Goal: Task Accomplishment & Management: Complete application form

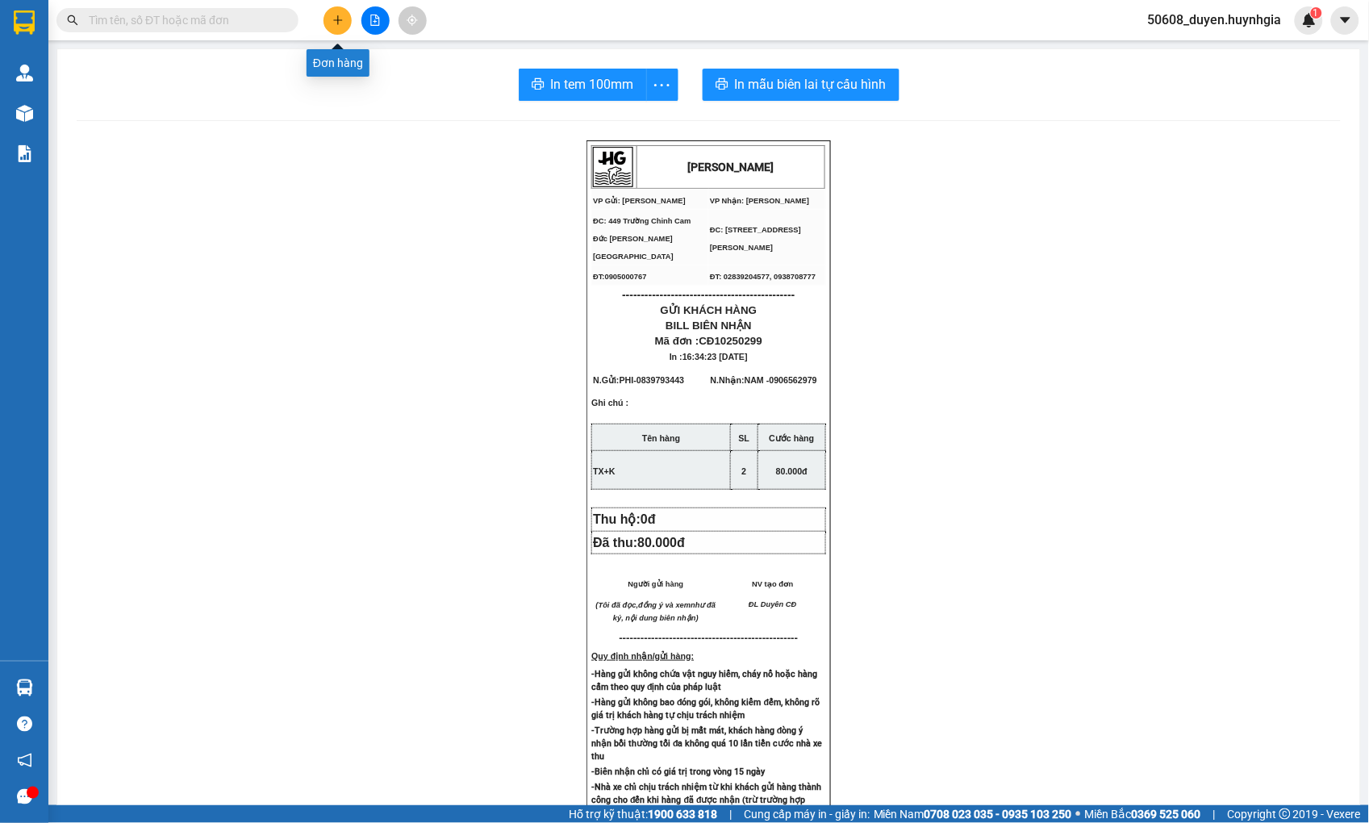
click at [328, 10] on button at bounding box center [337, 20] width 28 height 28
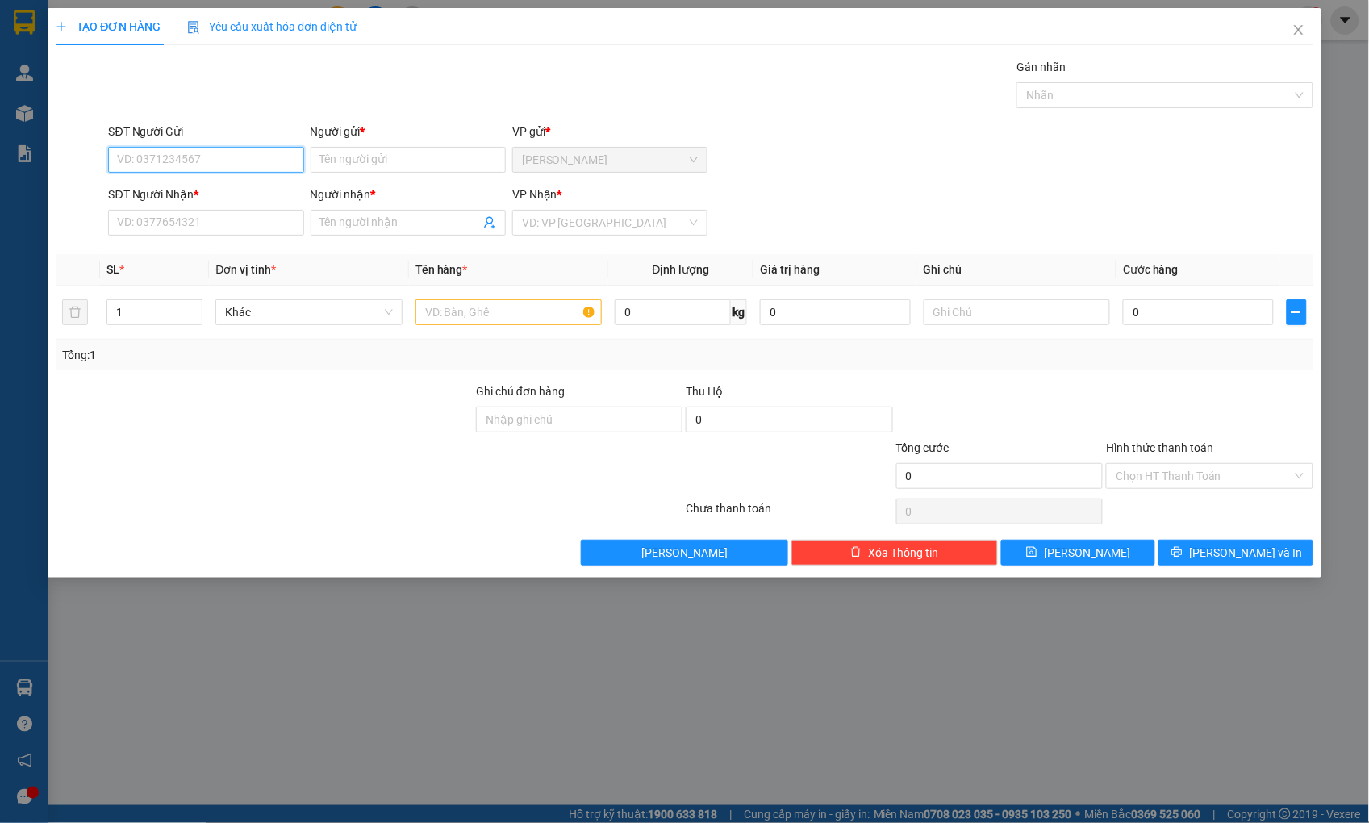
click at [236, 163] on input "SĐT Người Gửi" at bounding box center [205, 160] width 195 height 26
click at [162, 163] on input "SĐT Người Gửi" at bounding box center [205, 160] width 195 height 26
type input "0"
click at [236, 234] on input "SĐT Người Nhận *" at bounding box center [205, 223] width 195 height 26
type input "0902321530"
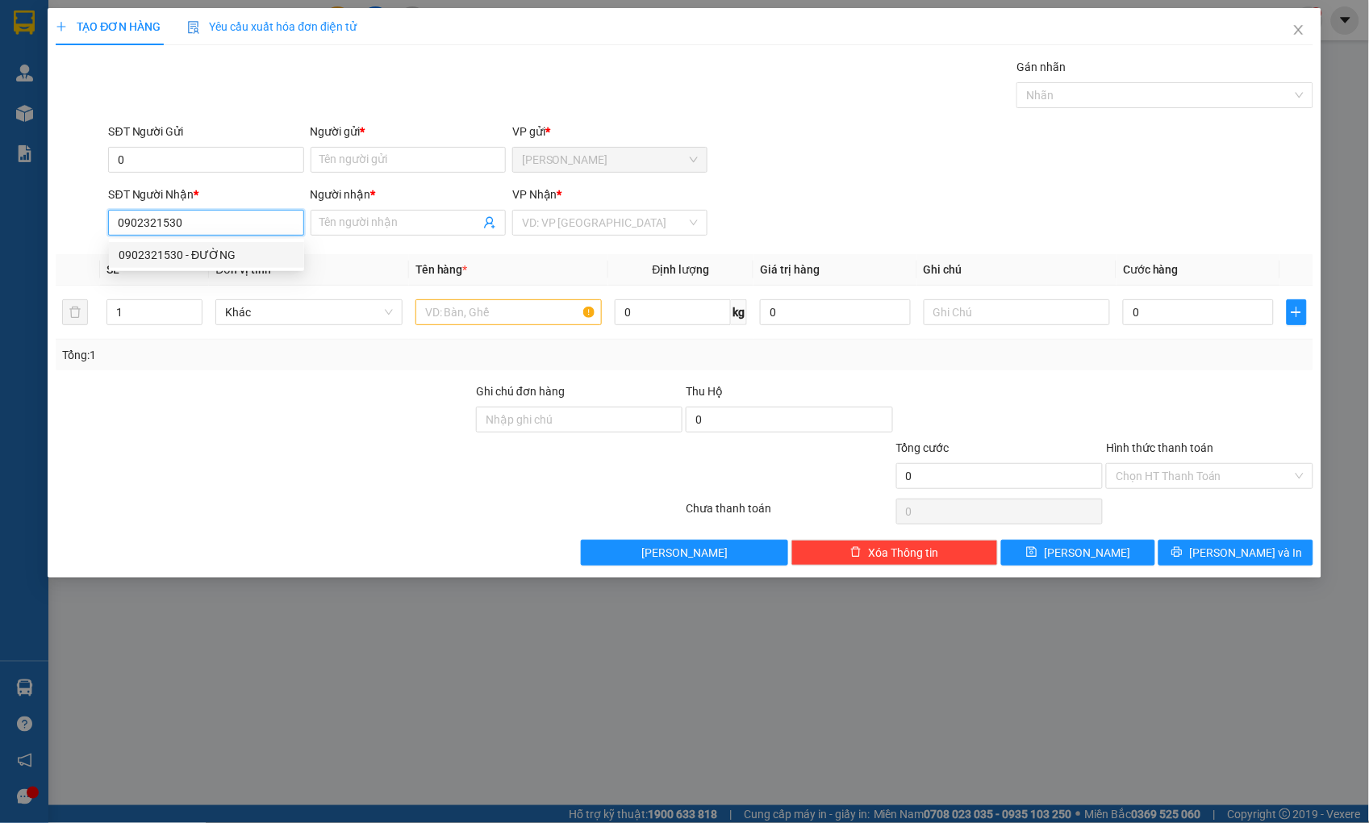
drag, startPoint x: 216, startPoint y: 250, endPoint x: 205, endPoint y: 229, distance: 23.8
click at [215, 250] on div "0902321530 - ĐƯỜNG" at bounding box center [207, 255] width 176 height 18
type input "ĐƯỜNG"
type input "0902321530"
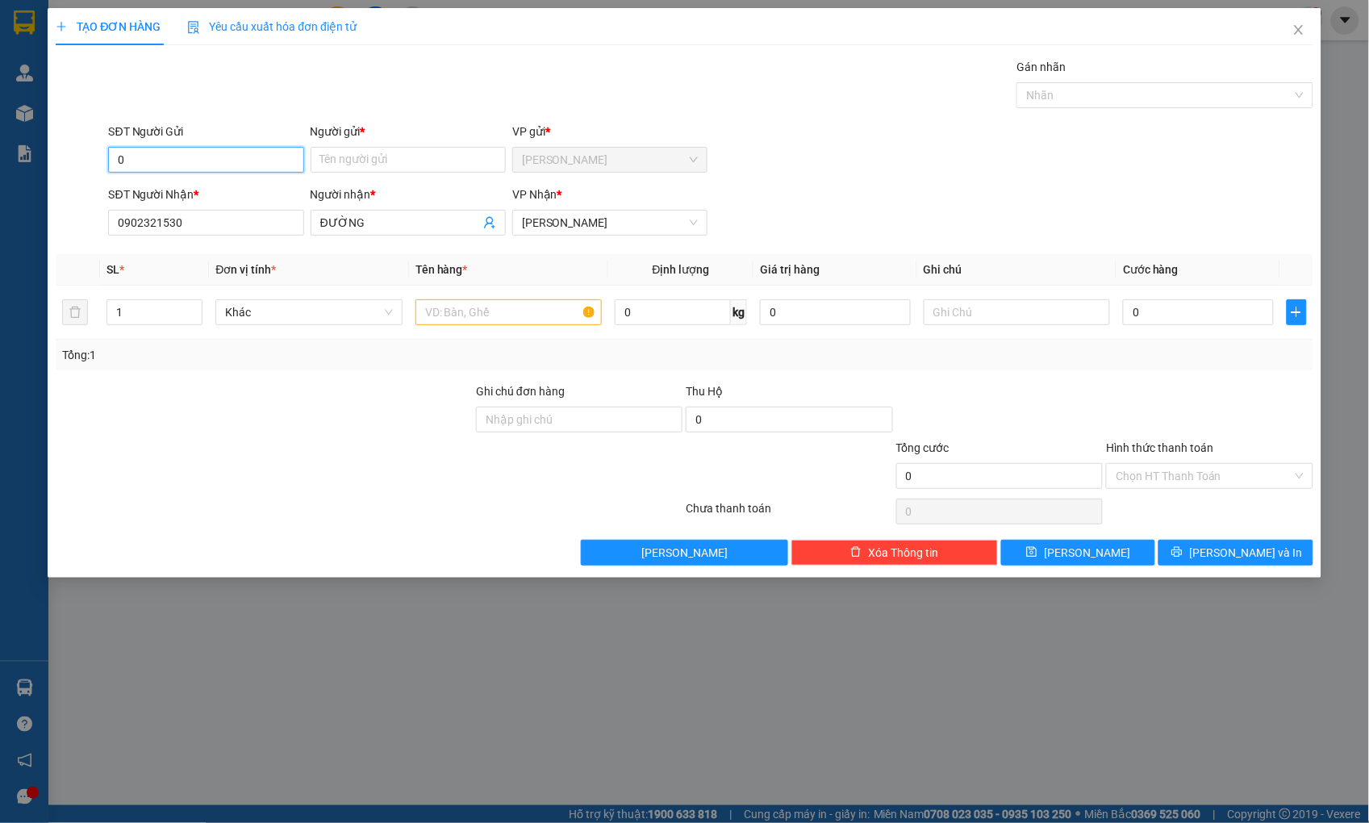
click at [167, 151] on input "0" at bounding box center [205, 160] width 195 height 26
click at [262, 411] on div at bounding box center [264, 410] width 420 height 56
click at [180, 157] on input "SĐT Người Gửi" at bounding box center [205, 160] width 195 height 26
click at [205, 215] on div "0793621900 - [GEOGRAPHIC_DATA]" at bounding box center [209, 218] width 181 height 18
type input "0793621900"
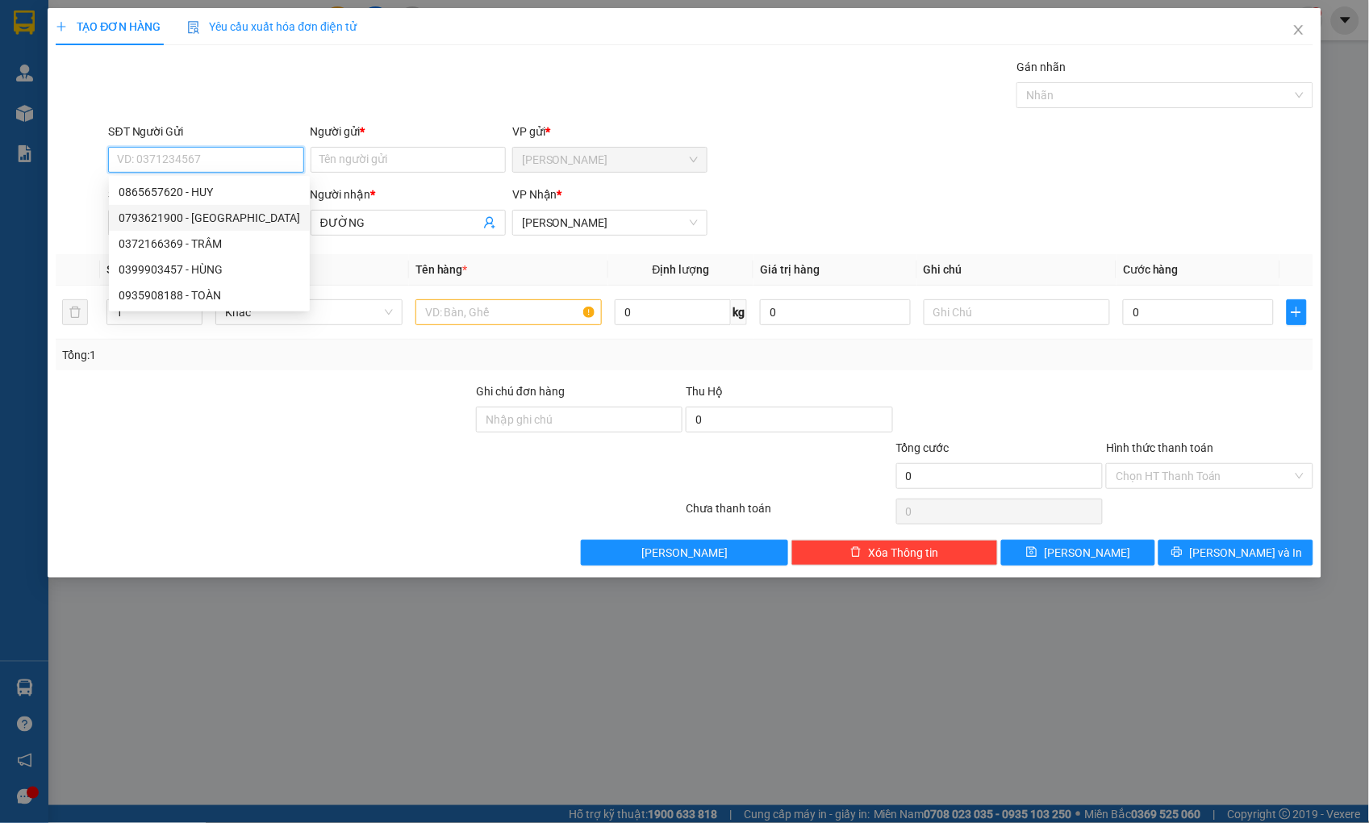
type input "VINH"
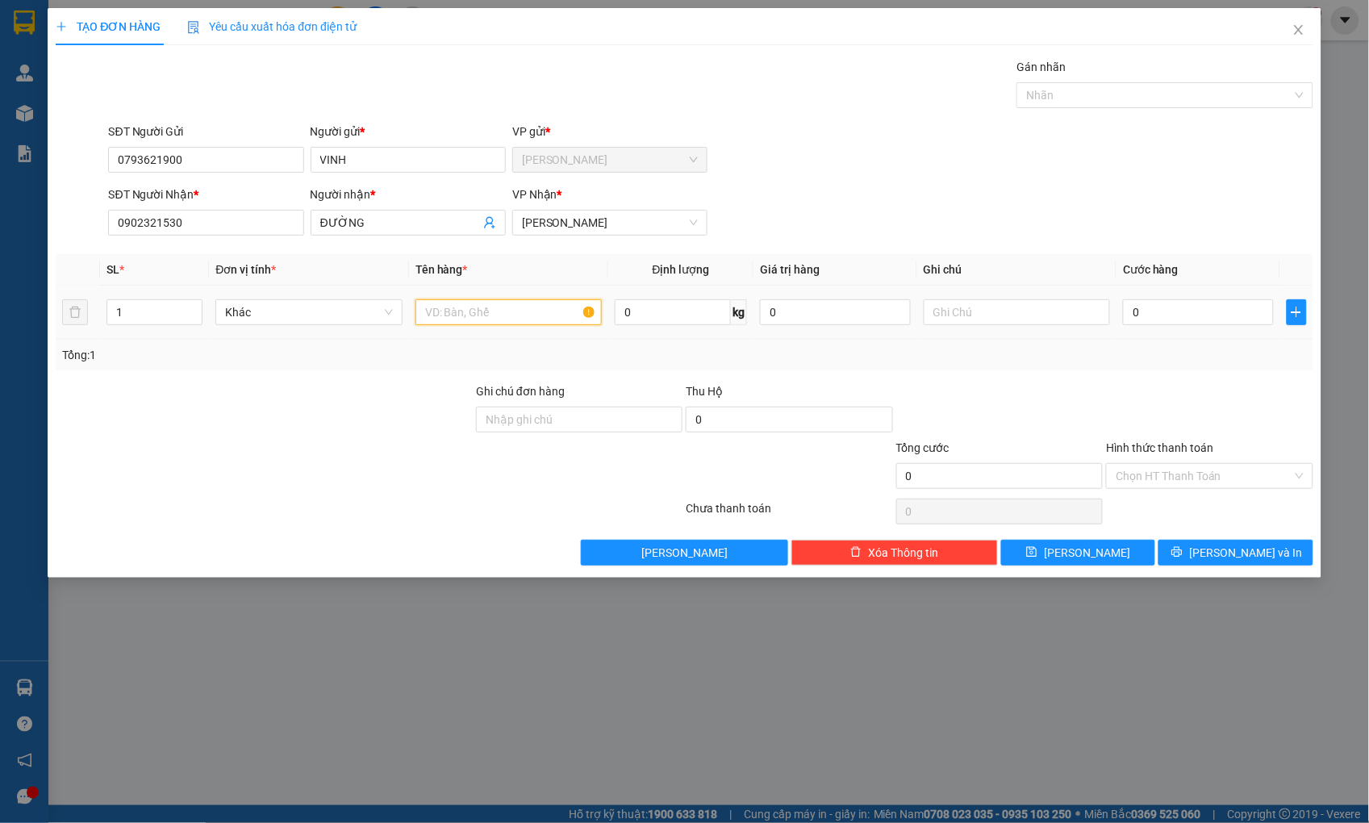
click at [450, 310] on input "text" at bounding box center [508, 312] width 186 height 26
type input "R"
type input "THÙNG"
click at [1159, 317] on input "0" at bounding box center [1198, 312] width 150 height 26
type input "5"
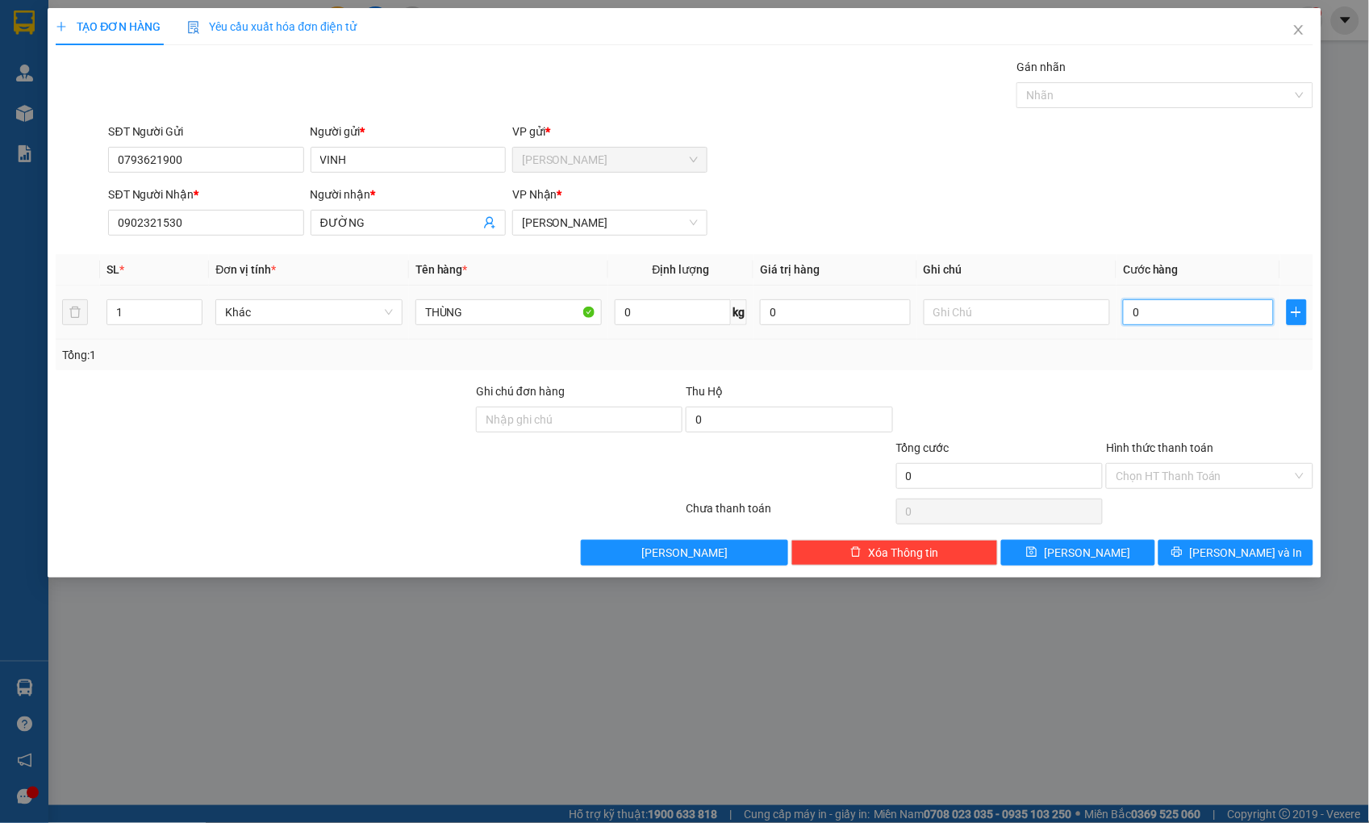
type input "5"
type input "50"
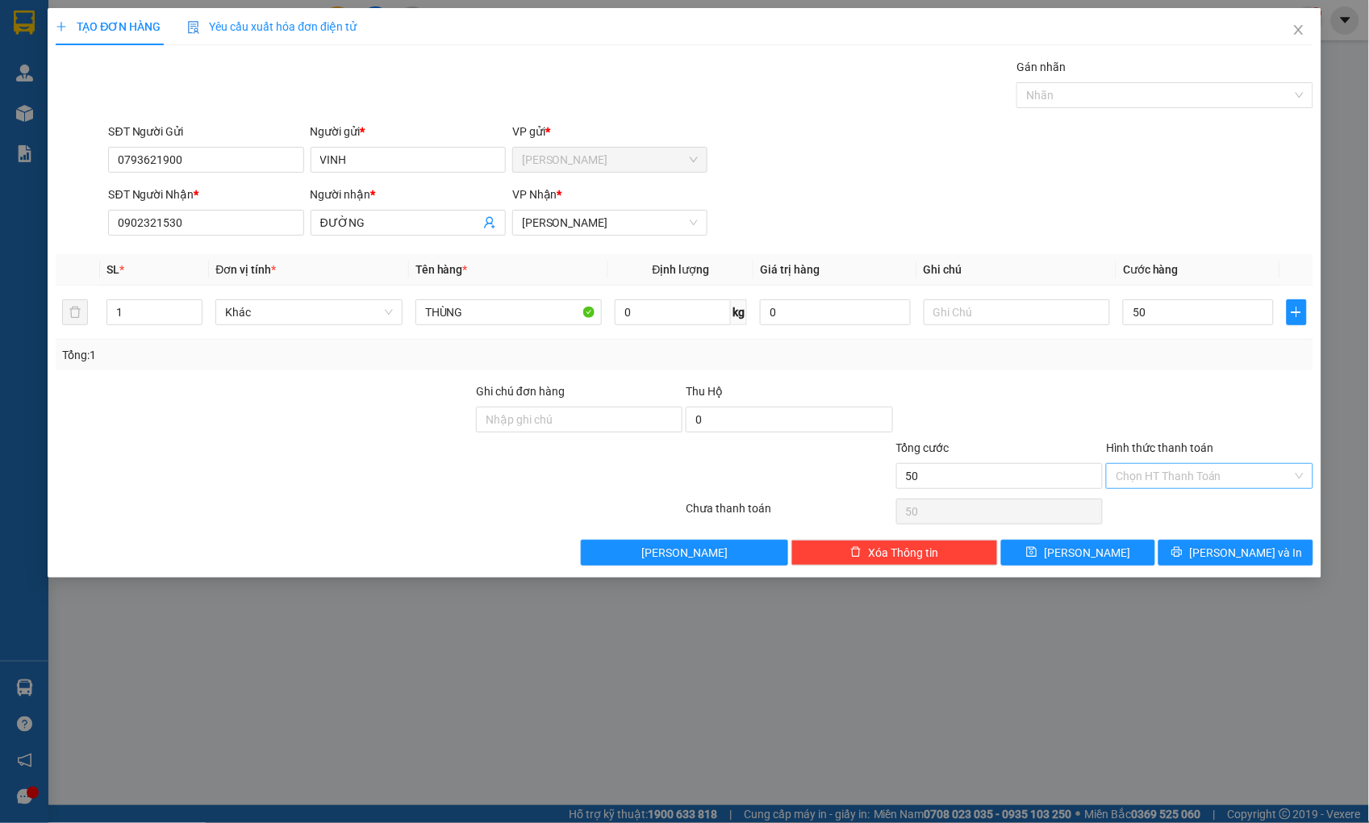
type input "50.000"
click at [1237, 479] on input "Hình thức thanh toán" at bounding box center [1203, 476] width 176 height 24
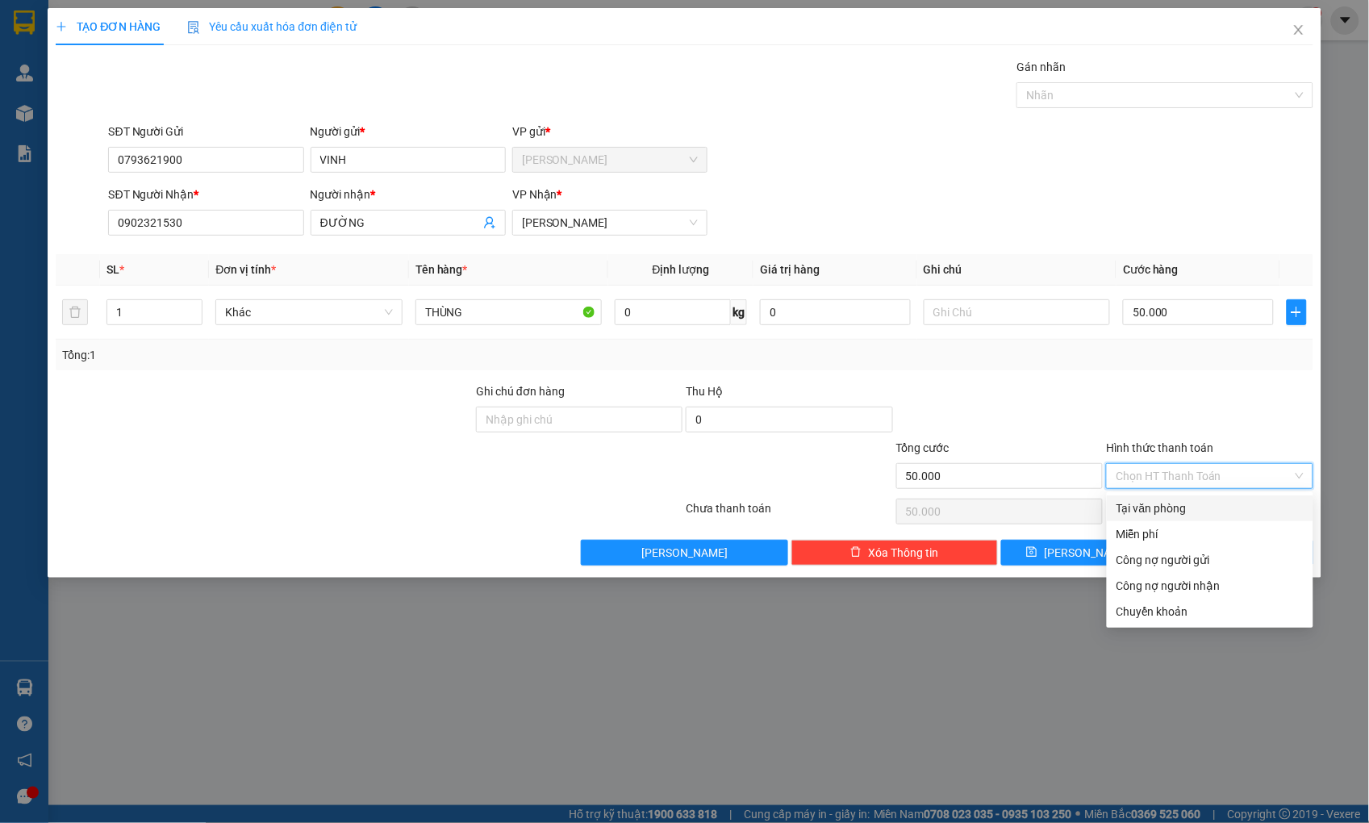
click at [1229, 506] on div "Tại văn phòng" at bounding box center [1209, 508] width 187 height 18
type input "0"
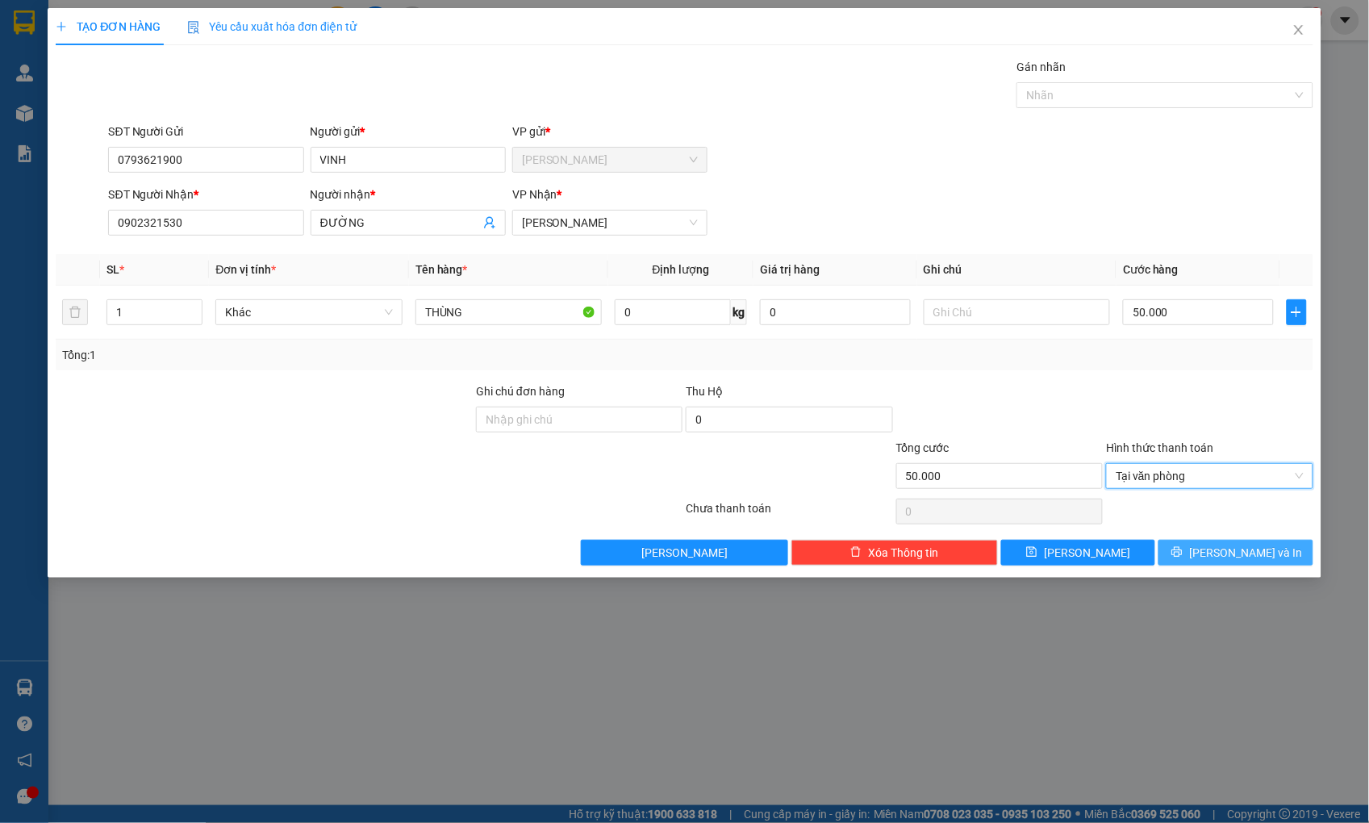
click at [1236, 544] on span "[PERSON_NAME] và In" at bounding box center [1245, 553] width 113 height 18
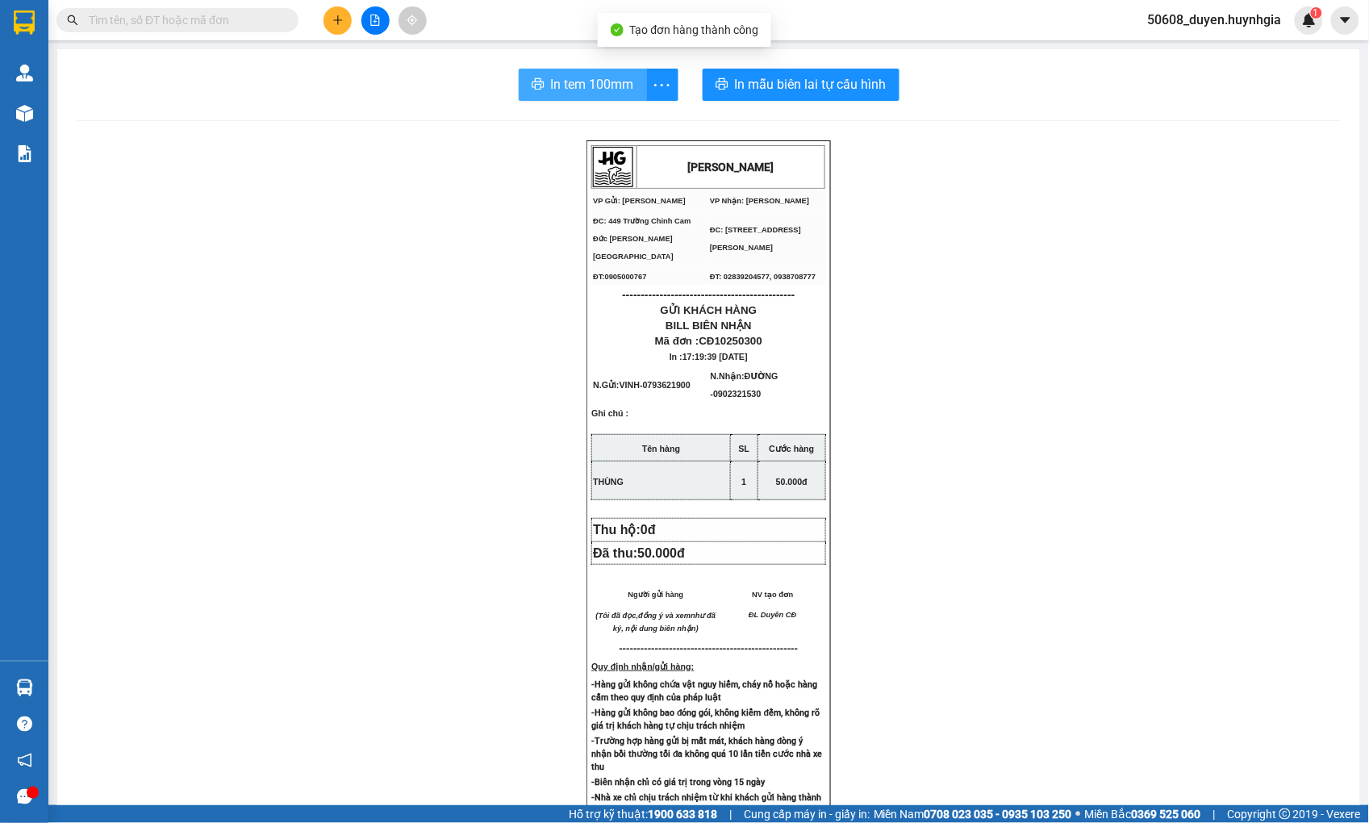
click at [602, 81] on span "In tem 100mm" at bounding box center [592, 84] width 83 height 20
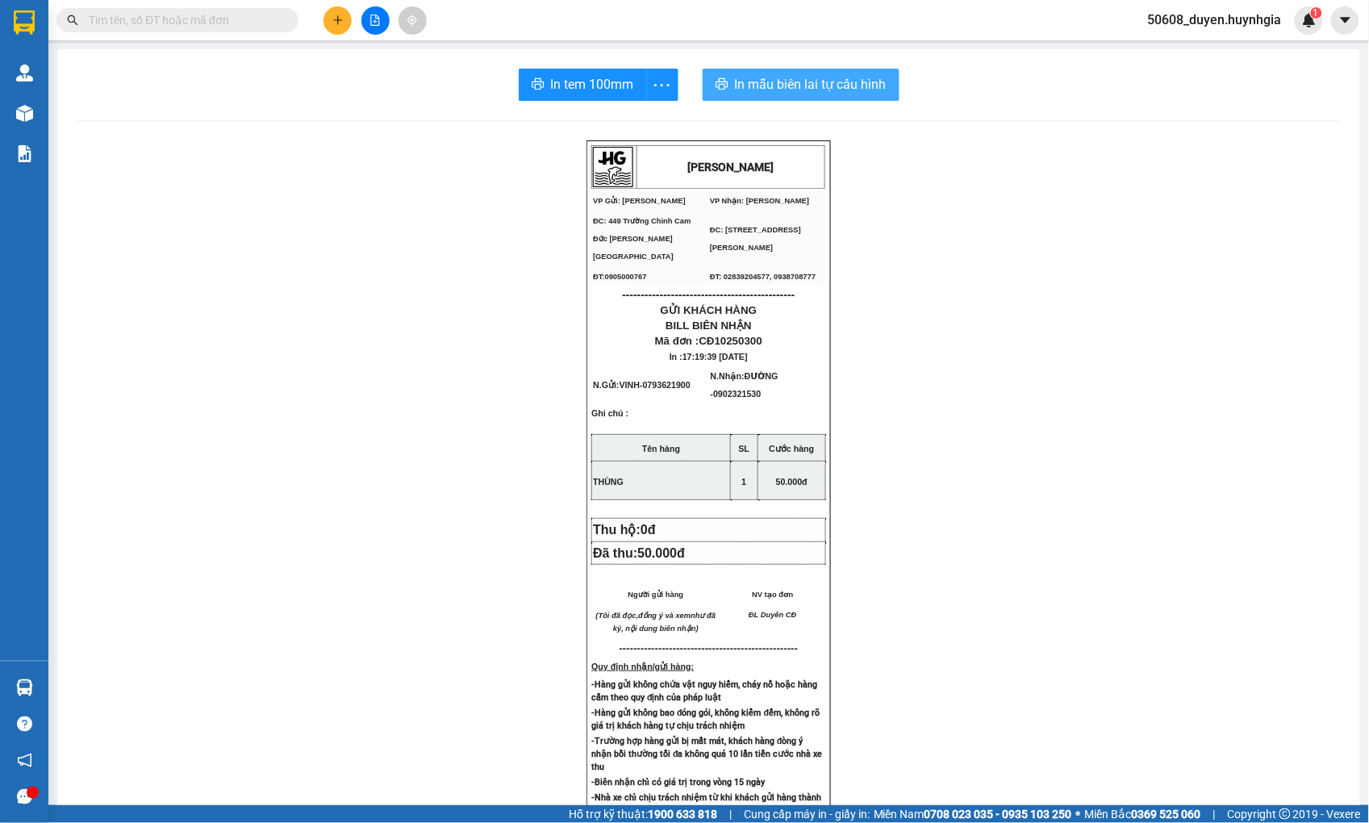
click at [795, 91] on span "In mẫu biên lai tự cấu hình" at bounding box center [811, 84] width 152 height 20
click at [578, 82] on span "In tem 100mm" at bounding box center [592, 84] width 83 height 20
click at [339, 22] on icon "plus" at bounding box center [337, 20] width 11 height 11
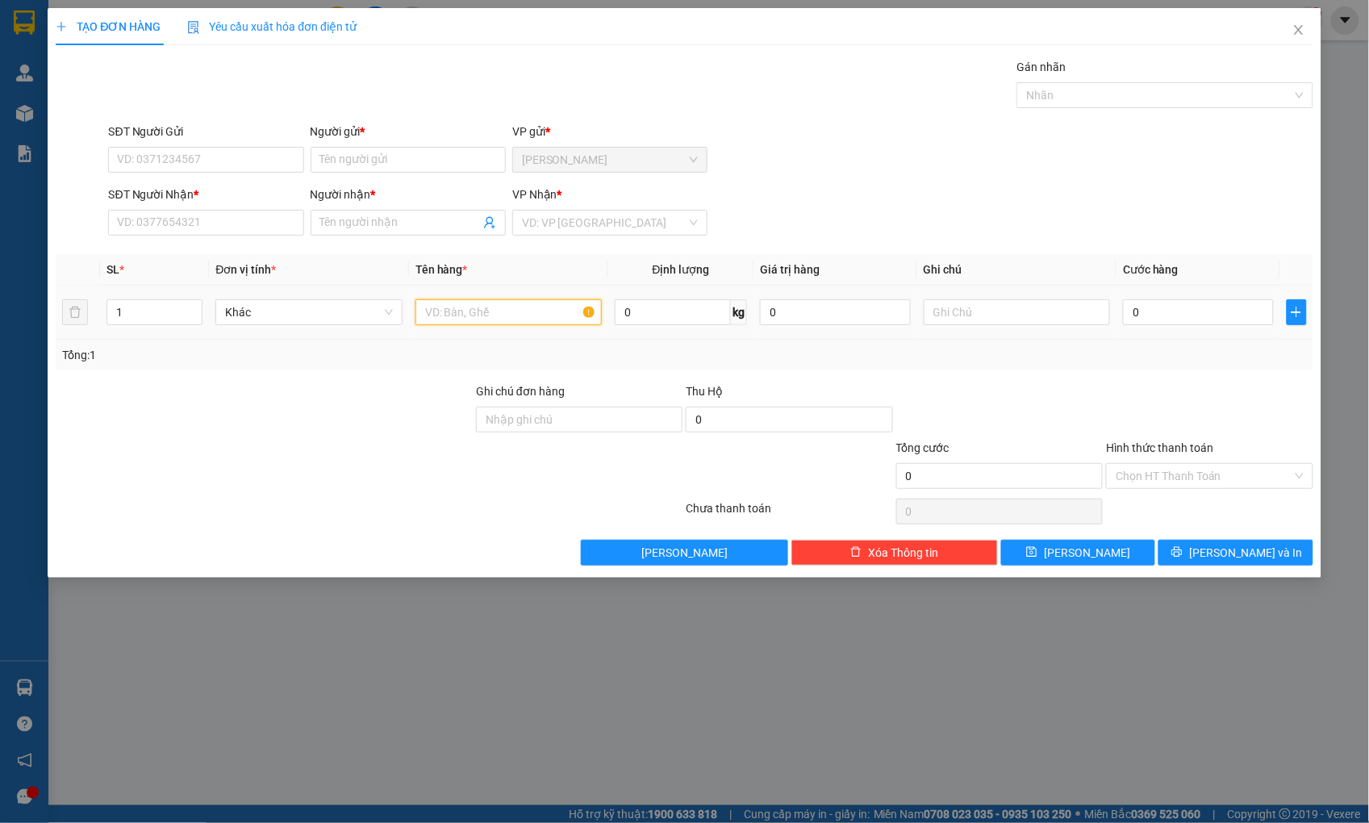
click at [545, 315] on input "text" at bounding box center [508, 312] width 186 height 26
type input "BAO"
click at [1198, 319] on input "0" at bounding box center [1198, 312] width 150 height 26
type input "4"
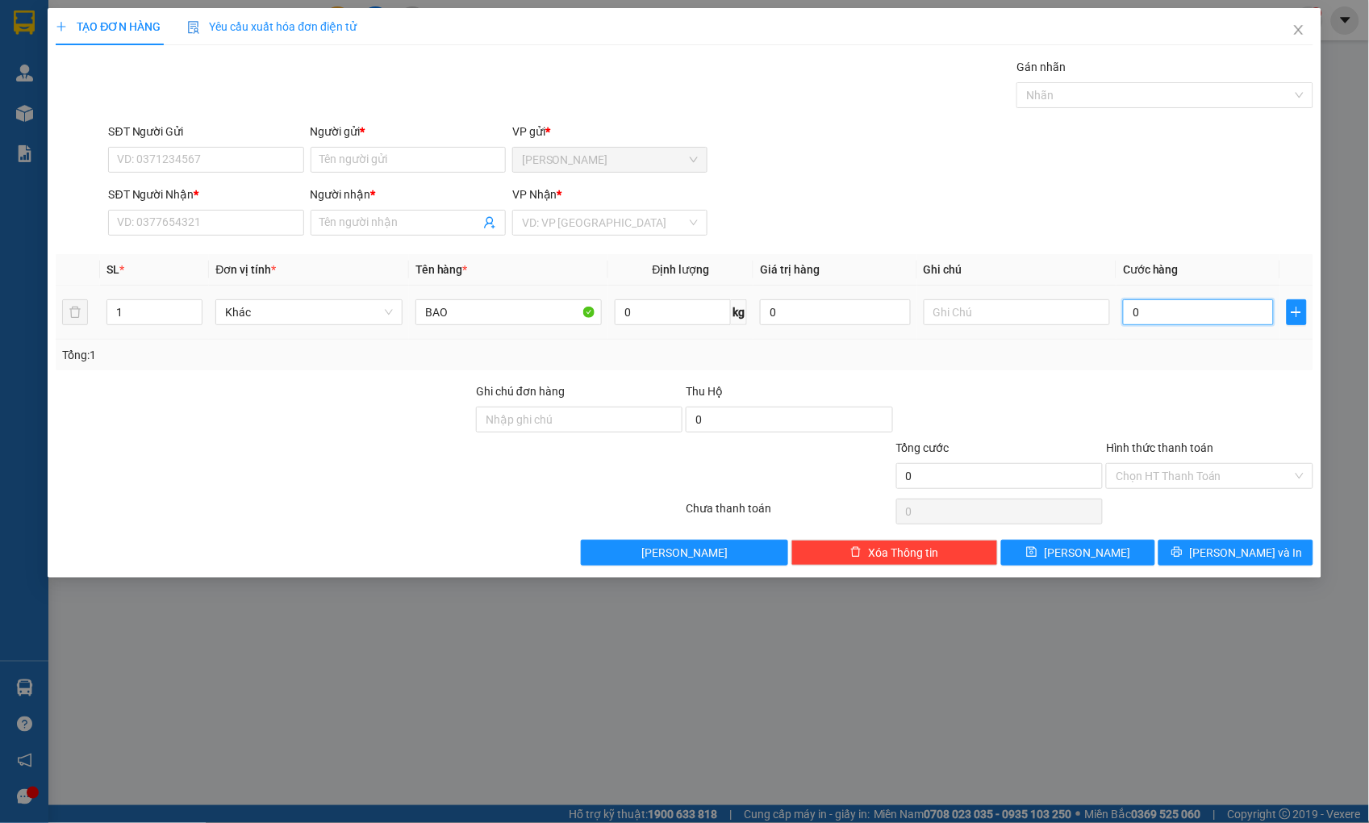
type input "4"
type input "40"
type input "4"
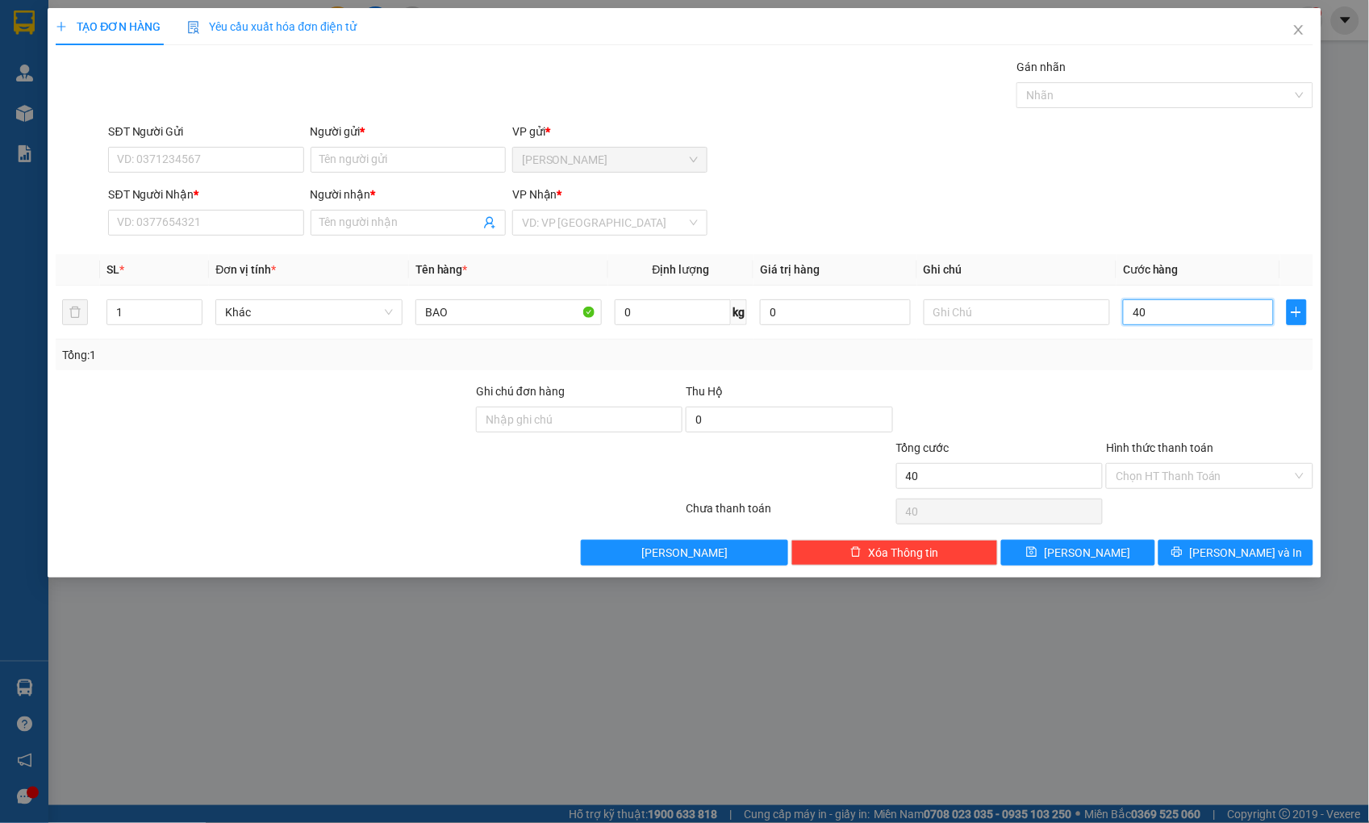
type input "4"
type input "0"
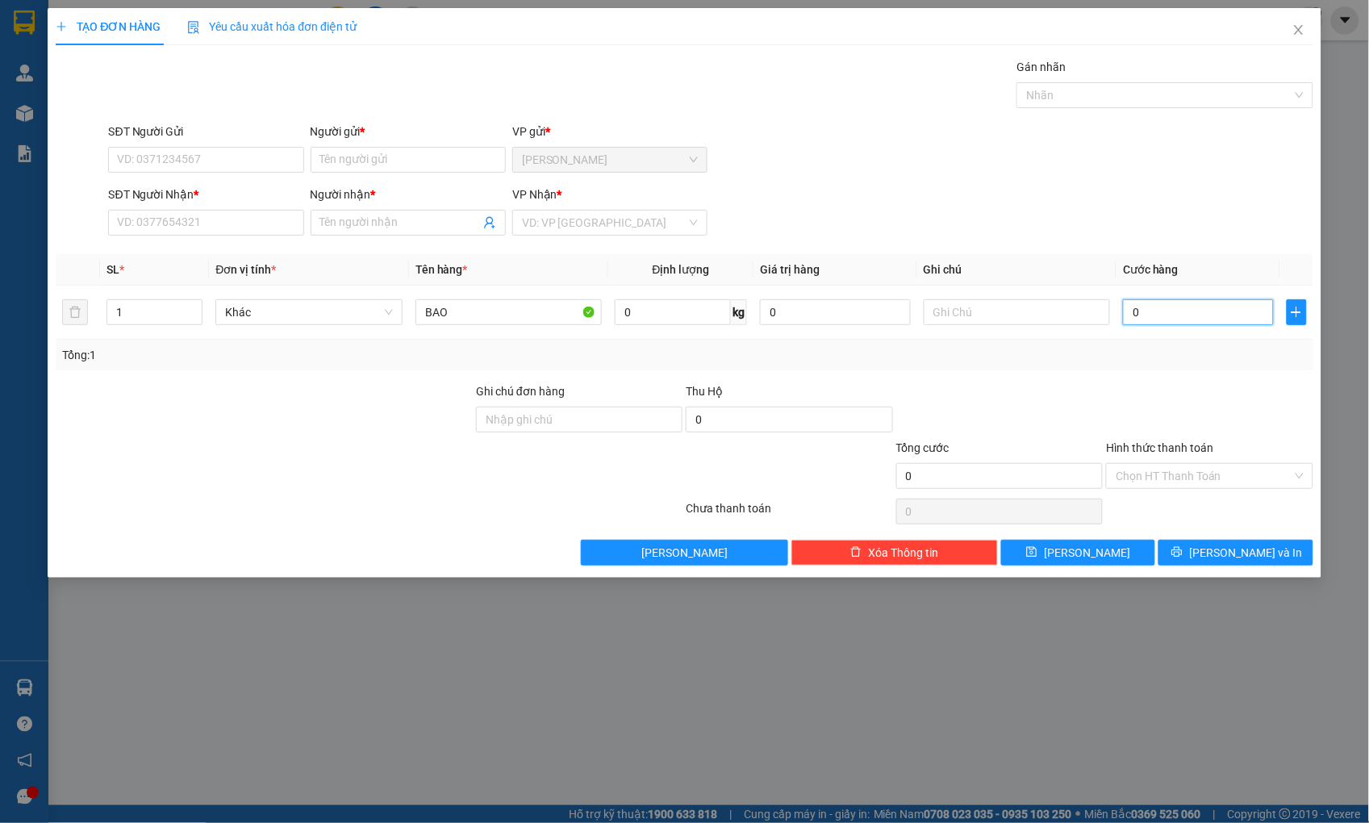
type input "0"
click at [494, 320] on input "BAO" at bounding box center [508, 312] width 186 height 26
type input "B"
click at [194, 169] on input "SĐT Người Gửi" at bounding box center [205, 160] width 195 height 26
click at [457, 310] on input "text" at bounding box center [508, 312] width 186 height 26
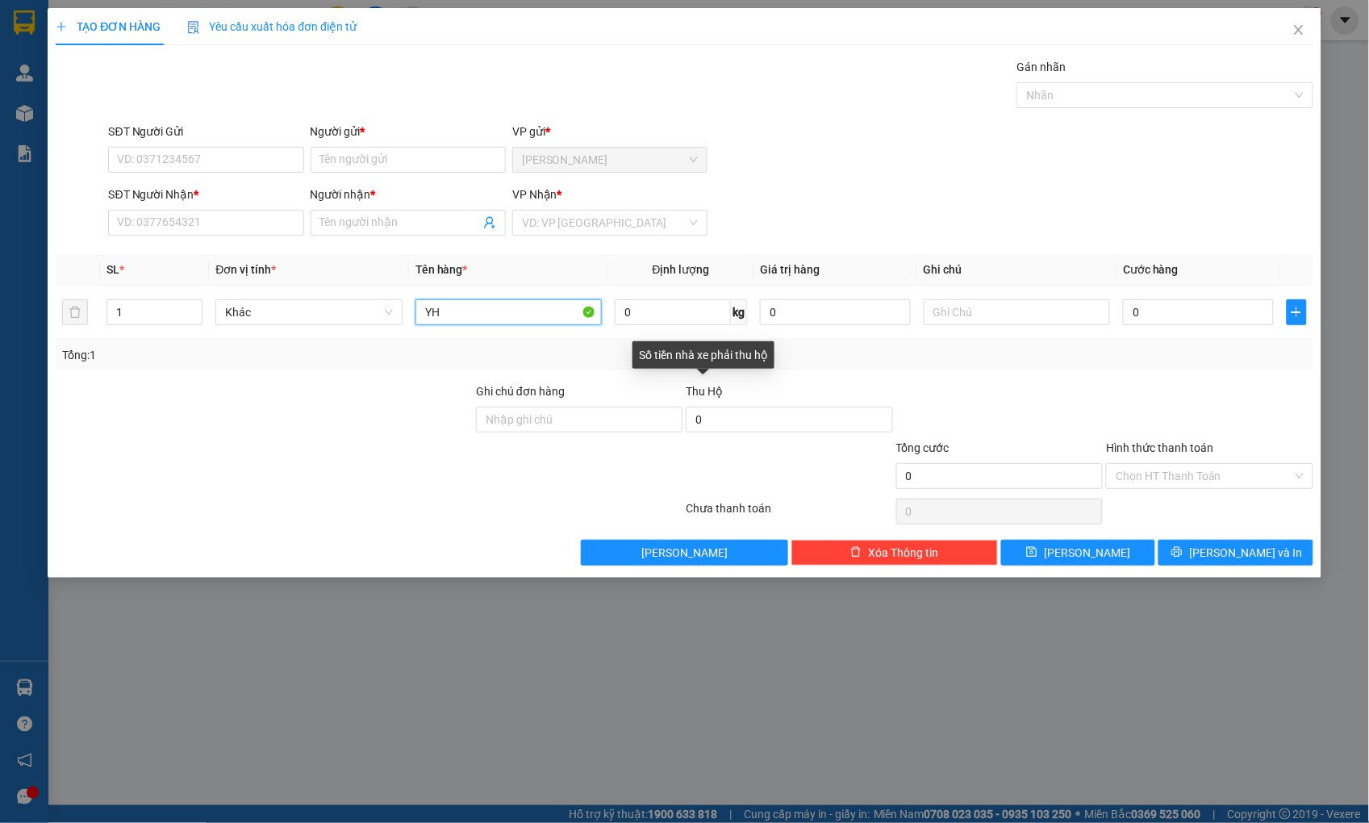
type input "Y"
click at [226, 151] on input "SĐT Người Gửi" at bounding box center [205, 160] width 195 height 26
click at [269, 154] on input "SĐT Người Gửi" at bounding box center [205, 160] width 195 height 26
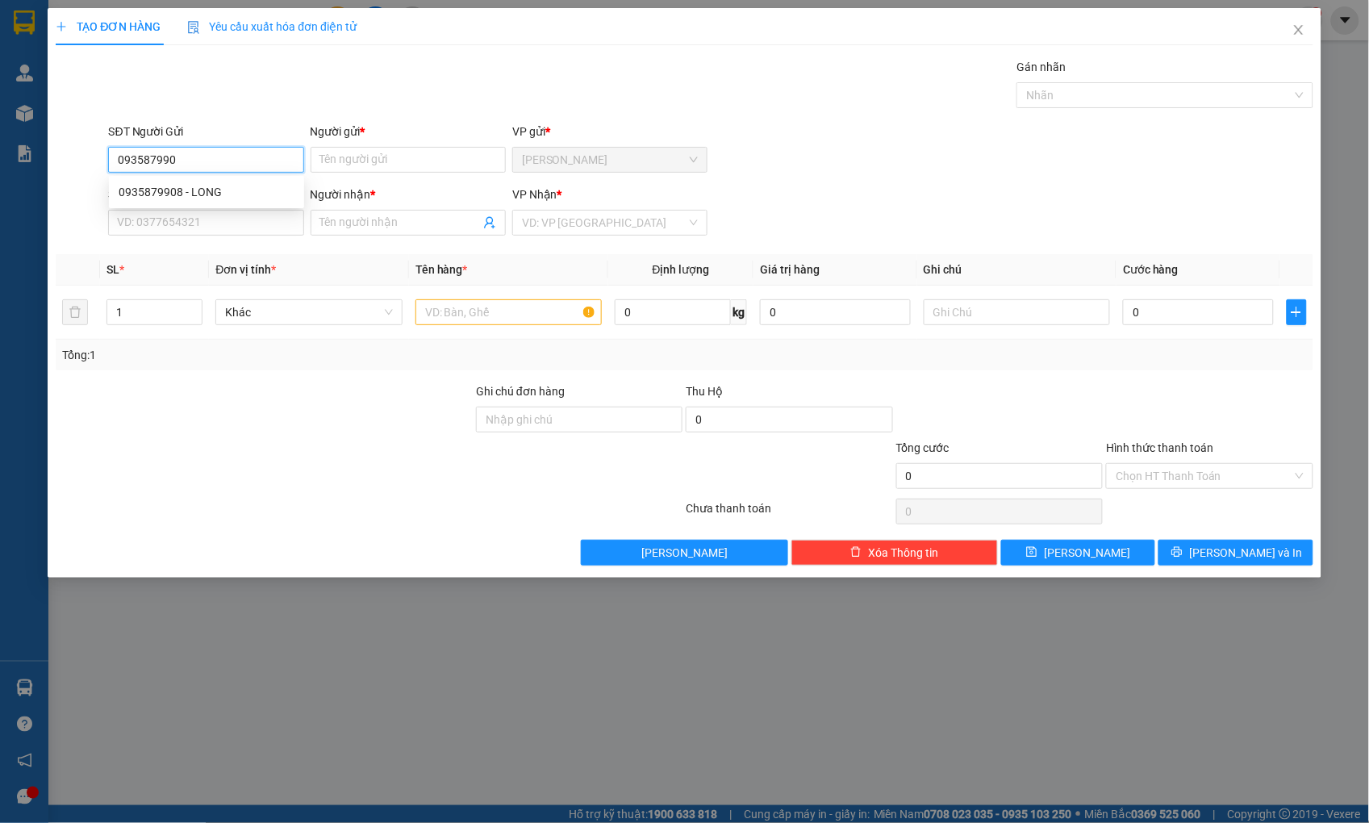
type input "0935879908"
click at [170, 179] on div "0935879908 - LONG" at bounding box center [206, 192] width 195 height 26
type input "LONG"
type input "0899359206"
type input "DŨNG"
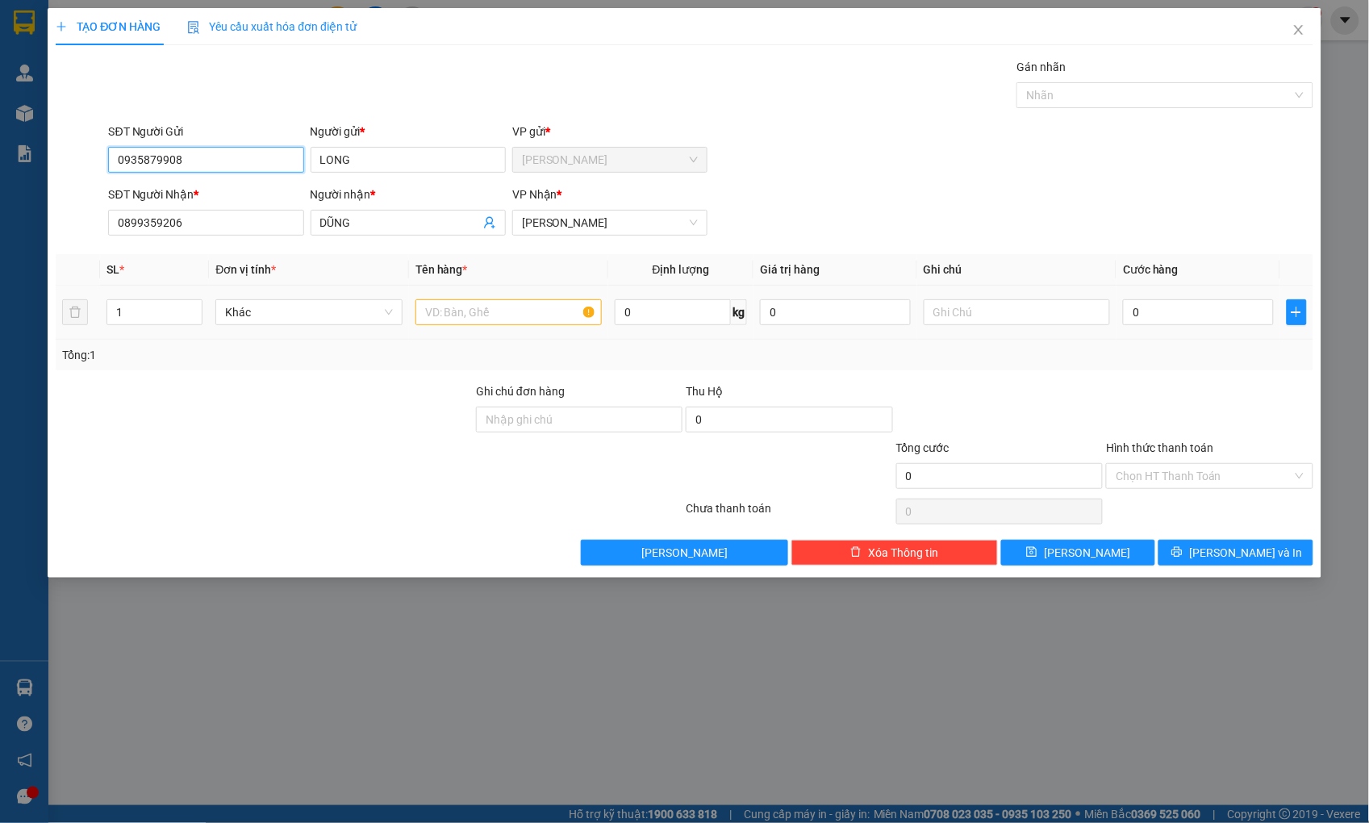
type input "0935879908"
click at [536, 304] on input "text" at bounding box center [508, 312] width 186 height 26
type input "THÙNG XỐP"
click at [1213, 319] on input "0" at bounding box center [1198, 312] width 150 height 26
type input "4"
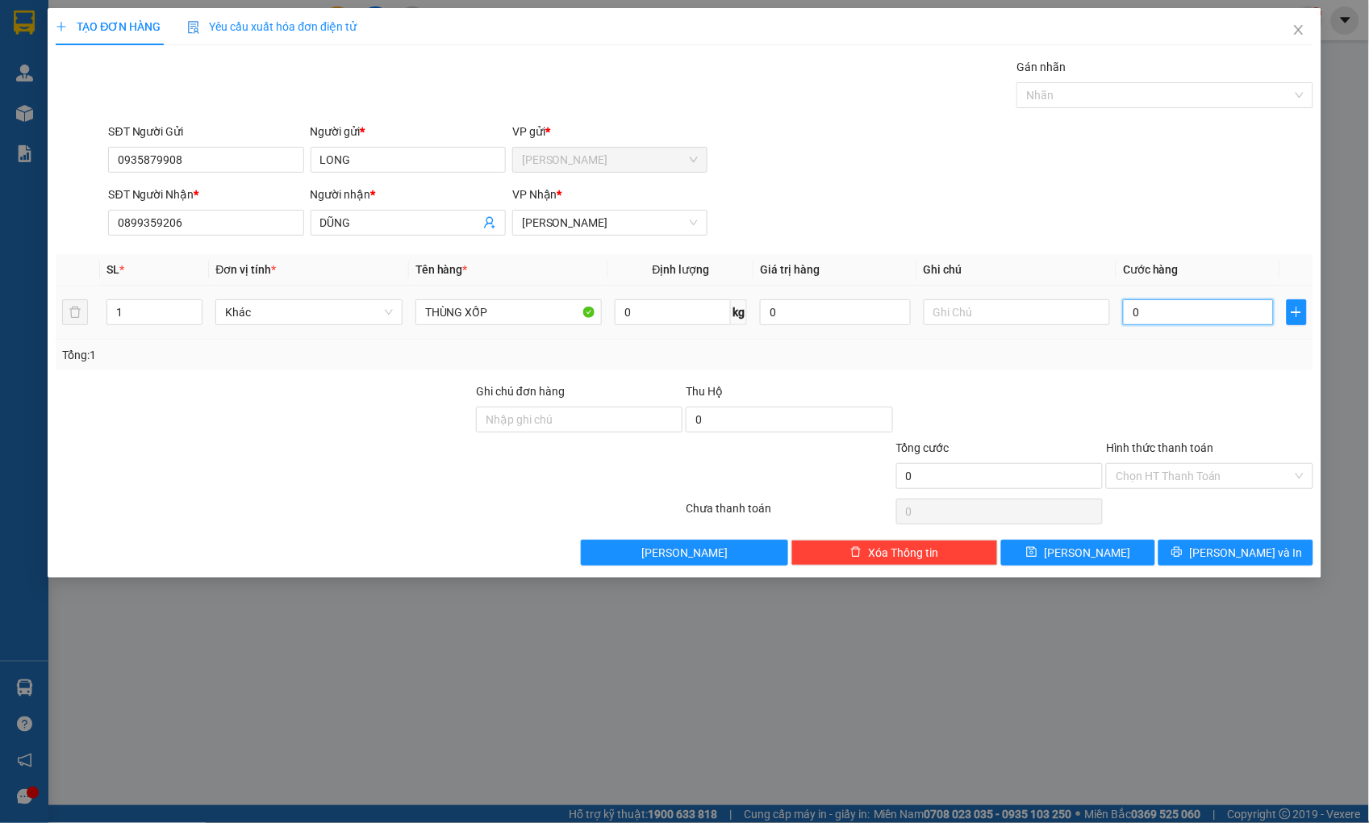
type input "4"
type input "40"
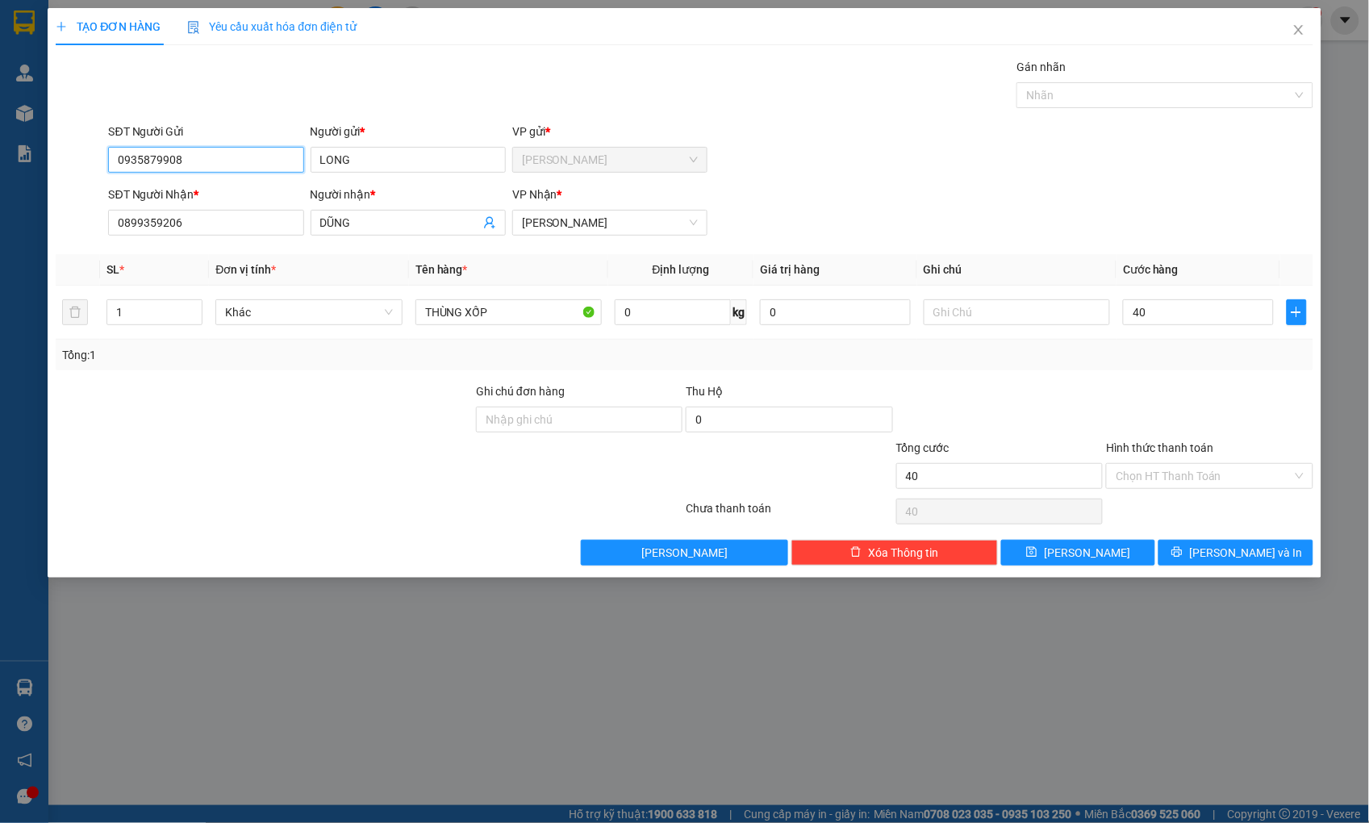
type input "40.000"
drag, startPoint x: 220, startPoint y: 170, endPoint x: 84, endPoint y: 178, distance: 136.5
click at [84, 178] on div "SĐT Người Gửi 0935879908 0935879908 Người gửi * LONG VP gửi * [PERSON_NAME]" at bounding box center [684, 151] width 1260 height 56
click at [1168, 473] on input "Hình thức thanh toán" at bounding box center [1203, 476] width 176 height 24
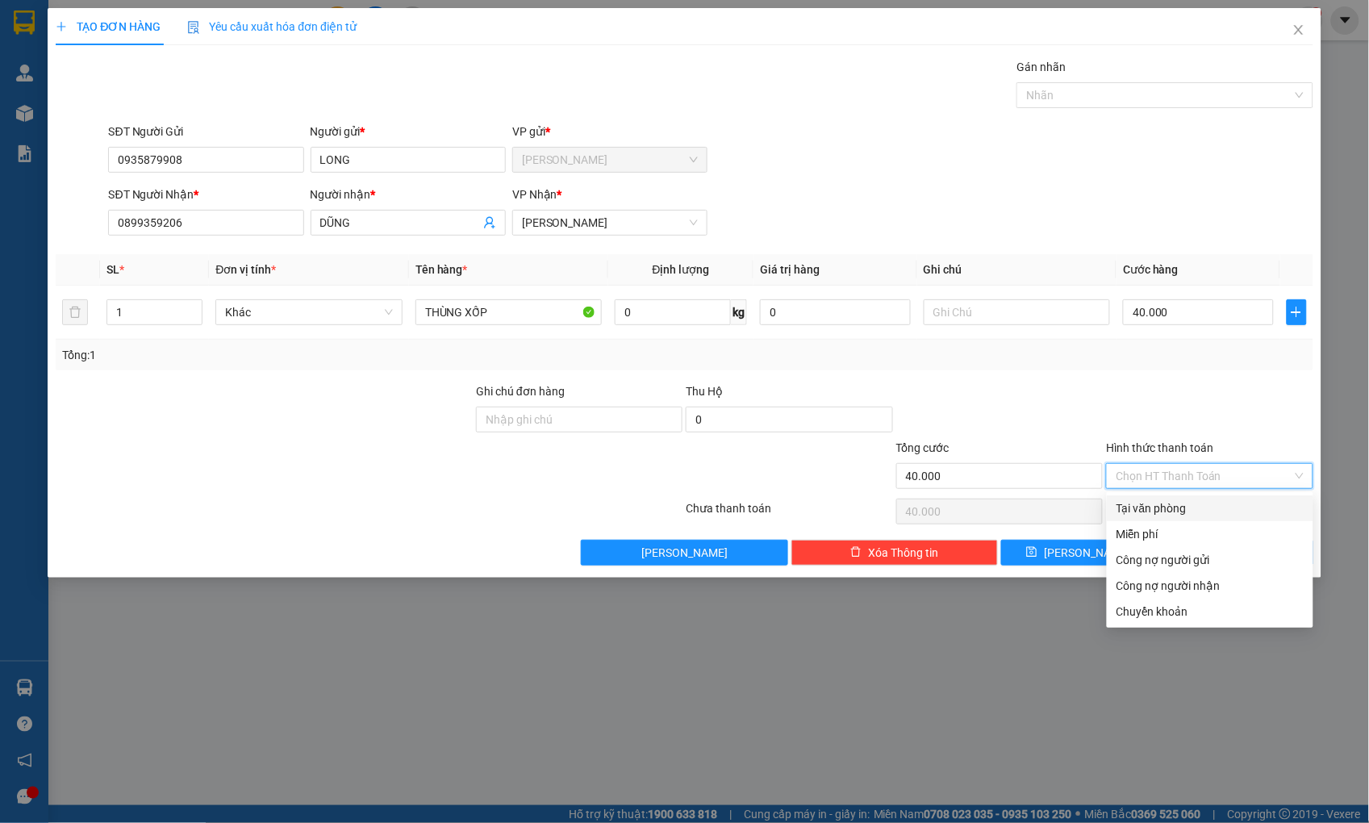
click at [1163, 506] on div "Tại văn phòng" at bounding box center [1209, 508] width 187 height 18
type input "0"
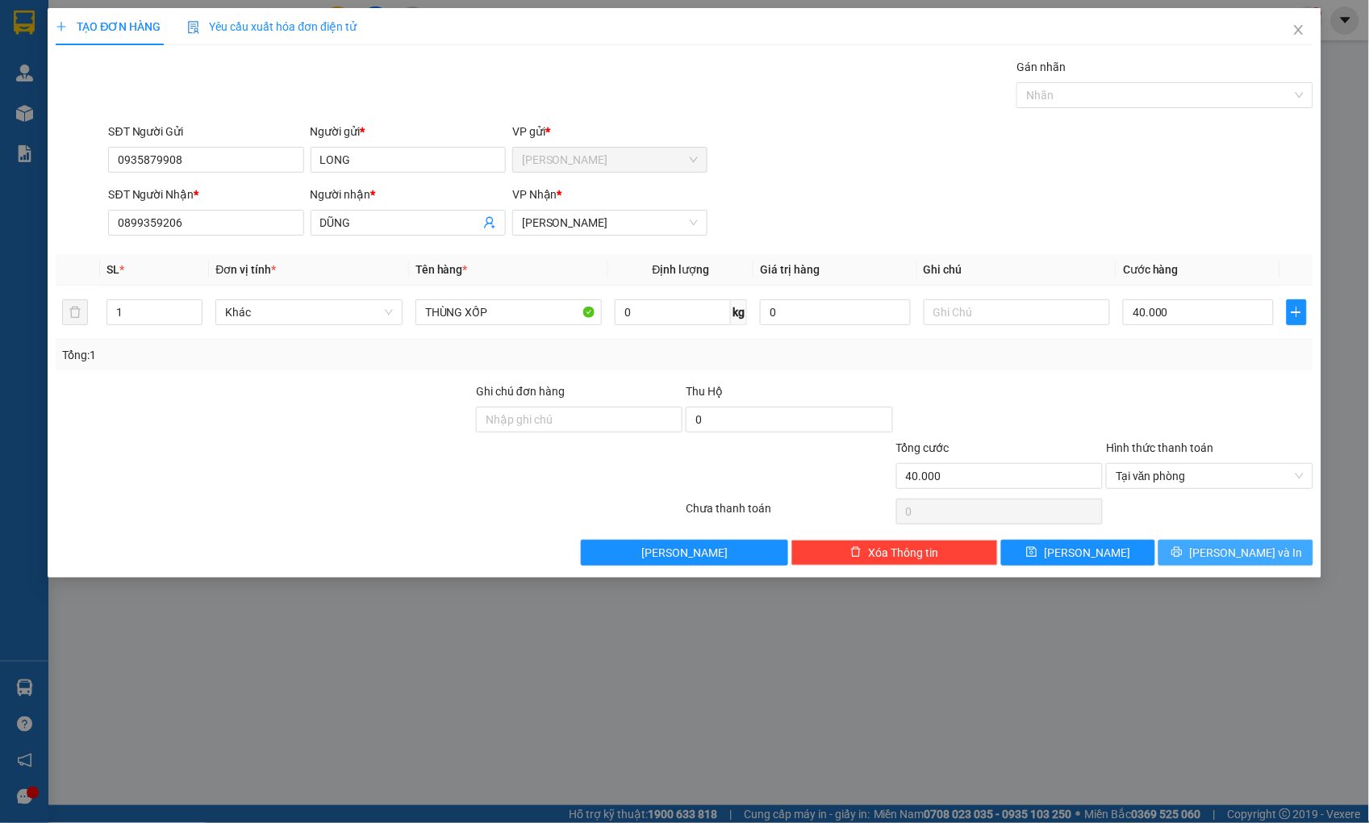
click at [1202, 556] on button "[PERSON_NAME] và In" at bounding box center [1235, 553] width 154 height 26
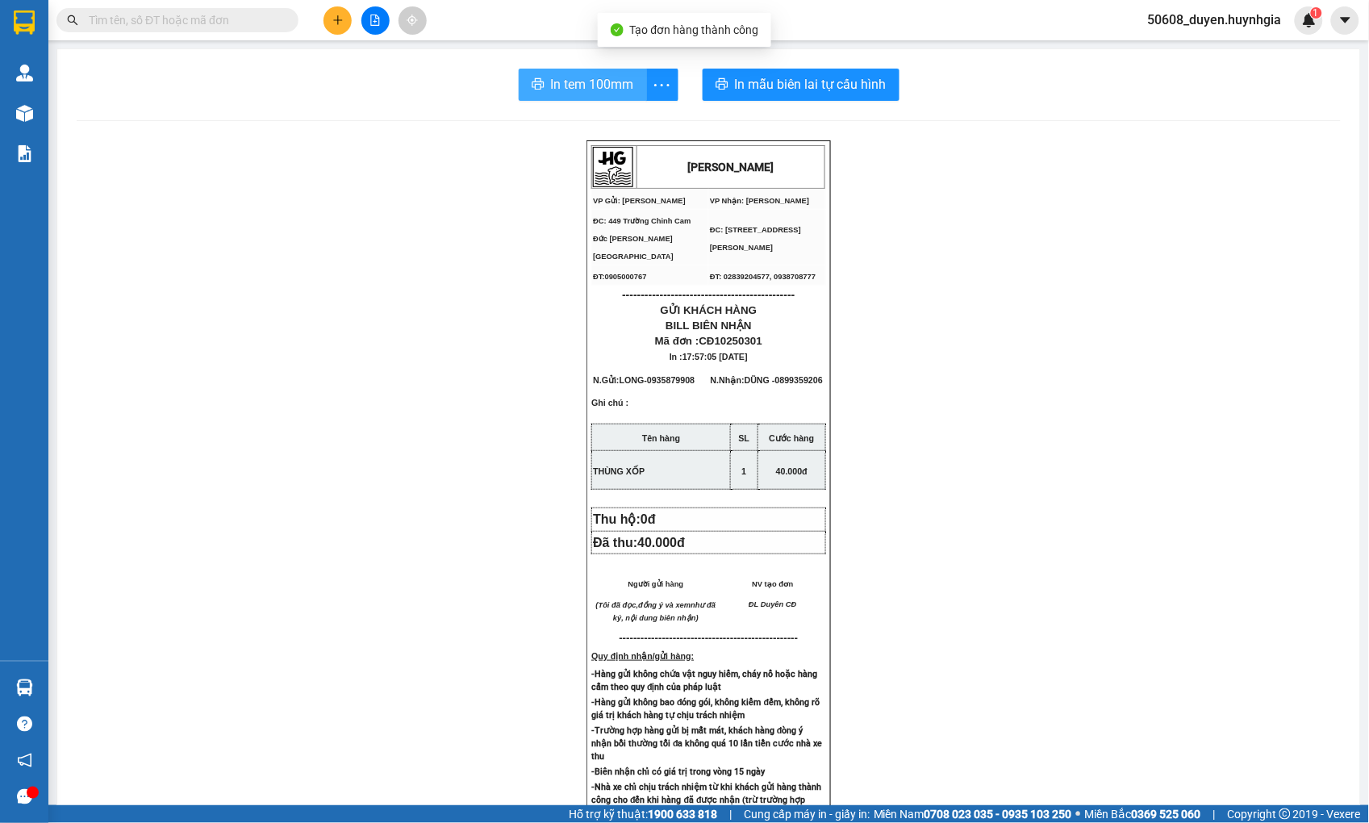
click at [552, 85] on span "In tem 100mm" at bounding box center [592, 84] width 83 height 20
click at [543, 86] on button "In tem 100mm" at bounding box center [583, 85] width 128 height 32
click at [331, 8] on button at bounding box center [337, 20] width 28 height 28
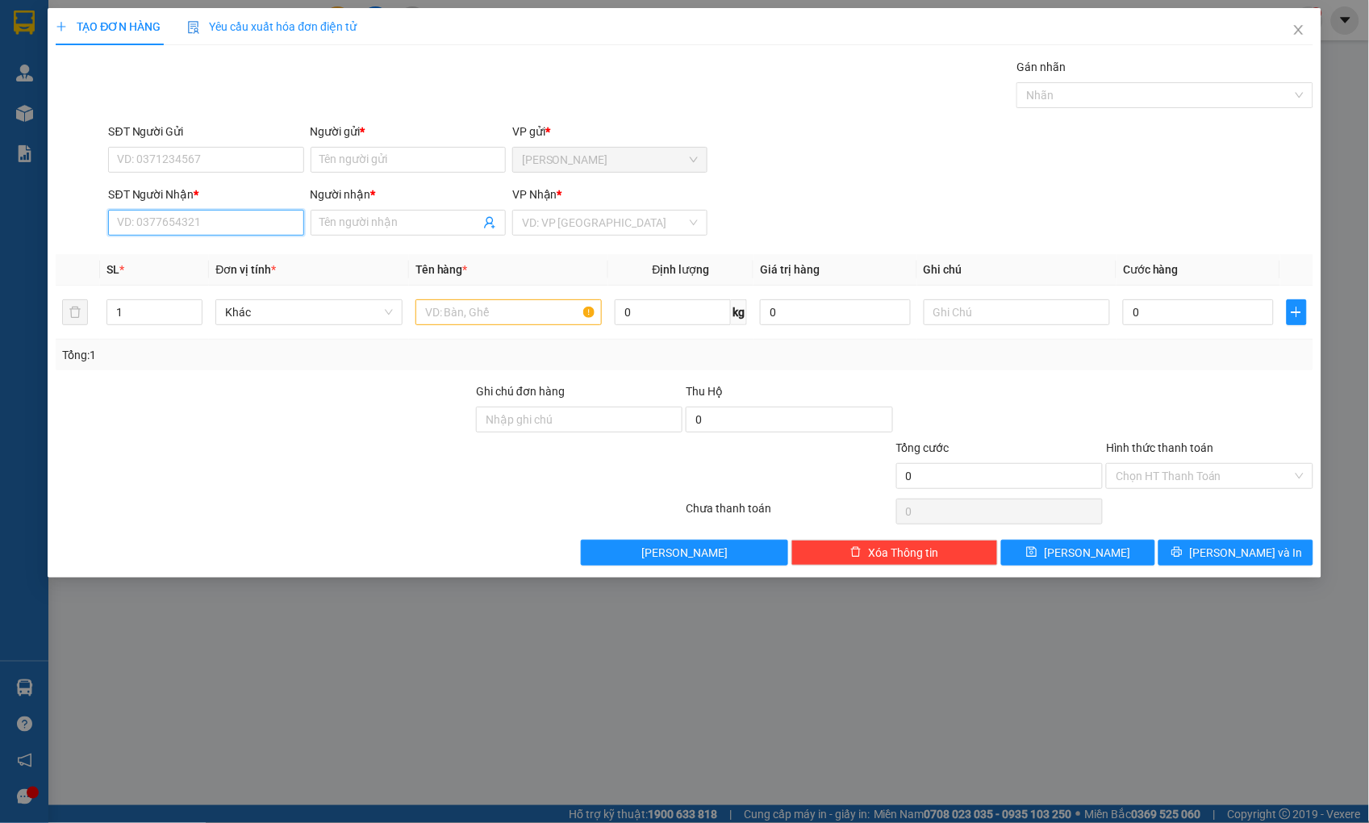
click at [221, 215] on input "SĐT Người Nhận *" at bounding box center [205, 223] width 195 height 26
click at [146, 164] on input "SĐT Người Gửi" at bounding box center [205, 160] width 195 height 26
click at [159, 229] on input "SĐT Người Nhận *" at bounding box center [205, 223] width 195 height 26
type input "0981705693"
click at [390, 228] on input "Người nhận *" at bounding box center [400, 223] width 160 height 18
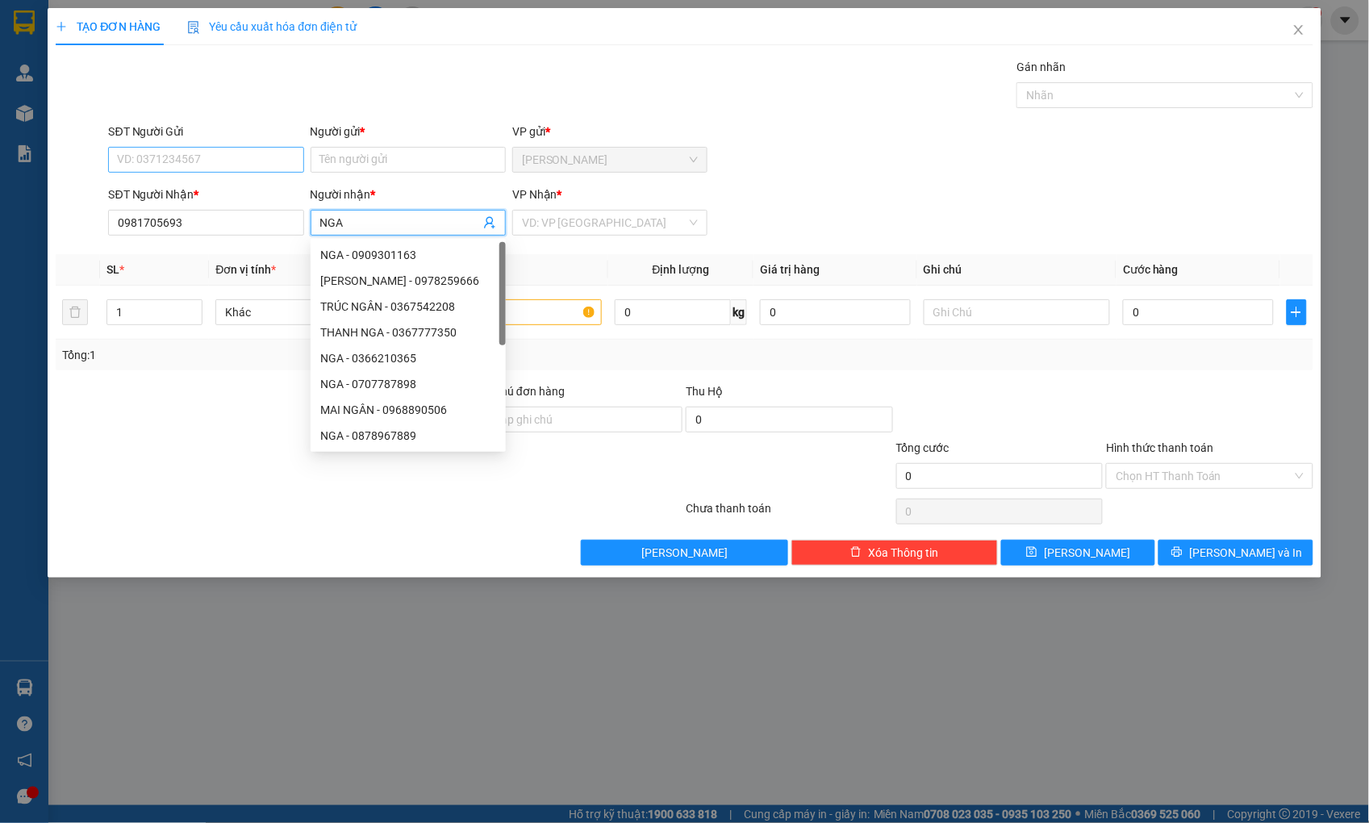
type input "NGA"
click at [207, 157] on input "SĐT Người Gửi" at bounding box center [205, 160] width 195 height 26
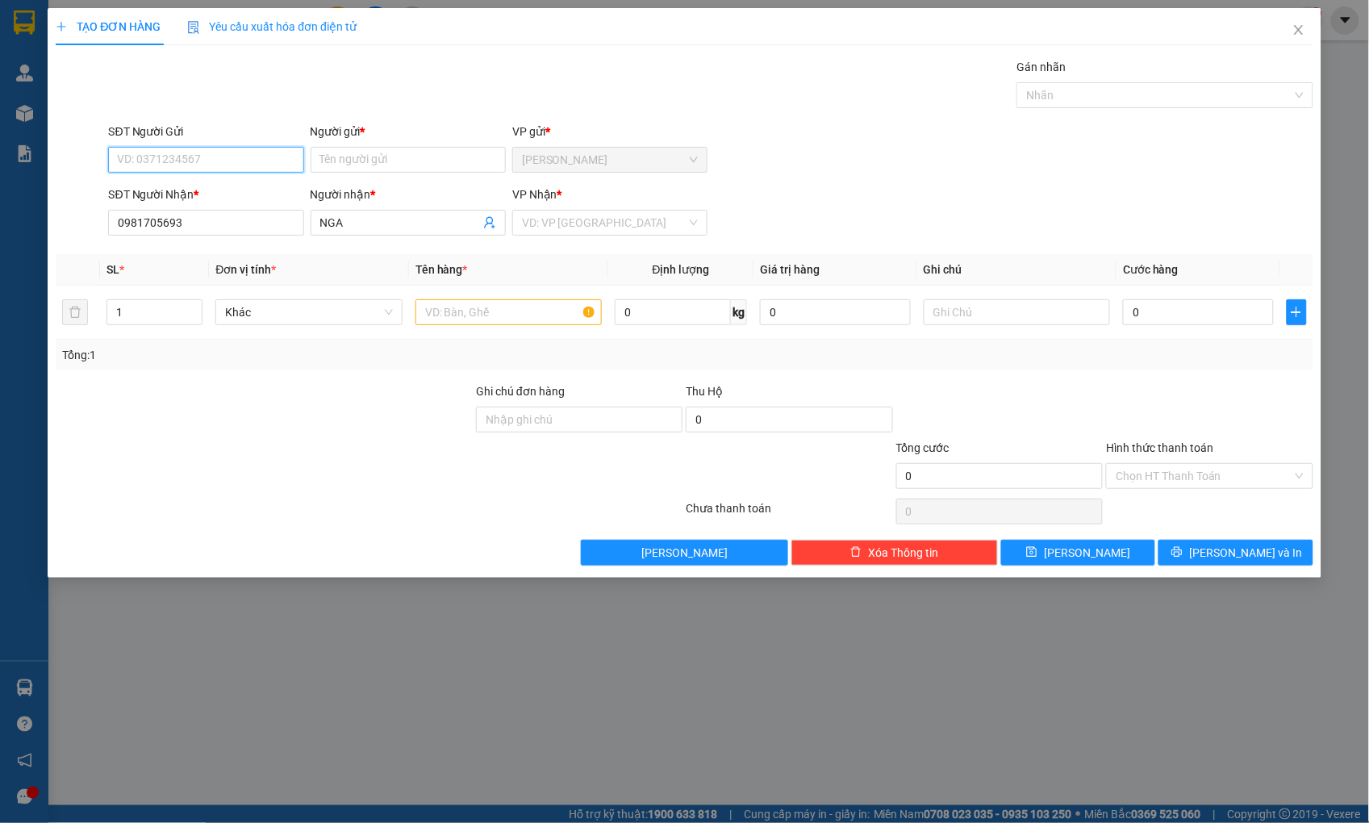
click at [206, 160] on input "SĐT Người Gửi" at bounding box center [205, 160] width 195 height 26
click at [191, 218] on input "0981705693" at bounding box center [205, 223] width 195 height 26
click at [127, 156] on input "SĐT Người Gửi" at bounding box center [205, 160] width 195 height 26
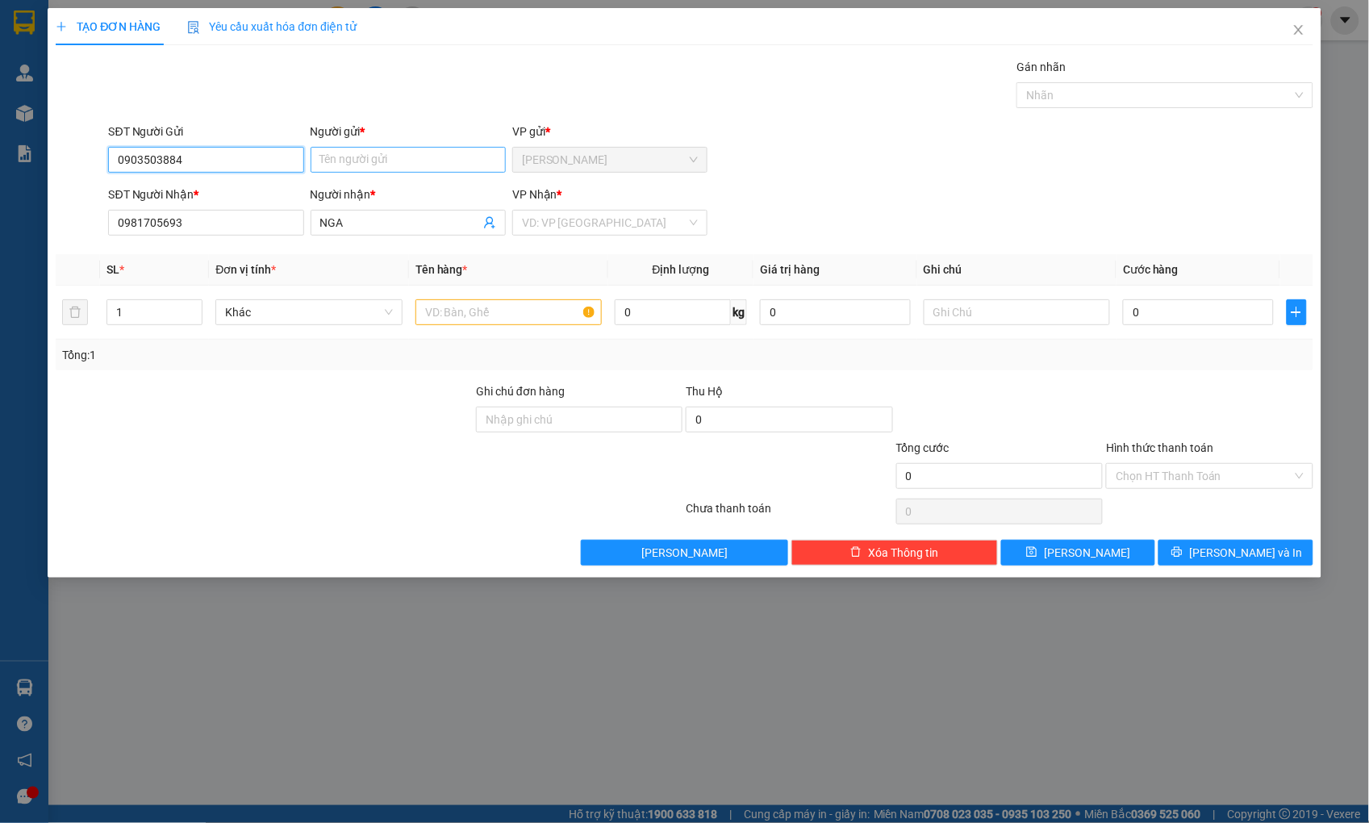
type input "0903503884"
click at [331, 165] on input "Người gửi *" at bounding box center [407, 160] width 195 height 26
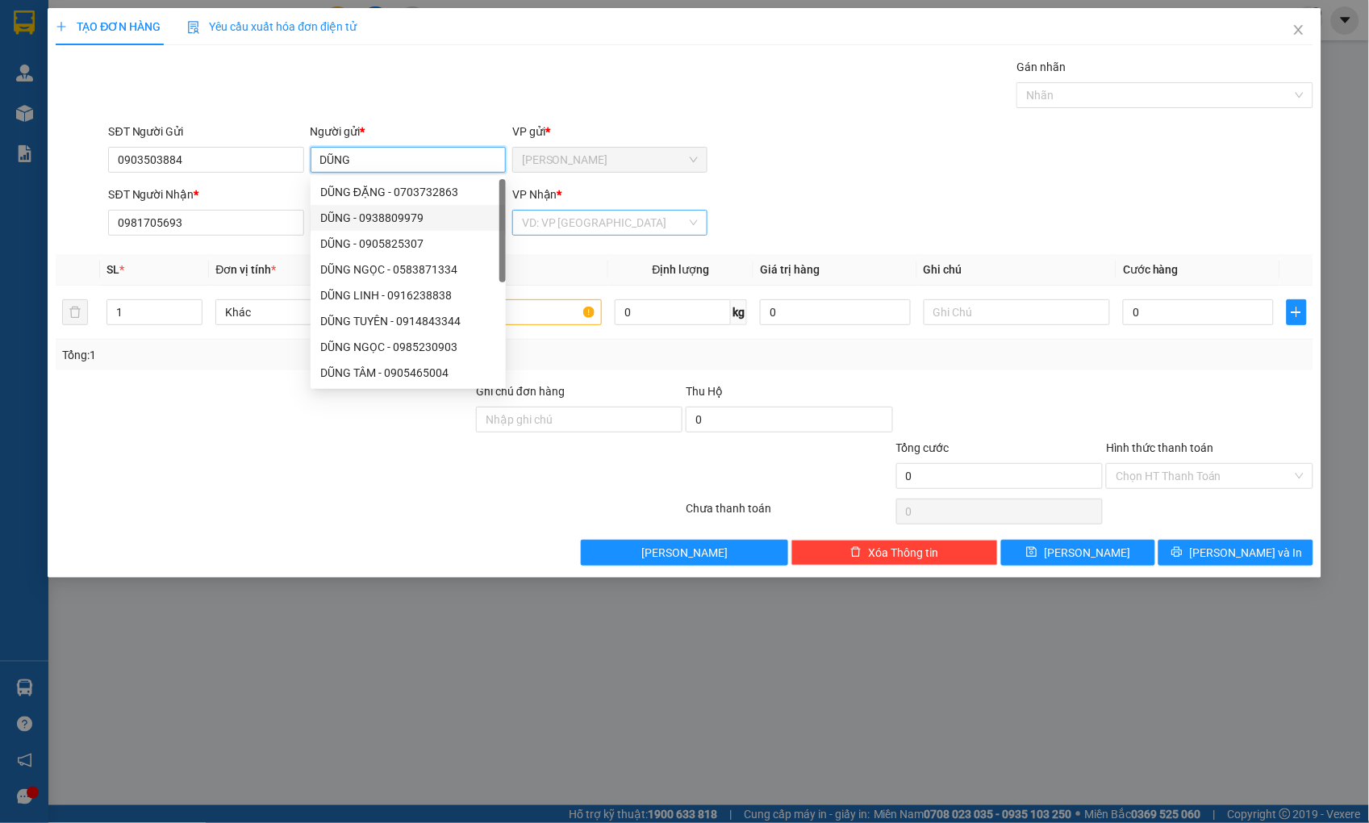
type input "DŨNG"
click at [556, 227] on input "search" at bounding box center [604, 222] width 165 height 24
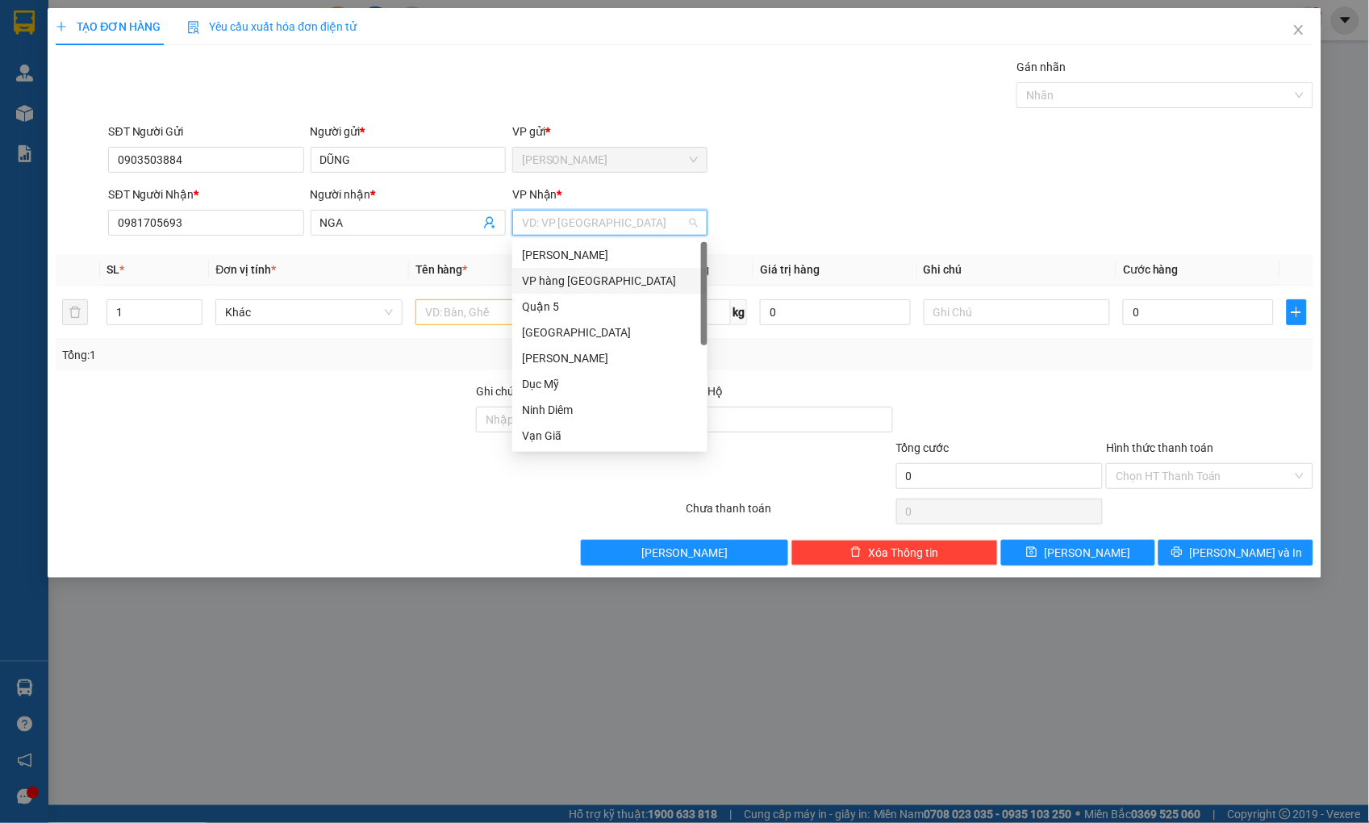
click at [603, 283] on div "VP hàng [GEOGRAPHIC_DATA]" at bounding box center [610, 281] width 176 height 18
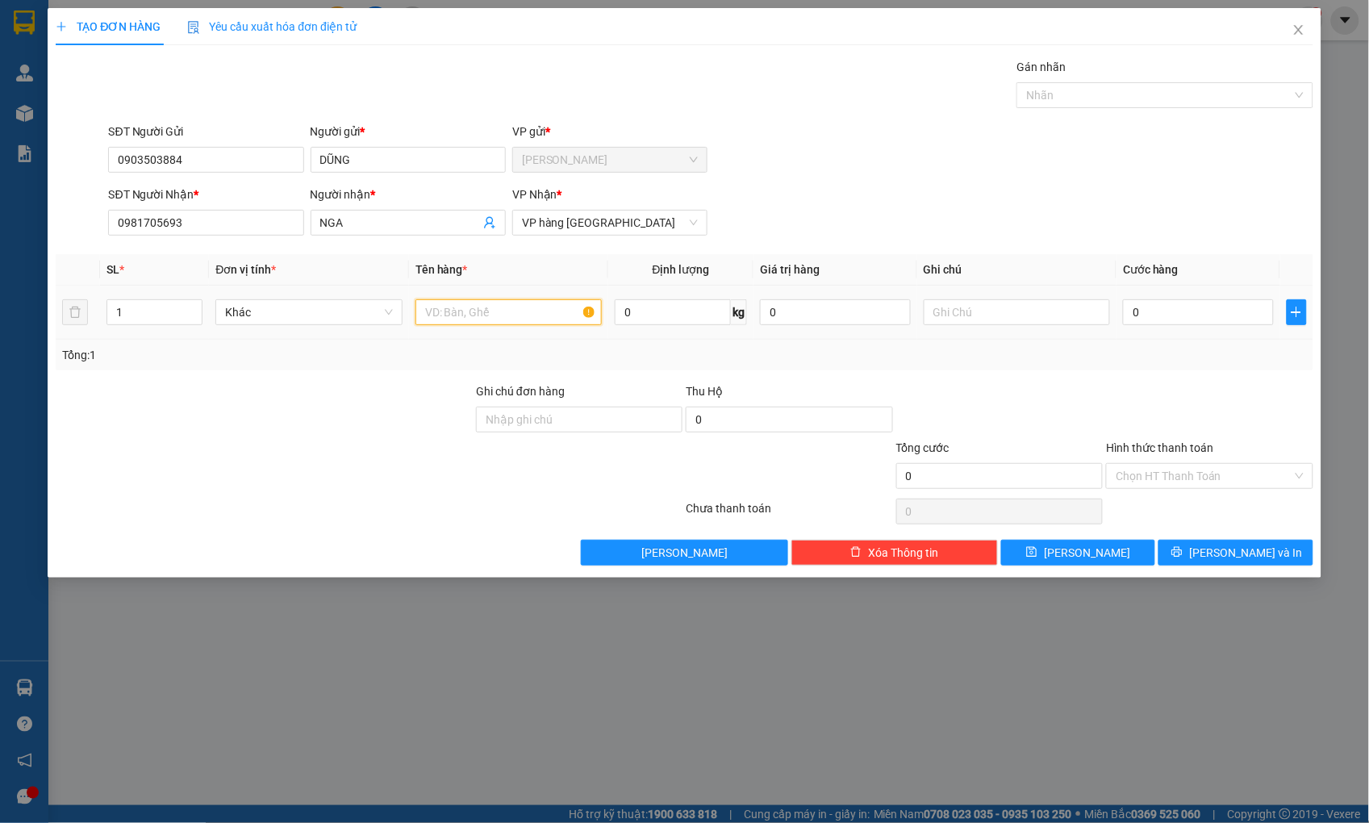
click at [477, 323] on input "text" at bounding box center [508, 312] width 186 height 26
type input "THÙNG"
click at [1160, 323] on input "0" at bounding box center [1198, 312] width 150 height 26
type input "3"
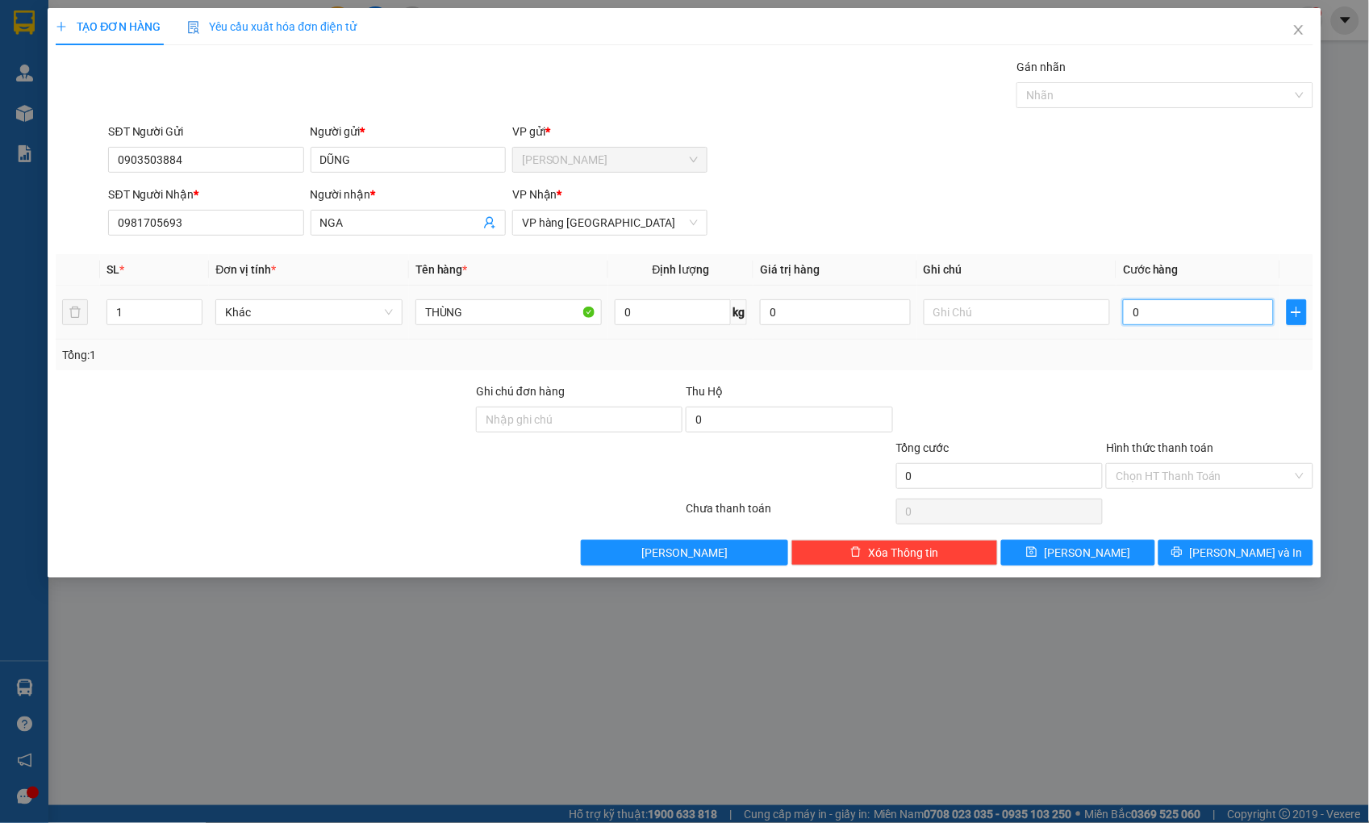
type input "3"
type input "30"
type input "30.000"
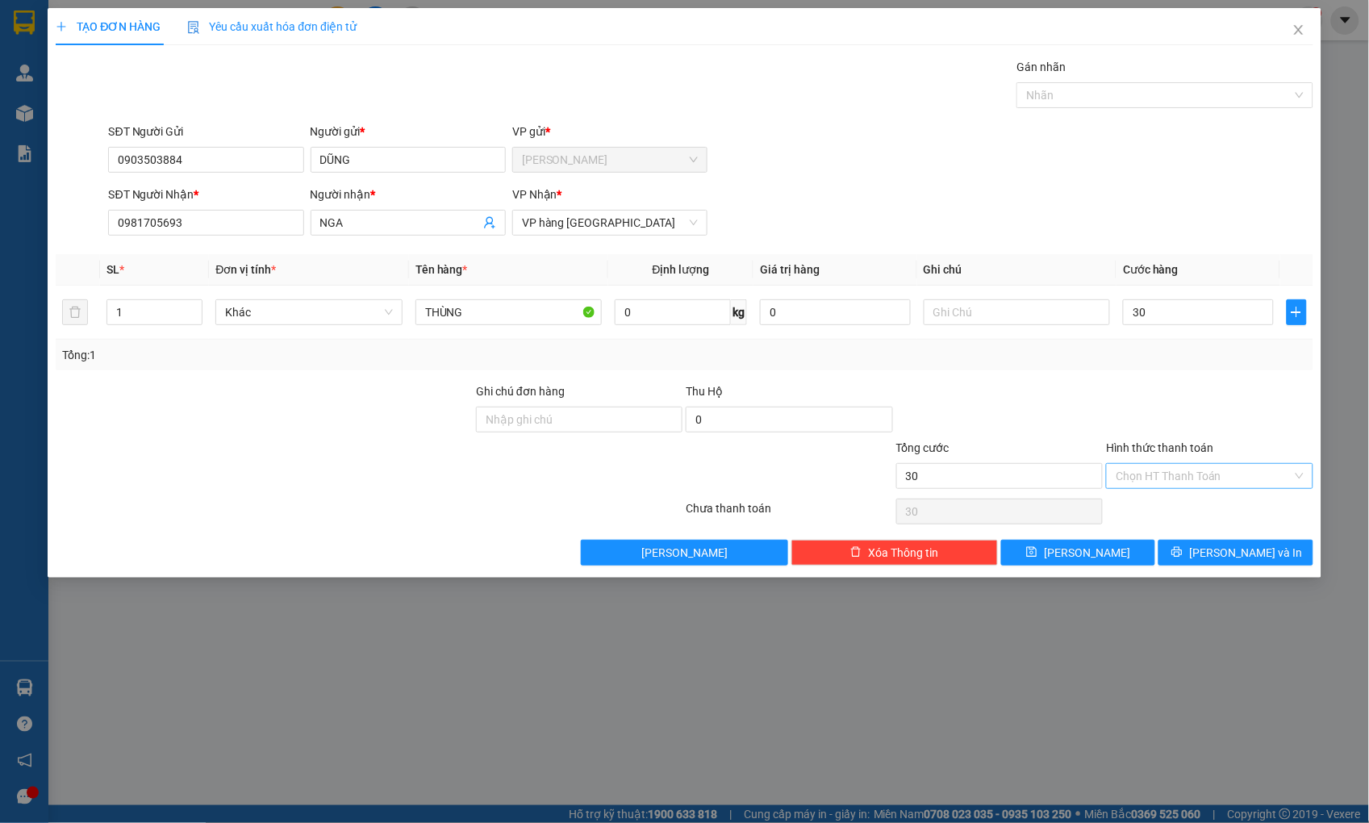
type input "30.000"
click at [1187, 470] on input "Hình thức thanh toán" at bounding box center [1203, 476] width 176 height 24
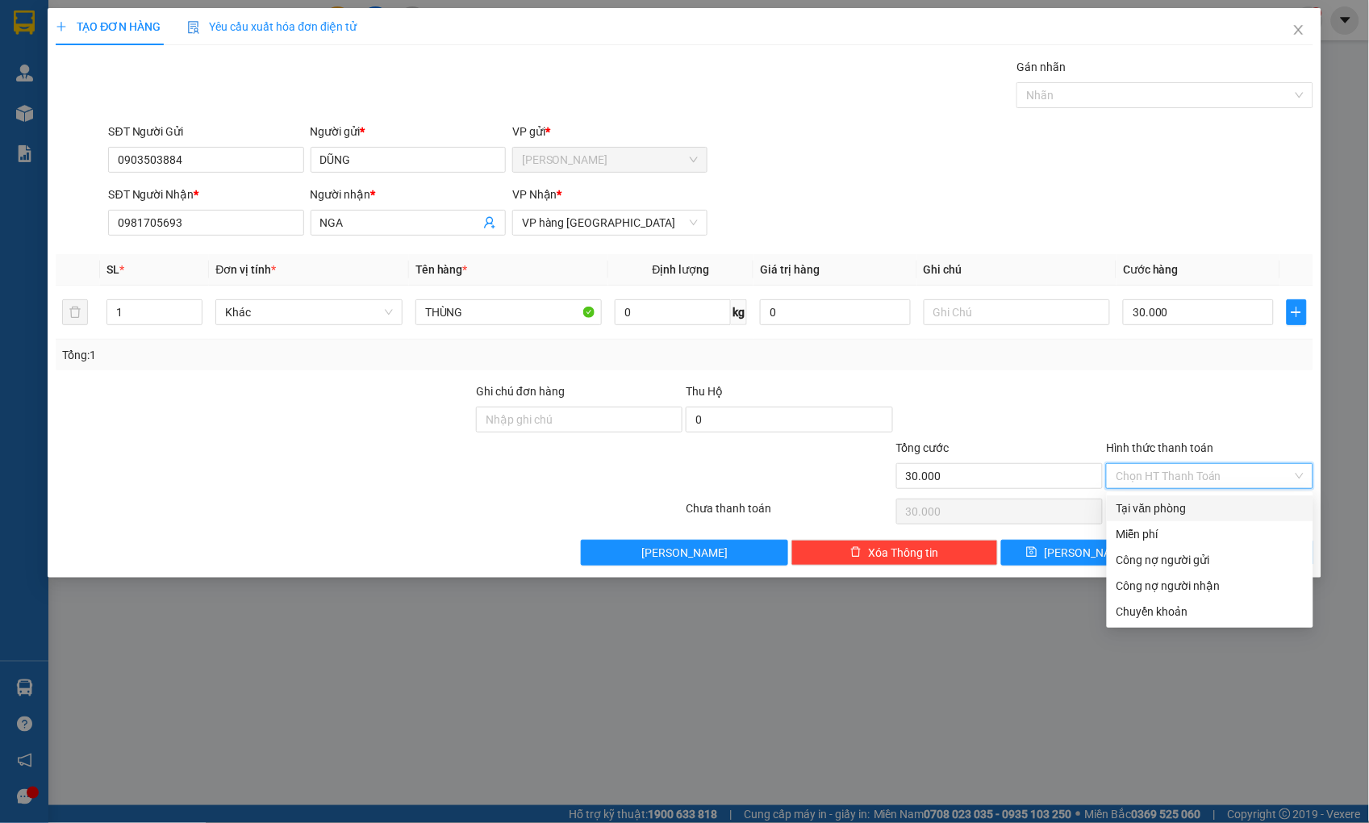
click at [1186, 508] on div "Tại văn phòng" at bounding box center [1209, 508] width 187 height 18
type input "0"
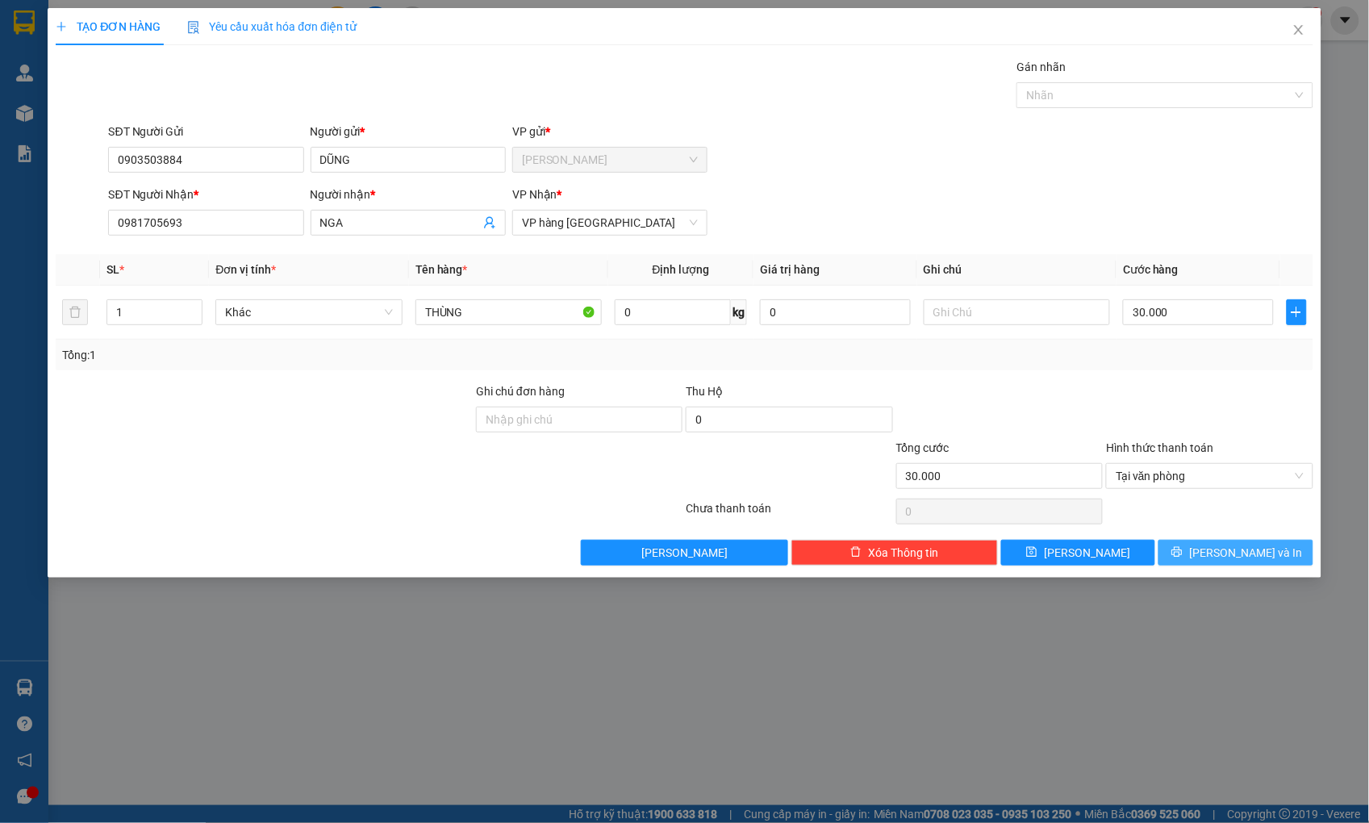
click at [1182, 553] on icon "printer" at bounding box center [1176, 551] width 11 height 11
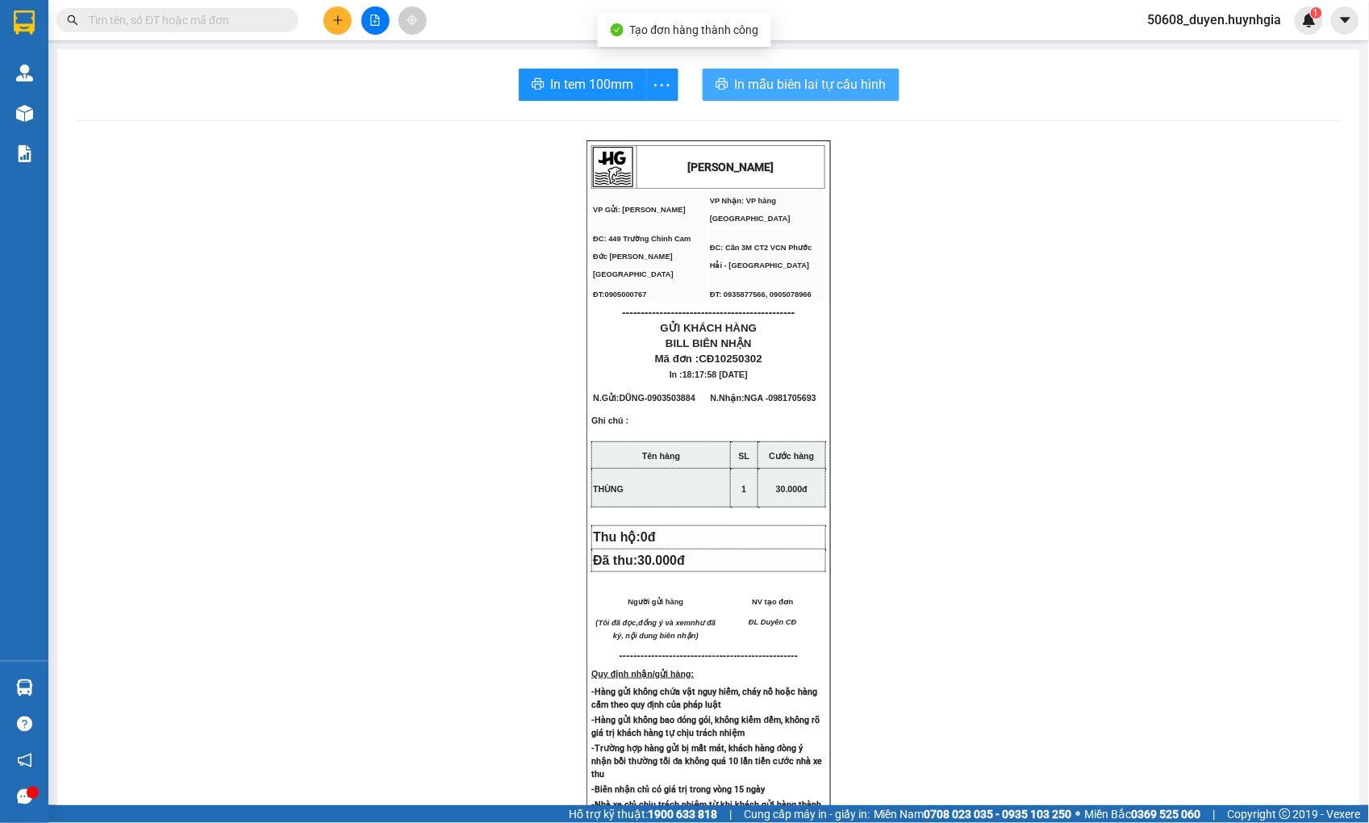
click at [750, 94] on span "In mẫu biên lai tự cấu hình" at bounding box center [811, 84] width 152 height 20
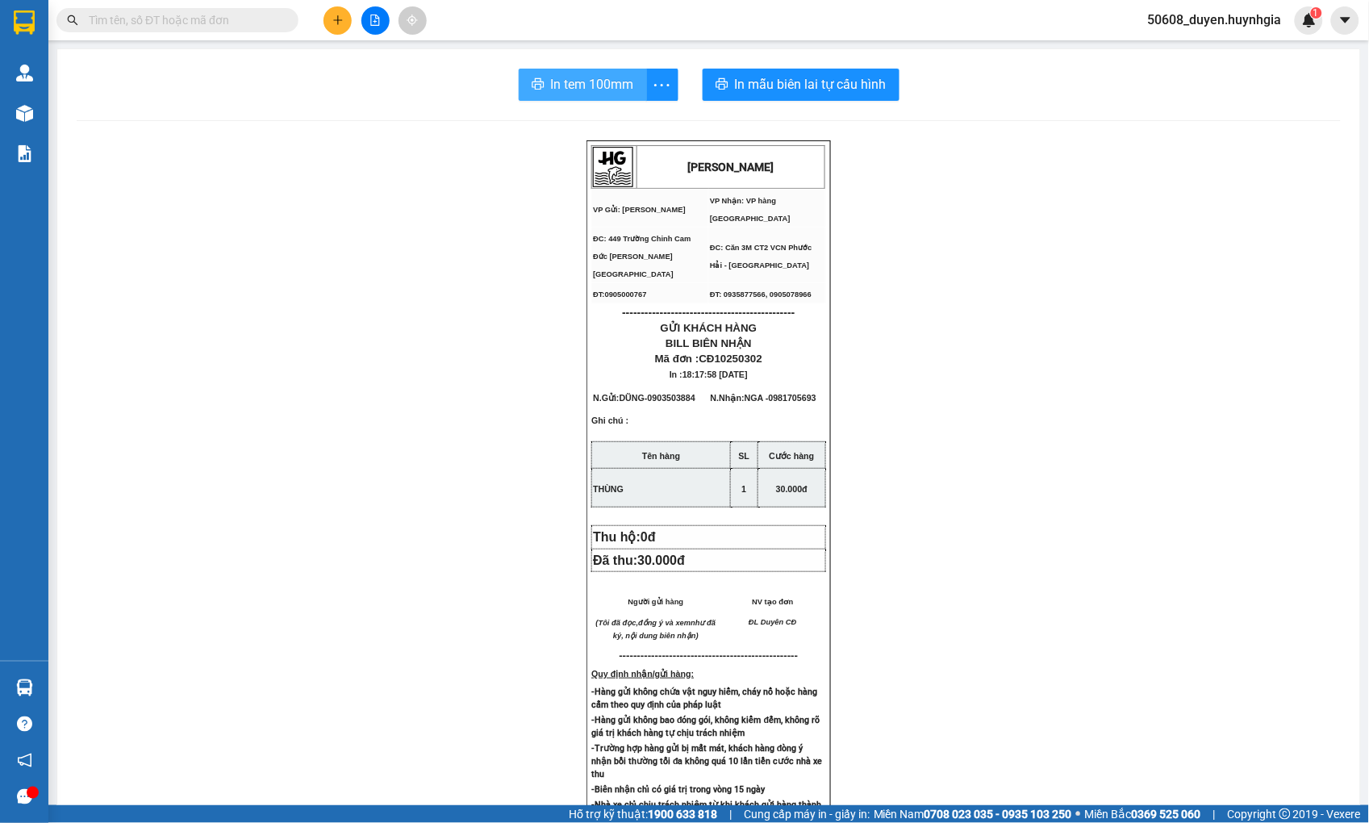
click at [561, 86] on span "In tem 100mm" at bounding box center [592, 84] width 83 height 20
click at [329, 15] on button at bounding box center [337, 20] width 28 height 28
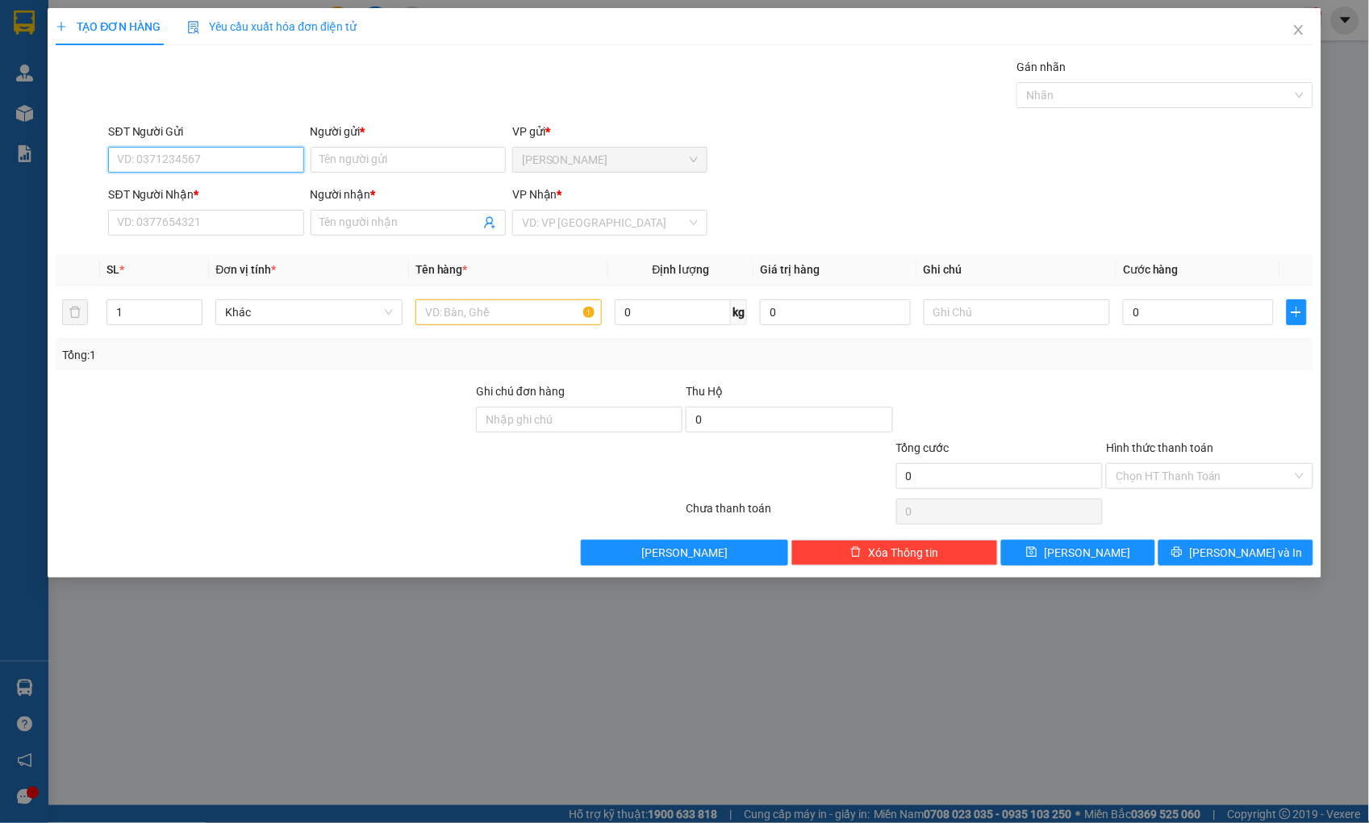
click at [244, 147] on input "SĐT Người Gửi" at bounding box center [205, 160] width 195 height 26
paste input "0903503884"
type input "0903503884"
click at [323, 162] on input "Người gửi *" at bounding box center [407, 160] width 195 height 26
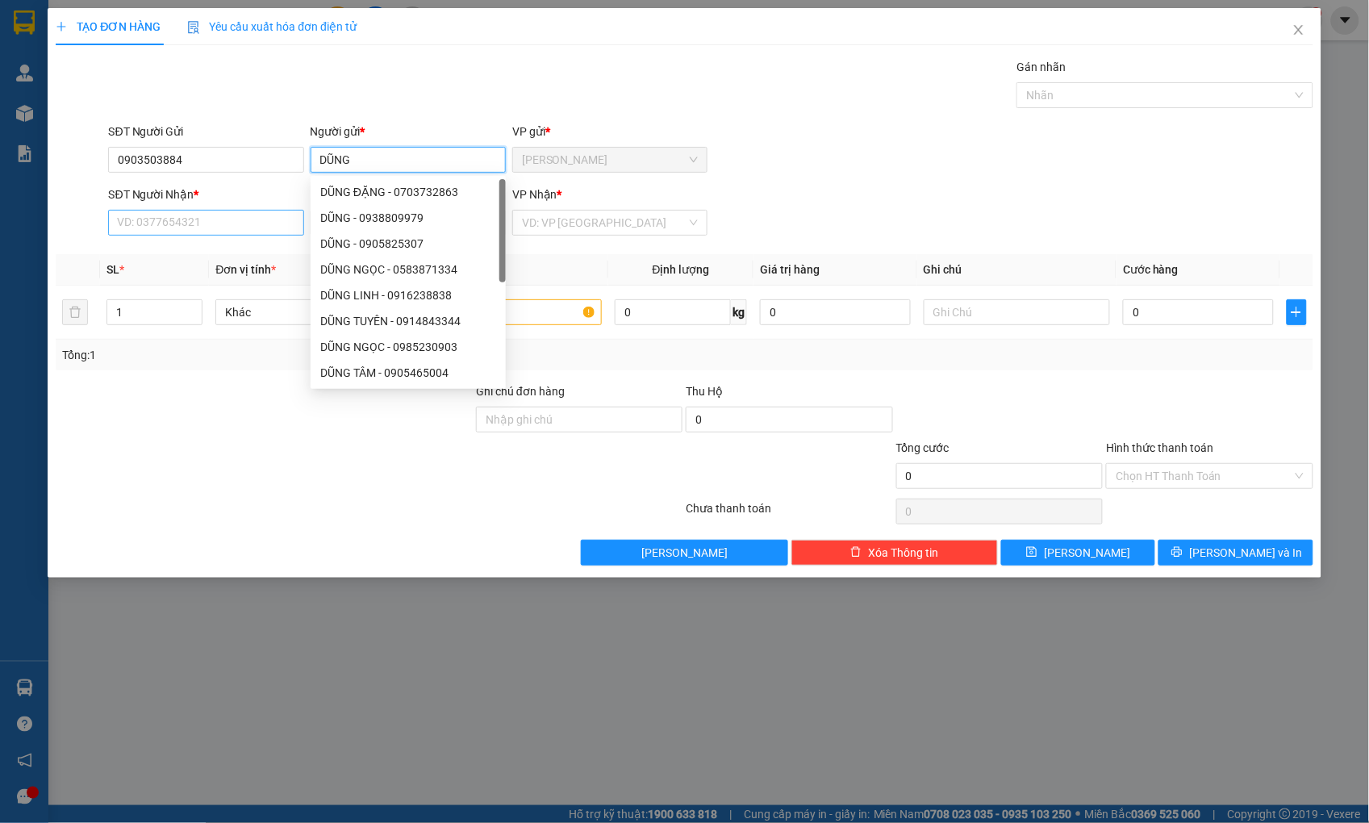
type input "DŨNG"
click at [259, 216] on input "SĐT Người Nhận *" at bounding box center [205, 223] width 195 height 26
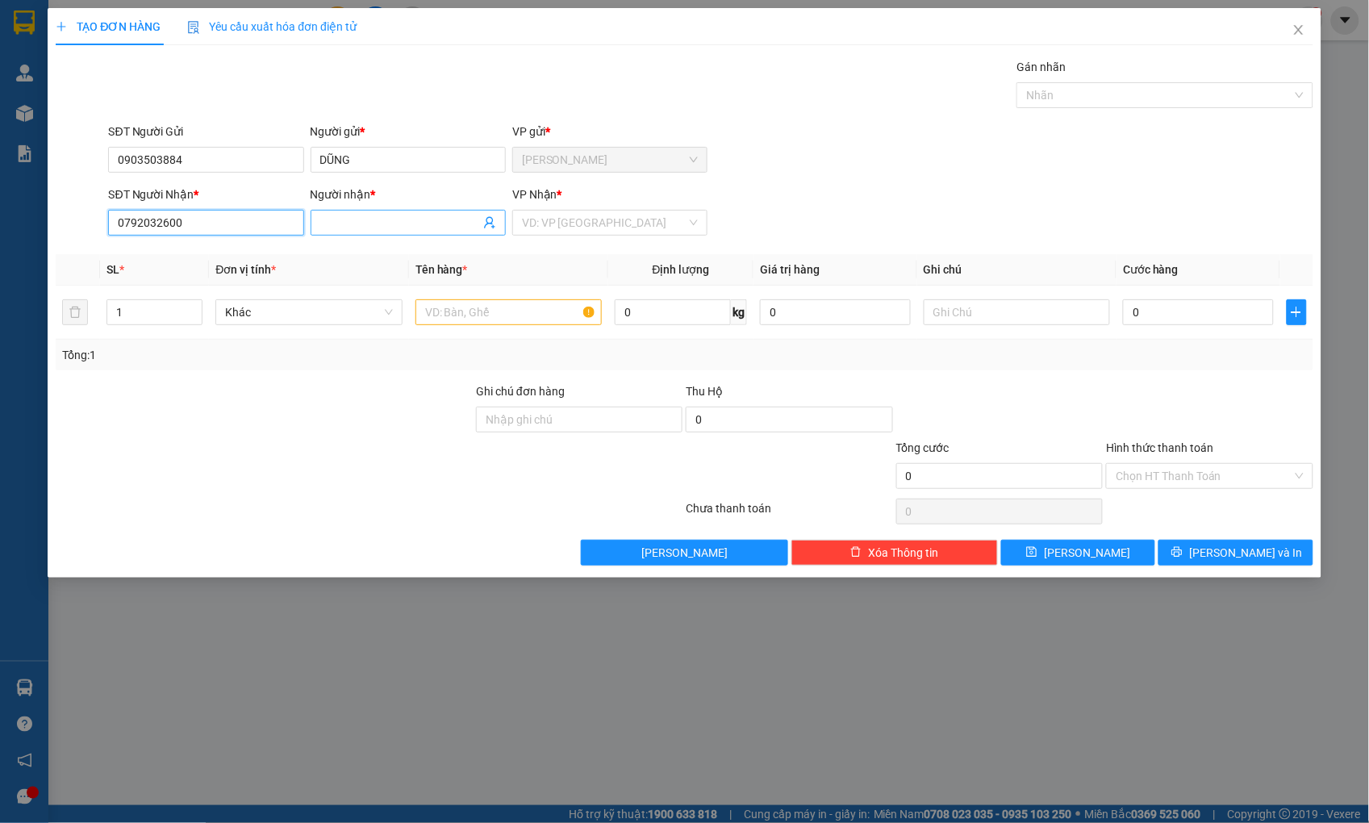
type input "0792032600"
click at [393, 216] on input "Người nhận *" at bounding box center [400, 223] width 160 height 18
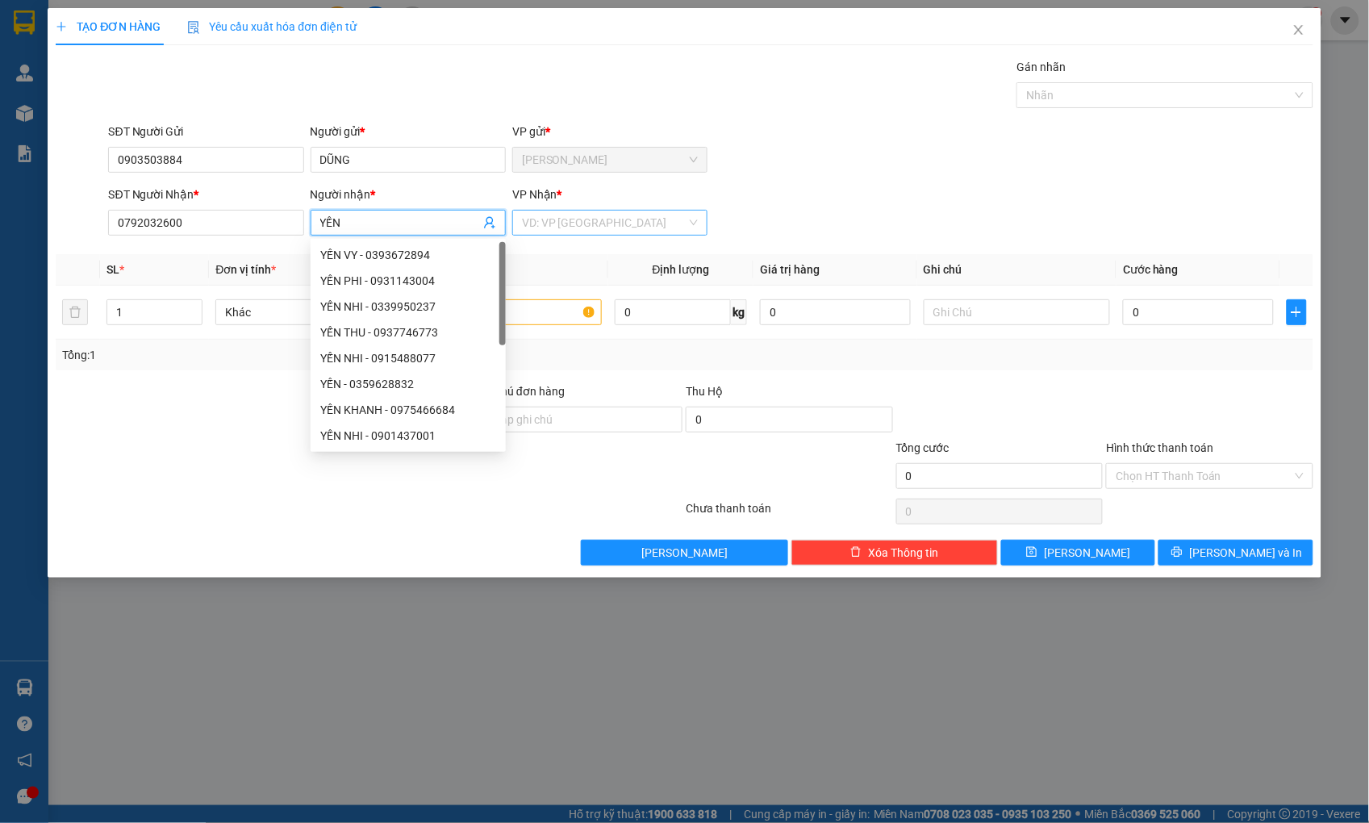
type input "YẾN"
click at [607, 227] on input "search" at bounding box center [604, 222] width 165 height 24
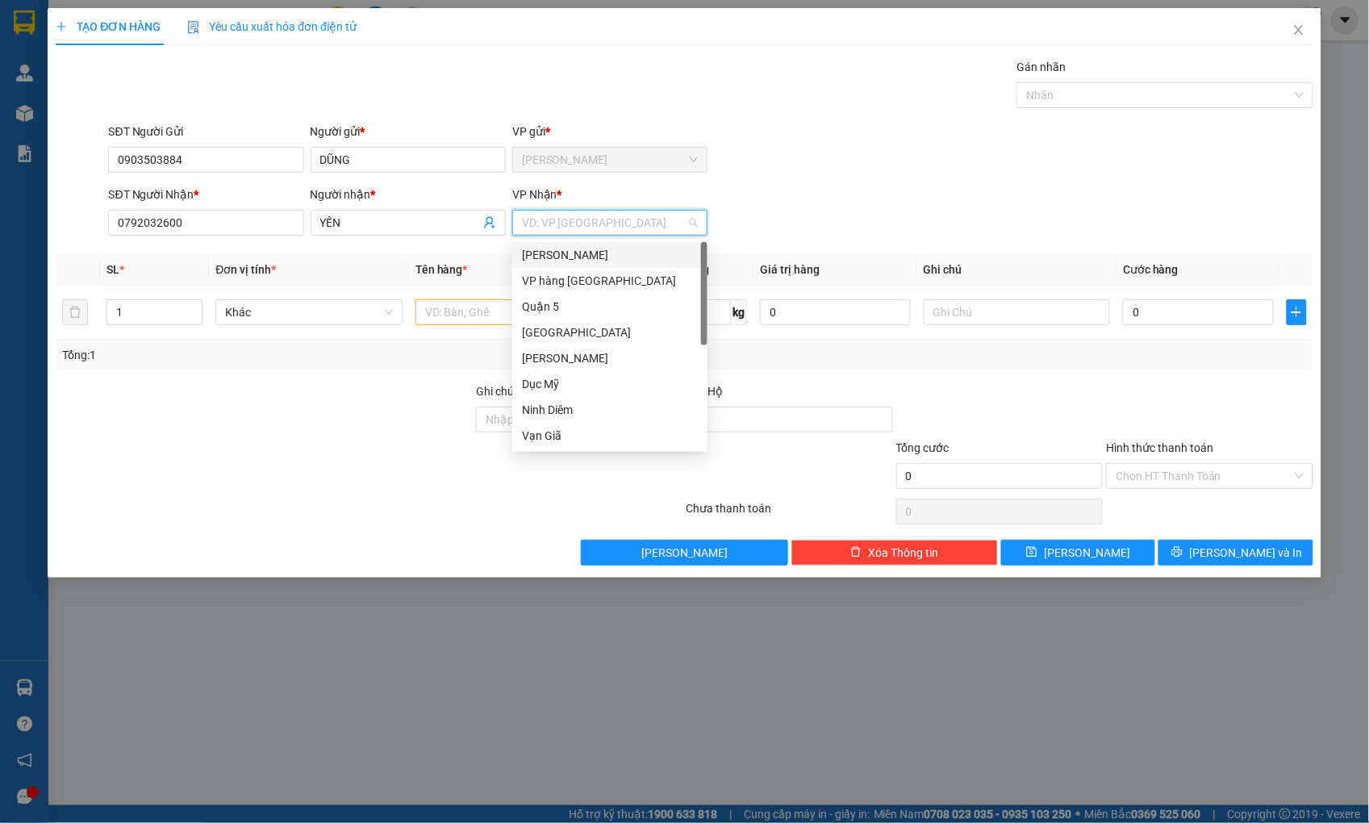
click at [577, 250] on div "[PERSON_NAME]" at bounding box center [610, 255] width 176 height 18
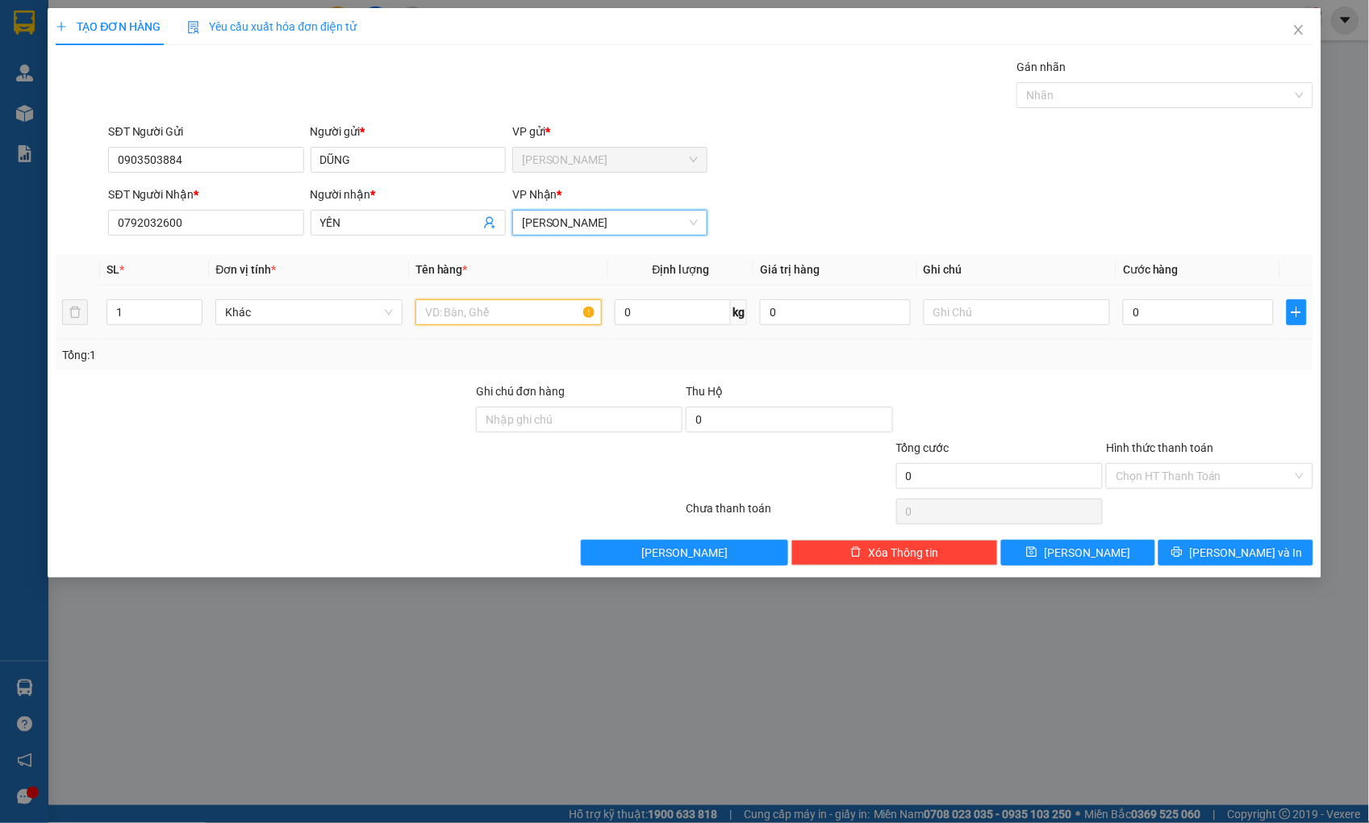
click at [471, 315] on input "text" at bounding box center [508, 312] width 186 height 26
type input "THÙNG"
click at [1165, 307] on input "0" at bounding box center [1198, 312] width 150 height 26
type input "3"
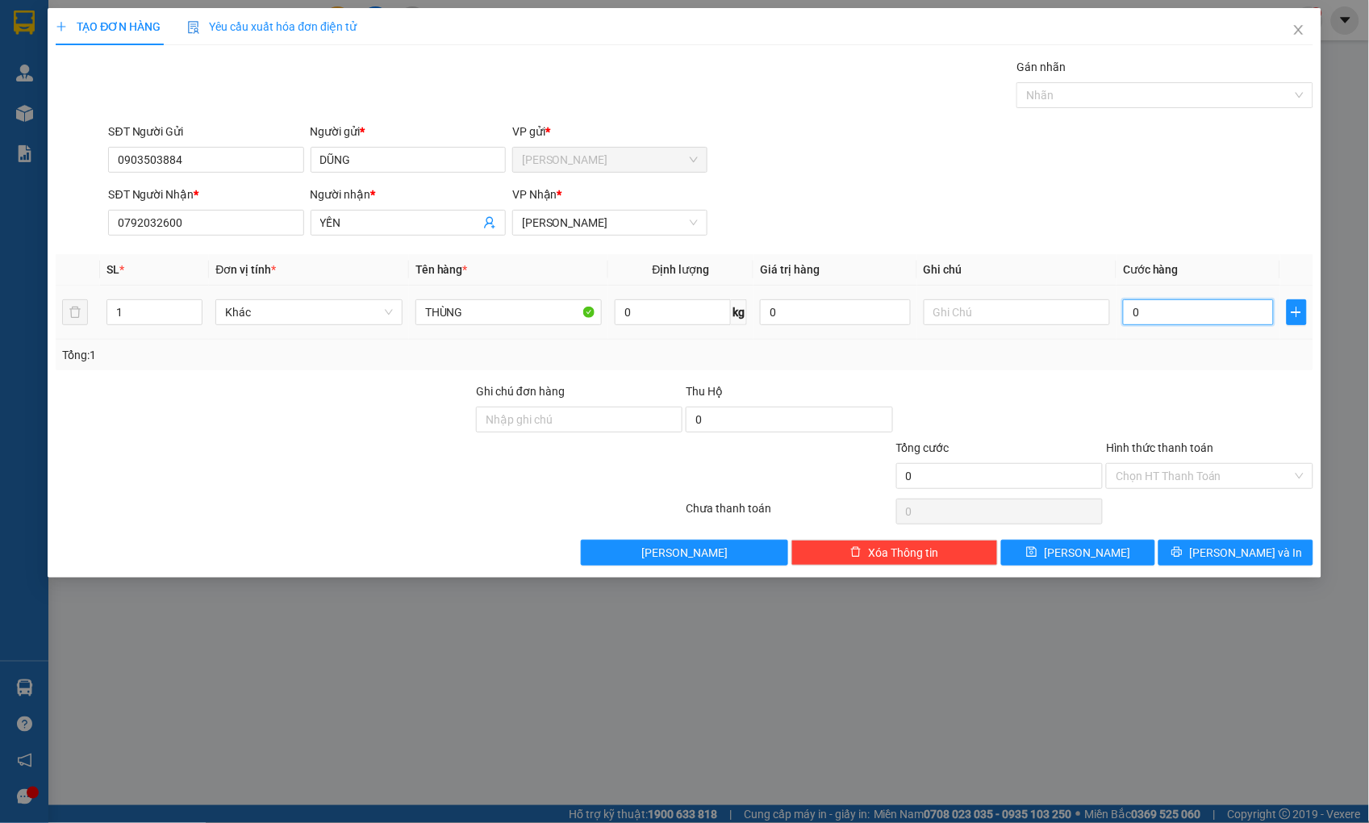
type input "3"
type input "30"
type input "30.000"
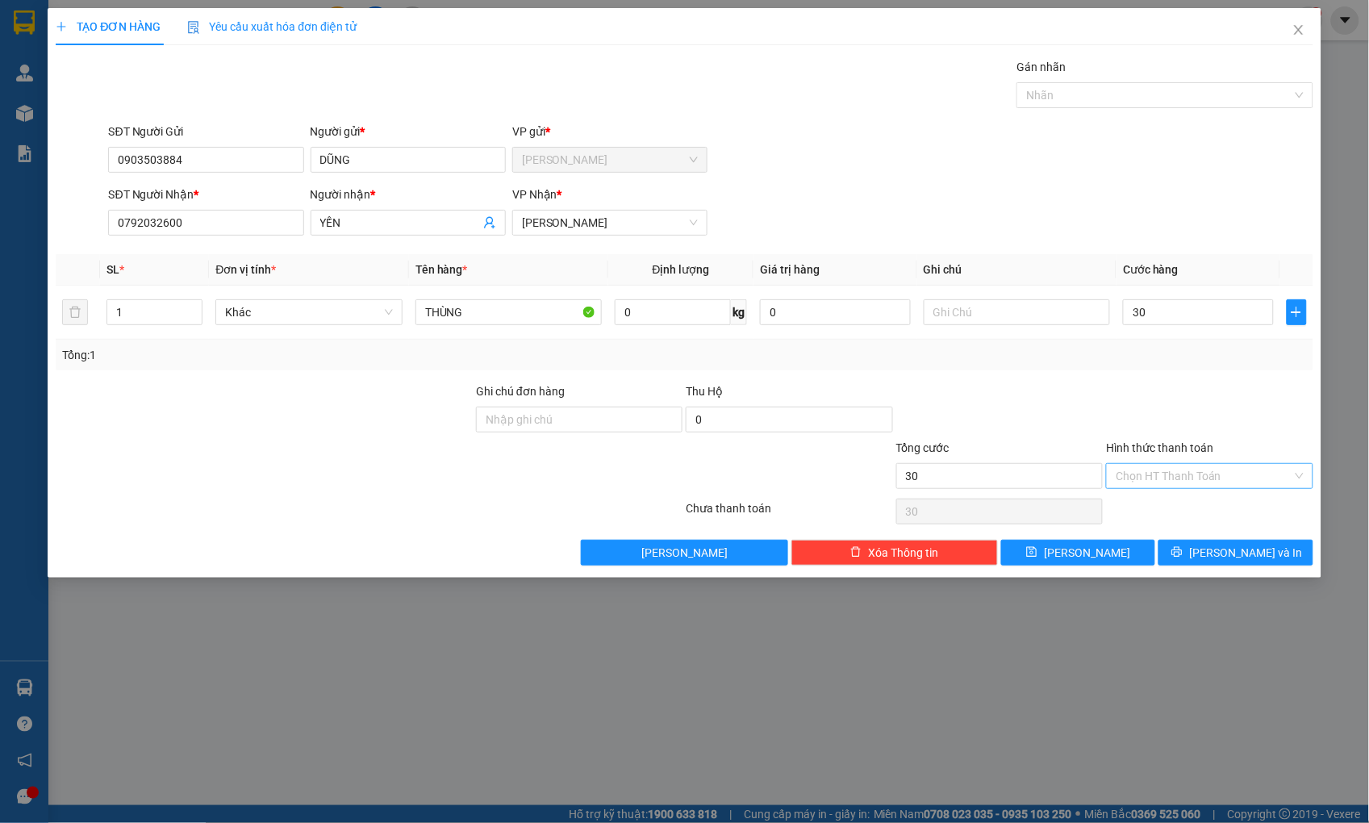
type input "30.000"
click at [1274, 469] on input "Hình thức thanh toán" at bounding box center [1203, 476] width 176 height 24
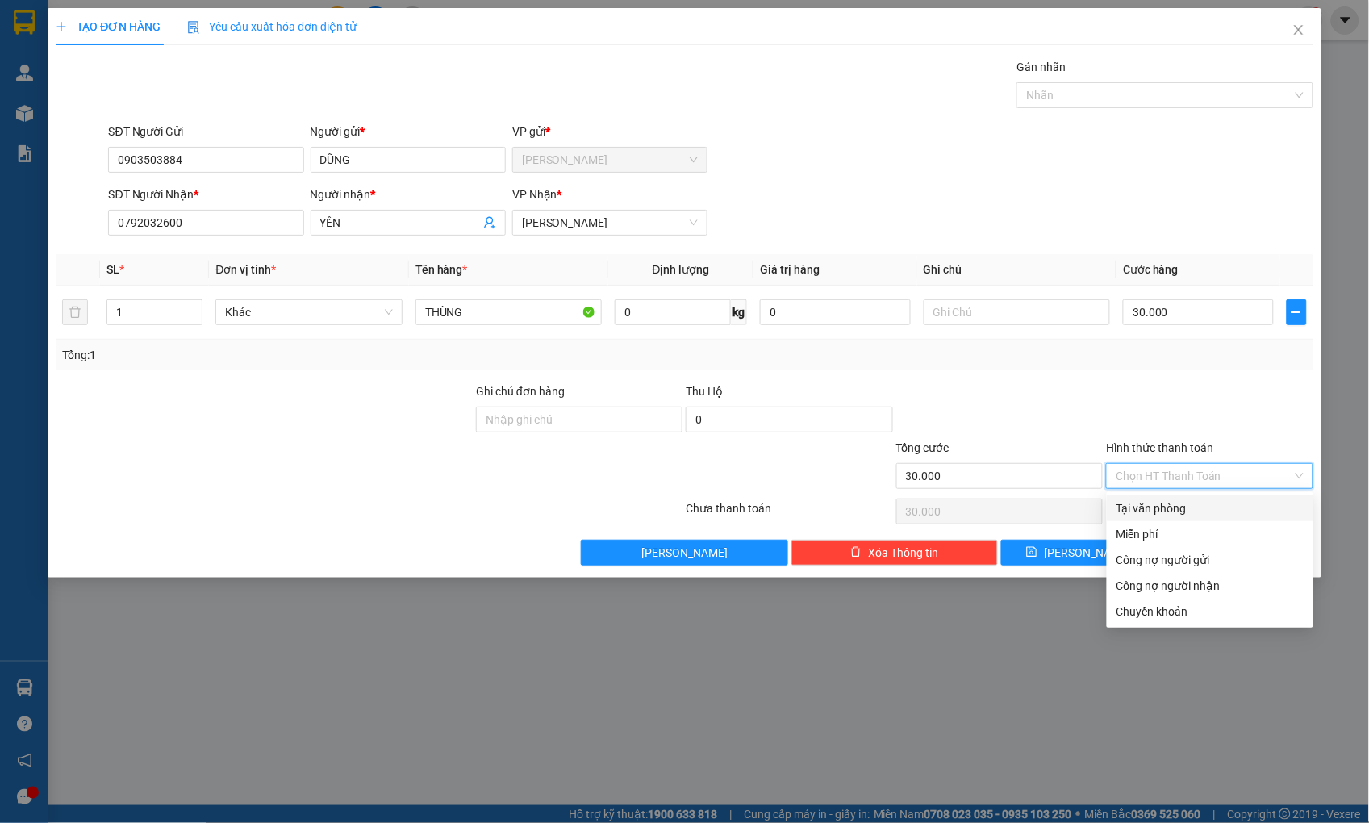
click at [1188, 510] on div "Tại văn phòng" at bounding box center [1209, 508] width 187 height 18
type input "0"
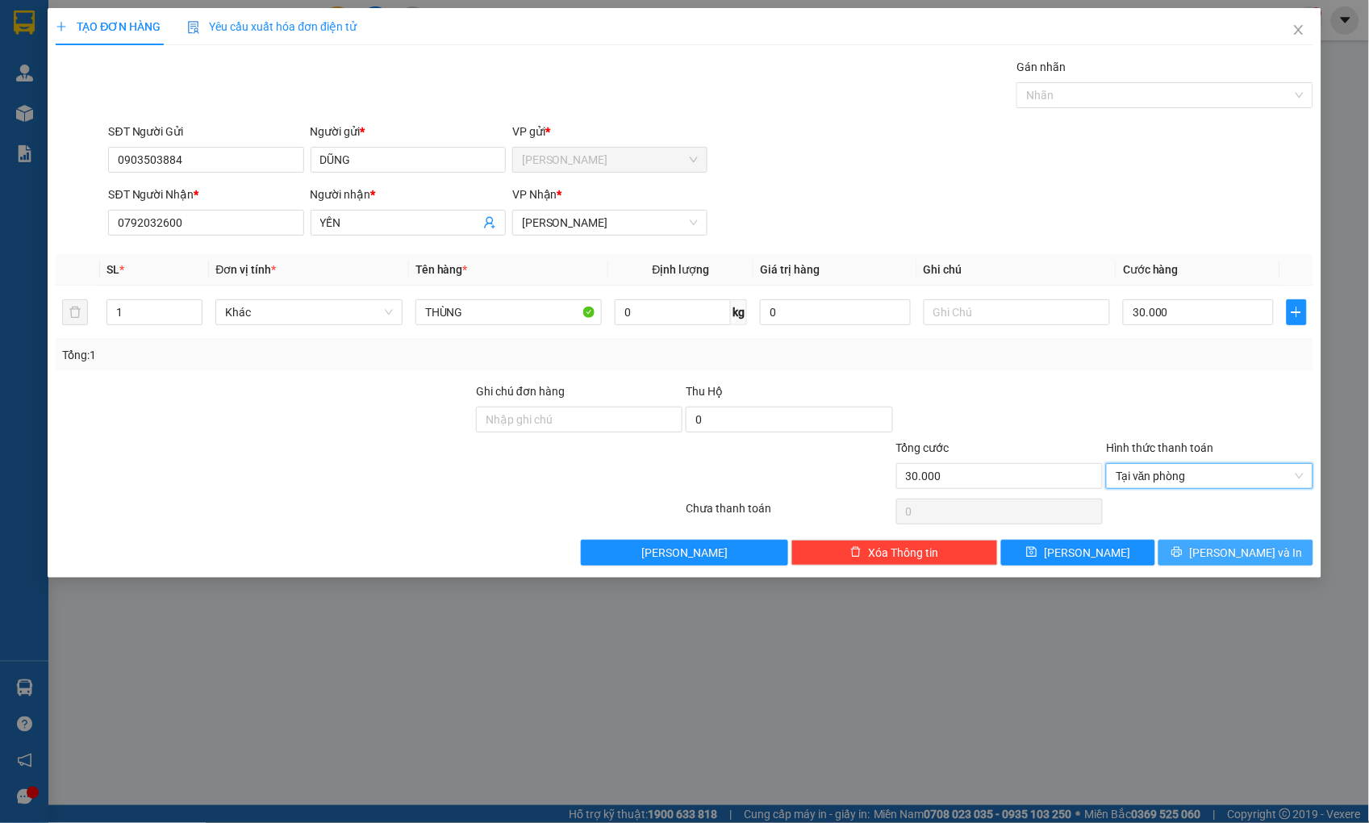
click at [1200, 554] on button "[PERSON_NAME] và In" at bounding box center [1235, 553] width 154 height 26
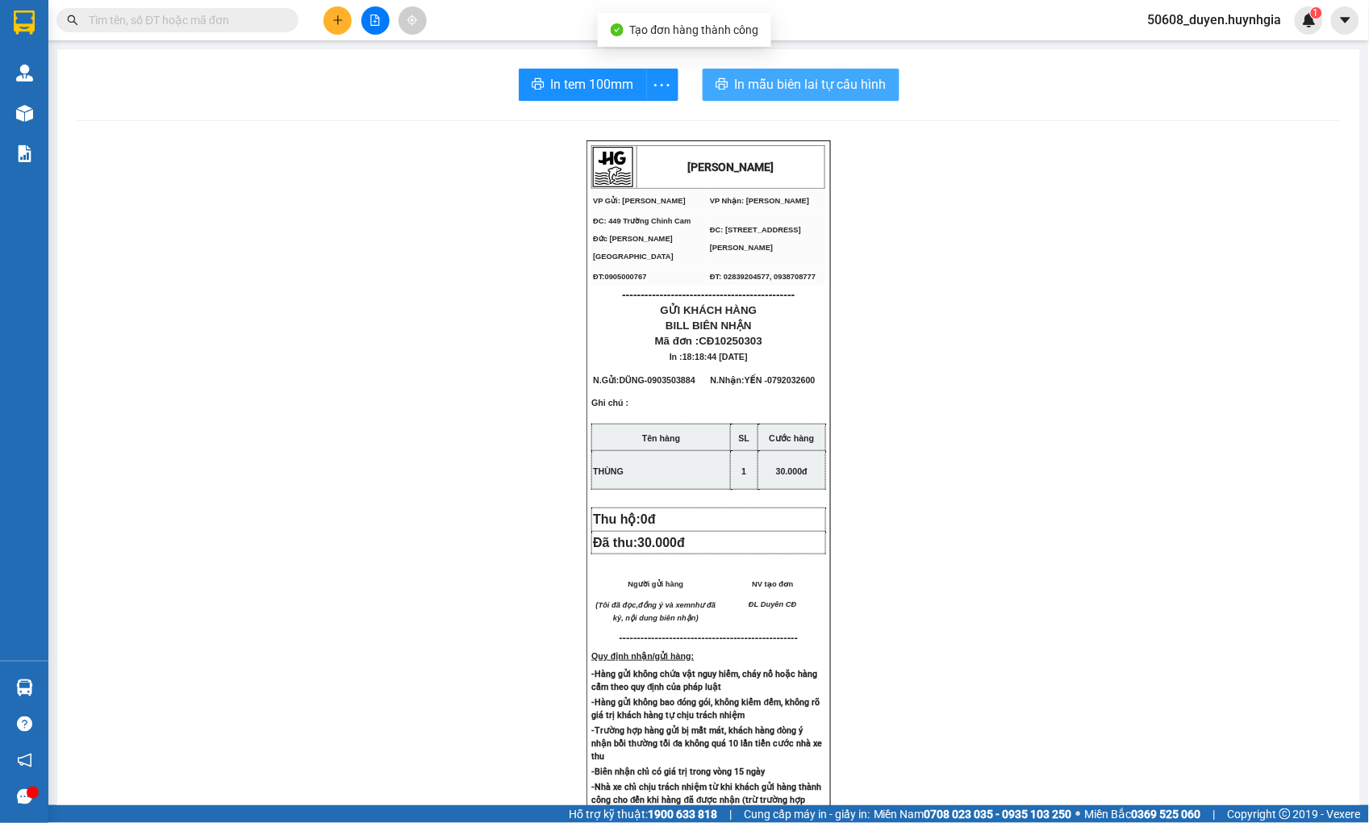
click at [727, 79] on button "In mẫu biên lai tự cấu hình" at bounding box center [800, 85] width 197 height 32
click at [590, 82] on span "In tem 100mm" at bounding box center [592, 84] width 83 height 20
click at [341, 24] on icon "plus" at bounding box center [337, 20] width 11 height 11
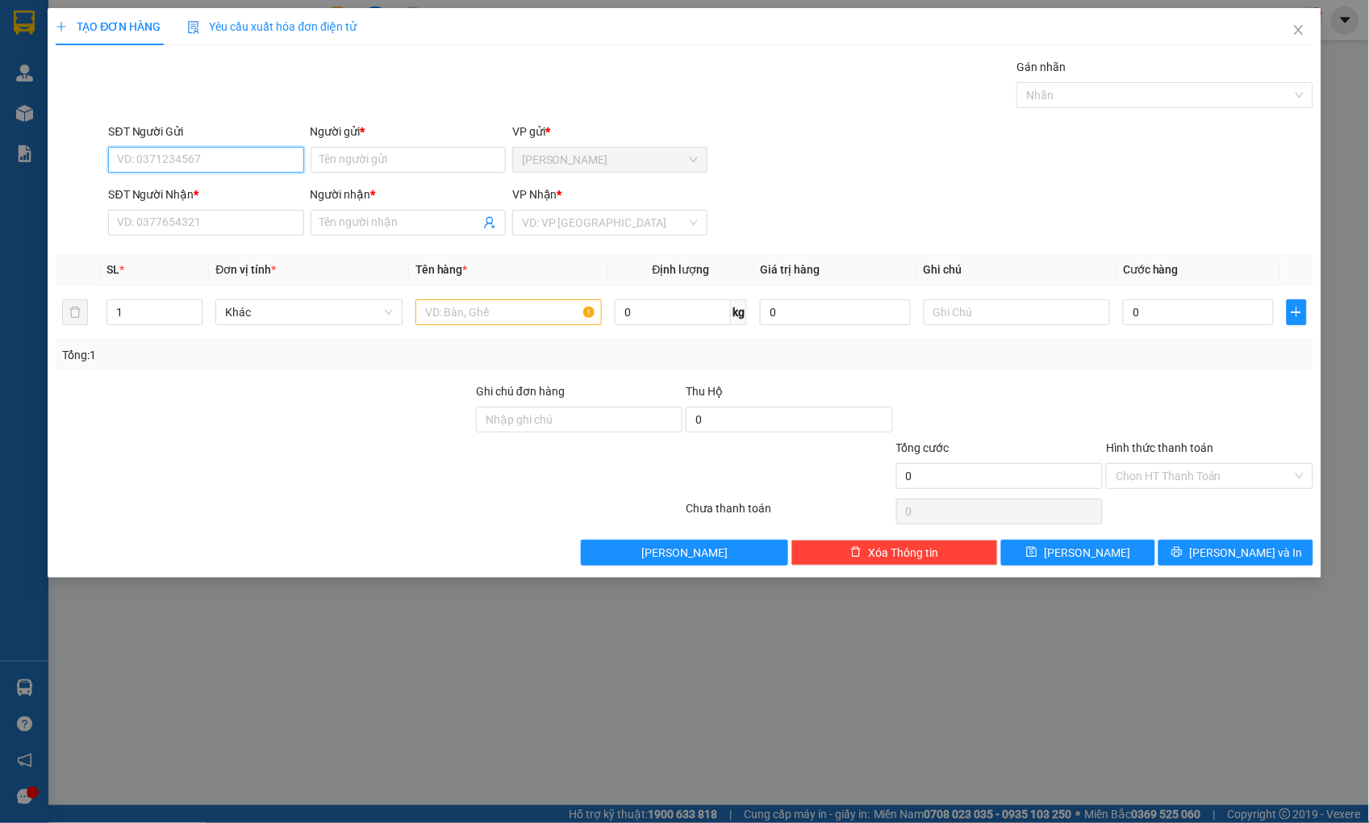
click at [271, 153] on input "SĐT Người Gửi" at bounding box center [205, 160] width 195 height 26
type input "0369762002"
click at [358, 150] on input "Người gửi *" at bounding box center [407, 160] width 195 height 26
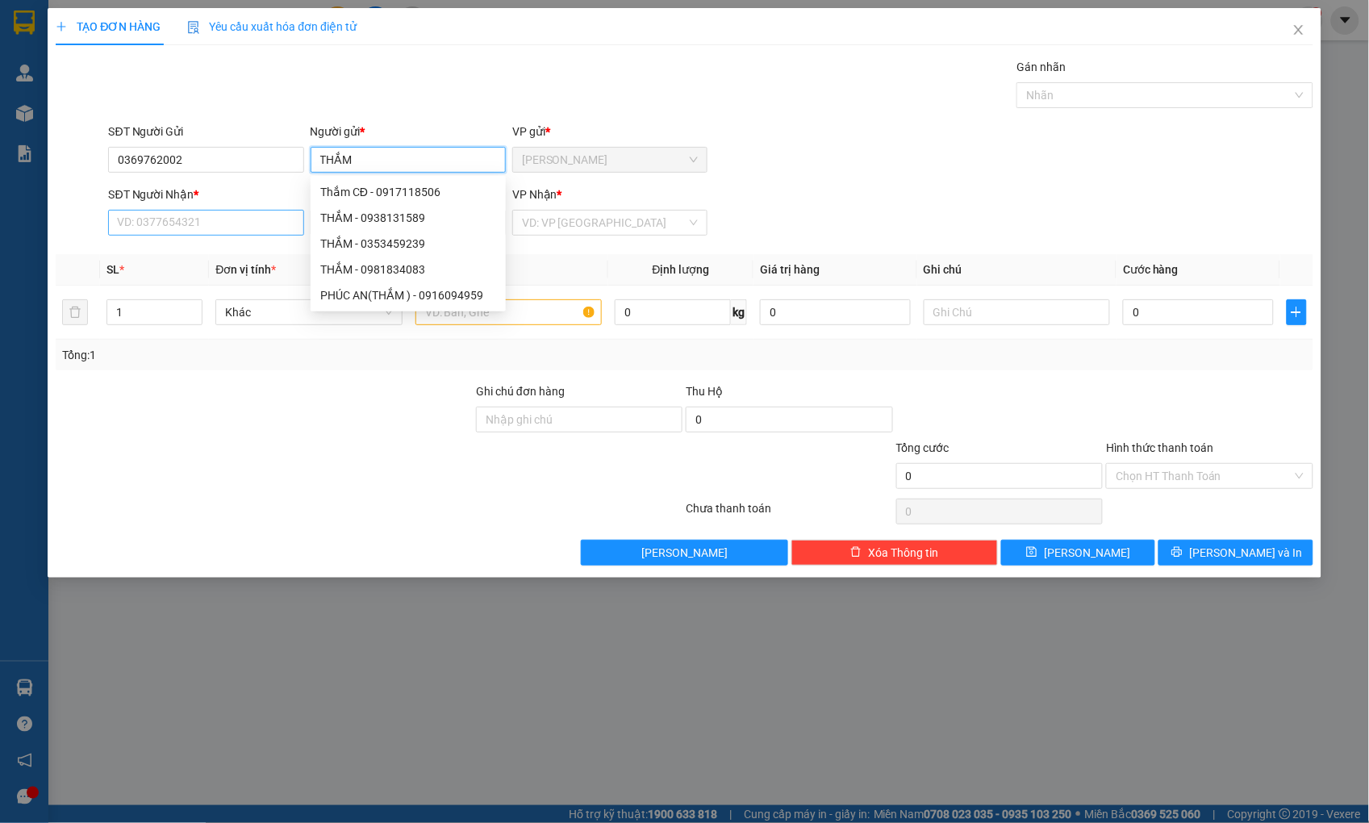
type input "THẮM"
click at [173, 224] on input "SĐT Người Nhận *" at bounding box center [205, 223] width 195 height 26
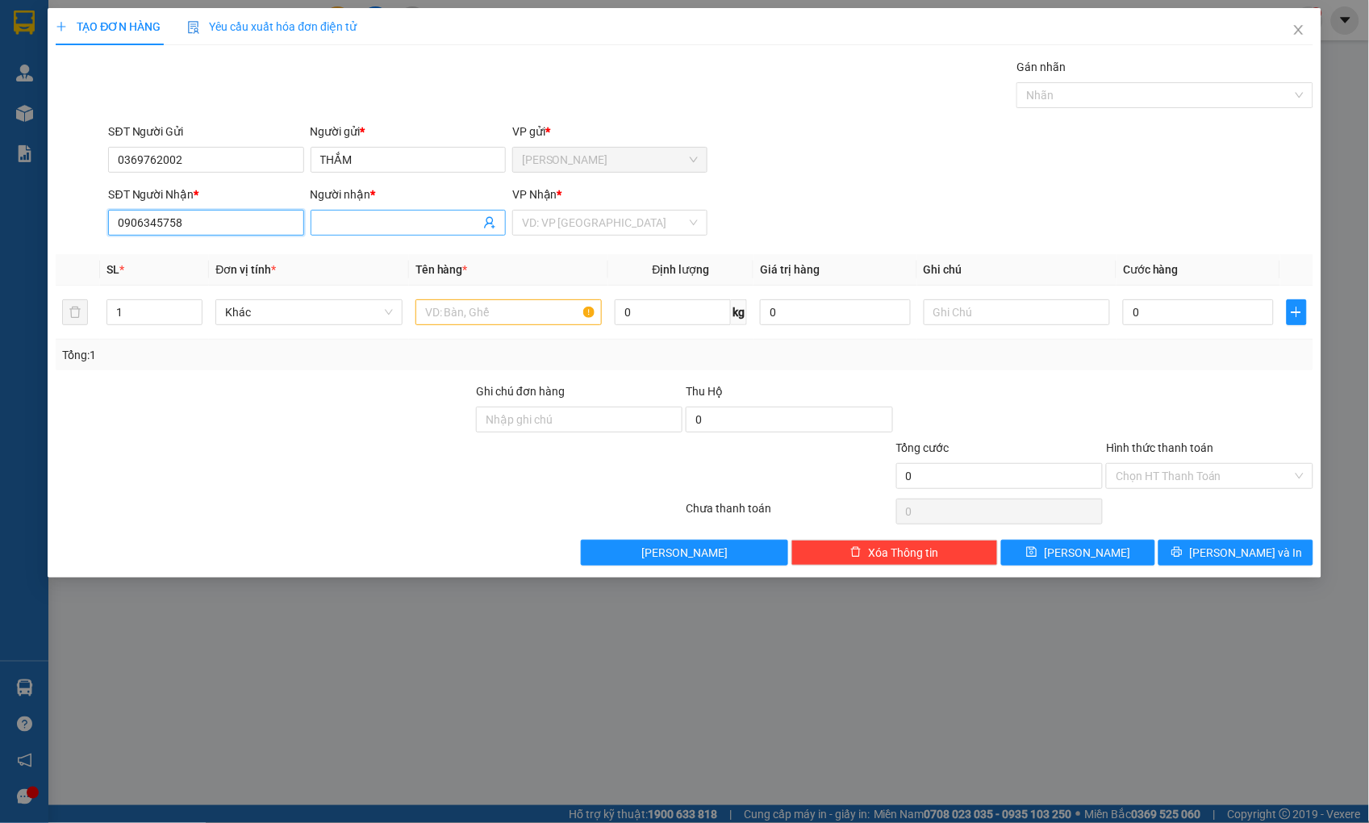
type input "0906345758"
click at [327, 215] on input "Người nhận *" at bounding box center [400, 223] width 160 height 18
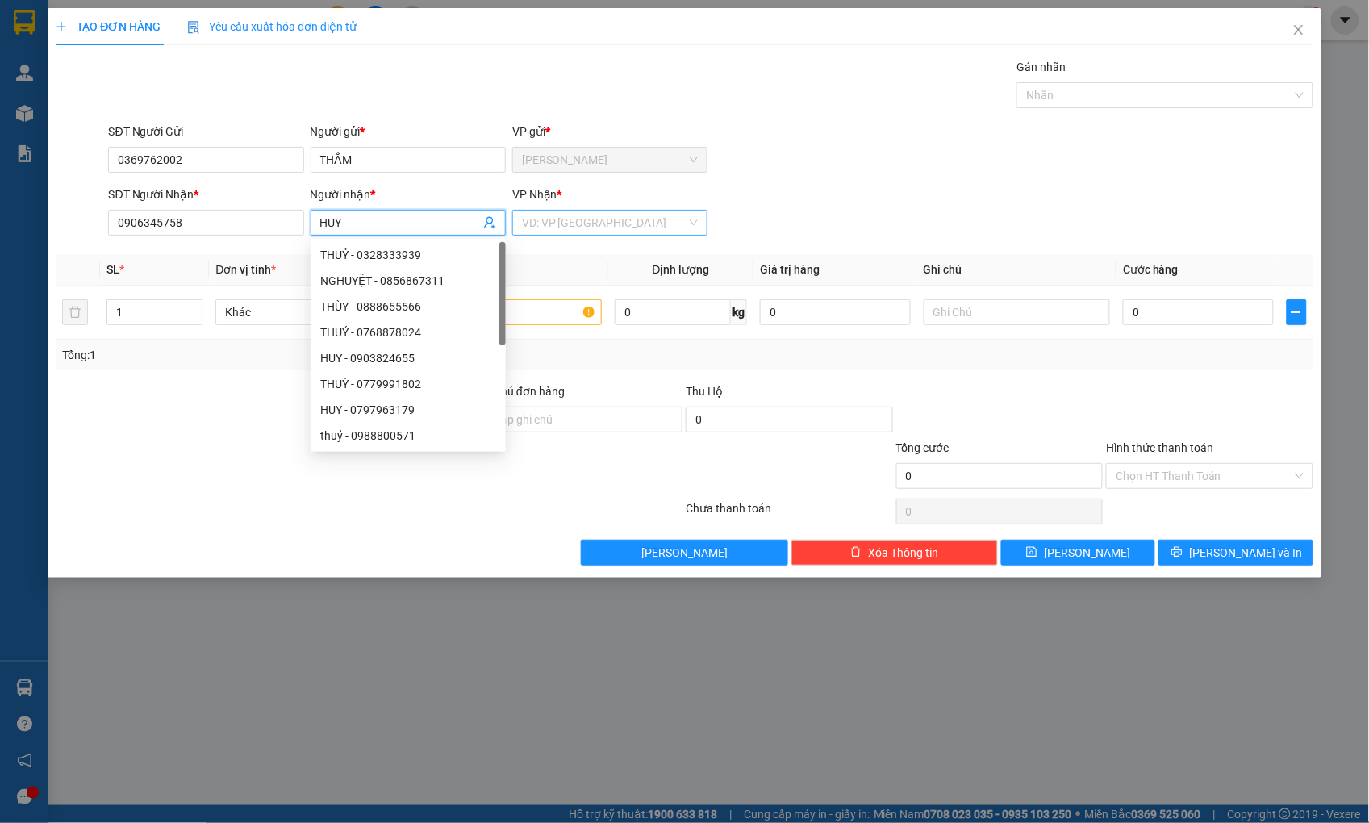
type input "HUY"
click at [619, 229] on input "search" at bounding box center [604, 222] width 165 height 24
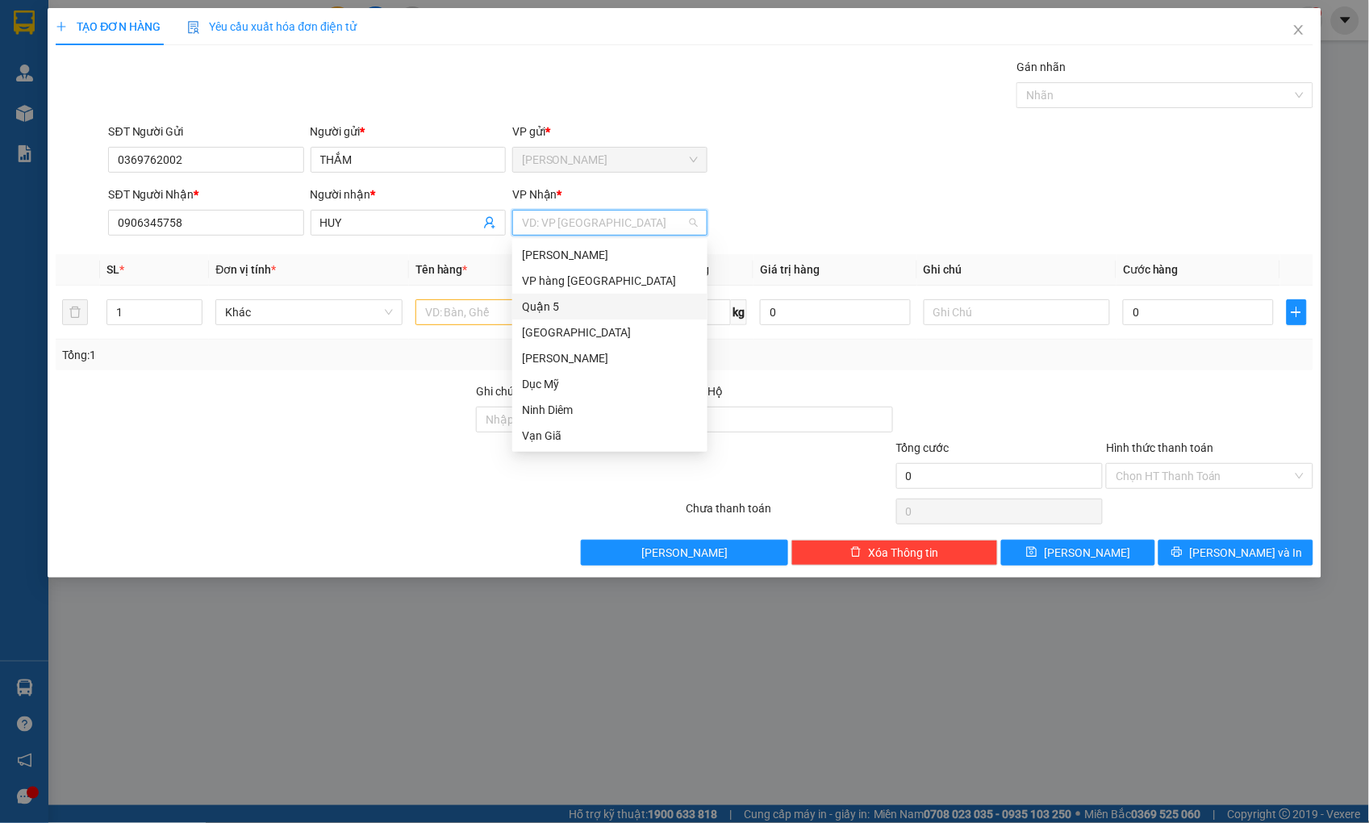
click at [552, 299] on div "Quận 5" at bounding box center [610, 307] width 176 height 18
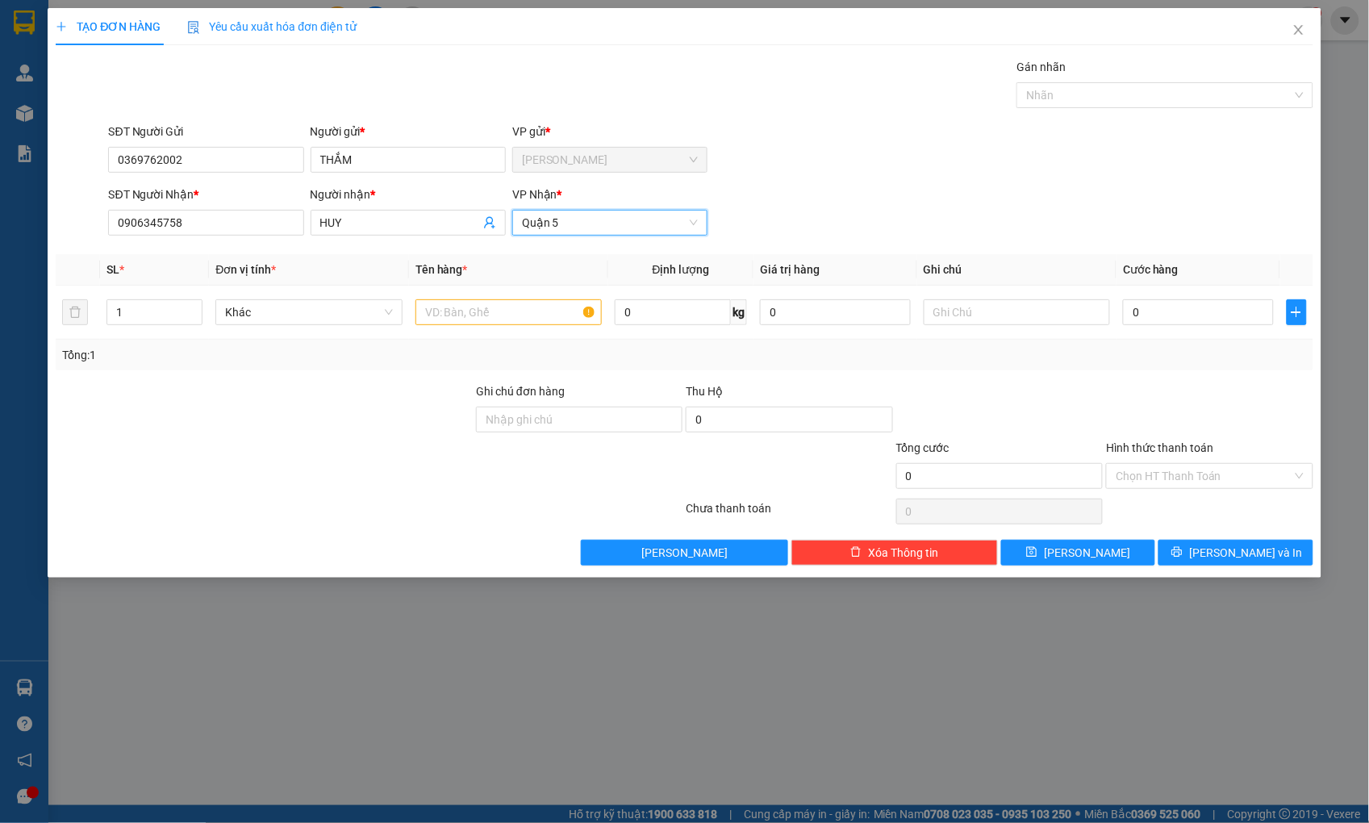
click at [591, 228] on span "Quận 5" at bounding box center [610, 222] width 176 height 24
click at [469, 316] on input "text" at bounding box center [508, 312] width 186 height 26
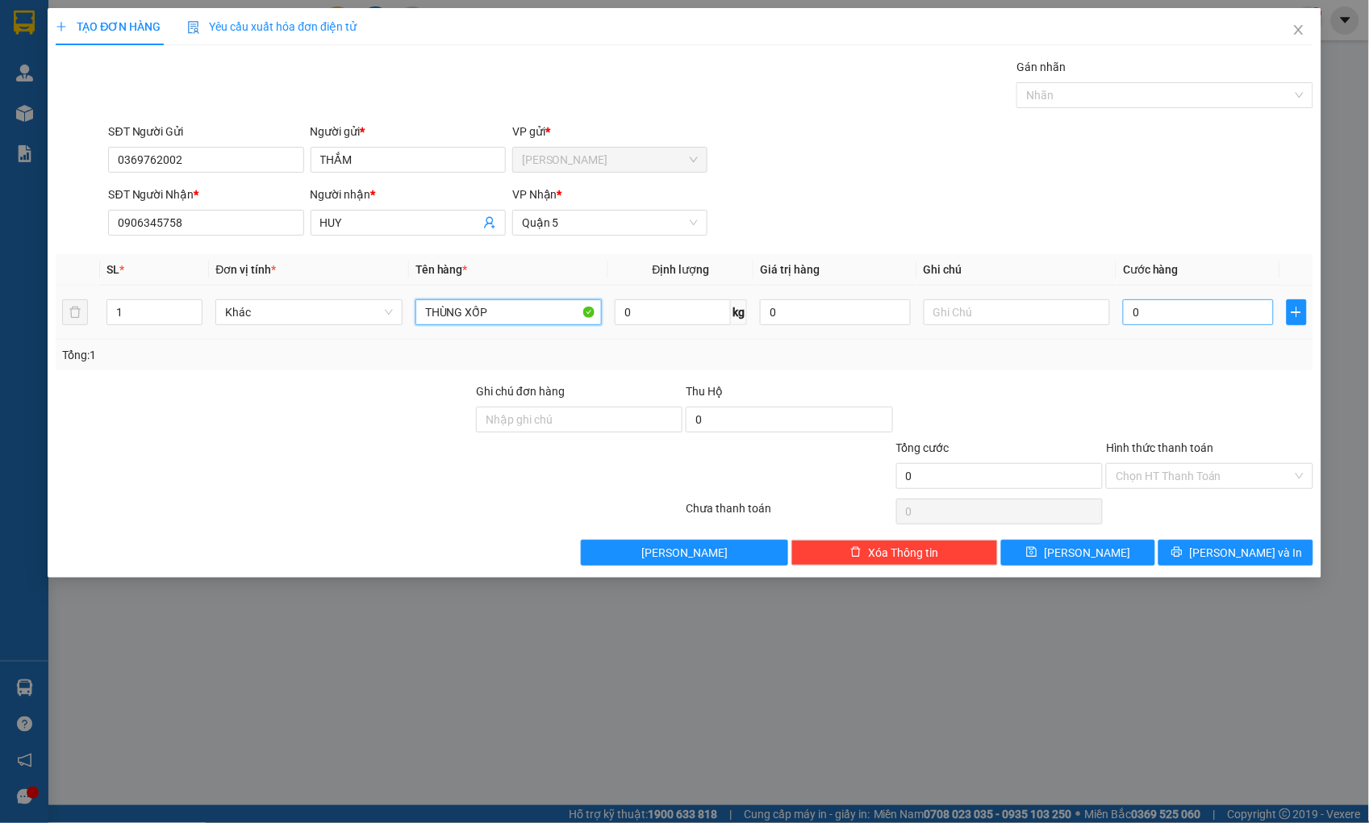
type input "THÙNG XỐP"
click at [1172, 311] on input "0" at bounding box center [1198, 312] width 150 height 26
type input "4"
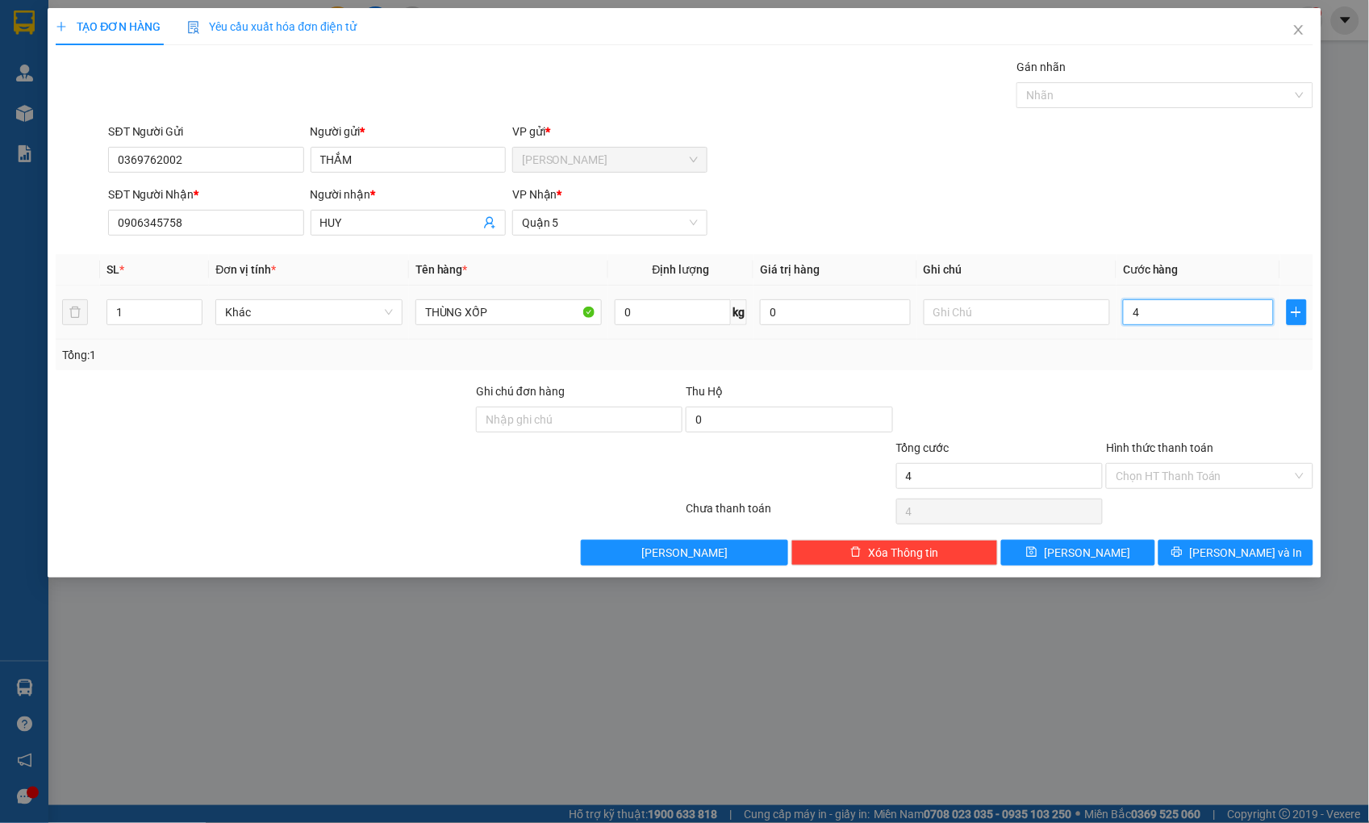
type input "40"
type input "40.000"
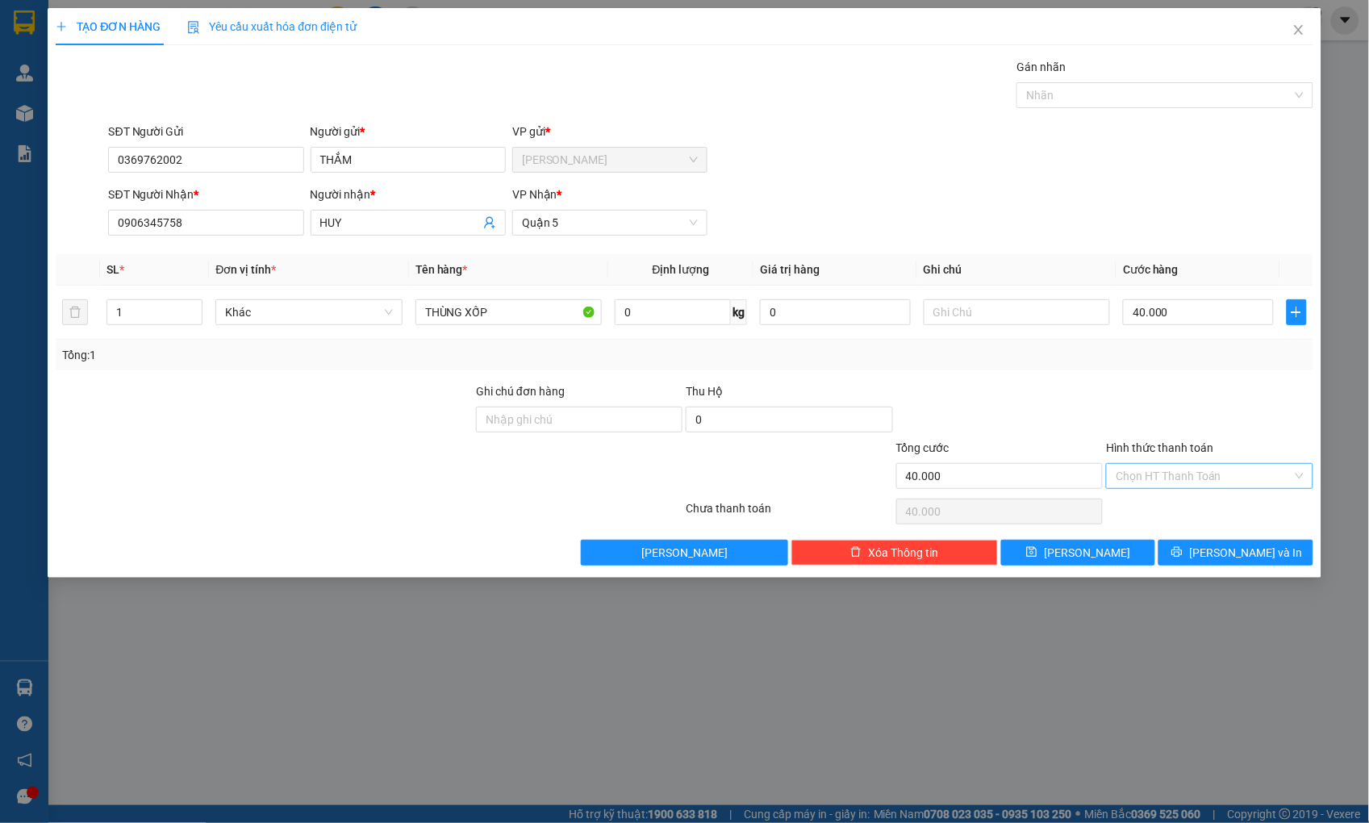
click at [1134, 473] on input "Hình thức thanh toán" at bounding box center [1203, 476] width 176 height 24
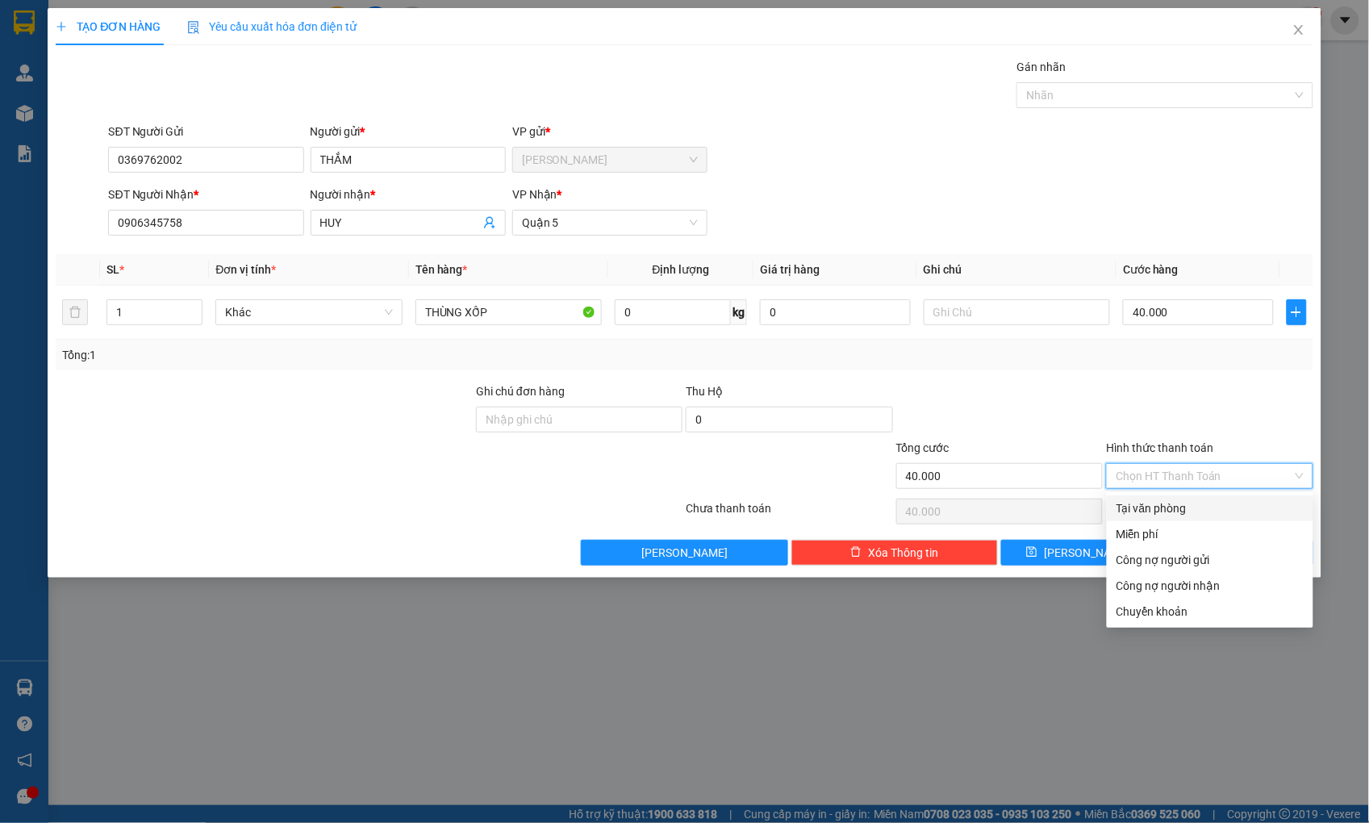
click at [1142, 504] on div "Tại văn phòng" at bounding box center [1209, 508] width 187 height 18
type input "0"
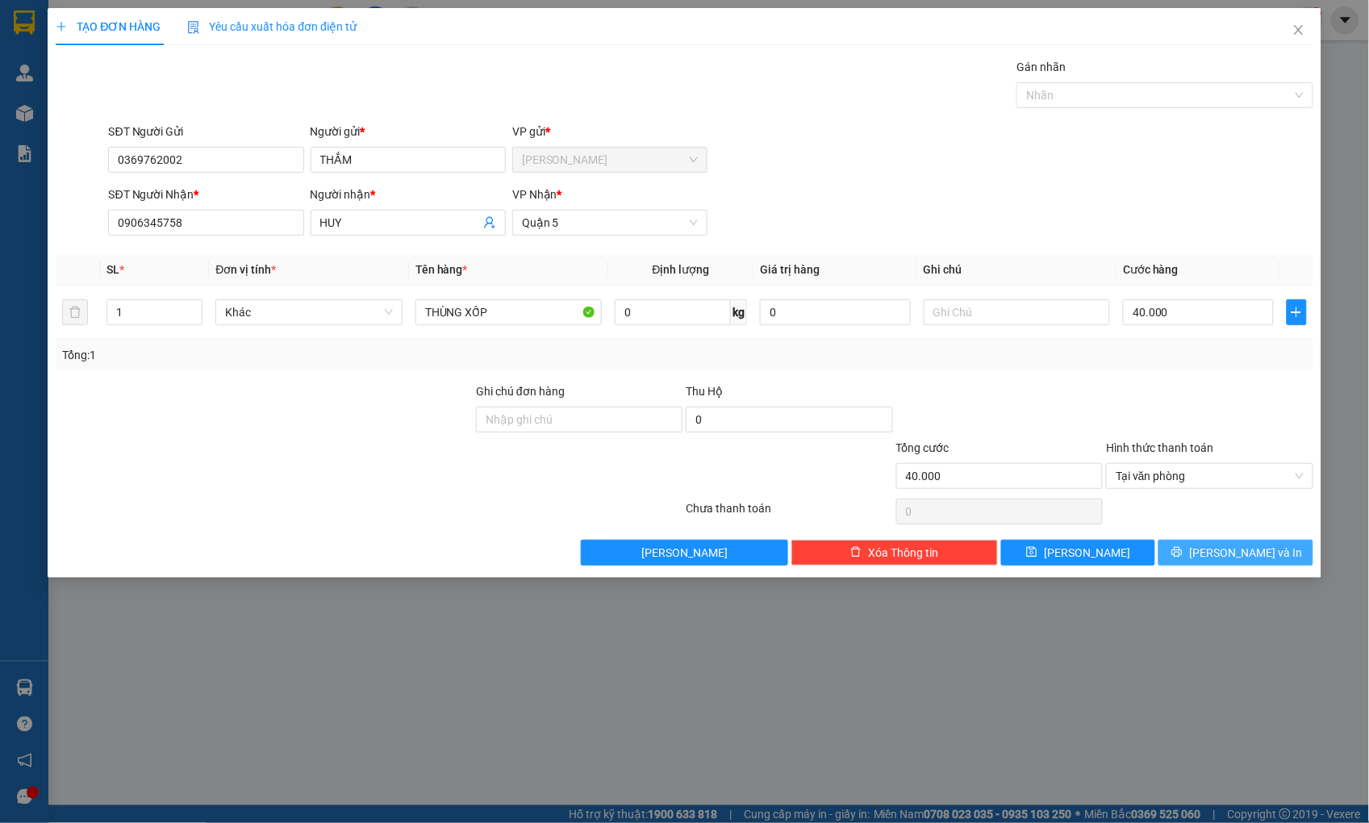
click at [1212, 561] on button "[PERSON_NAME] và In" at bounding box center [1235, 553] width 154 height 26
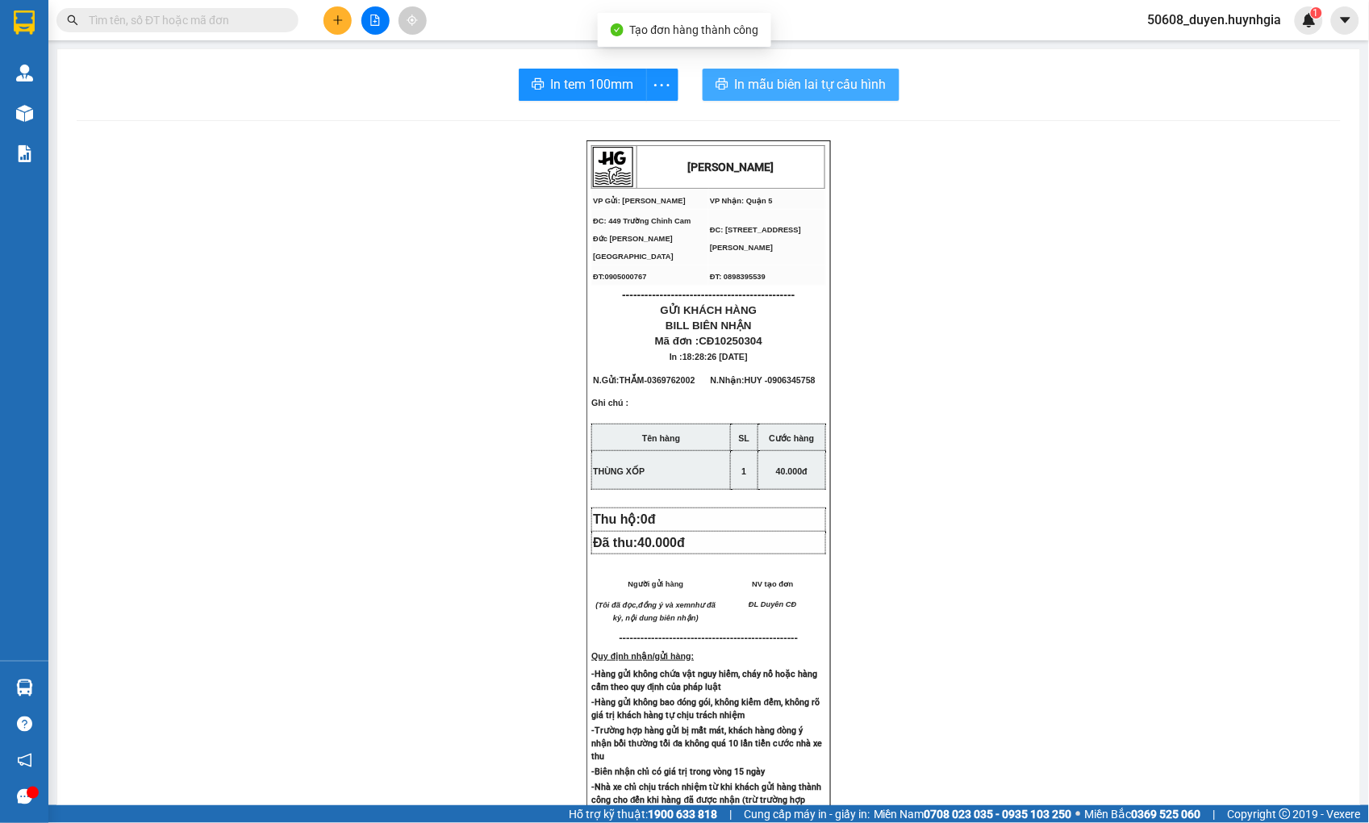
click at [756, 85] on span "In mẫu biên lai tự cấu hình" at bounding box center [811, 84] width 152 height 20
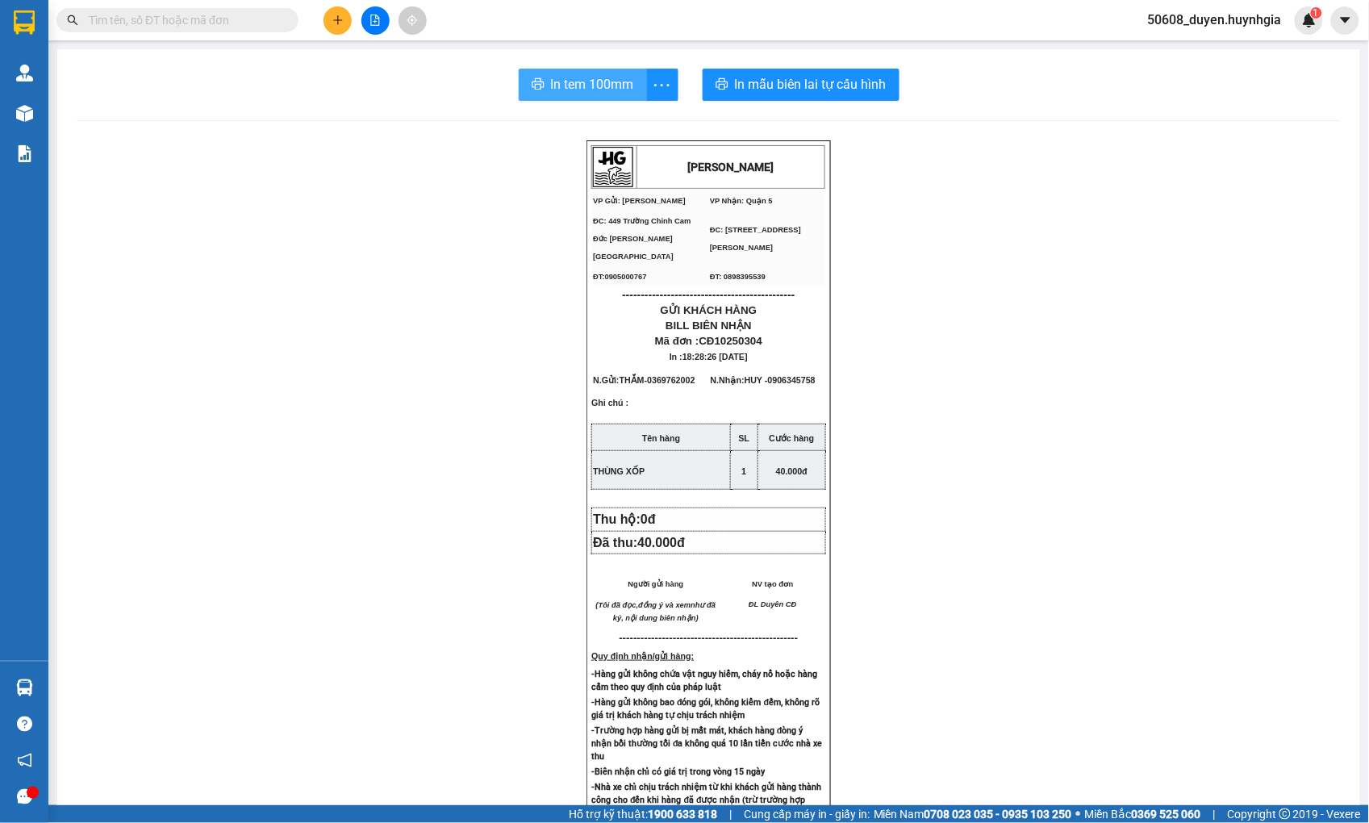
click at [558, 81] on span "In tem 100mm" at bounding box center [592, 84] width 83 height 20
click at [336, 23] on icon "plus" at bounding box center [337, 20] width 11 height 11
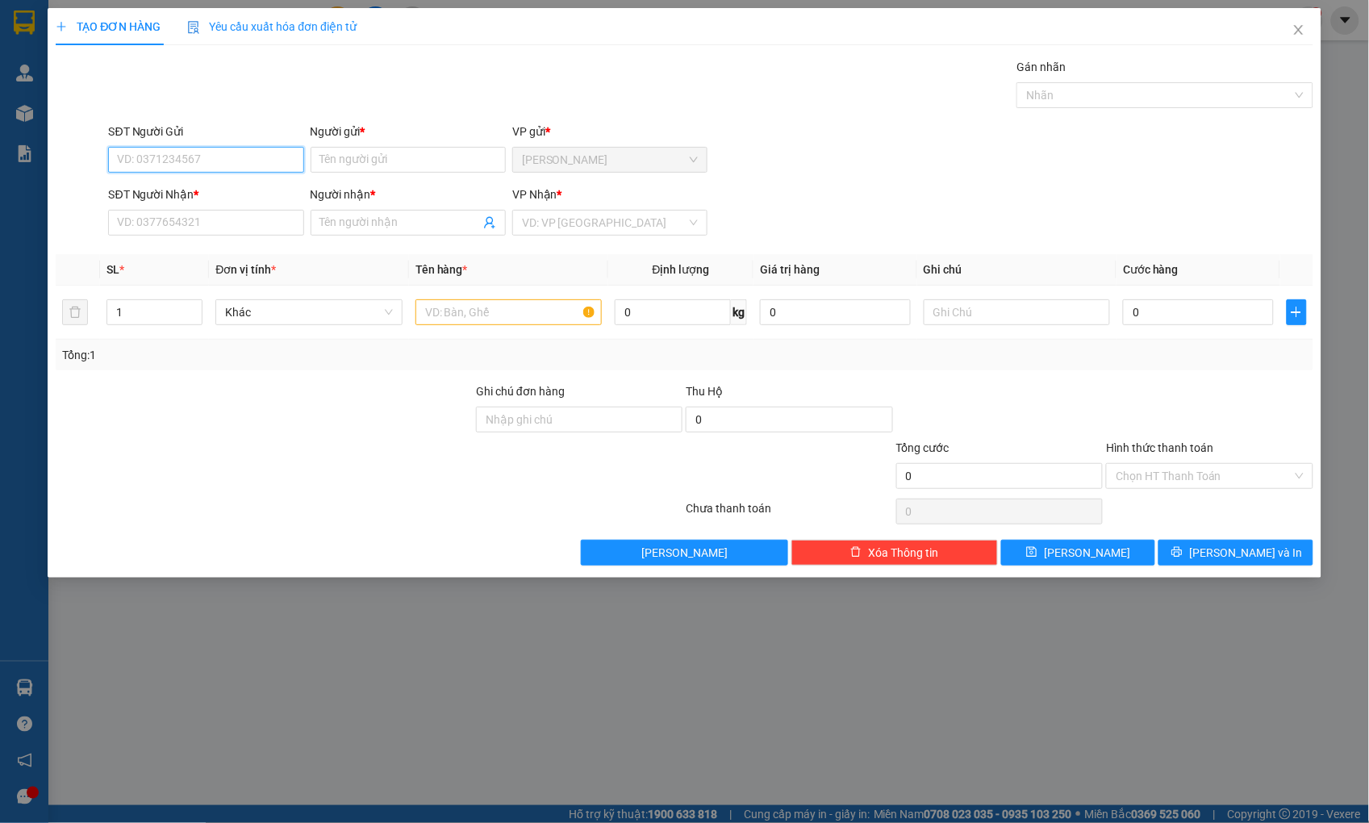
click at [254, 162] on input "SĐT Người Gửi" at bounding box center [205, 160] width 195 height 26
click at [465, 316] on input "text" at bounding box center [508, 312] width 186 height 26
type input "THÙNG XỐP"
click at [224, 224] on input "SĐT Người Nhận *" at bounding box center [205, 223] width 195 height 26
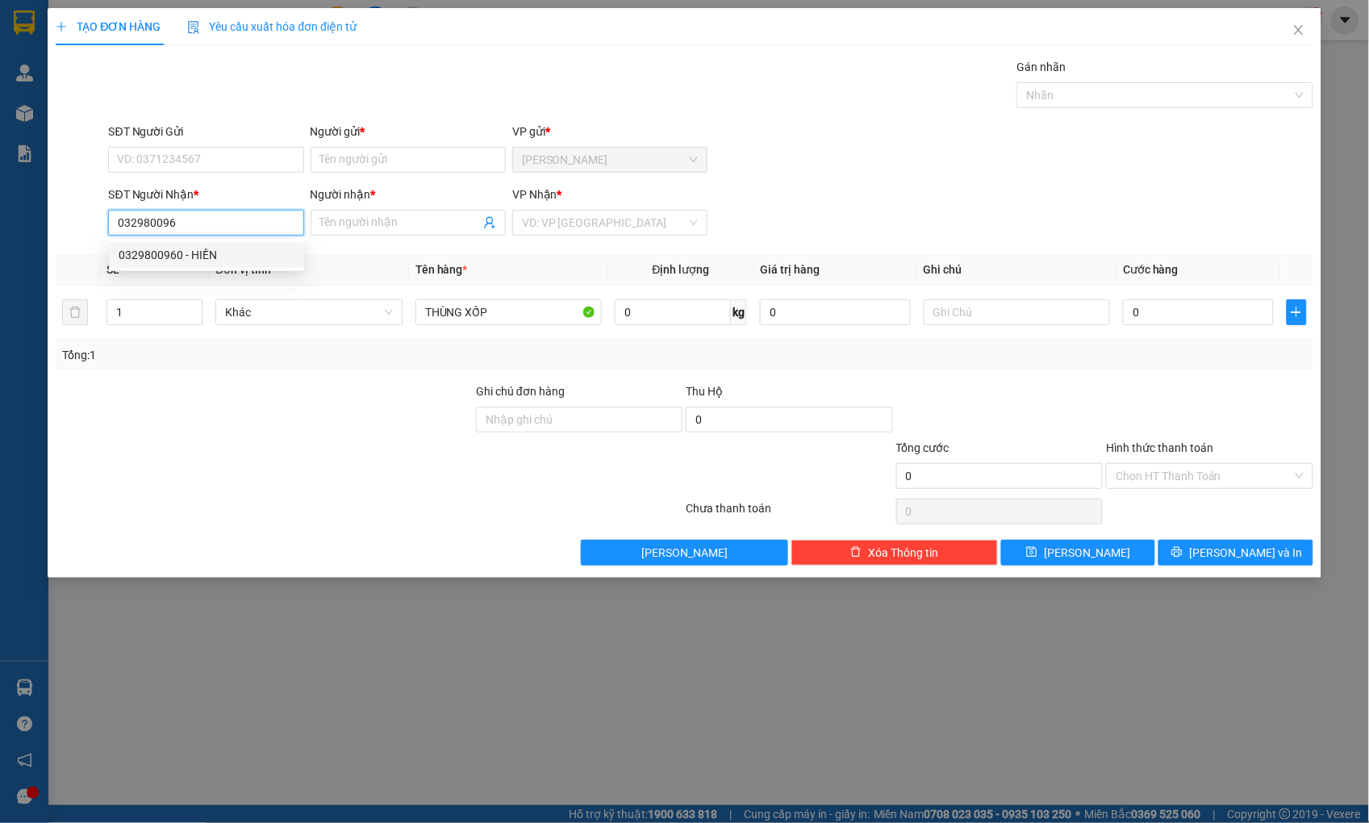
click at [188, 252] on div "0329800960 - HIỀN" at bounding box center [207, 255] width 176 height 18
type input "0329800960"
type input "HIỀN"
type input "0329800960"
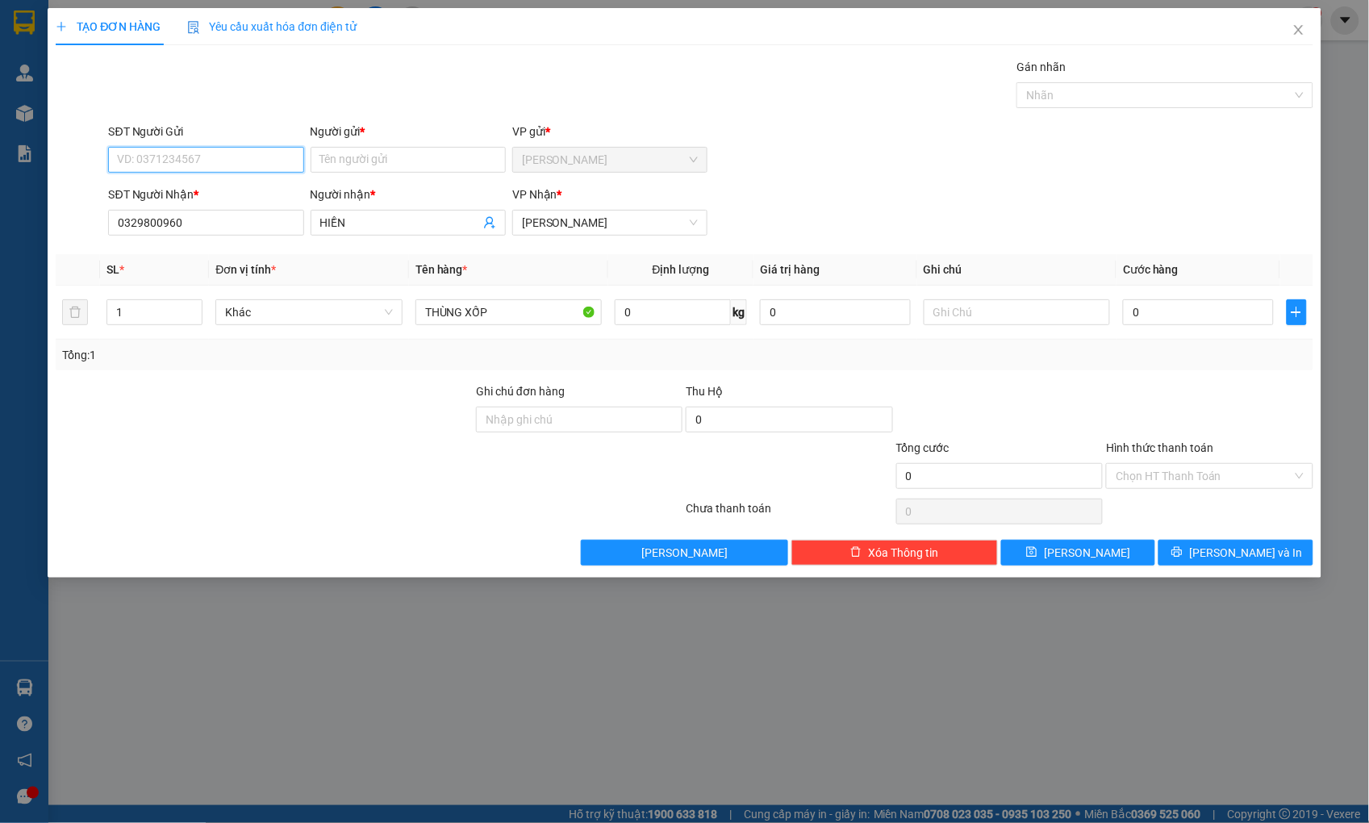
click at [224, 164] on input "SĐT Người Gửi" at bounding box center [205, 160] width 195 height 26
click at [206, 188] on div "0982981850 - TÝ" at bounding box center [207, 192] width 176 height 18
type input "0982981850"
type input "TÝ"
click at [1136, 309] on input "0" at bounding box center [1198, 312] width 150 height 26
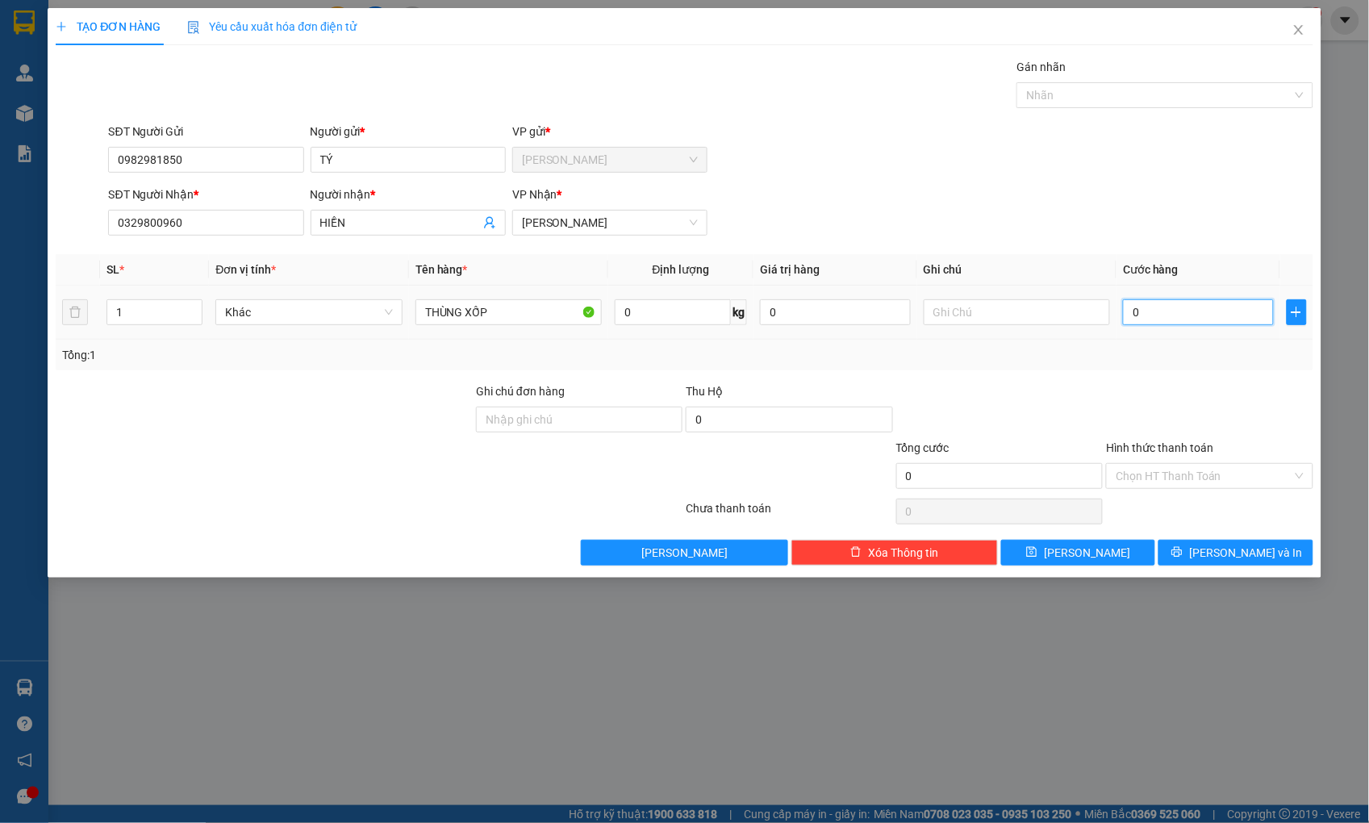
type input "3"
type input "30"
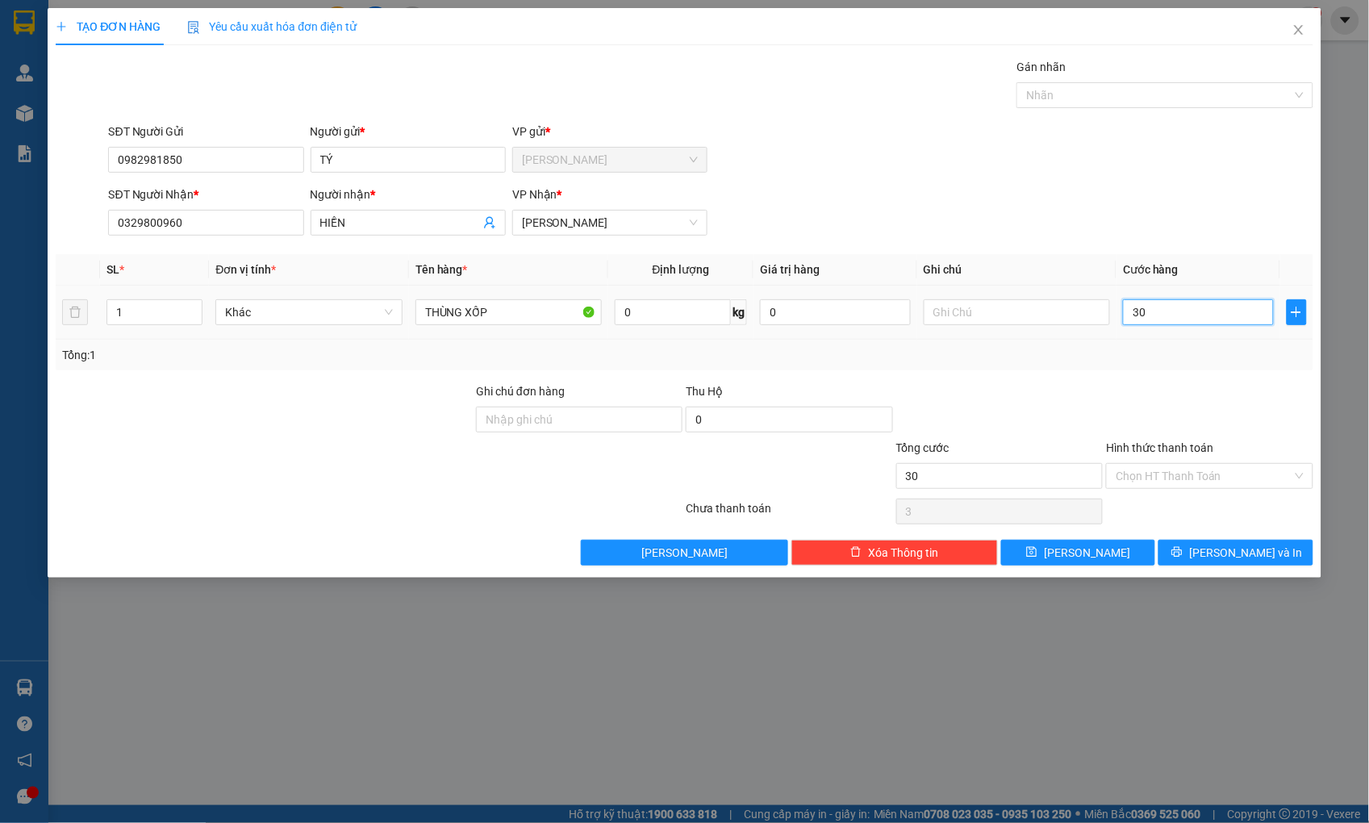
type input "30"
type input "30.000"
click at [1198, 474] on input "Hình thức thanh toán" at bounding box center [1203, 476] width 176 height 24
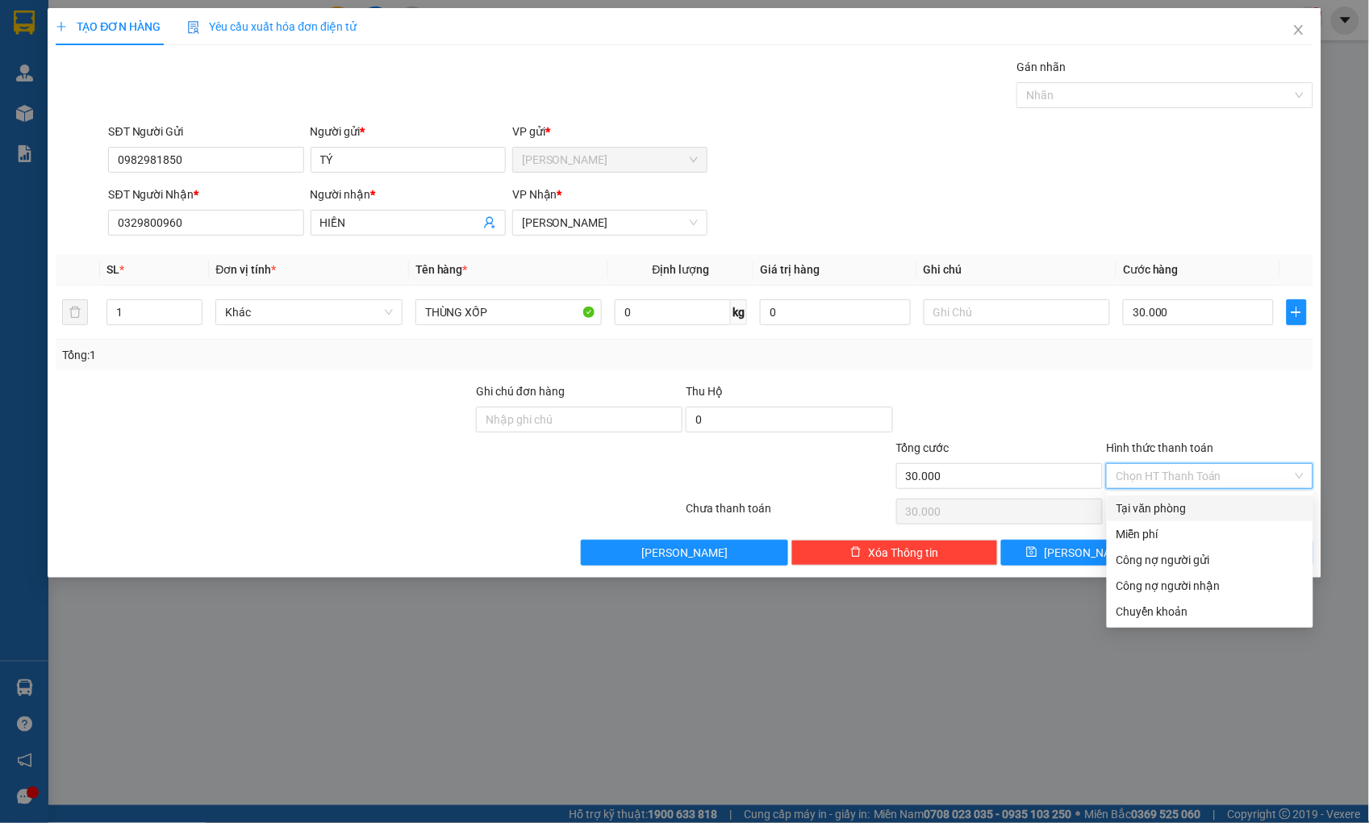
click at [1196, 509] on div "Tại văn phòng" at bounding box center [1209, 508] width 187 height 18
type input "0"
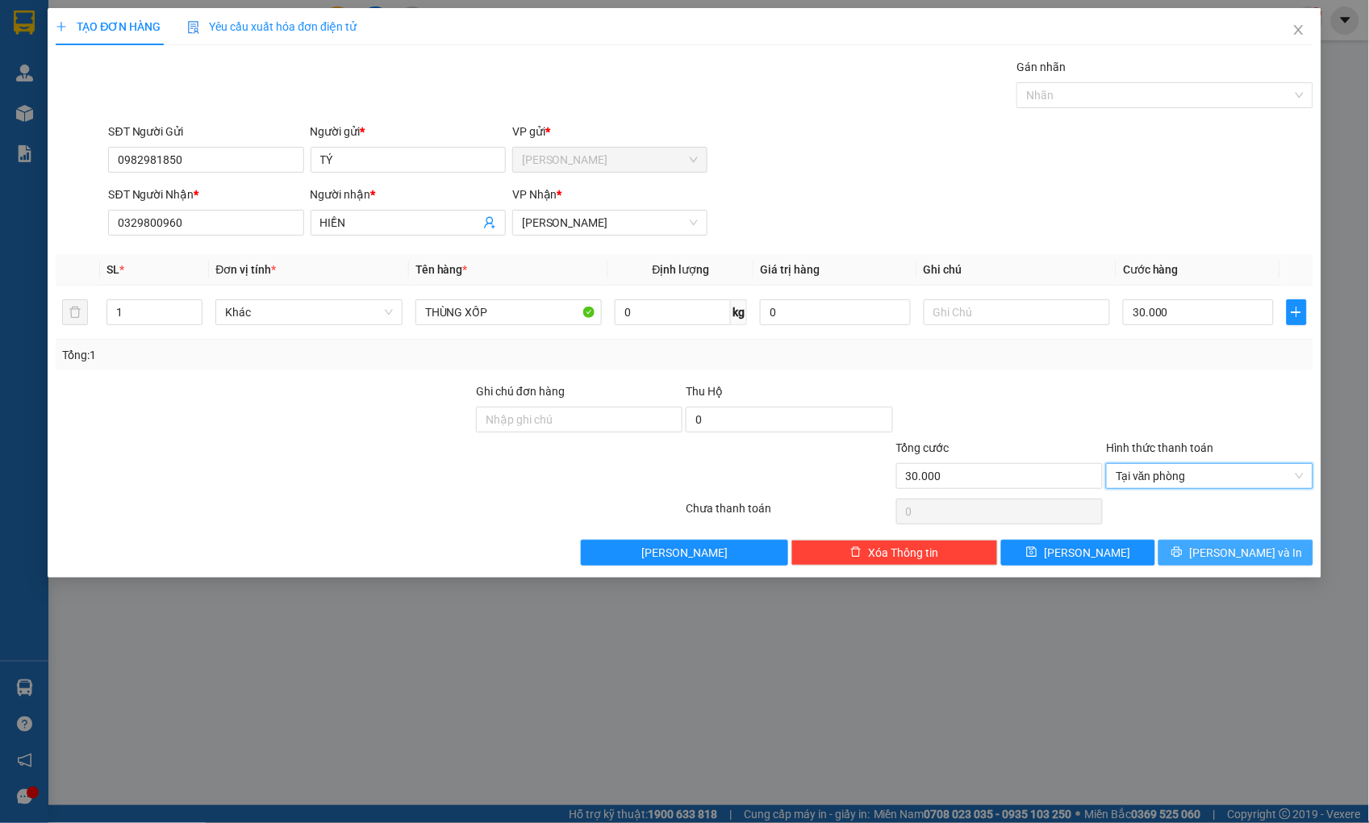
click at [1221, 551] on button "[PERSON_NAME] và In" at bounding box center [1235, 553] width 154 height 26
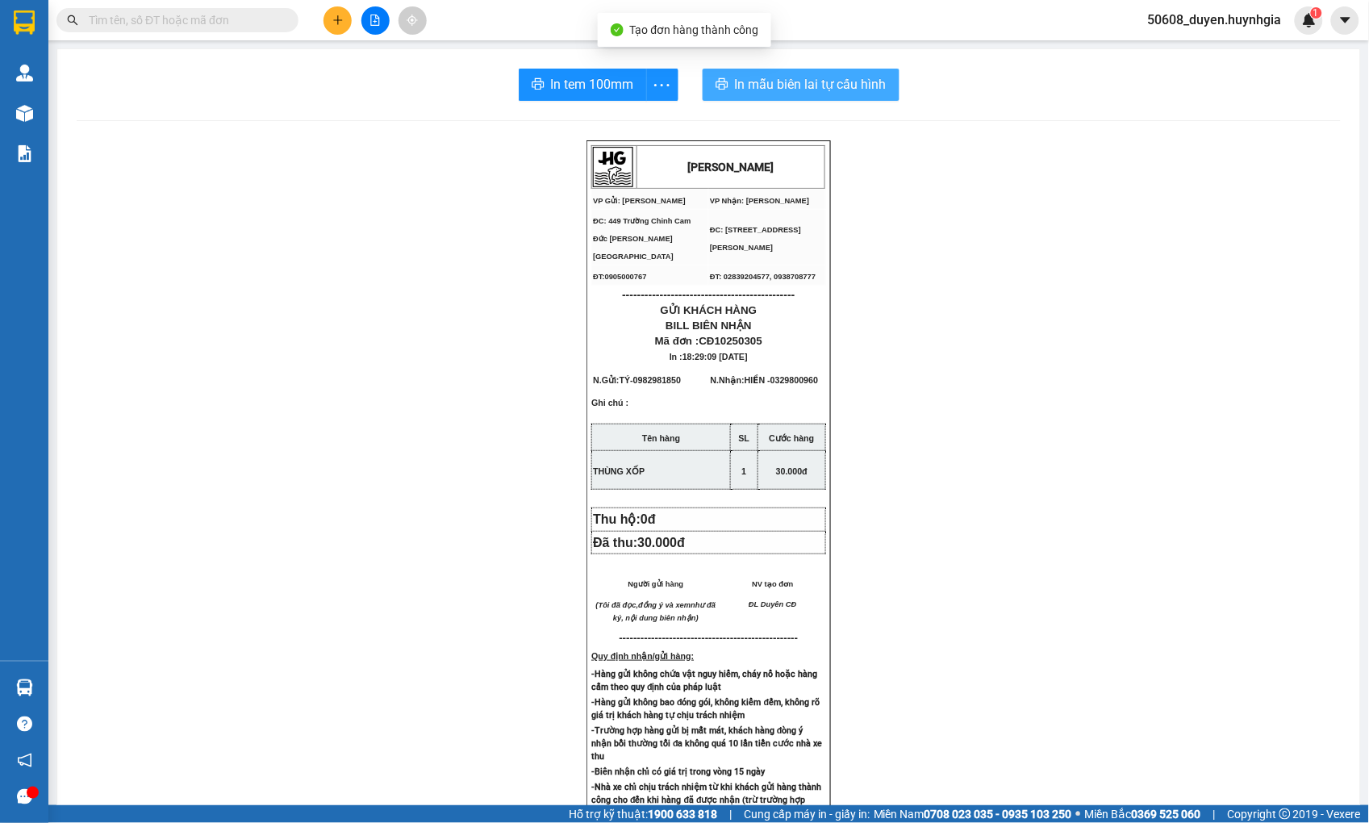
click at [789, 85] on span "In mẫu biên lai tự cấu hình" at bounding box center [811, 84] width 152 height 20
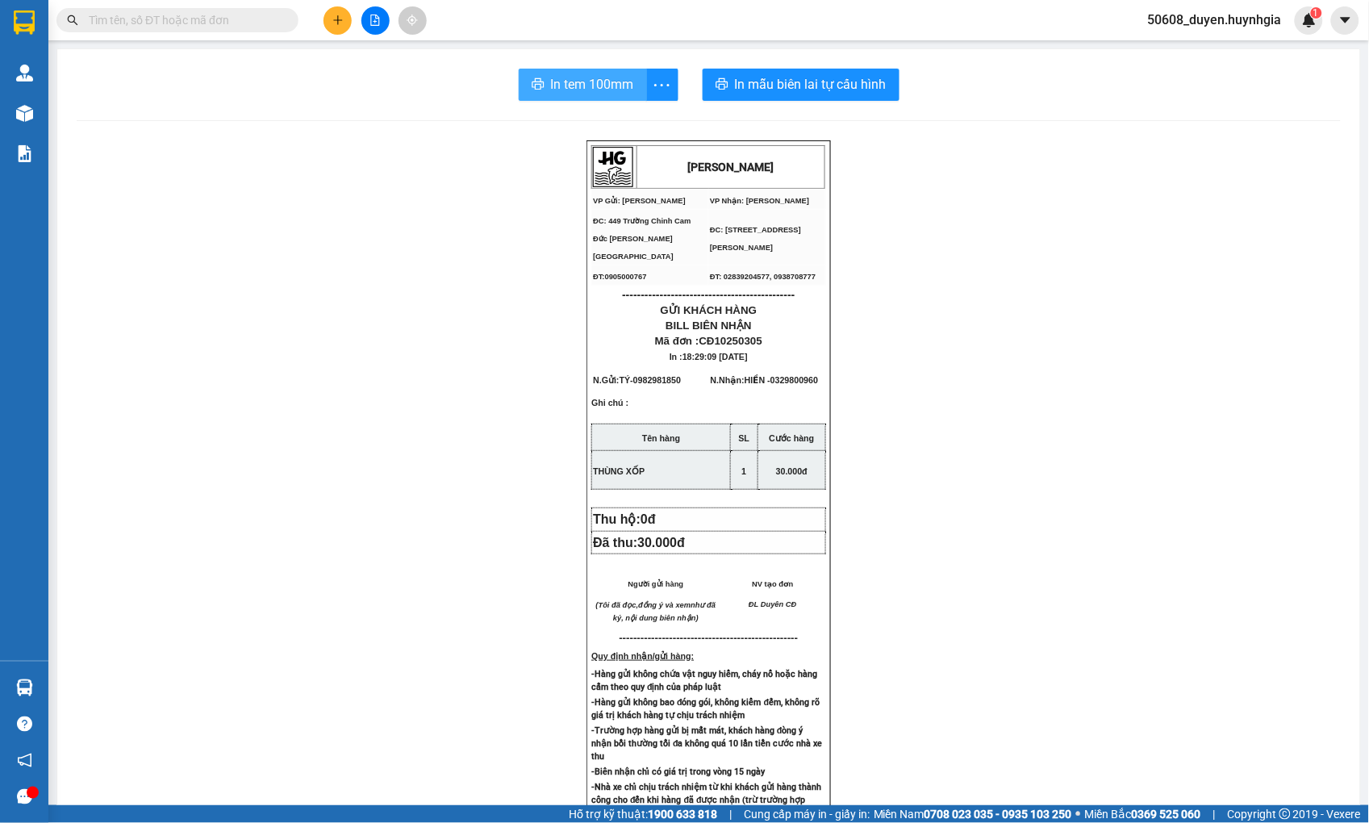
click at [573, 77] on span "In tem 100mm" at bounding box center [592, 84] width 83 height 20
click at [803, 79] on span "In mẫu biên lai tự cấu hình" at bounding box center [811, 84] width 152 height 20
click at [334, 16] on icon "plus" at bounding box center [337, 20] width 11 height 11
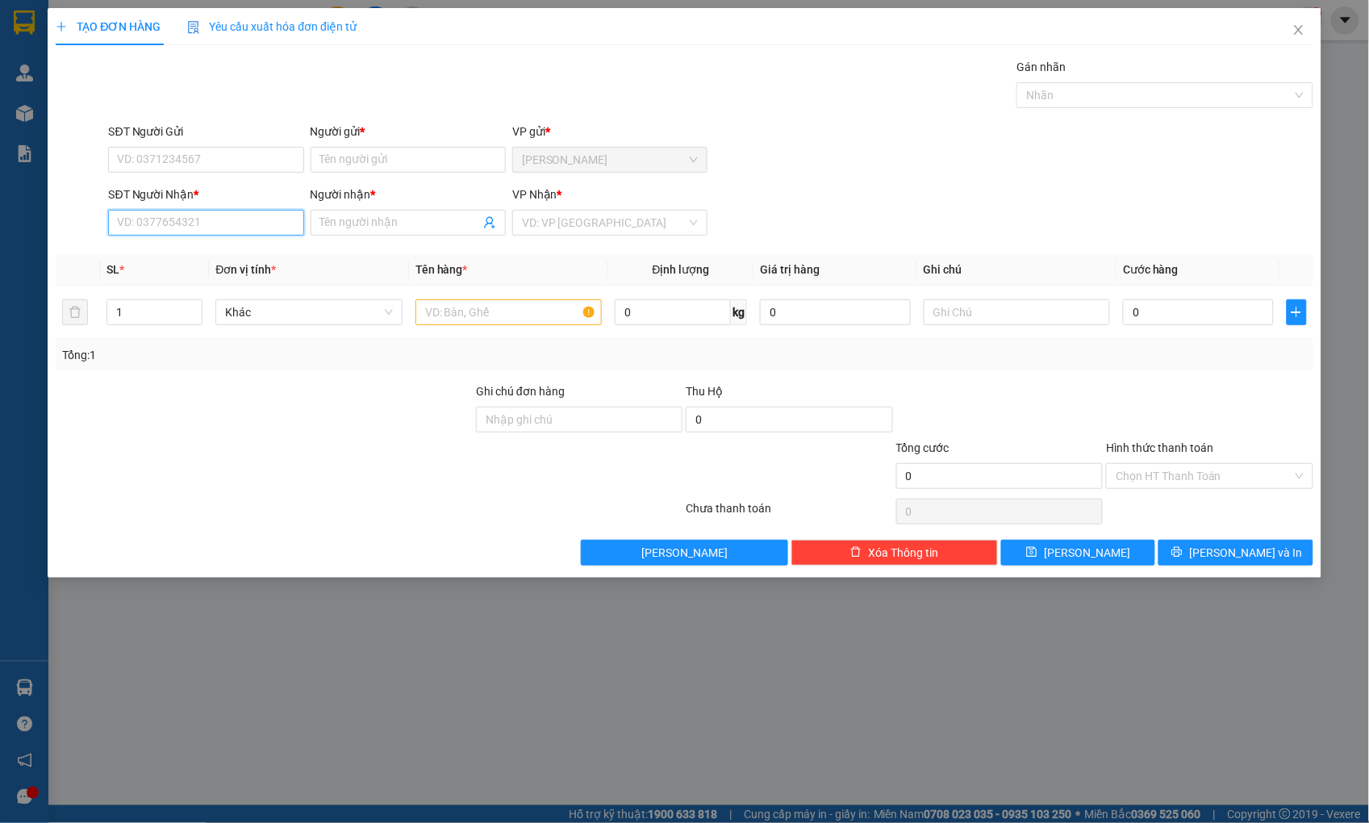
click at [216, 224] on input "SĐT Người Nhận *" at bounding box center [205, 223] width 195 height 26
type input "0961849379"
drag, startPoint x: 336, startPoint y: 224, endPoint x: 345, endPoint y: 228, distance: 9.7
click at [337, 224] on input "Người nhận *" at bounding box center [400, 223] width 160 height 18
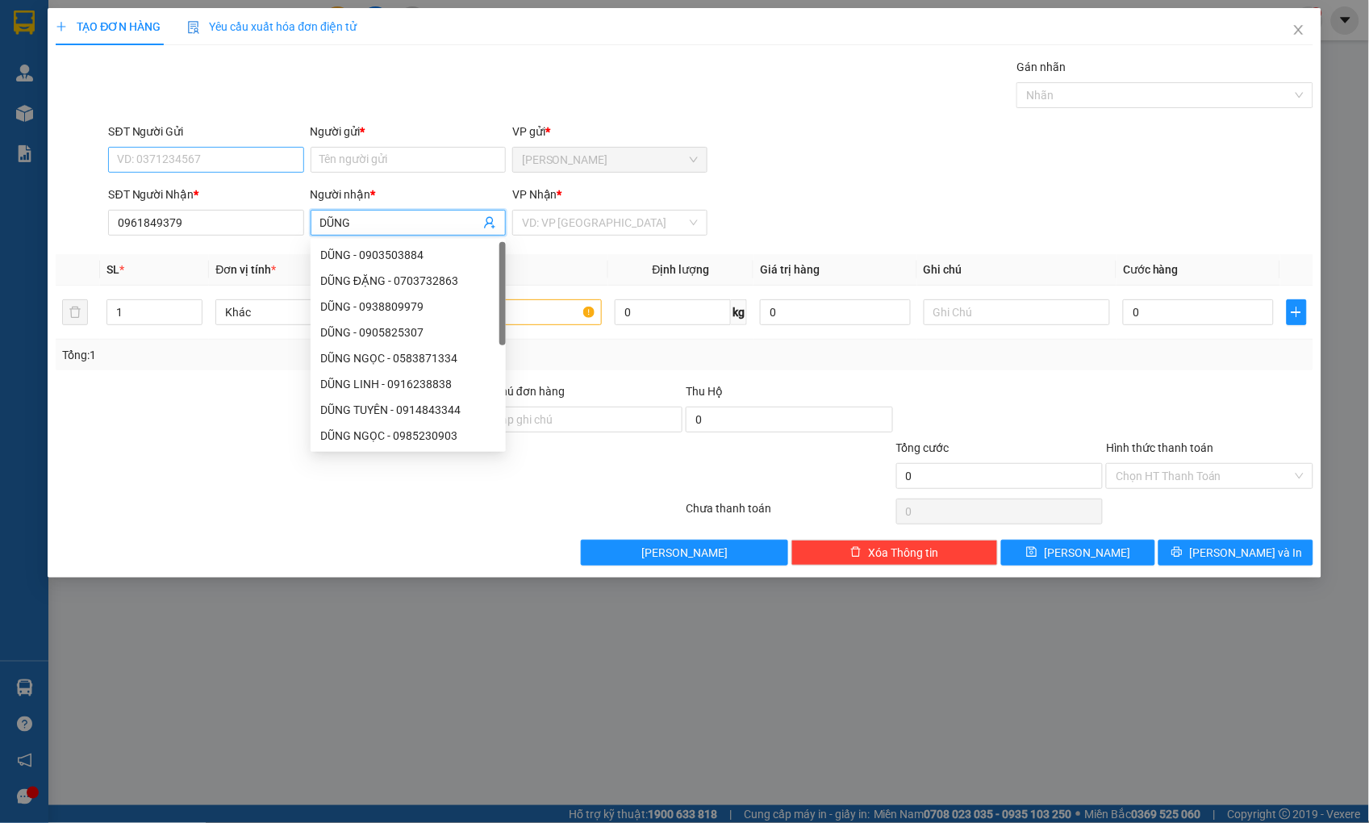
type input "DŨNG"
click at [155, 154] on input "SĐT Người Gửi" at bounding box center [205, 160] width 195 height 26
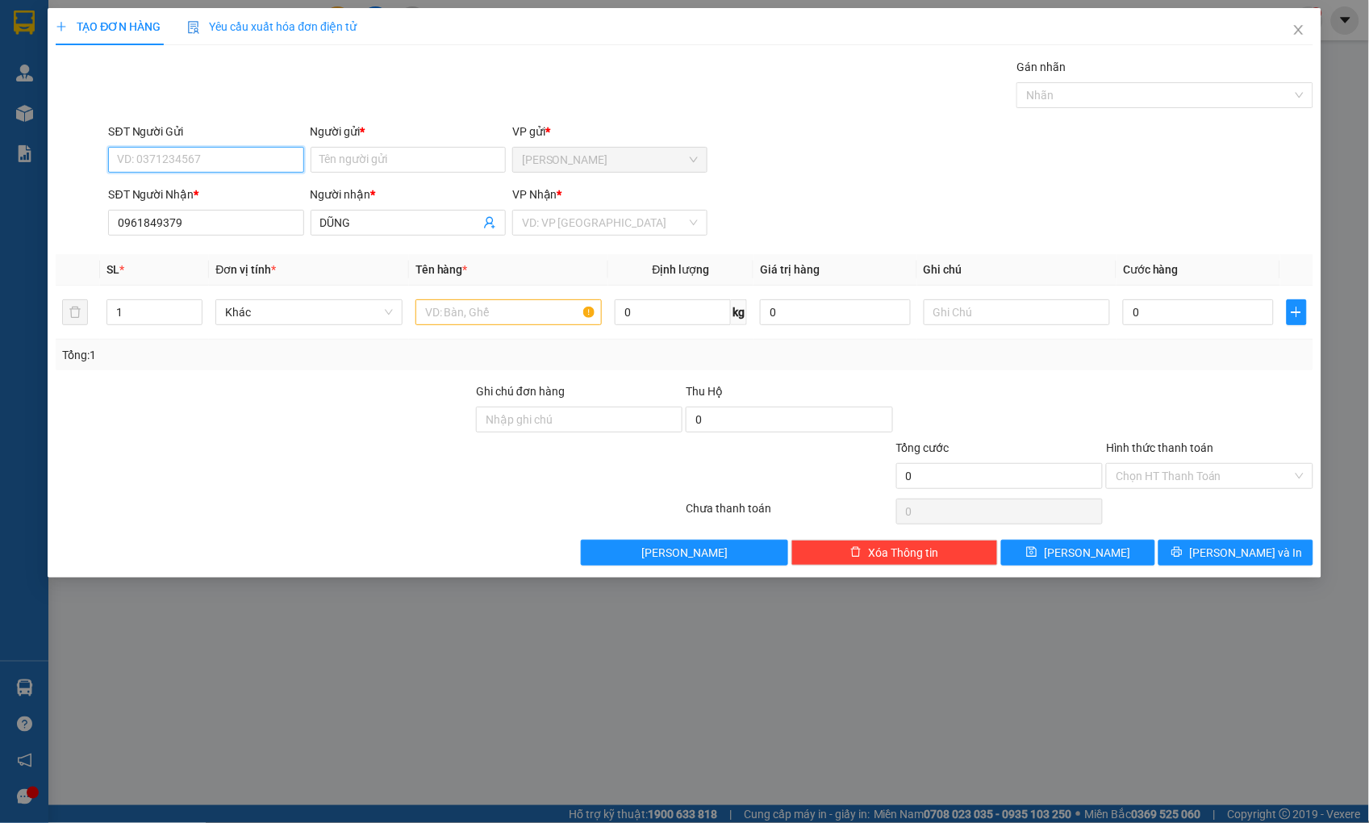
click at [153, 158] on input "SĐT Người Gửi" at bounding box center [205, 160] width 195 height 26
type input "0977275687"
click at [190, 186] on div "0977275687 - CÔNG" at bounding box center [207, 192] width 176 height 18
type input "CÔNG"
type input "0977275687"
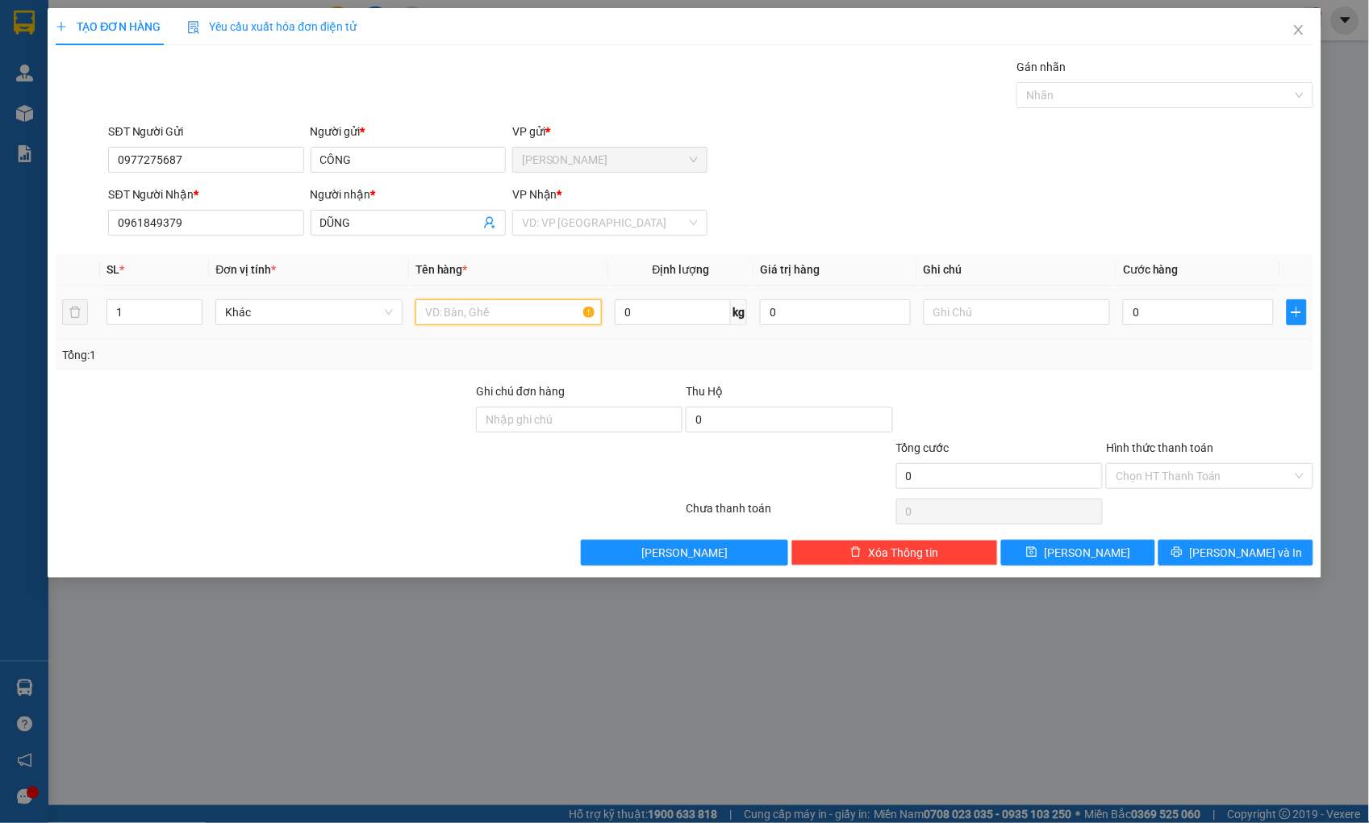
click at [489, 312] on input "text" at bounding box center [508, 312] width 186 height 26
type input "HỘP"
click at [595, 235] on div "VP Nhận * VD: VP [GEOGRAPHIC_DATA]" at bounding box center [609, 213] width 195 height 56
click at [599, 226] on input "search" at bounding box center [604, 222] width 165 height 24
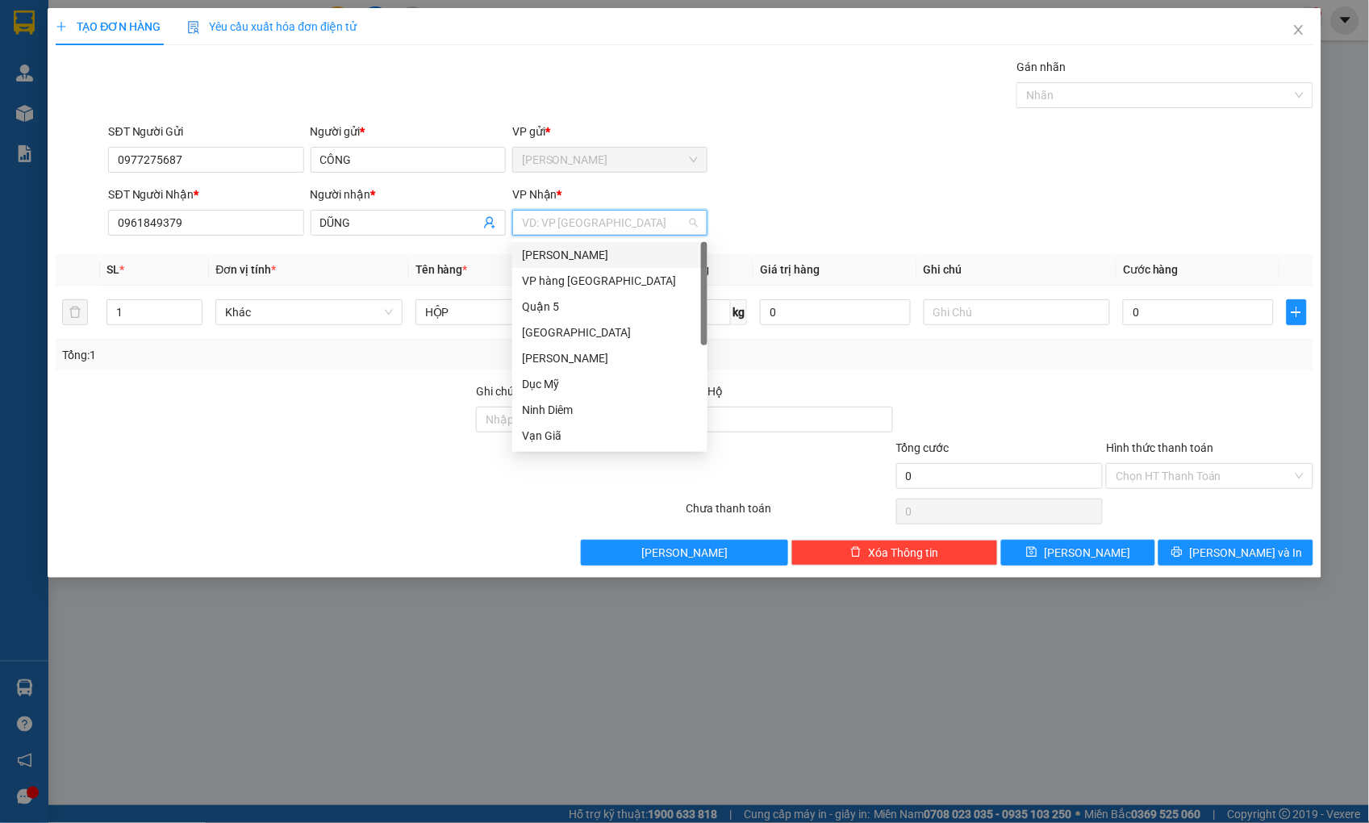
click at [578, 252] on div "[PERSON_NAME]" at bounding box center [610, 255] width 176 height 18
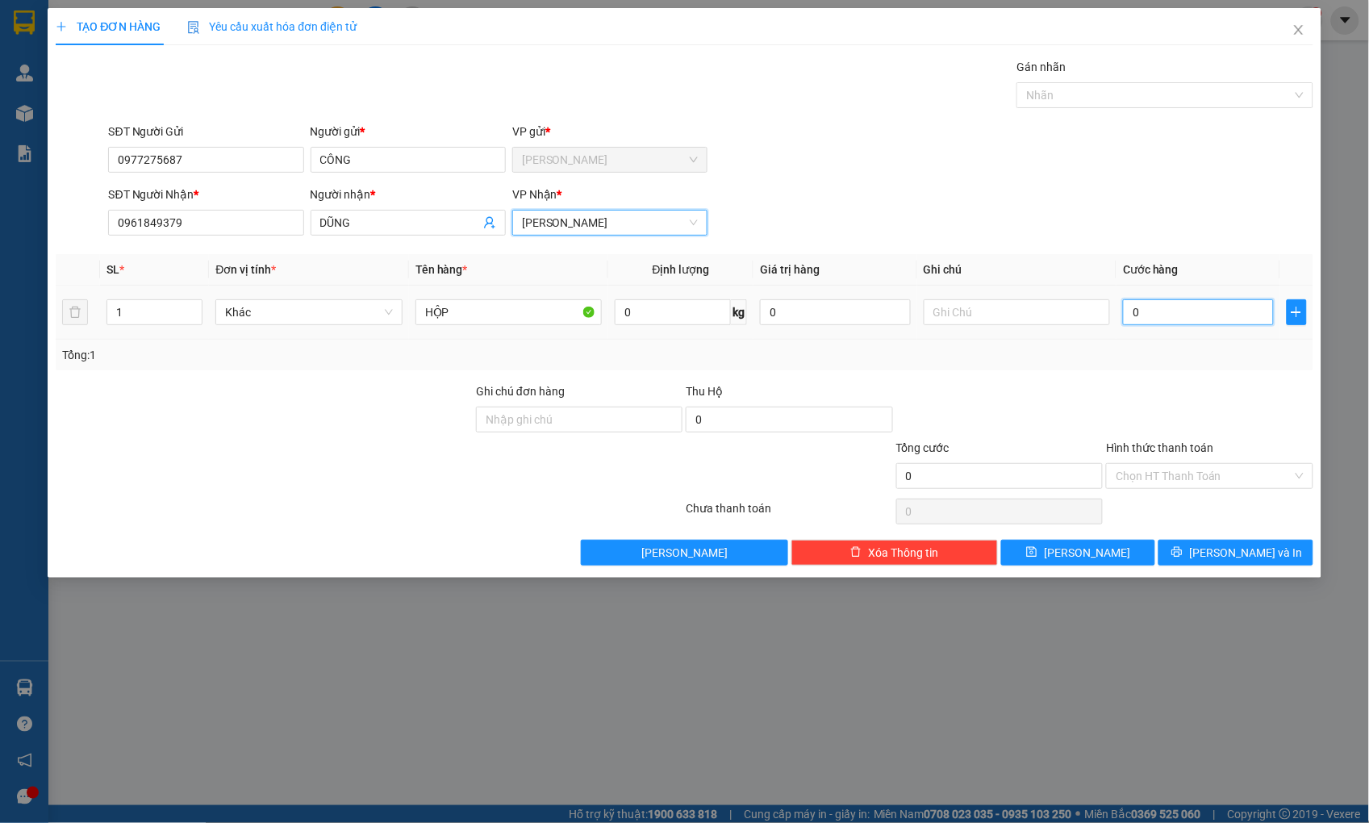
click at [1184, 319] on input "0" at bounding box center [1198, 312] width 150 height 26
type input "2"
type input "20"
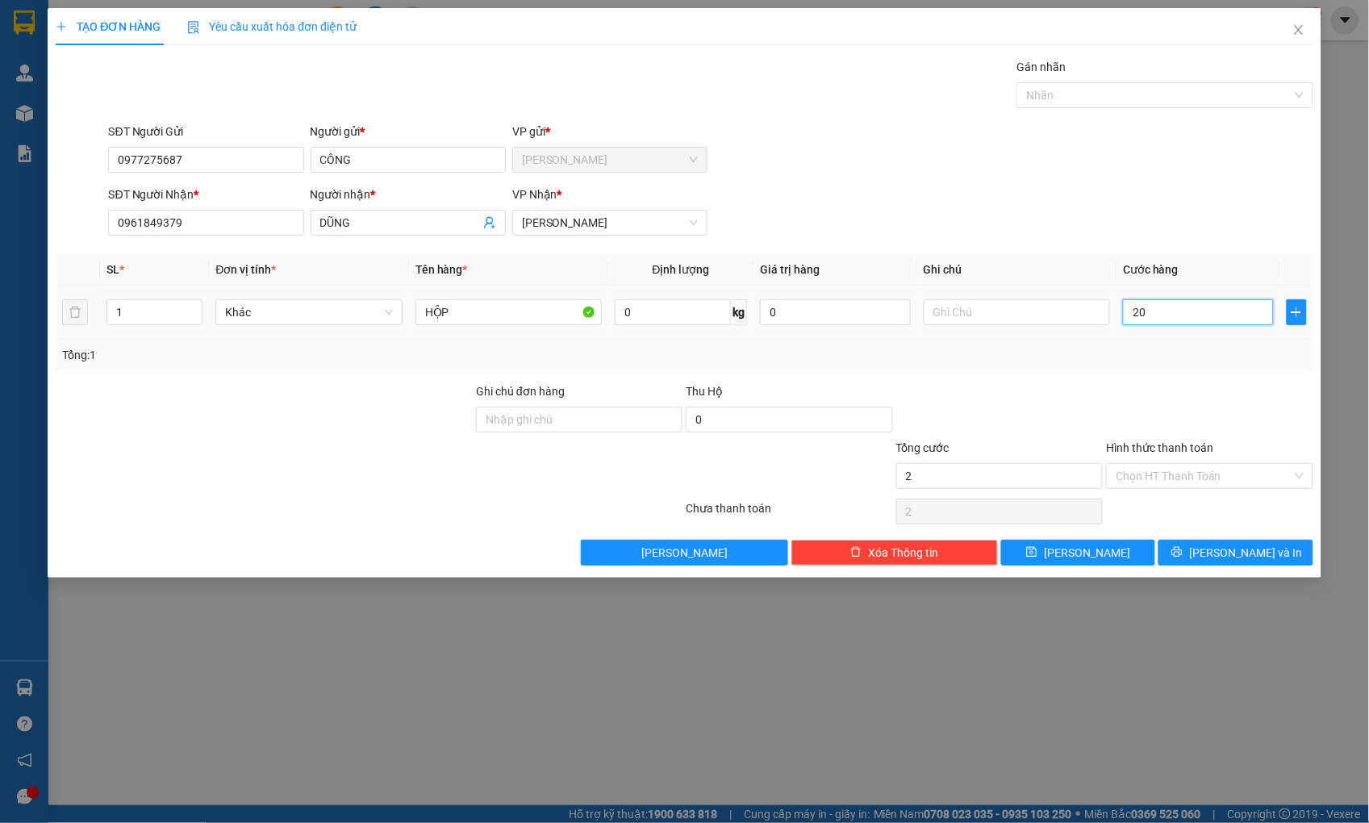
type input "20"
type input "20.000"
click at [1170, 479] on input "Hình thức thanh toán" at bounding box center [1203, 476] width 176 height 24
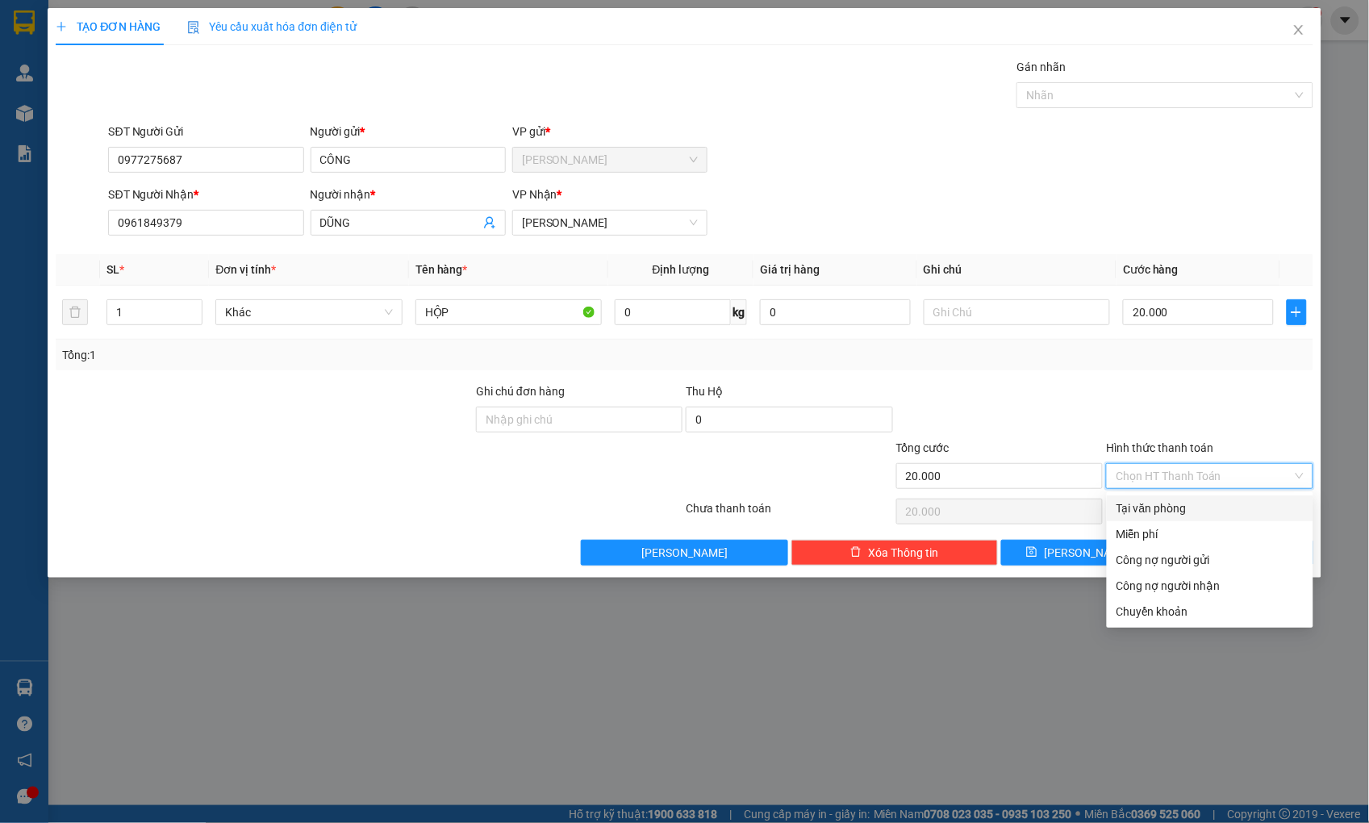
click at [1190, 513] on div "Tại văn phòng" at bounding box center [1209, 508] width 187 height 18
type input "0"
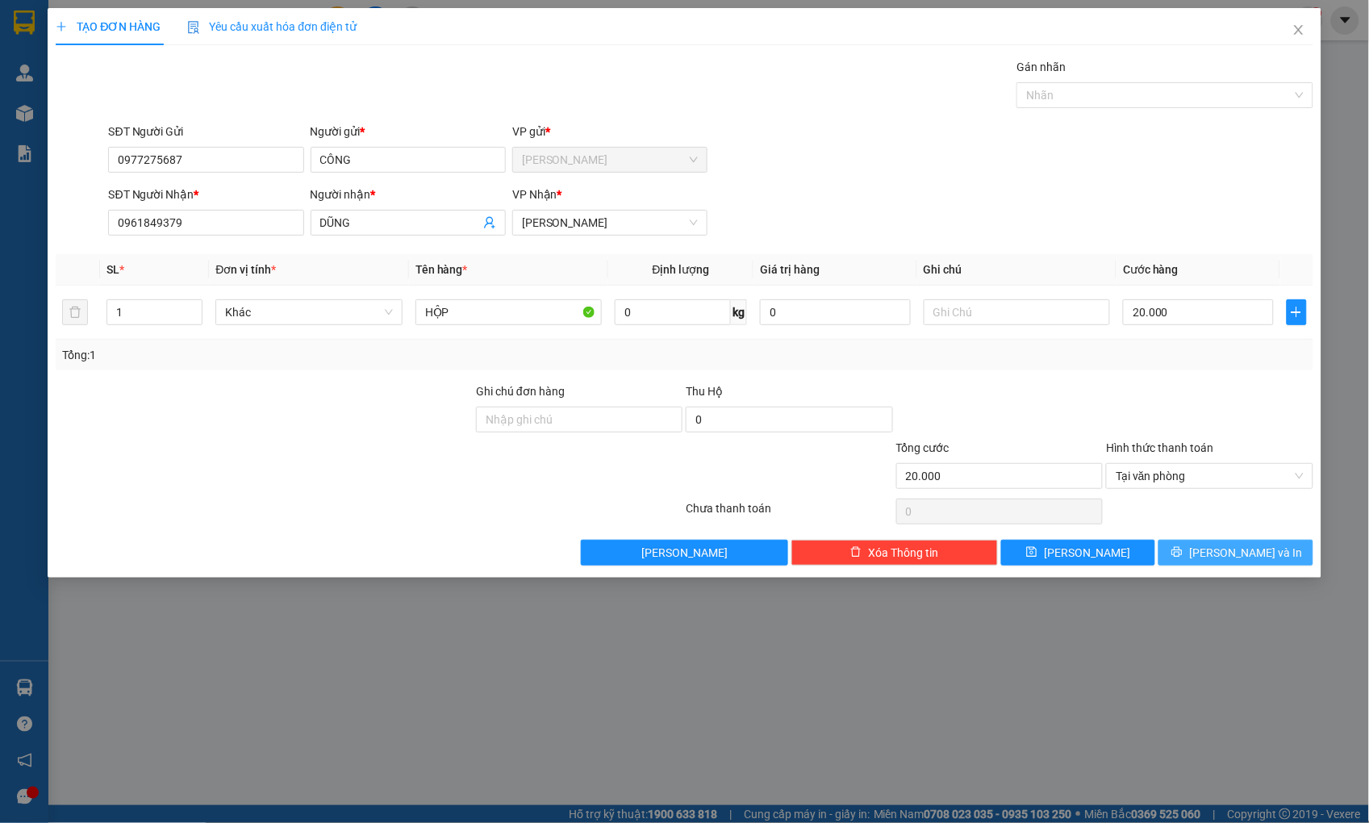
click at [1230, 553] on span "[PERSON_NAME] và In" at bounding box center [1245, 553] width 113 height 18
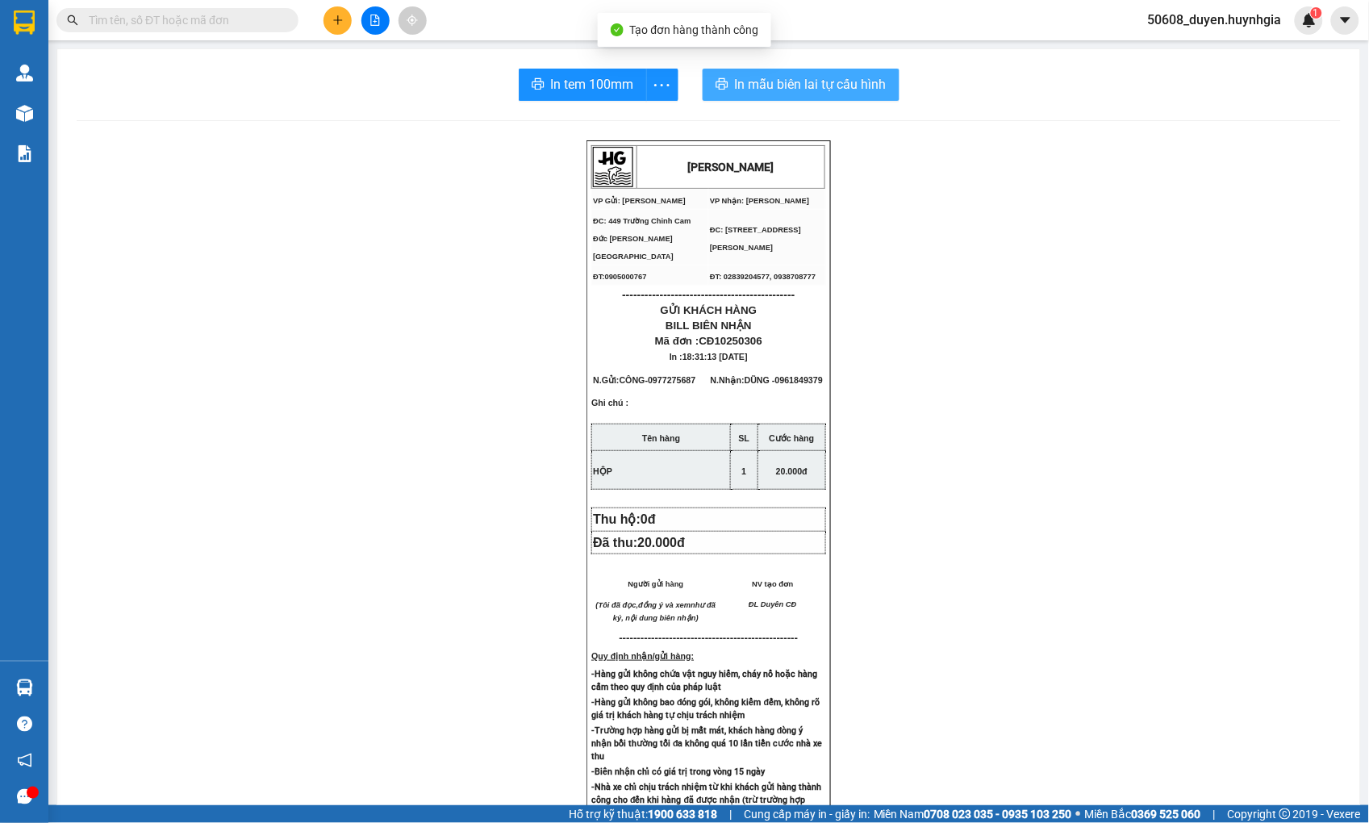
click at [735, 85] on span "In mẫu biên lai tự cấu hình" at bounding box center [811, 84] width 152 height 20
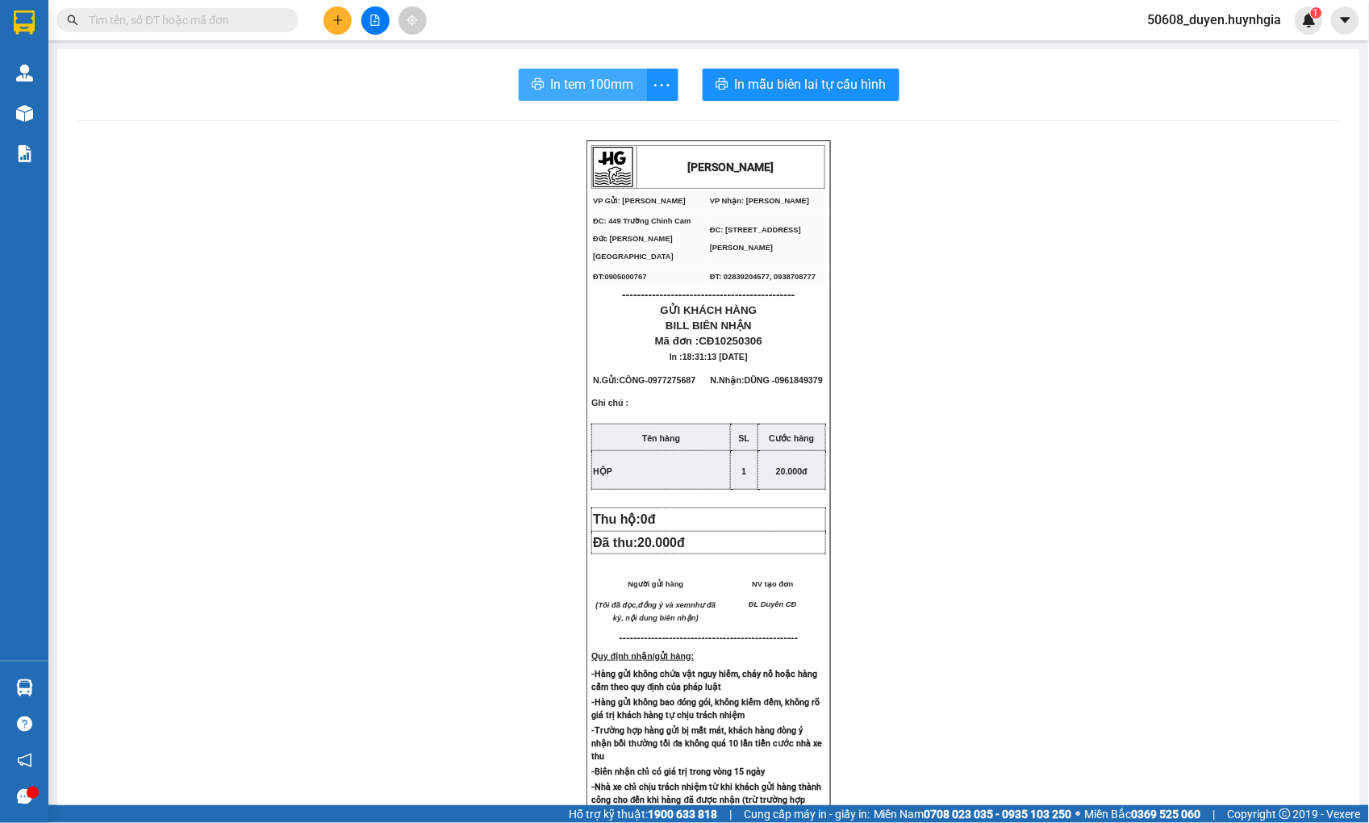
click at [611, 90] on span "In tem 100mm" at bounding box center [592, 84] width 83 height 20
click at [335, 11] on button at bounding box center [337, 20] width 28 height 28
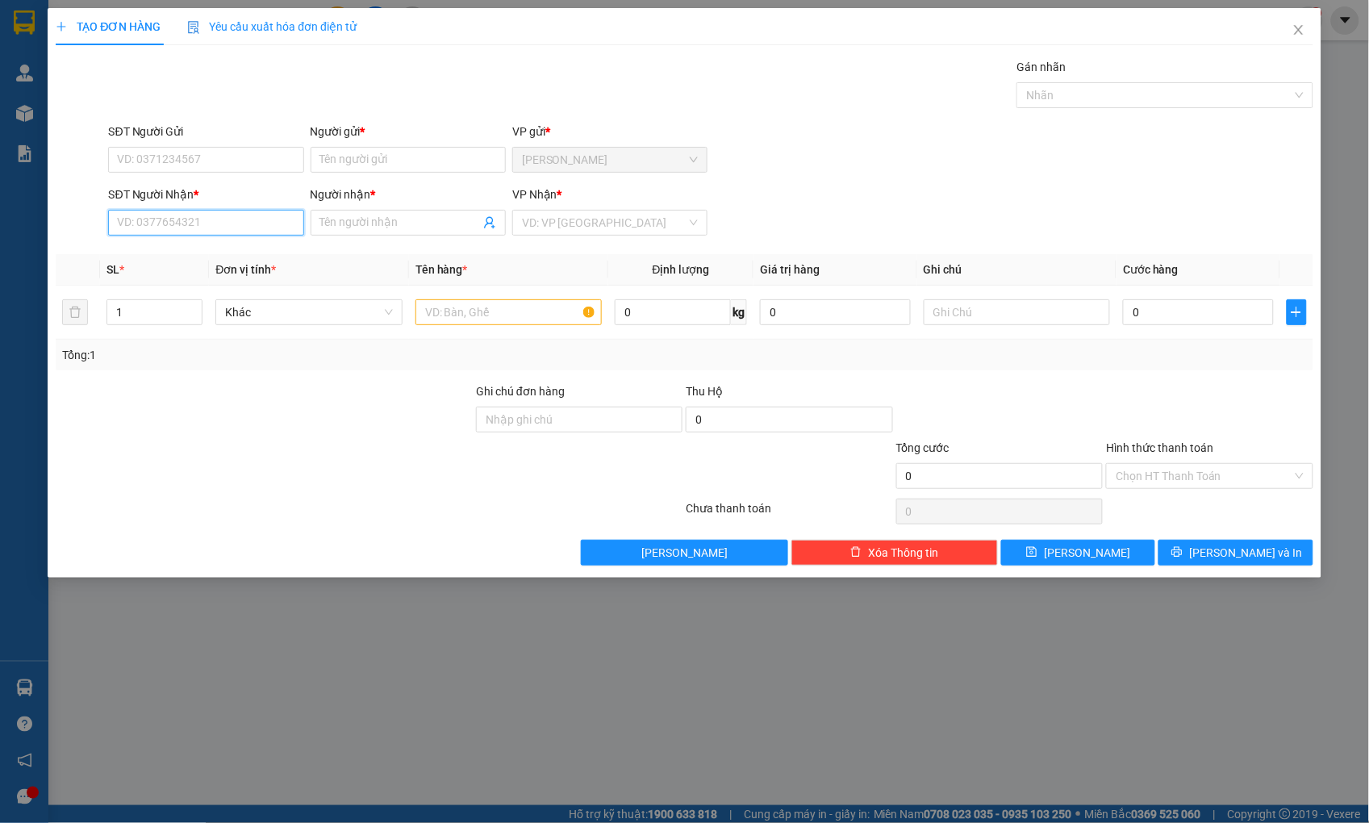
click at [260, 229] on input "SĐT Người Nhận *" at bounding box center [205, 223] width 195 height 26
click at [200, 254] on div "0902904998 - KHA" at bounding box center [207, 255] width 176 height 18
type input "0902904998"
type input "KHA"
type input "0902904998"
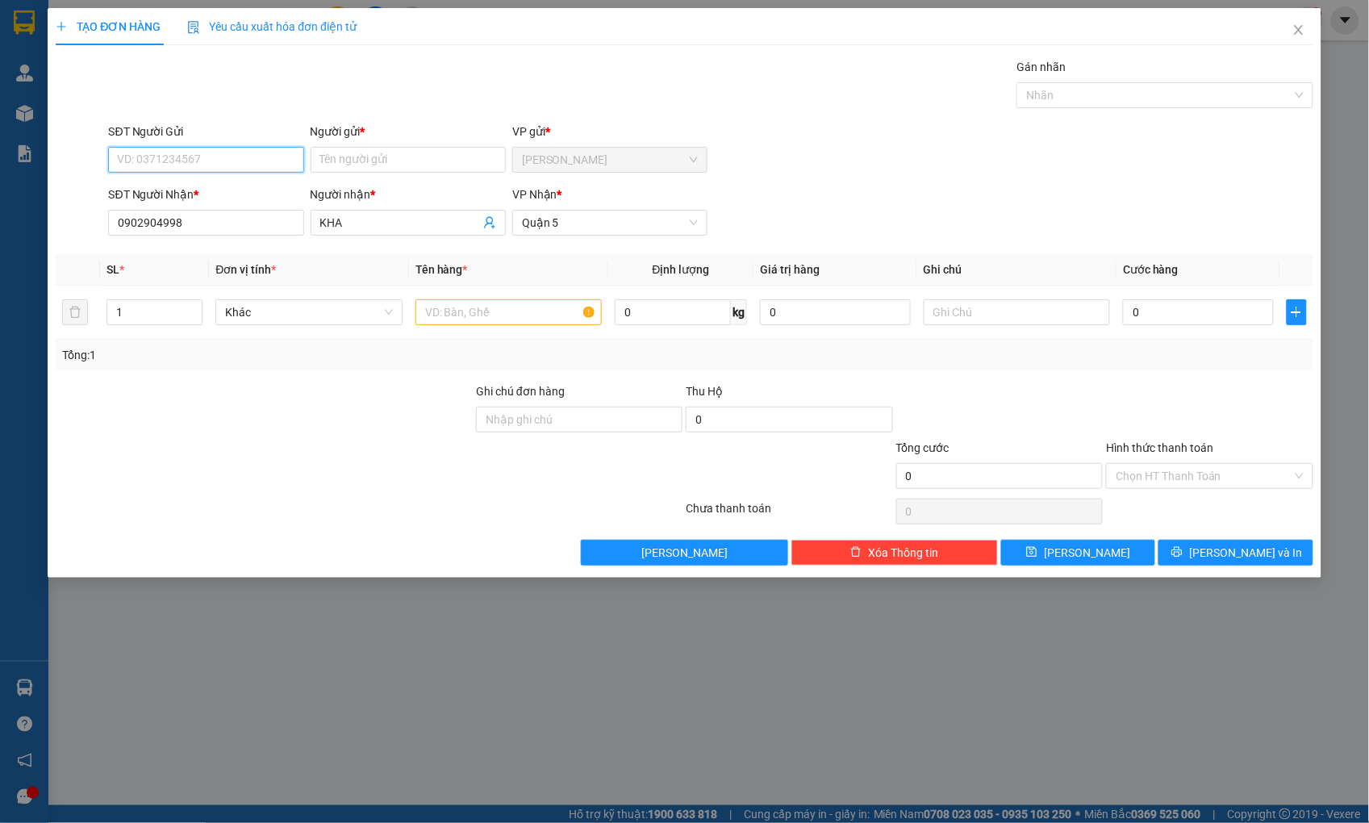
click at [222, 162] on input "SĐT Người Gửi" at bounding box center [205, 160] width 195 height 26
click at [210, 181] on div "0902904998 - KHA" at bounding box center [206, 192] width 195 height 26
type input "0902904998"
type input "KHA"
drag, startPoint x: 461, startPoint y: 305, endPoint x: 428, endPoint y: 306, distance: 33.1
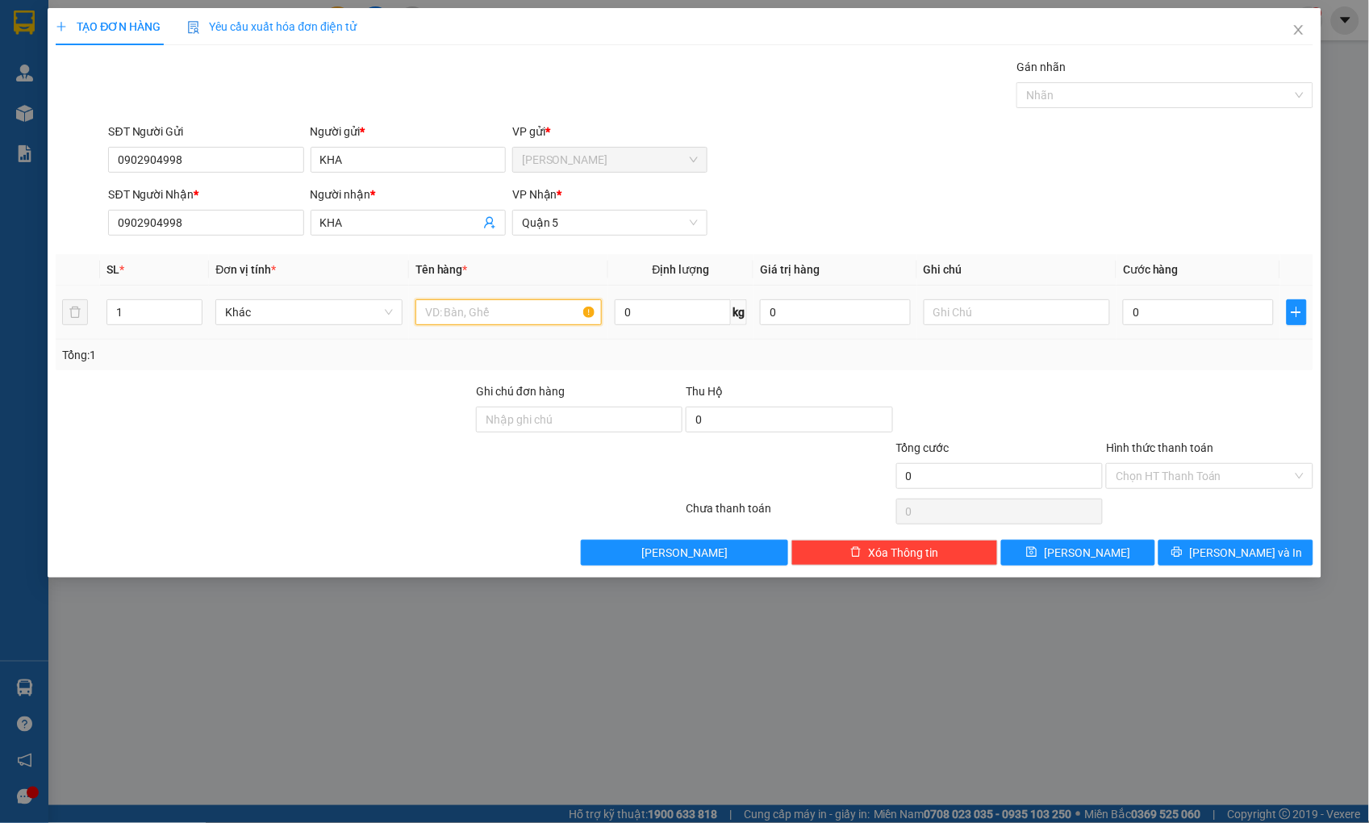
click at [450, 306] on input "text" at bounding box center [508, 312] width 186 height 26
type input "THÙNG XỐP"
click at [1192, 315] on input "0" at bounding box center [1198, 312] width 150 height 26
type input "2"
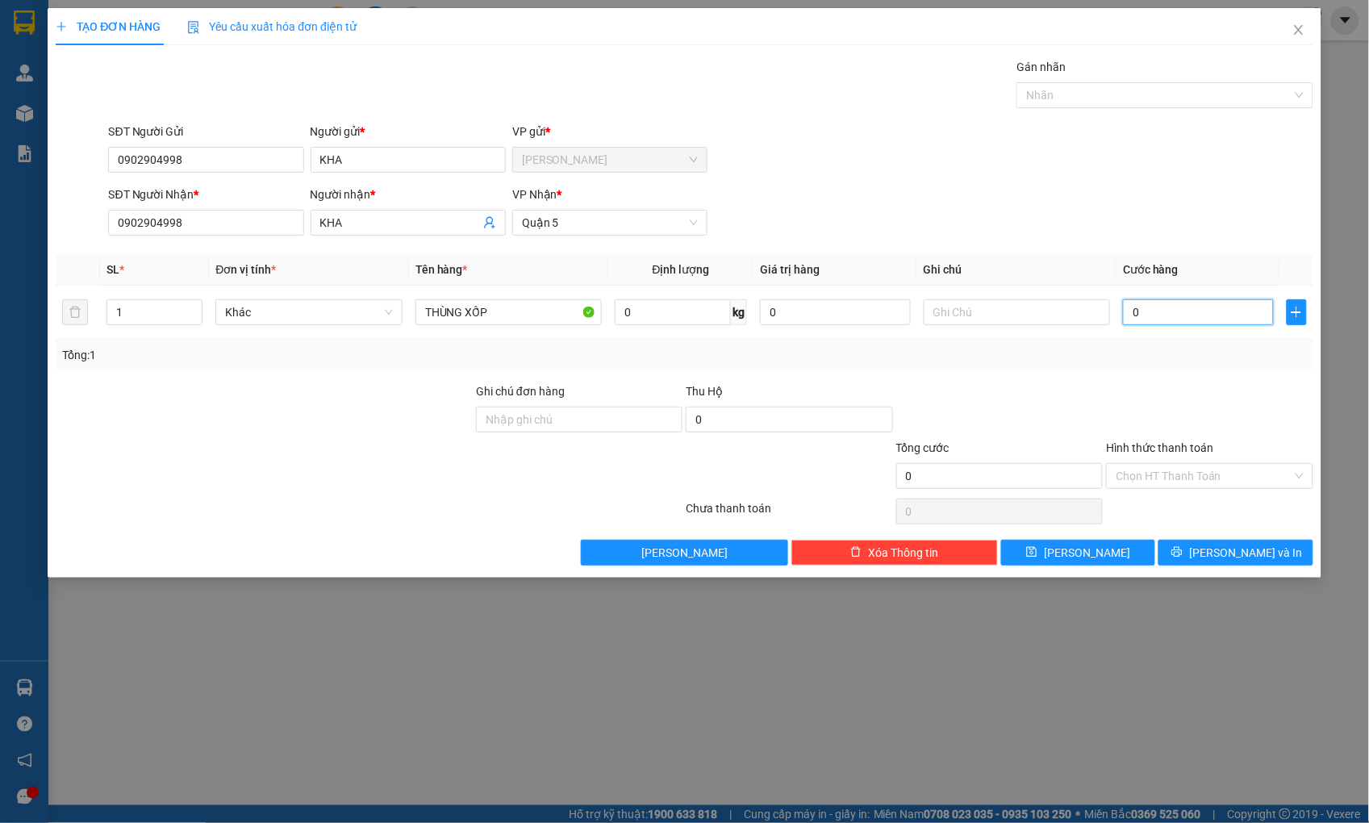
type input "2"
type input "20"
type input "20.000"
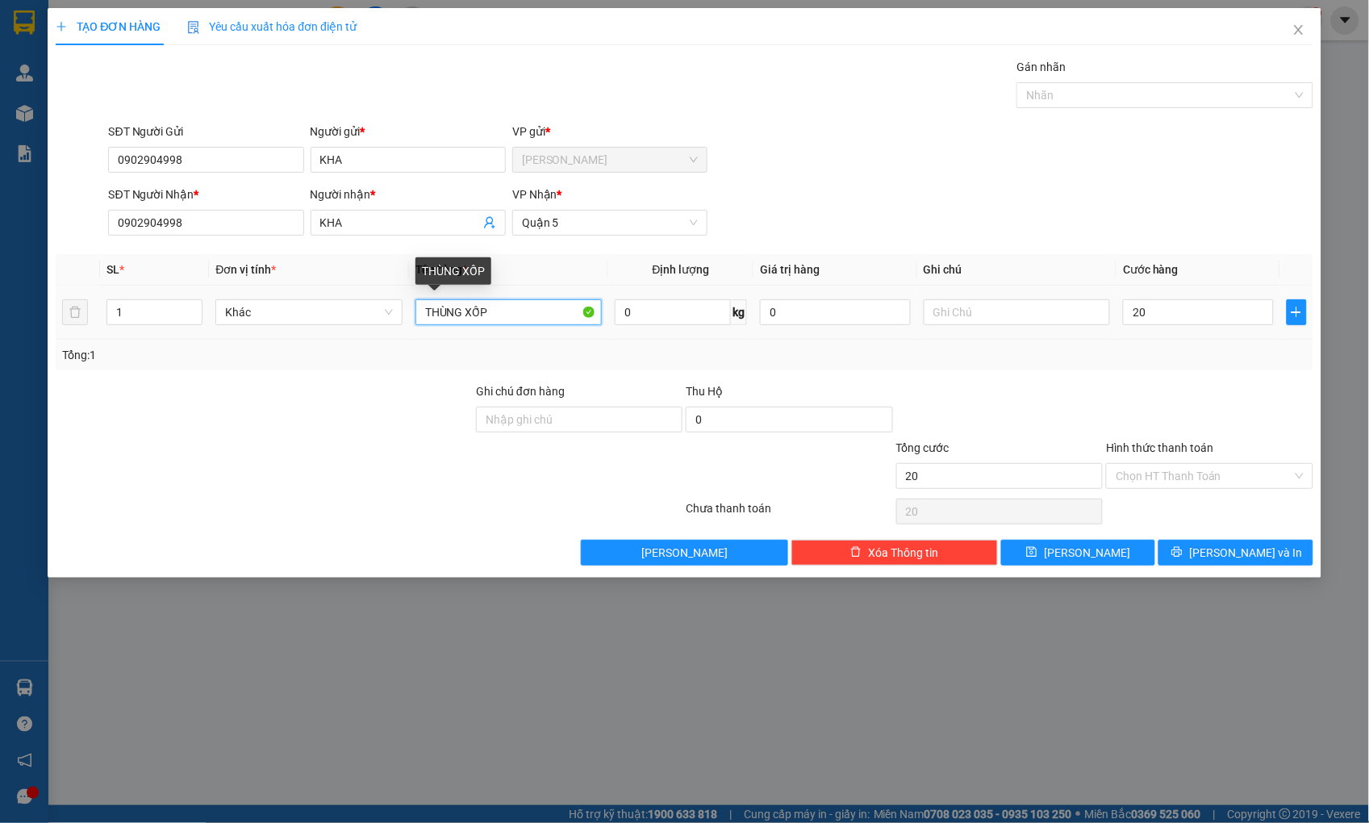
type input "20.000"
drag, startPoint x: 482, startPoint y: 310, endPoint x: 356, endPoint y: 316, distance: 126.8
click at [356, 316] on tr "1 Khác THÙNG XỐP 0 kg 0 20.000" at bounding box center [684, 312] width 1257 height 54
type input "KIỆN"
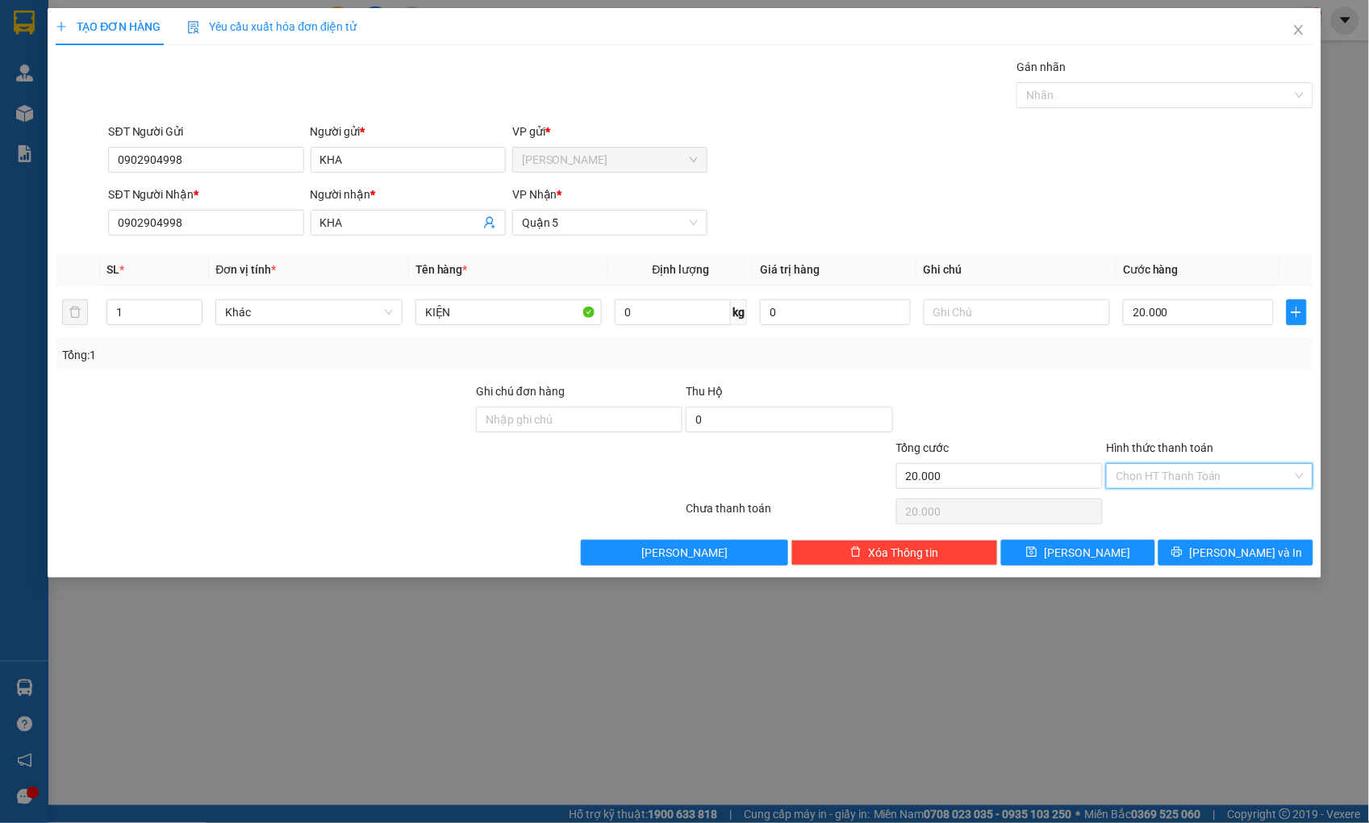
click at [1184, 478] on input "Hình thức thanh toán" at bounding box center [1203, 476] width 176 height 24
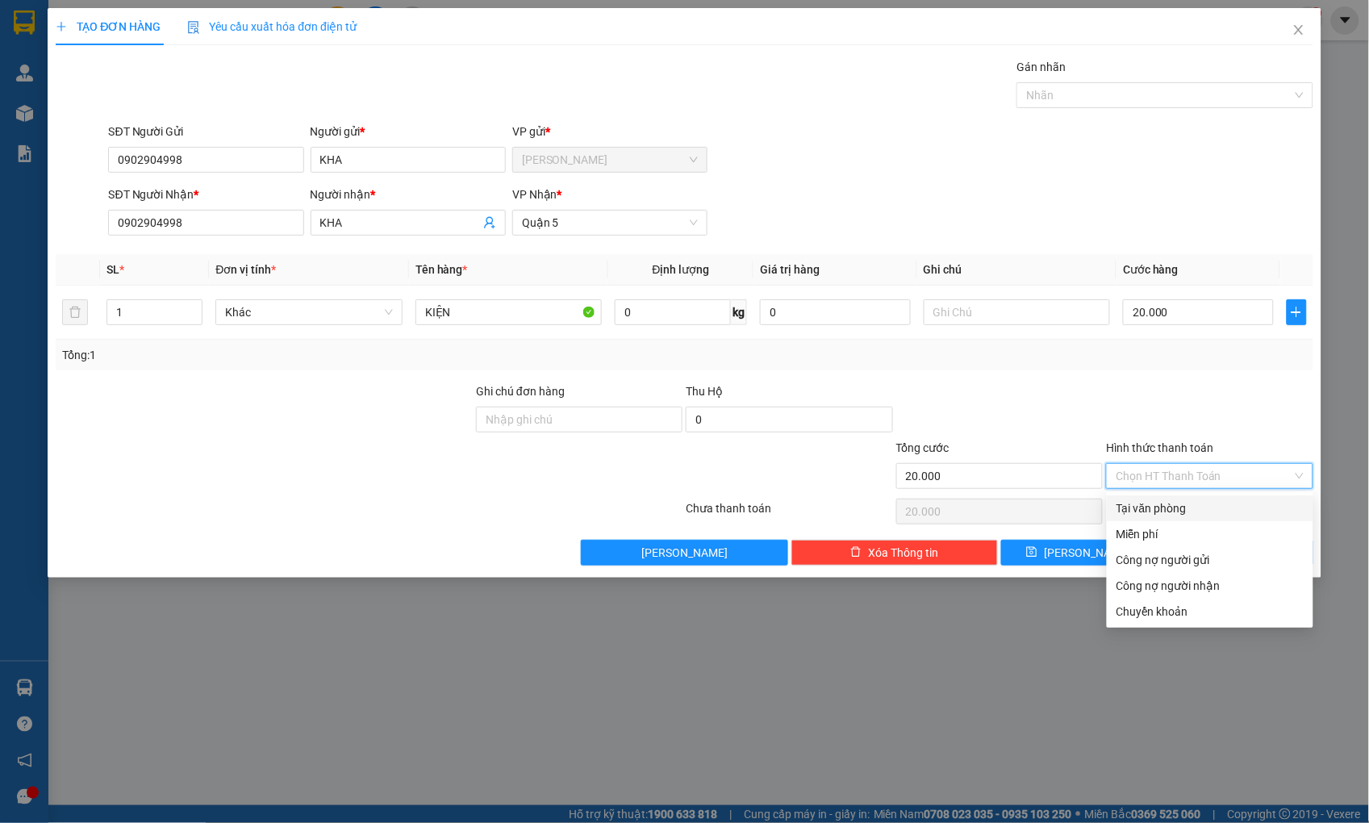
drag, startPoint x: 1177, startPoint y: 503, endPoint x: 1161, endPoint y: 508, distance: 16.8
click at [1173, 503] on div "Tại văn phòng" at bounding box center [1209, 508] width 187 height 18
type input "0"
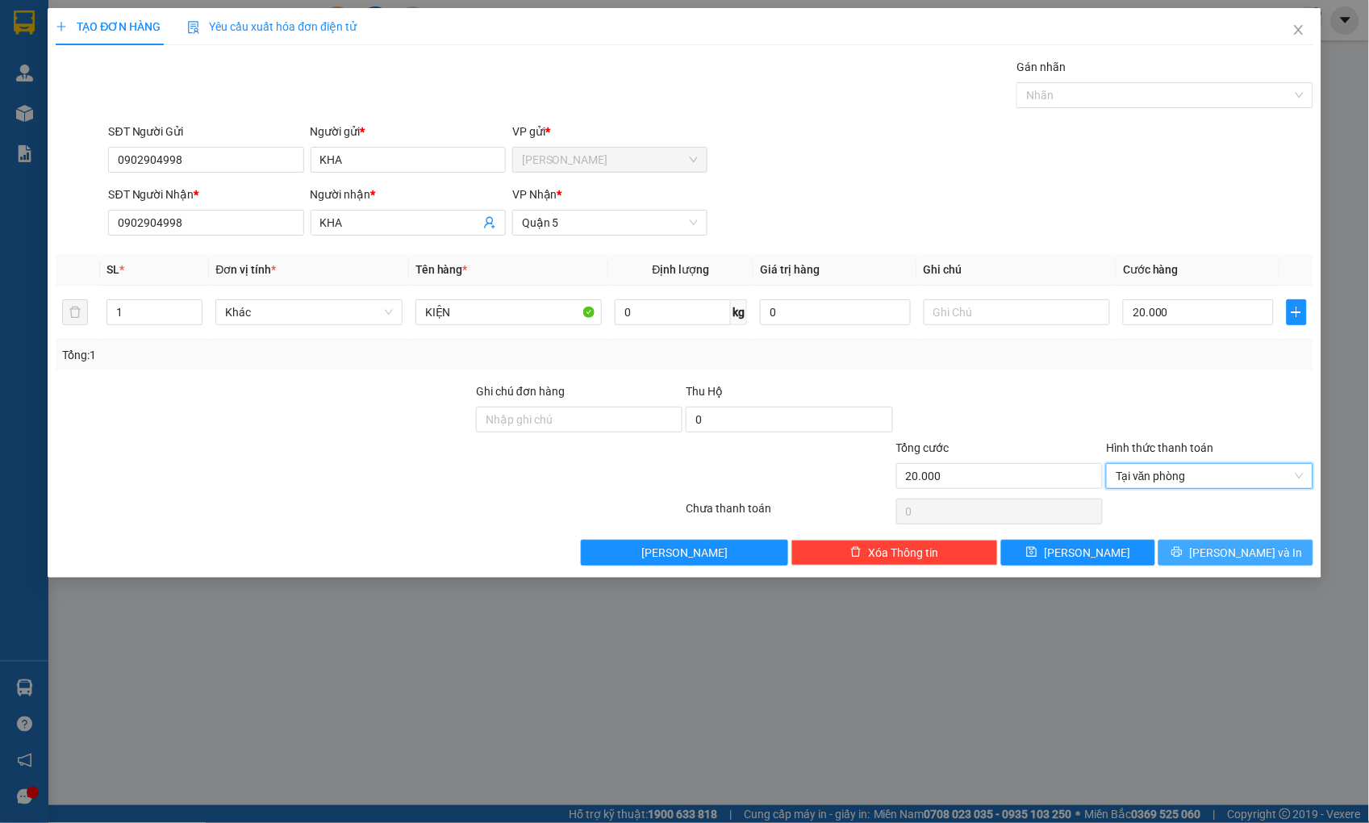
click at [1196, 547] on button "[PERSON_NAME] và In" at bounding box center [1235, 553] width 154 height 26
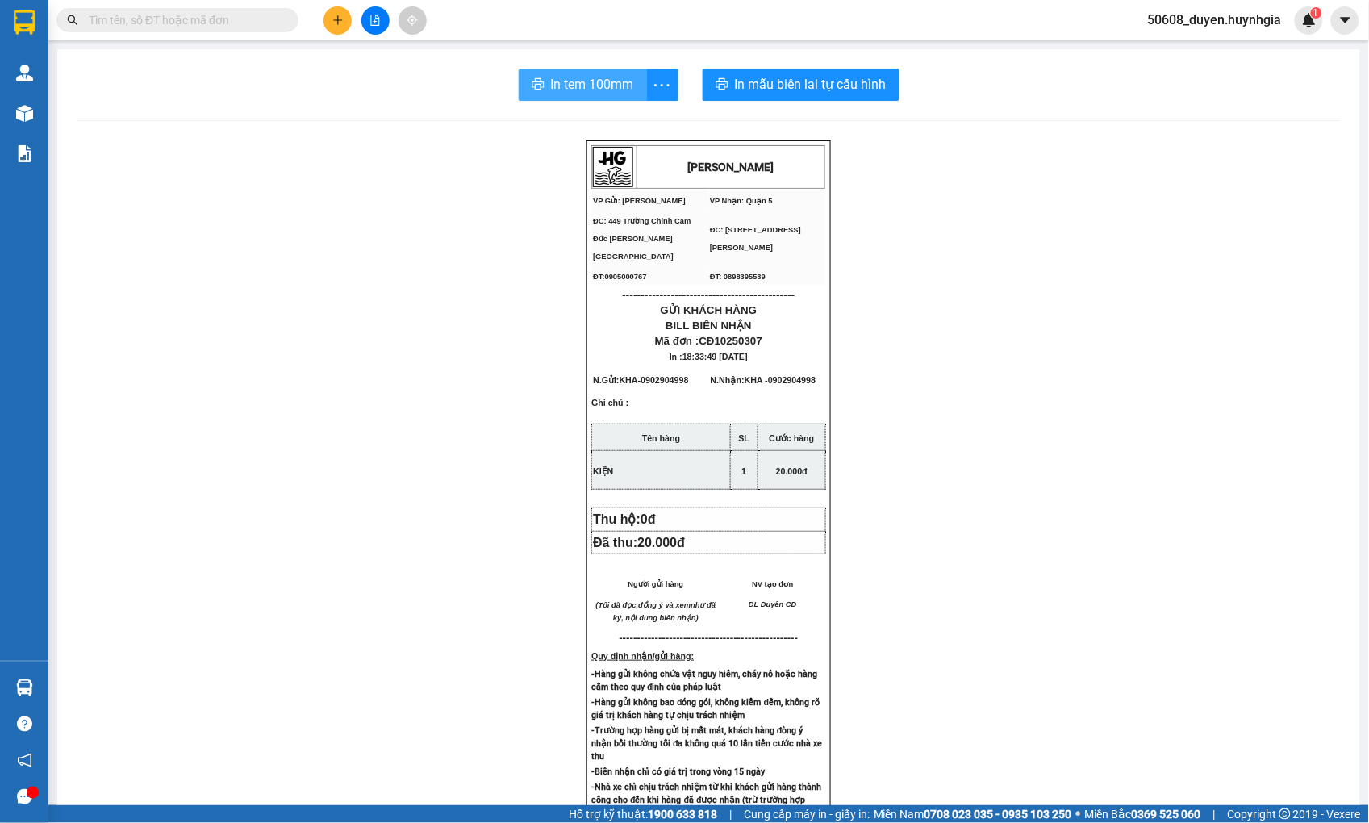
click at [535, 81] on icon "printer" at bounding box center [537, 83] width 13 height 13
click at [325, 25] on button at bounding box center [337, 20] width 28 height 28
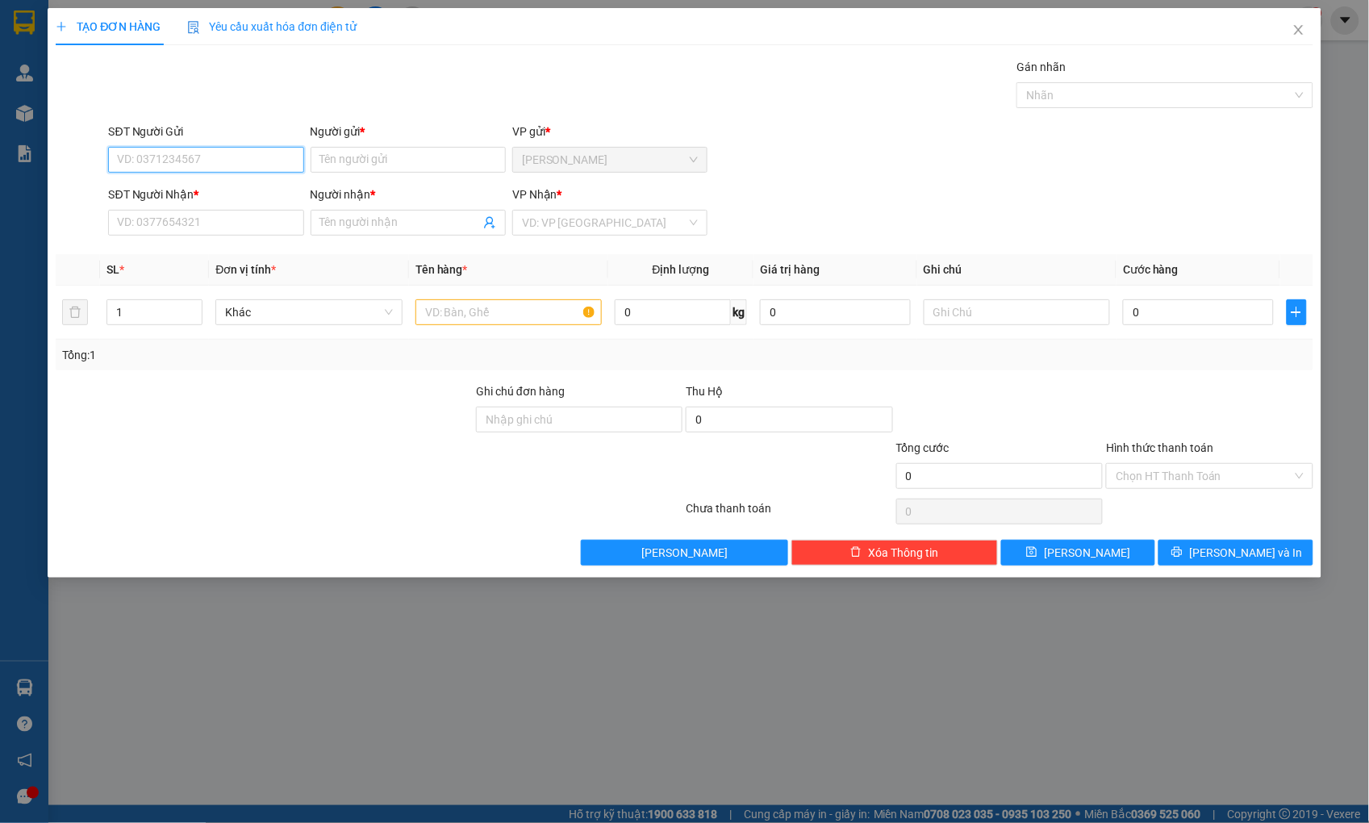
click at [269, 162] on input "SĐT Người Gửi" at bounding box center [205, 160] width 195 height 26
click at [244, 187] on div "0935945289 - [PERSON_NAME]" at bounding box center [207, 192] width 176 height 18
type input "0935945289"
type input "[PERSON_NAME]"
type input "0354650417"
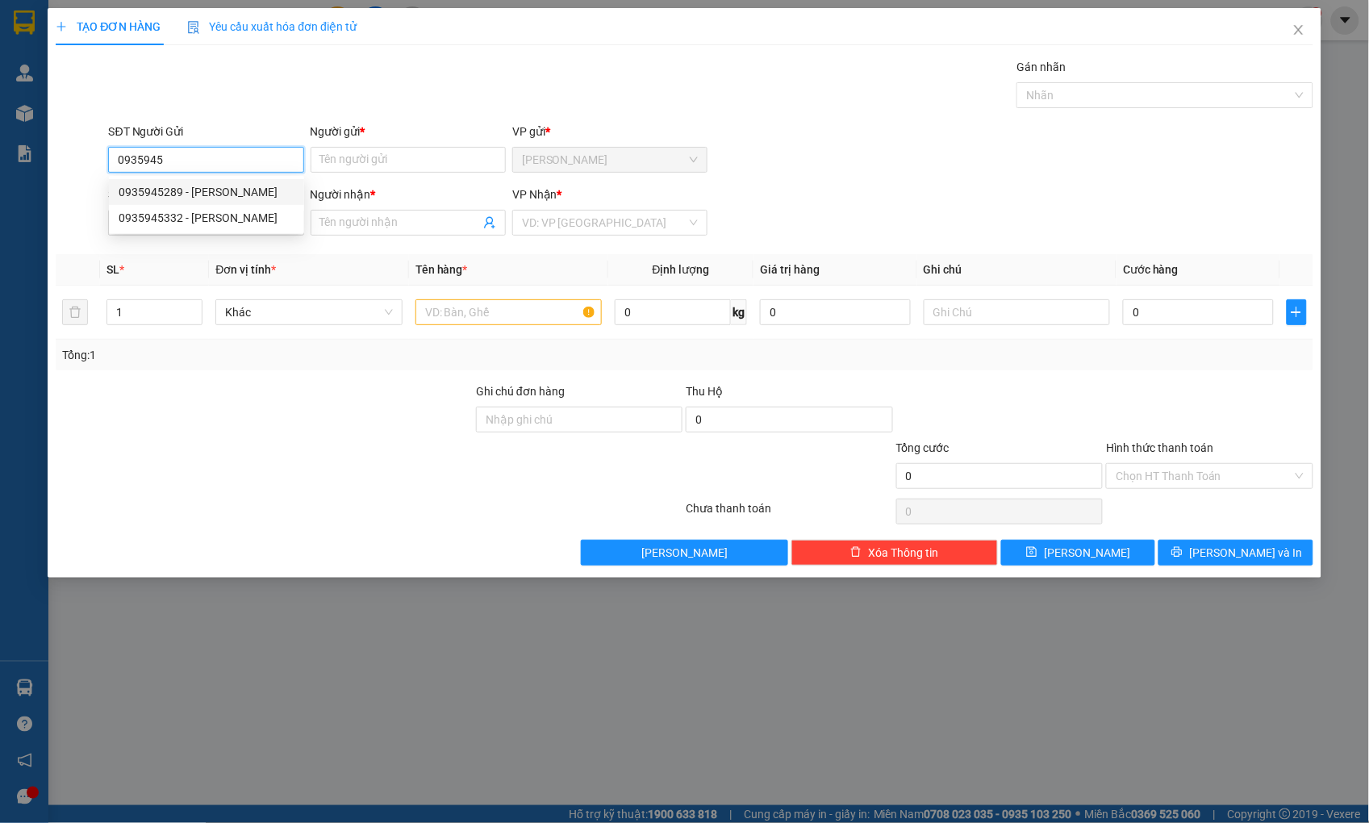
type input "QUYÊN"
type input "0935945289"
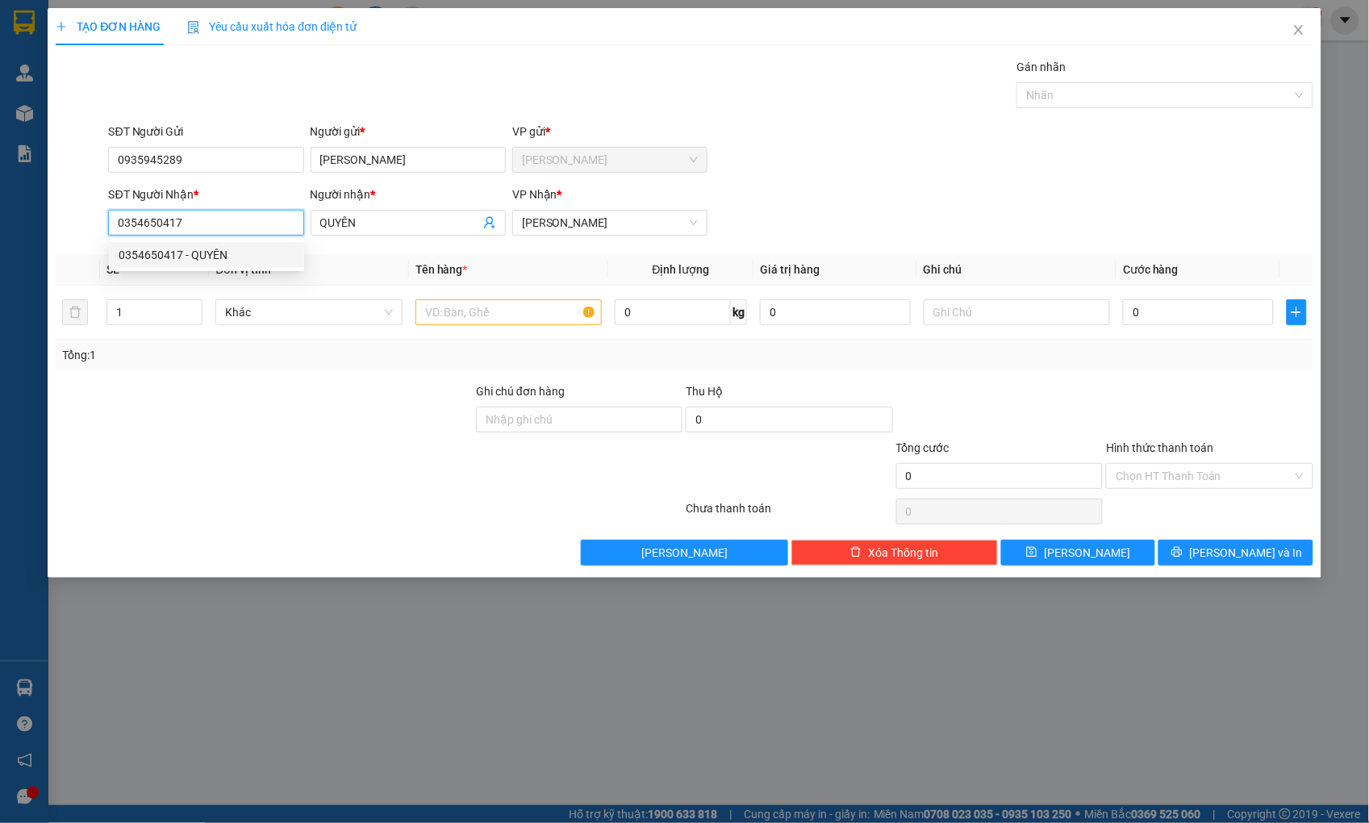
drag, startPoint x: 236, startPoint y: 219, endPoint x: 26, endPoint y: 236, distance: 211.2
click at [26, 236] on div "TẠO ĐƠN HÀNG Yêu cầu xuất hóa đơn điện tử Transit Pickup Surcharge Ids Transit …" at bounding box center [684, 411] width 1369 height 823
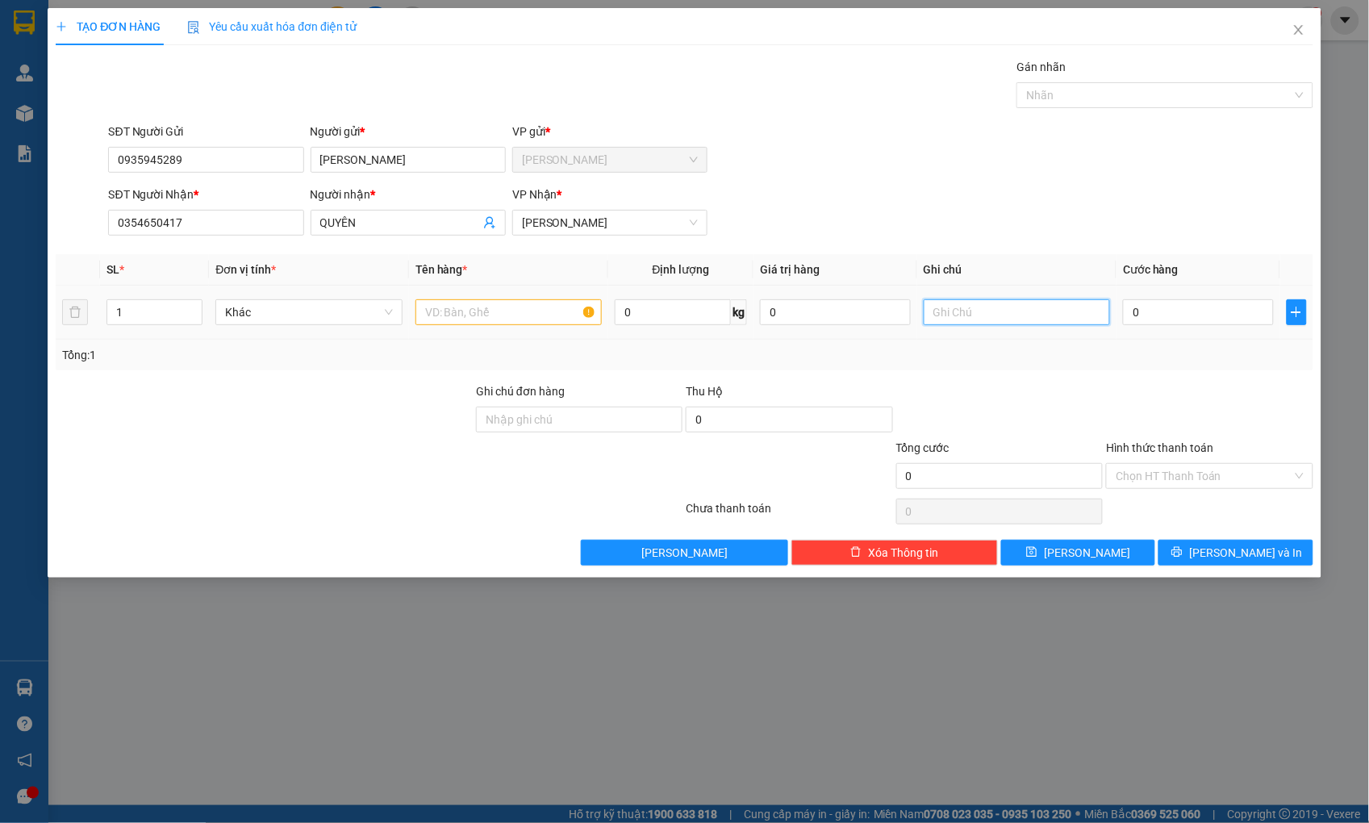
click at [942, 310] on input "text" at bounding box center [1016, 312] width 186 height 26
paste input "128/54 [PERSON_NAME] P1 BÌNH THẠNH"
type input "128/54 [PERSON_NAME] P1 BÌNH THẠNH"
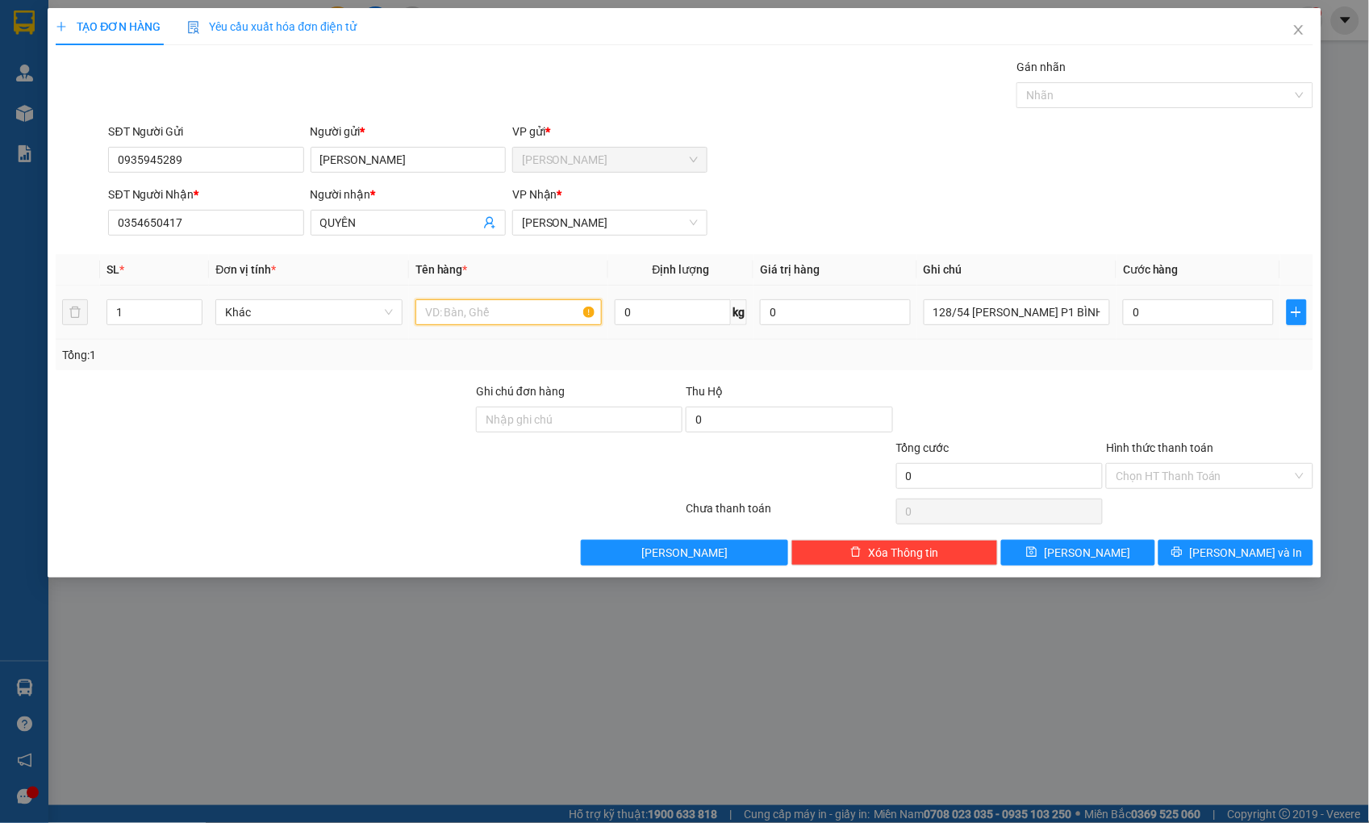
click at [530, 306] on input "text" at bounding box center [508, 312] width 186 height 26
type input "THÙNG XỐP"
click at [1155, 310] on input "0" at bounding box center [1198, 312] width 150 height 26
type input "4"
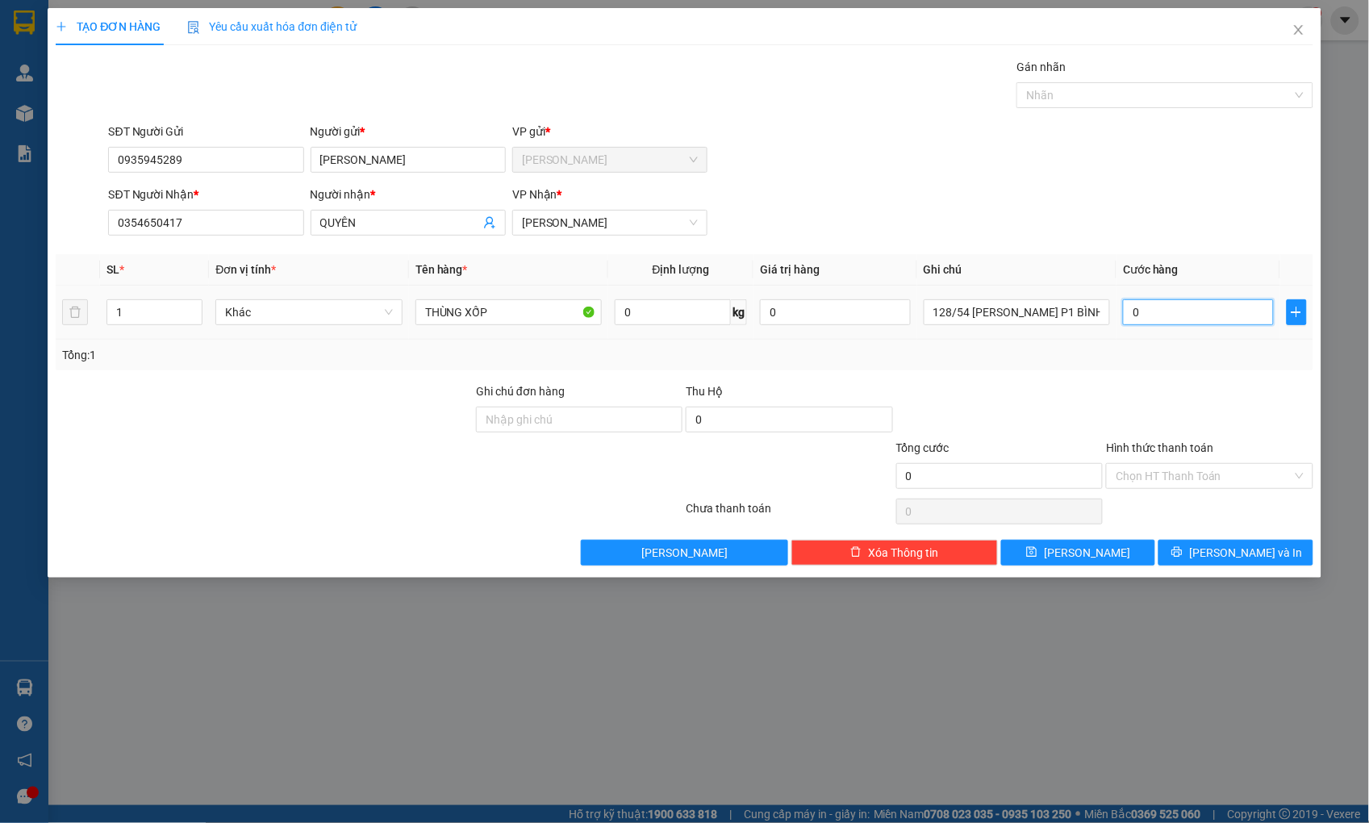
type input "4"
type input "40"
type input "40.000"
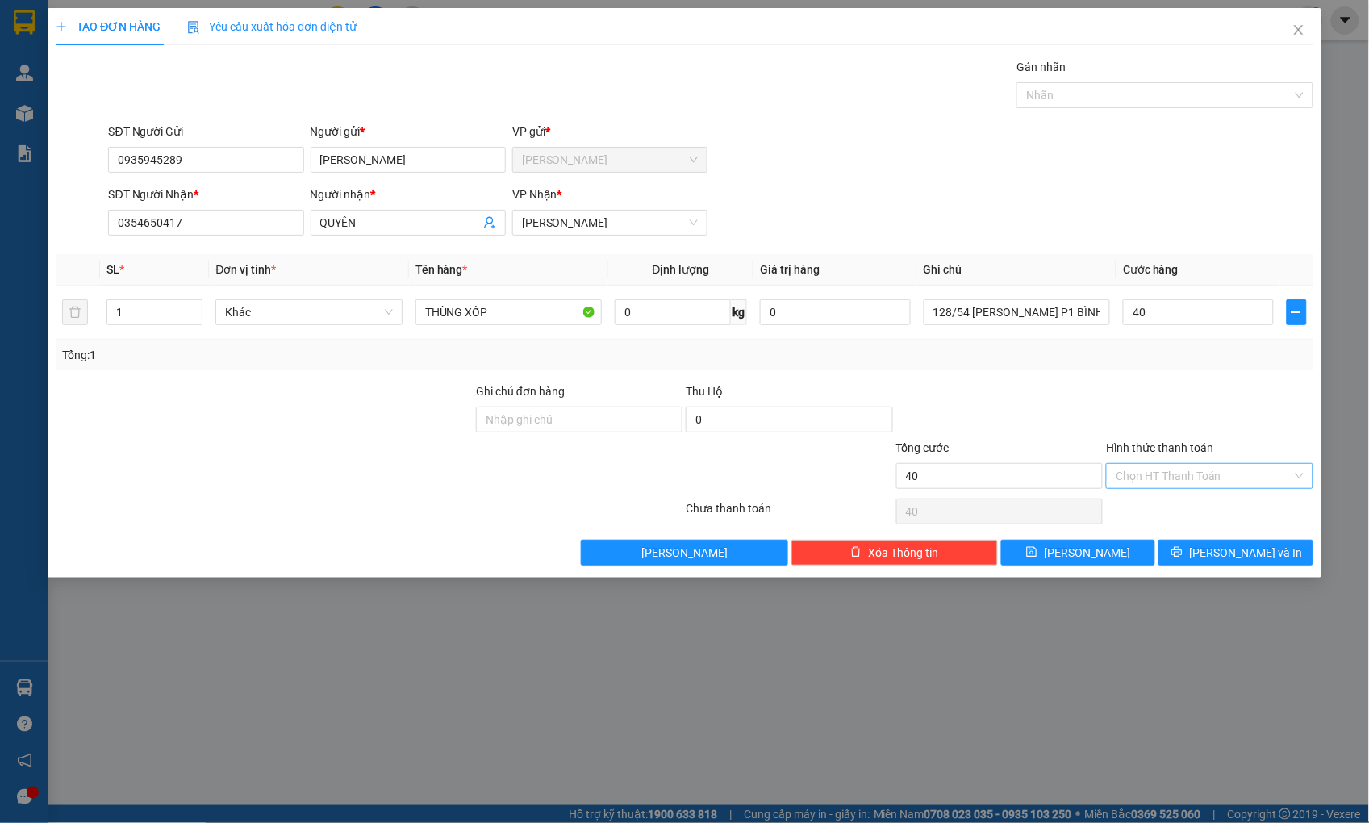
type input "40.000"
click at [1177, 478] on input "Hình thức thanh toán" at bounding box center [1203, 476] width 176 height 24
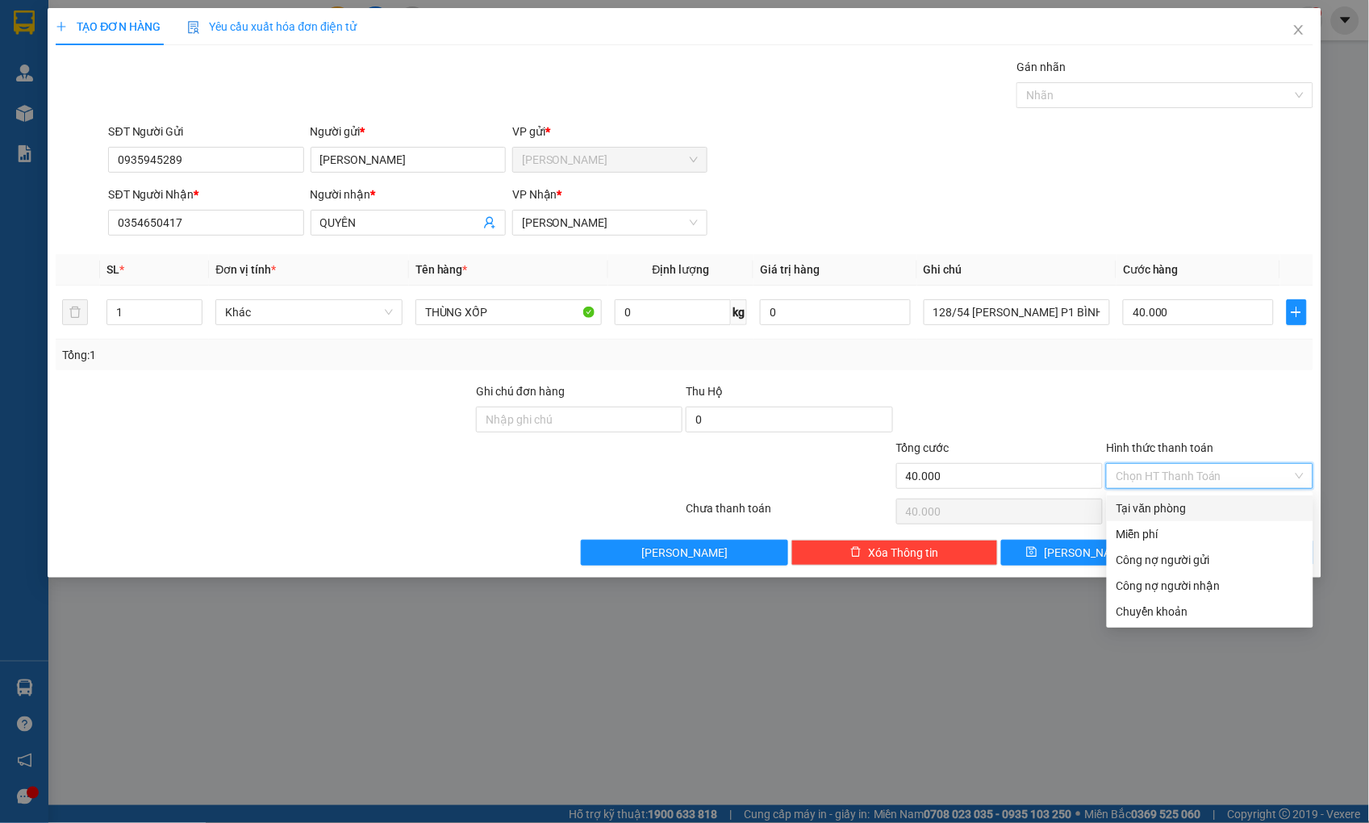
click at [1157, 506] on div "Tại văn phòng" at bounding box center [1209, 508] width 187 height 18
type input "0"
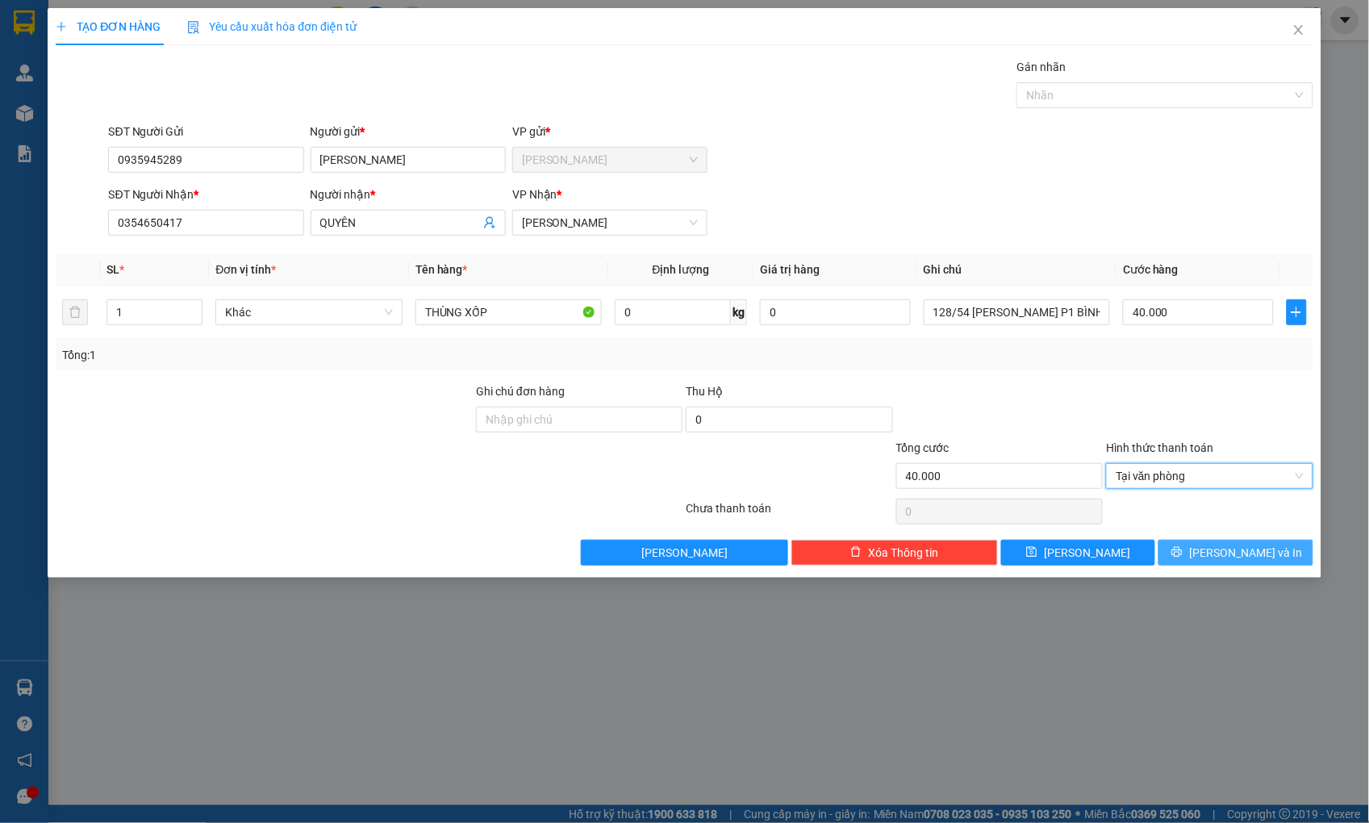
click at [1175, 557] on button "[PERSON_NAME] và In" at bounding box center [1235, 553] width 154 height 26
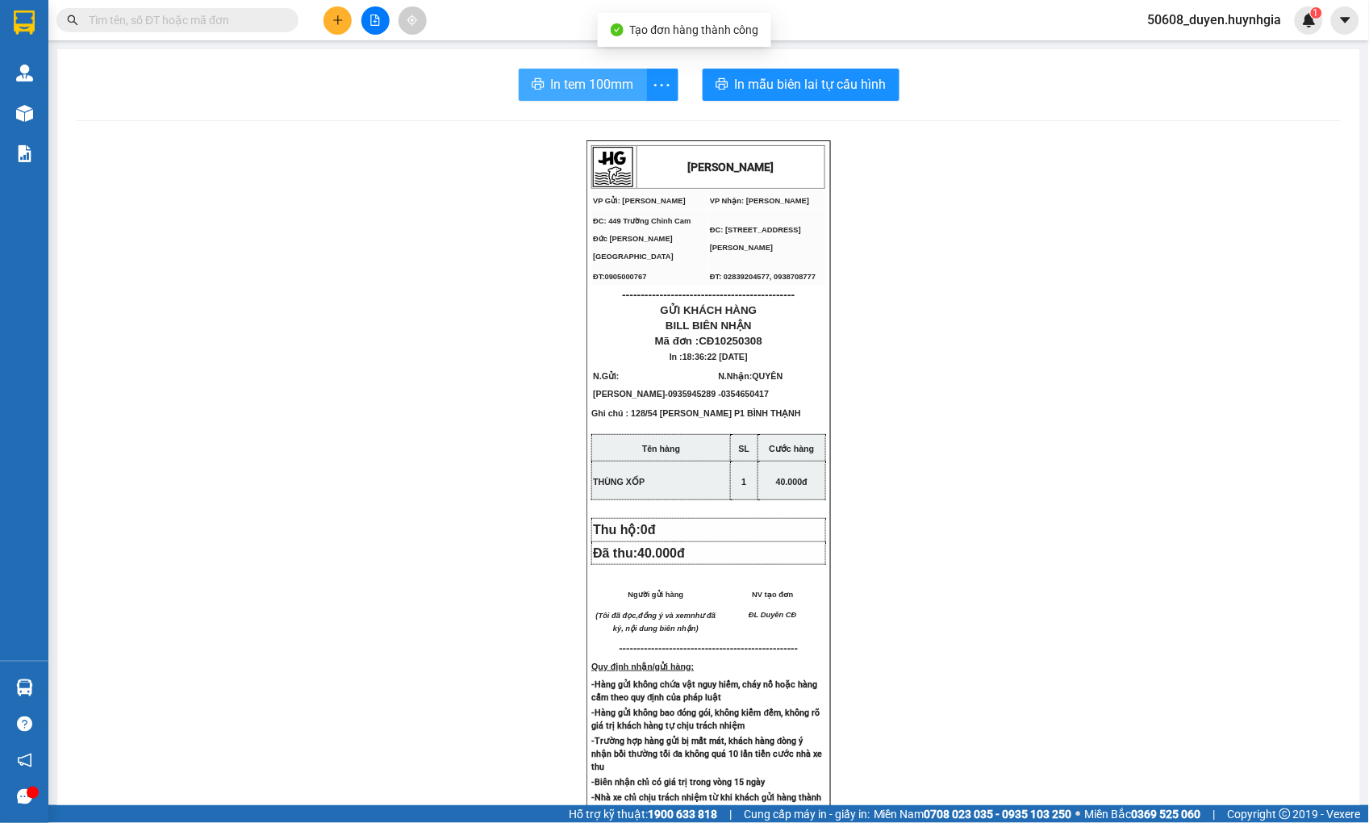
click at [579, 82] on span "In tem 100mm" at bounding box center [592, 84] width 83 height 20
click at [331, 18] on button at bounding box center [337, 20] width 28 height 28
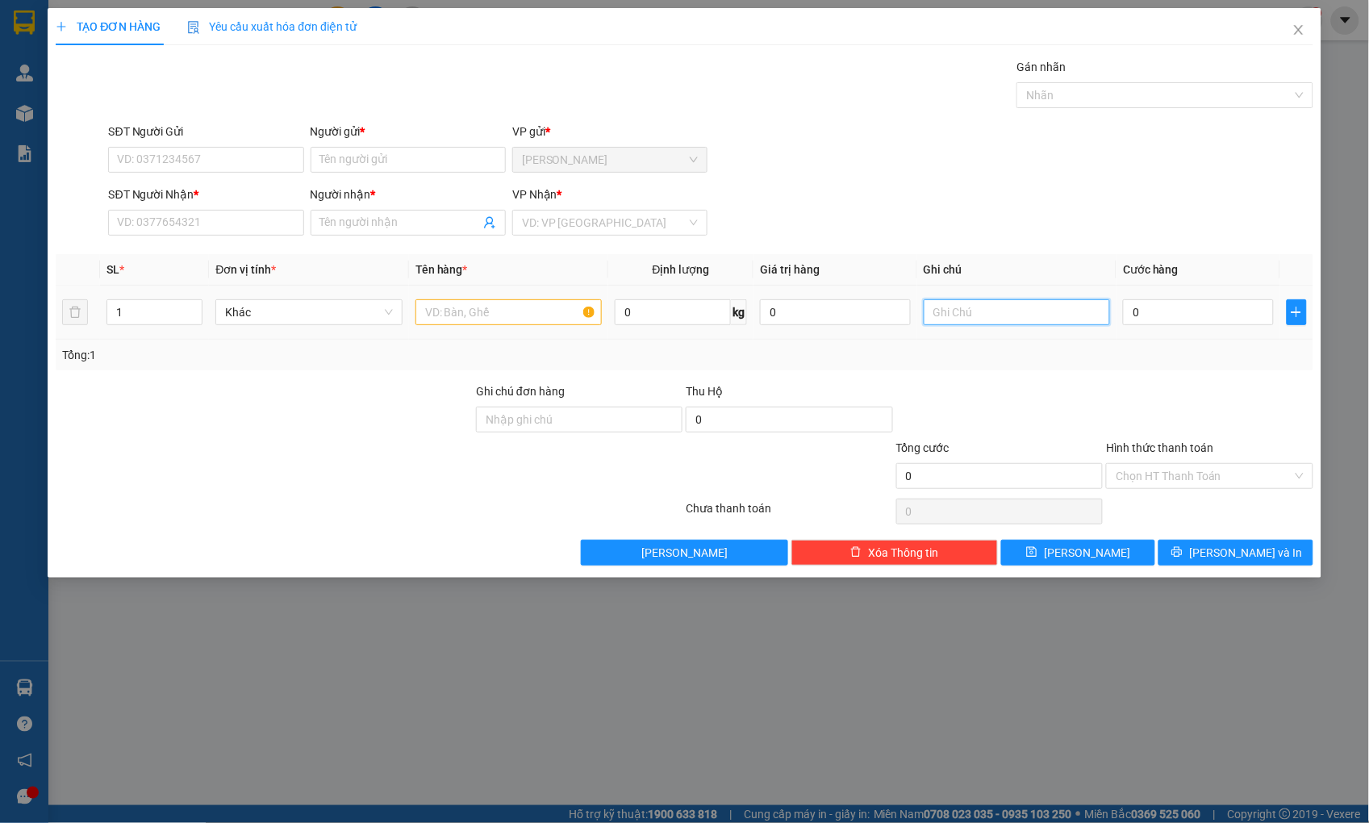
click at [938, 305] on input "text" at bounding box center [1016, 312] width 186 height 26
type input "104 TÔ HIẾN THÀNH P15 Q10"
click at [223, 154] on input "SĐT Người Gửi" at bounding box center [205, 160] width 195 height 26
click at [202, 160] on input "SĐT Người Gửi" at bounding box center [205, 160] width 195 height 26
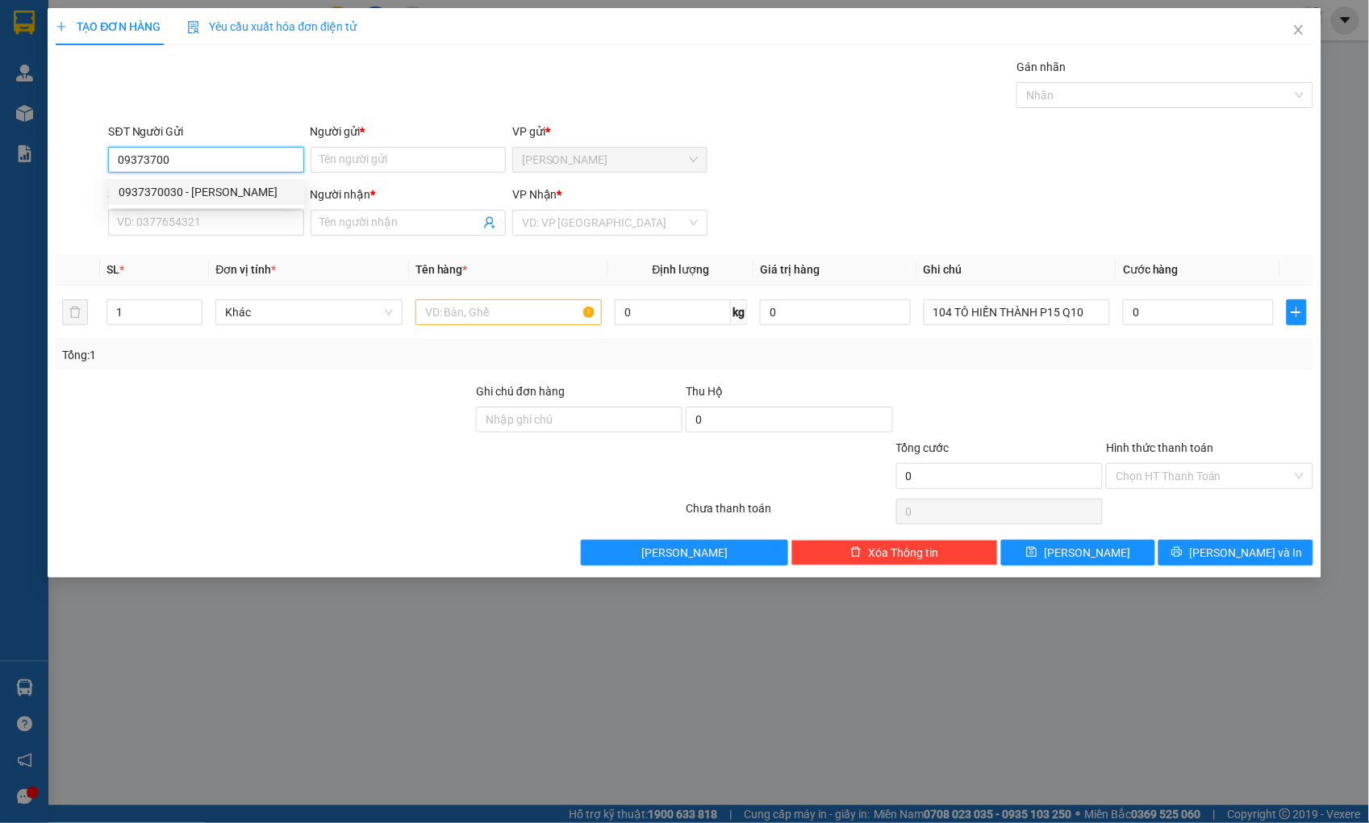
click at [206, 190] on div "0937370030 - [PERSON_NAME]" at bounding box center [207, 192] width 176 height 18
type input "0937370030"
type input "[PERSON_NAME]"
type input "0899393422"
type input "QUỲNH"
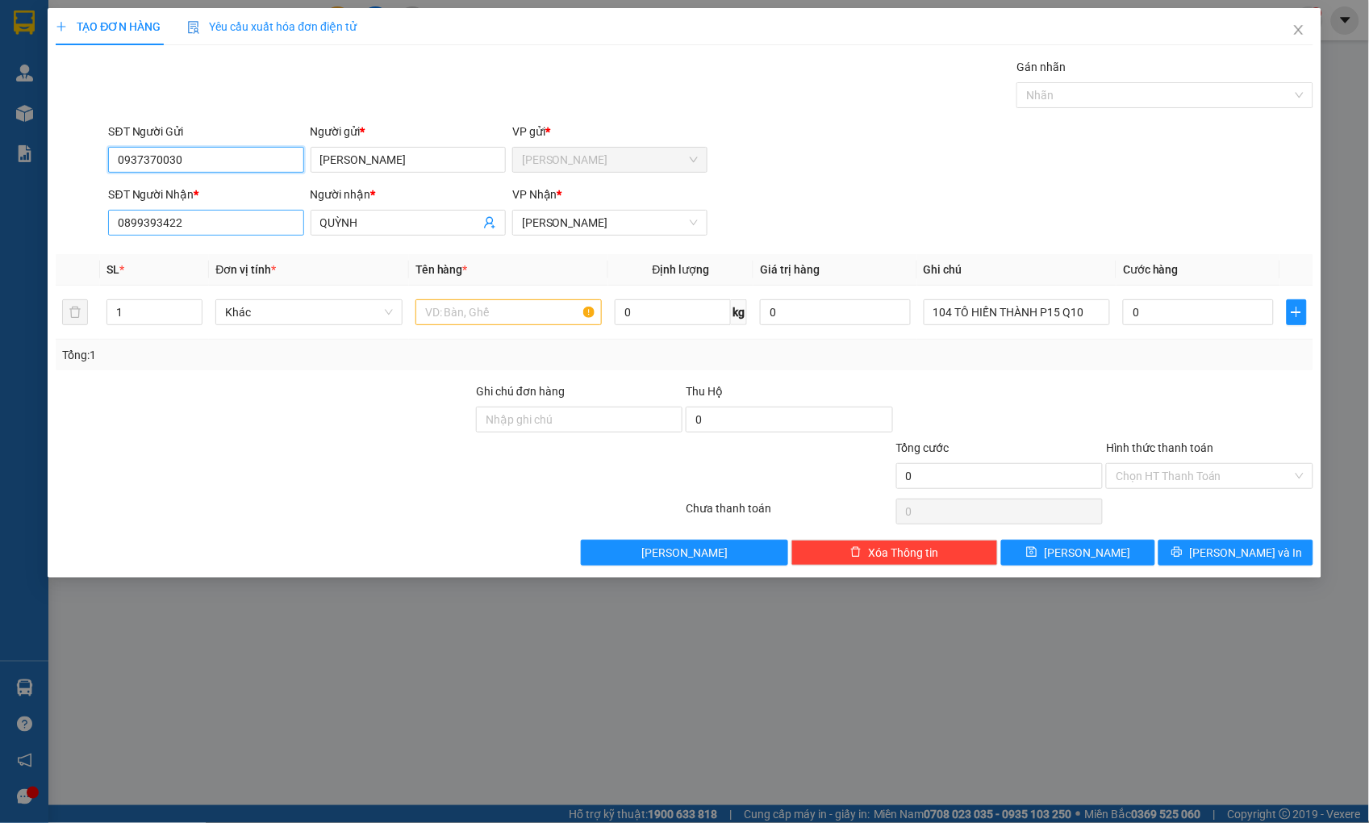
type input "0937370030"
drag, startPoint x: 215, startPoint y: 219, endPoint x: 73, endPoint y: 238, distance: 143.3
click at [73, 238] on div "SĐT Người Nhận * 0899393422 Người nhận * QUỲNH VP Nhận * [PERSON_NAME]" at bounding box center [684, 213] width 1260 height 56
click at [176, 252] on div "0899393422 - [PERSON_NAME]" at bounding box center [207, 255] width 176 height 18
click at [553, 315] on input "text" at bounding box center [508, 312] width 186 height 26
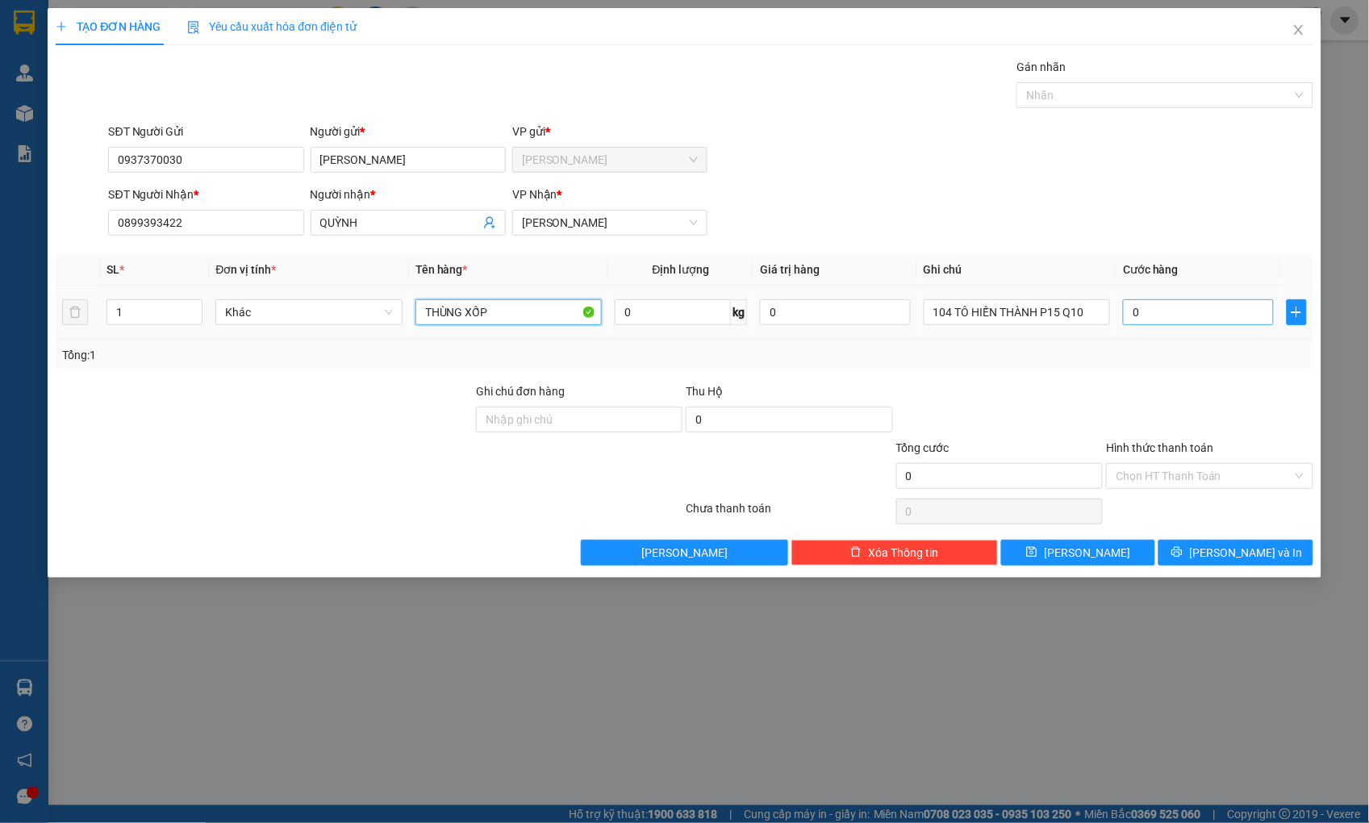
type input "THÙNG XỐP"
click at [1175, 308] on input "0" at bounding box center [1198, 312] width 150 height 26
type input "5"
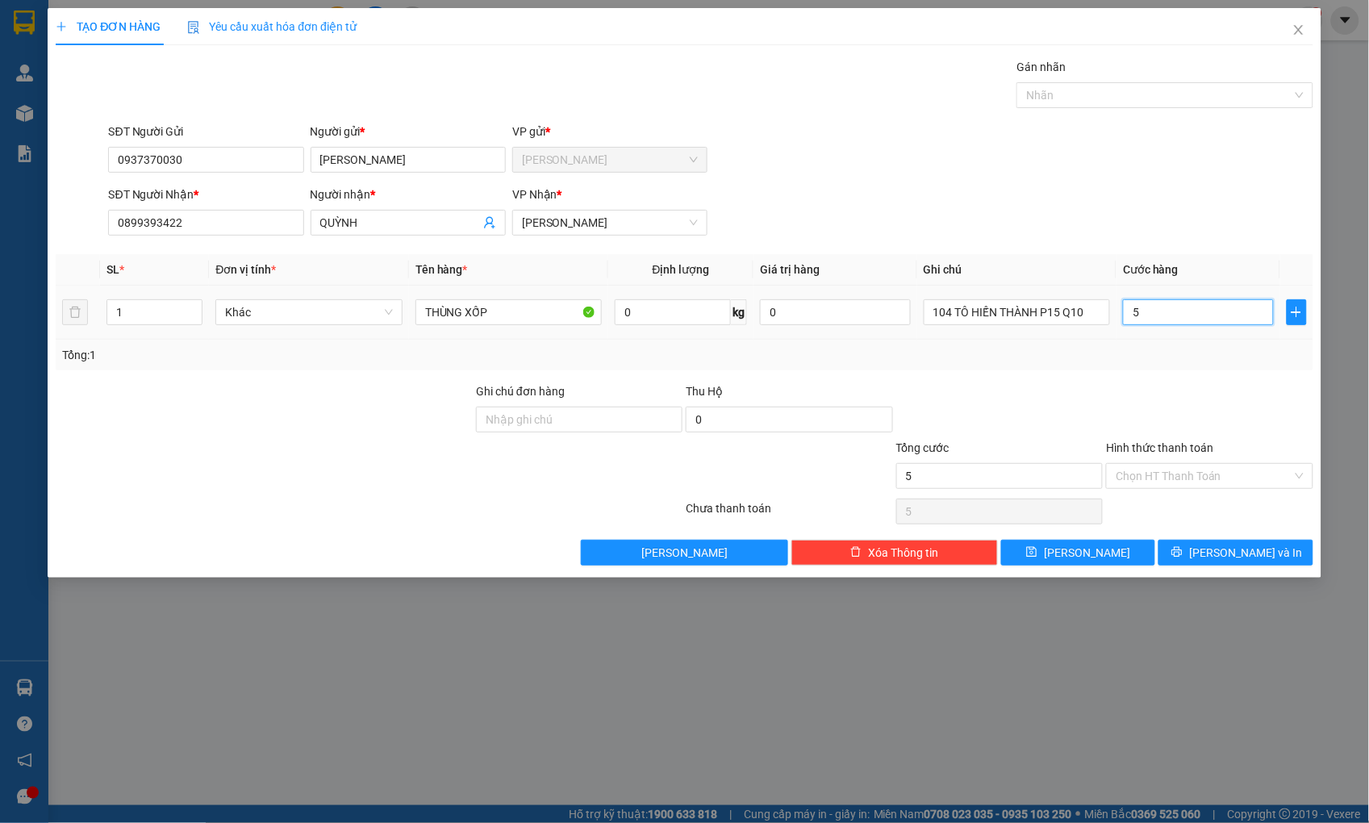
type input "50"
type input "50.000"
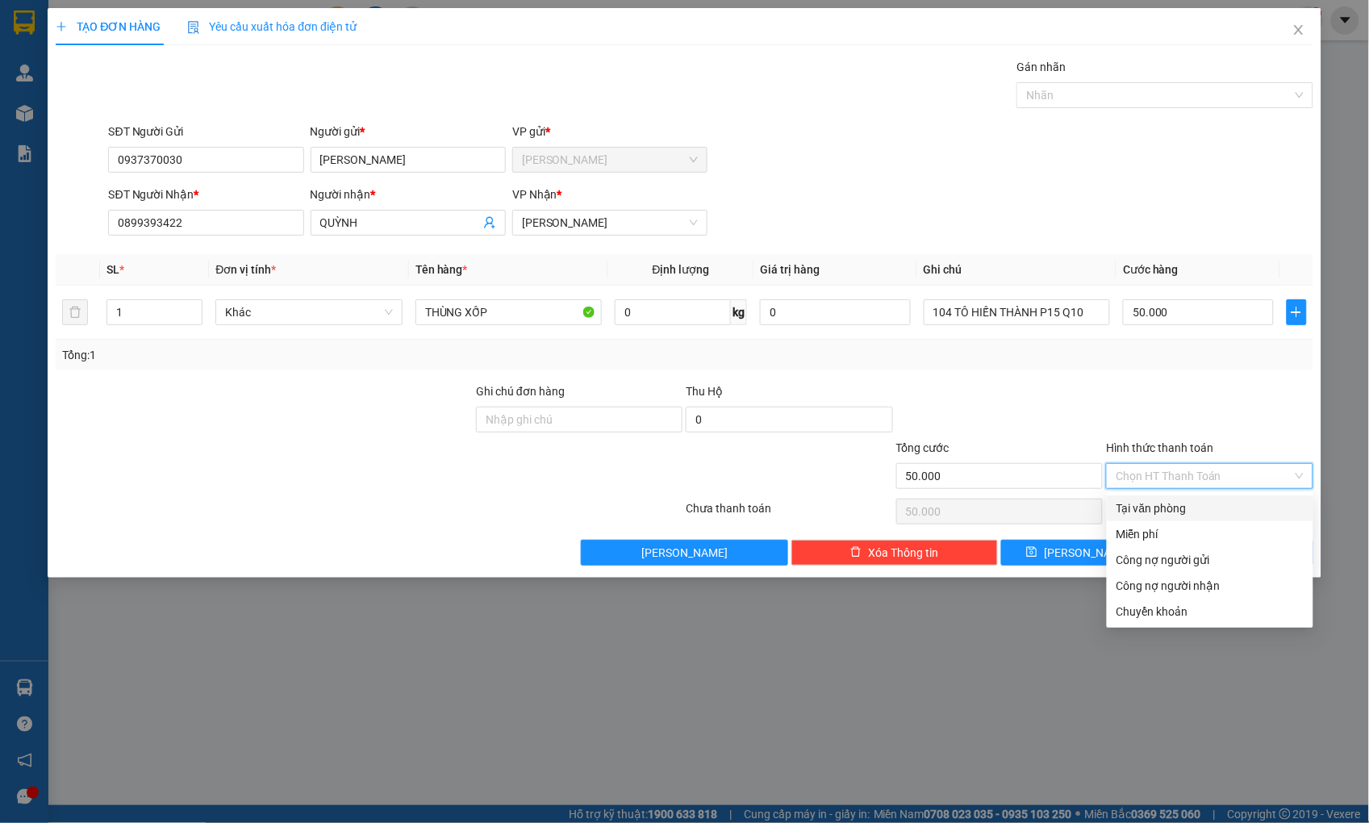
click at [1175, 469] on input "Hình thức thanh toán" at bounding box center [1203, 476] width 176 height 24
click at [1179, 504] on div "Tại văn phòng" at bounding box center [1209, 508] width 187 height 18
type input "0"
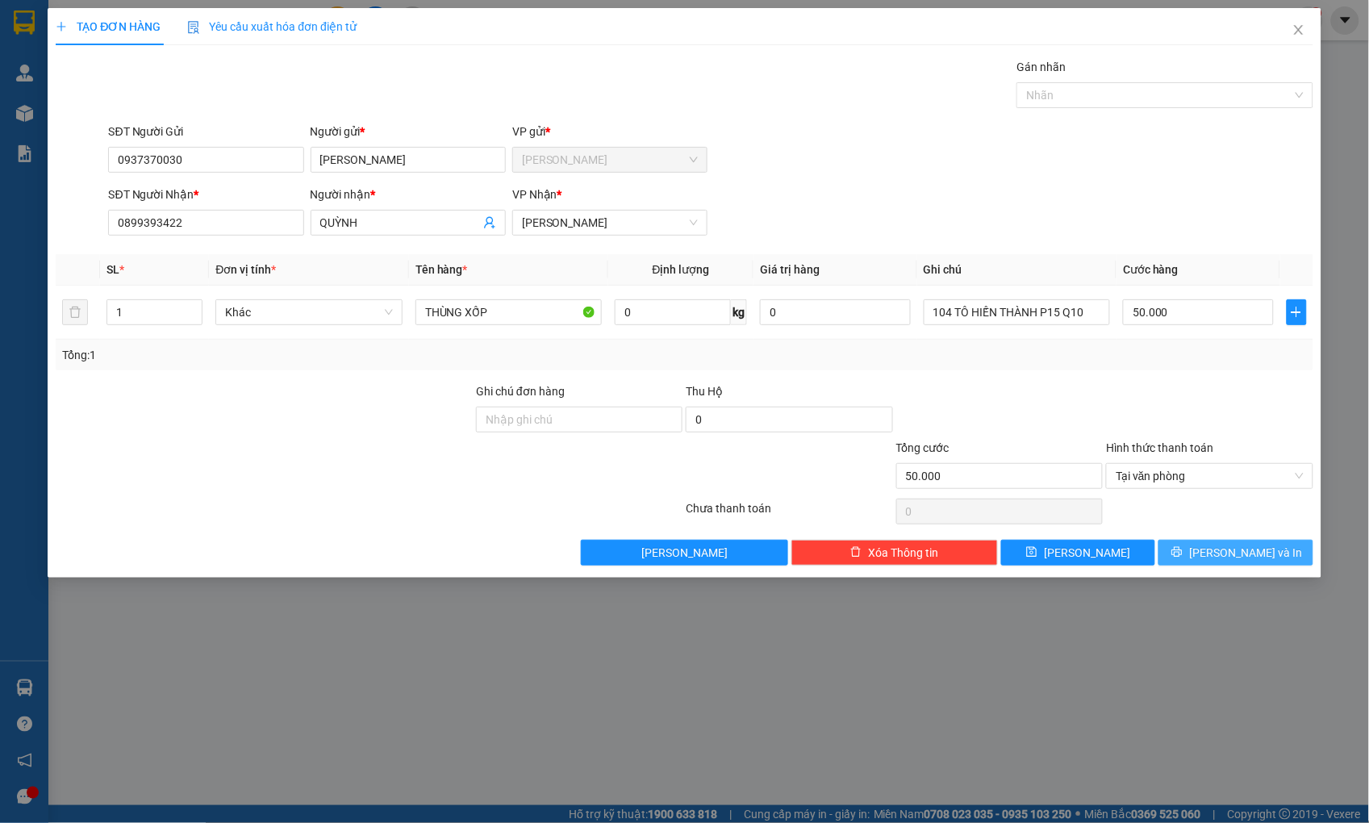
click at [1206, 541] on button "[PERSON_NAME] và In" at bounding box center [1235, 553] width 154 height 26
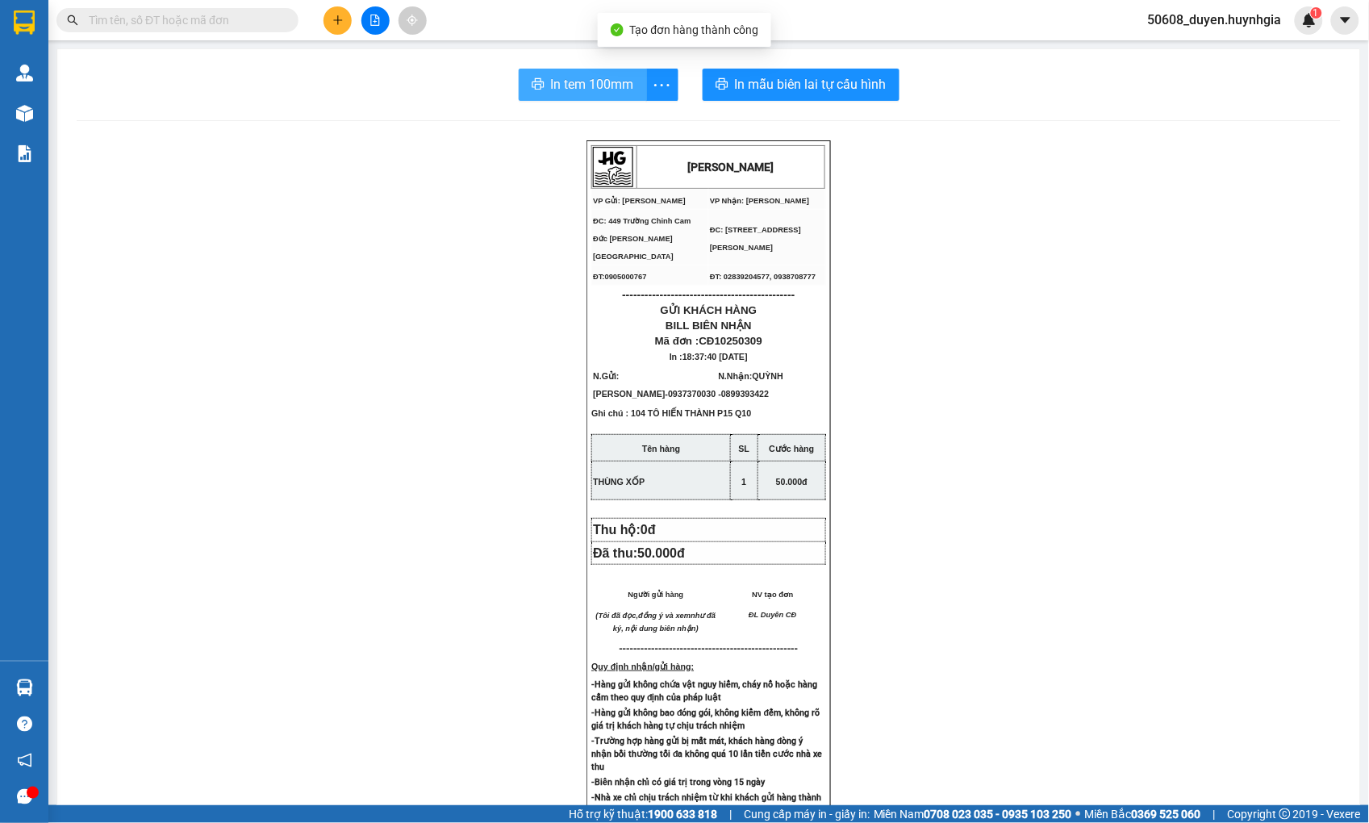
click at [576, 69] on button "In tem 100mm" at bounding box center [583, 85] width 128 height 32
click at [332, 18] on icon "plus" at bounding box center [337, 20] width 11 height 11
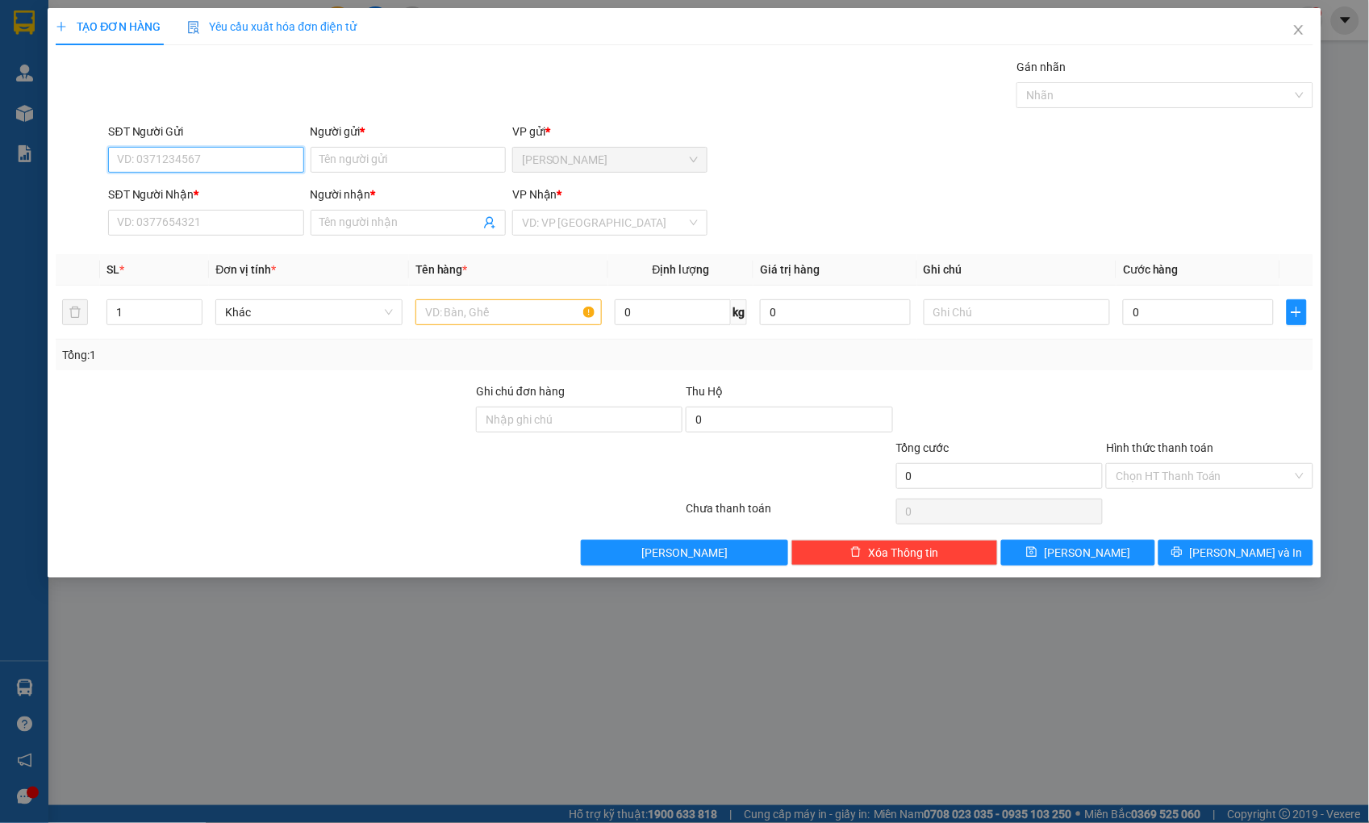
click at [263, 151] on input "SĐT Người Gửi" at bounding box center [205, 160] width 195 height 26
click at [227, 185] on div "0932420125 - [PERSON_NAME]" at bounding box center [207, 192] width 176 height 18
type input "0932420125"
type input "[PERSON_NAME]"
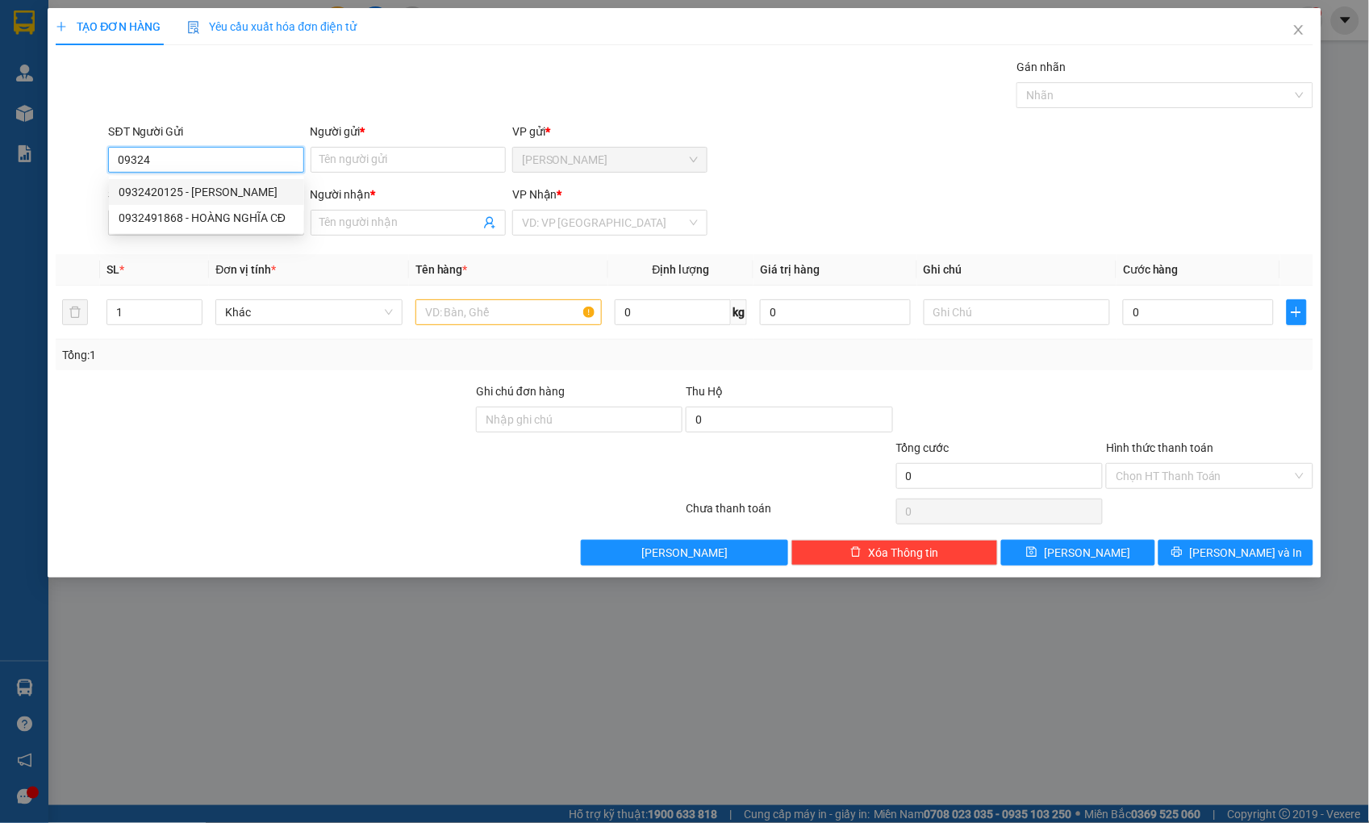
type input "0902388994"
type input "THÚY"
type input "0932420125"
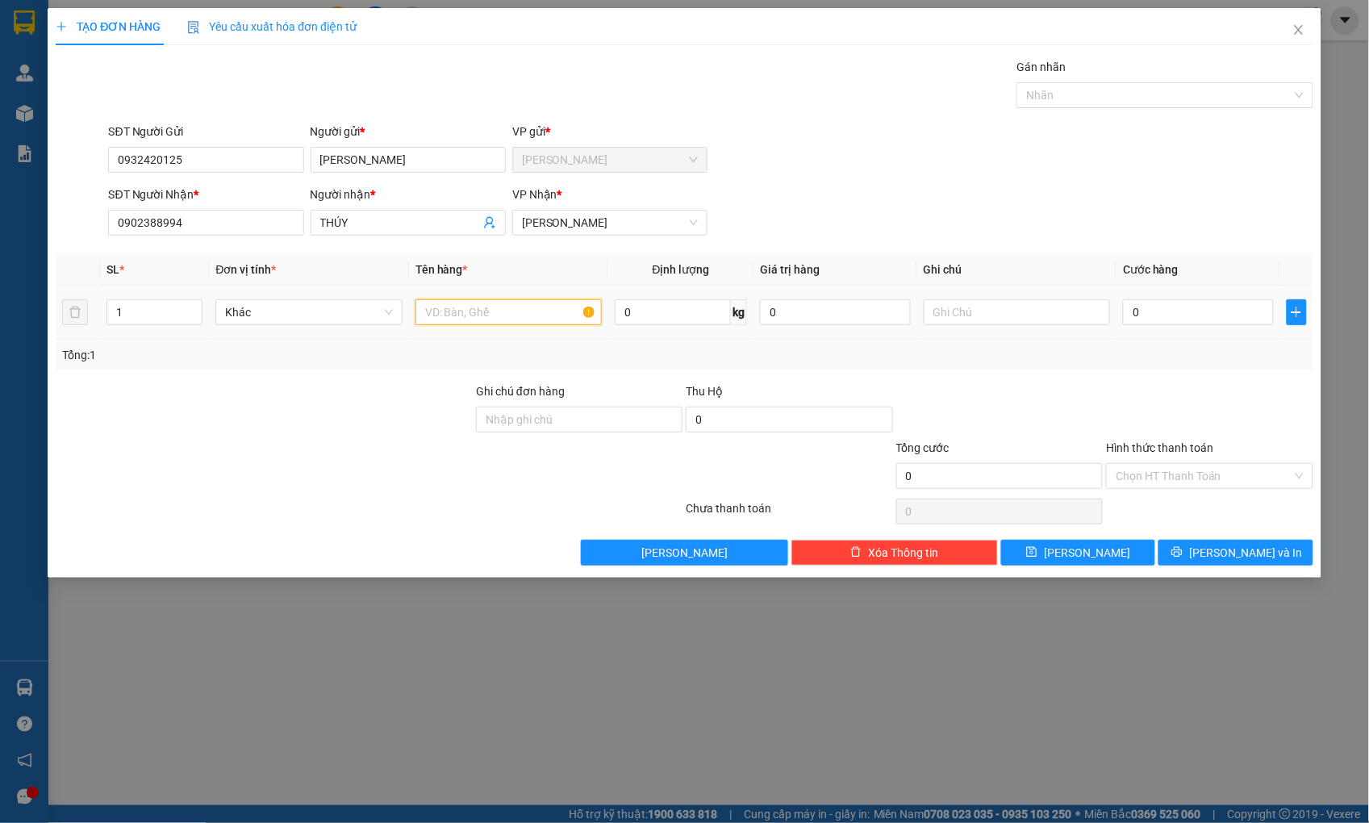
click at [474, 313] on input "text" at bounding box center [508, 312] width 186 height 26
type input "THÙNG"
click at [1196, 320] on input "0" at bounding box center [1198, 312] width 150 height 26
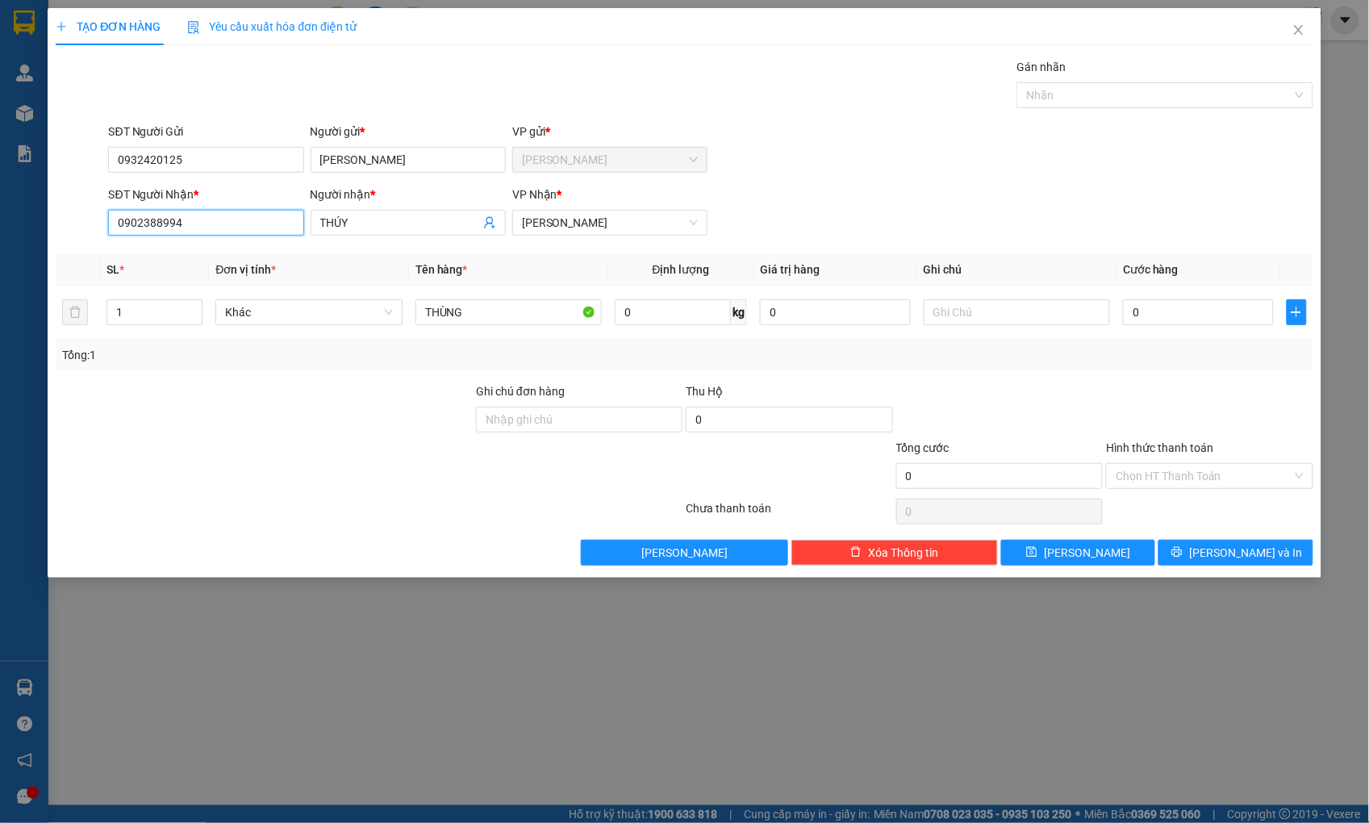
drag, startPoint x: 231, startPoint y: 215, endPoint x: 42, endPoint y: 235, distance: 190.6
click at [42, 235] on div "TẠO ĐƠN HÀNG Yêu cầu xuất hóa đơn điện tử Transit Pickup Surcharge Ids Transit …" at bounding box center [684, 411] width 1369 height 823
click at [203, 256] on div "0911095096 - THỦY" at bounding box center [207, 255] width 176 height 18
type input "0911095096"
type input "THỦY"
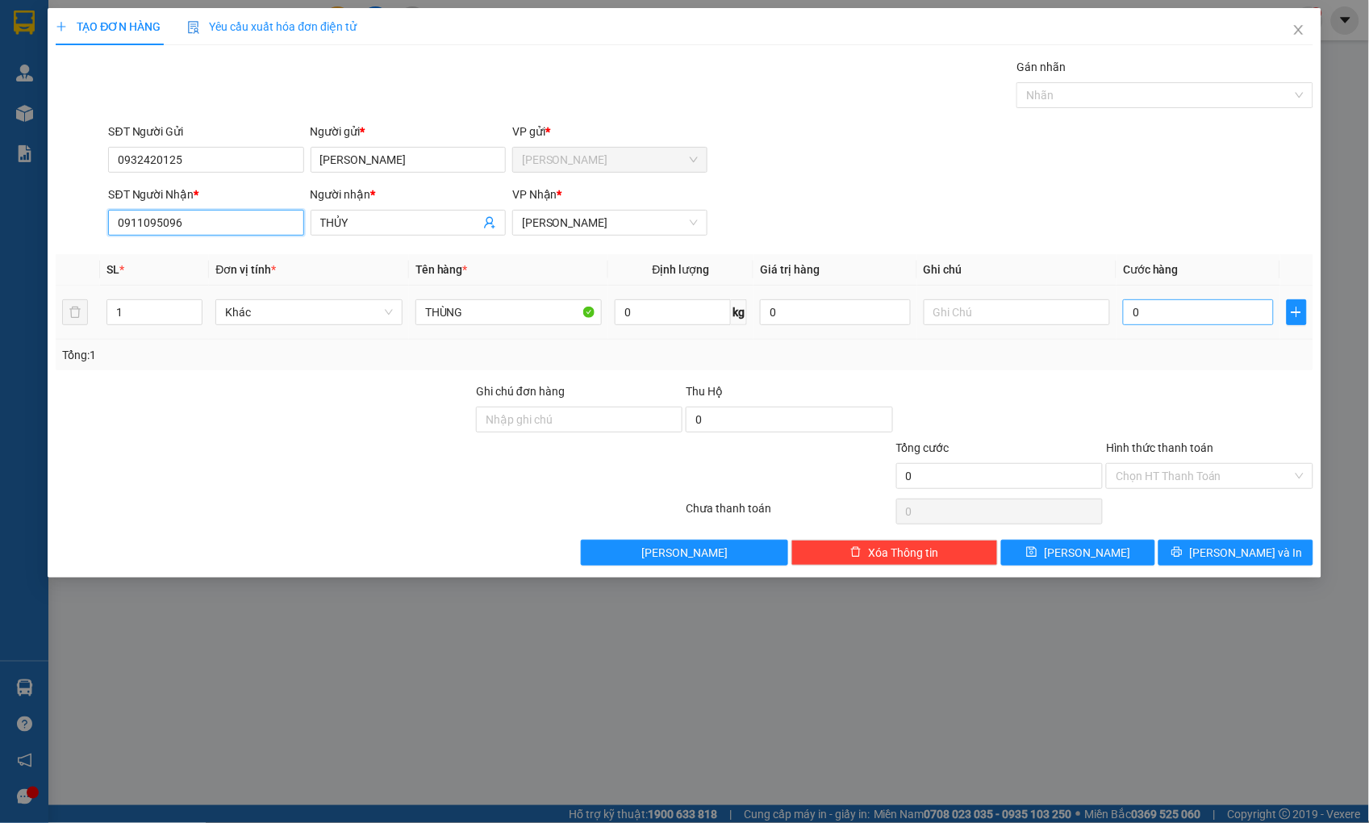
type input "0911095096"
click at [1191, 315] on input "0" at bounding box center [1198, 312] width 150 height 26
type input "4"
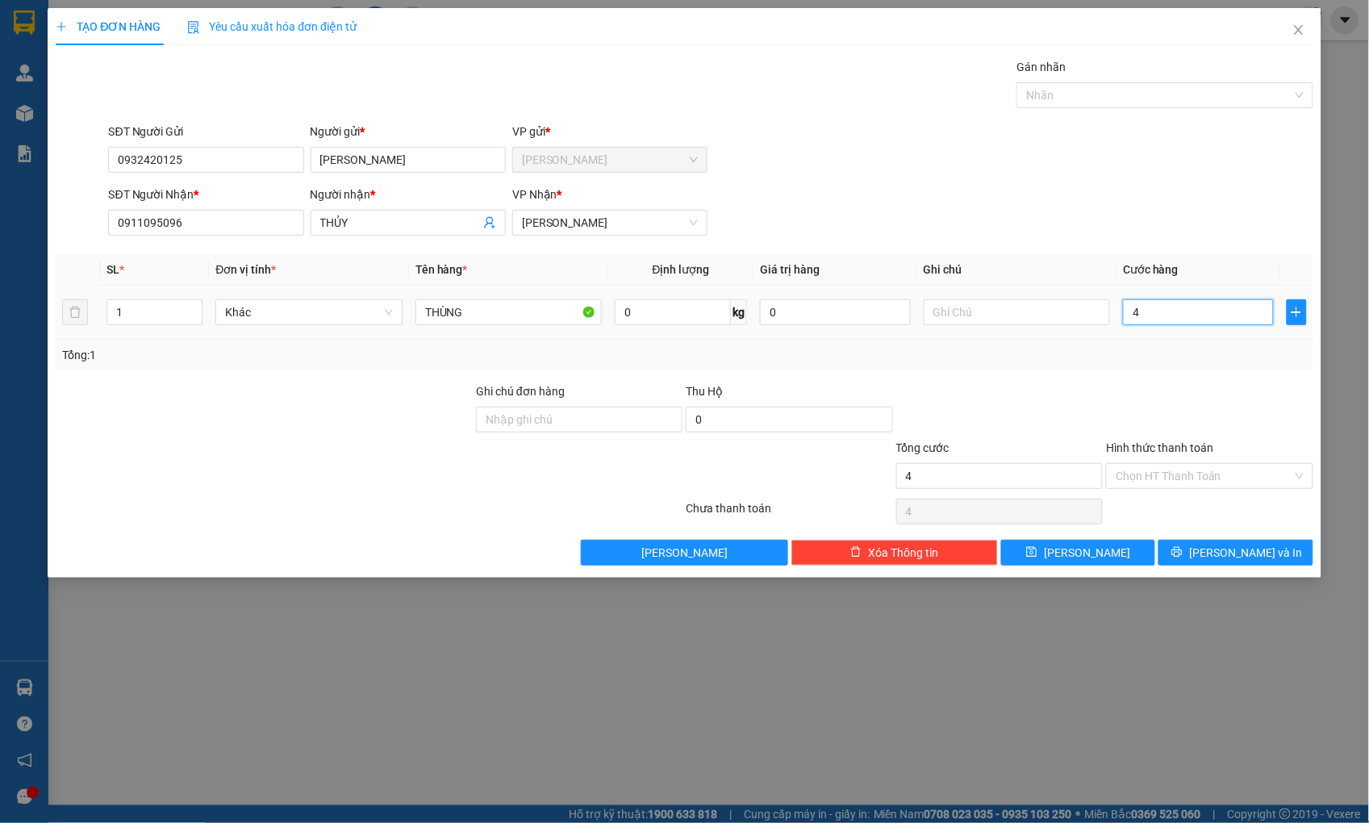
type input "40"
type input "40.000"
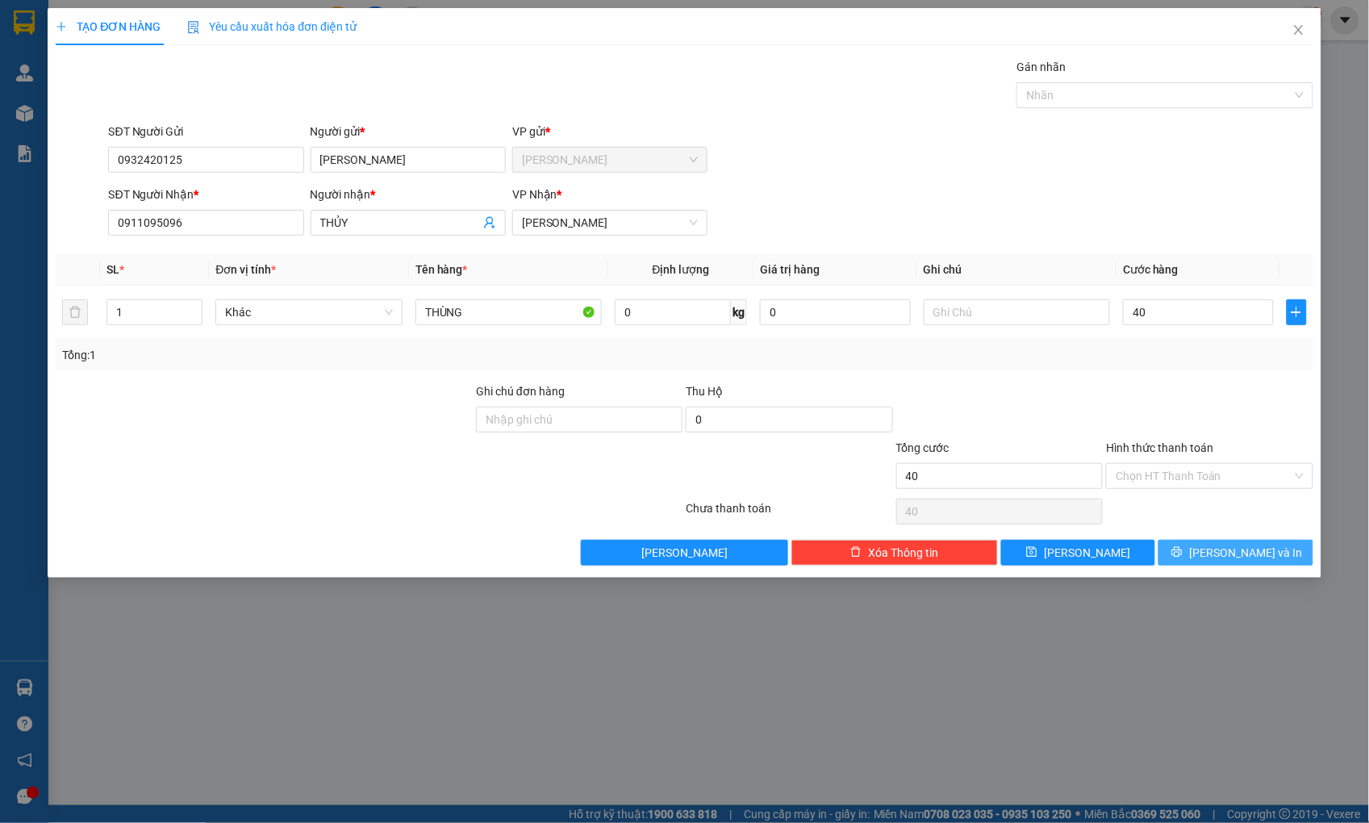
type input "40.000"
click at [1215, 551] on button "[PERSON_NAME] và In" at bounding box center [1235, 553] width 154 height 26
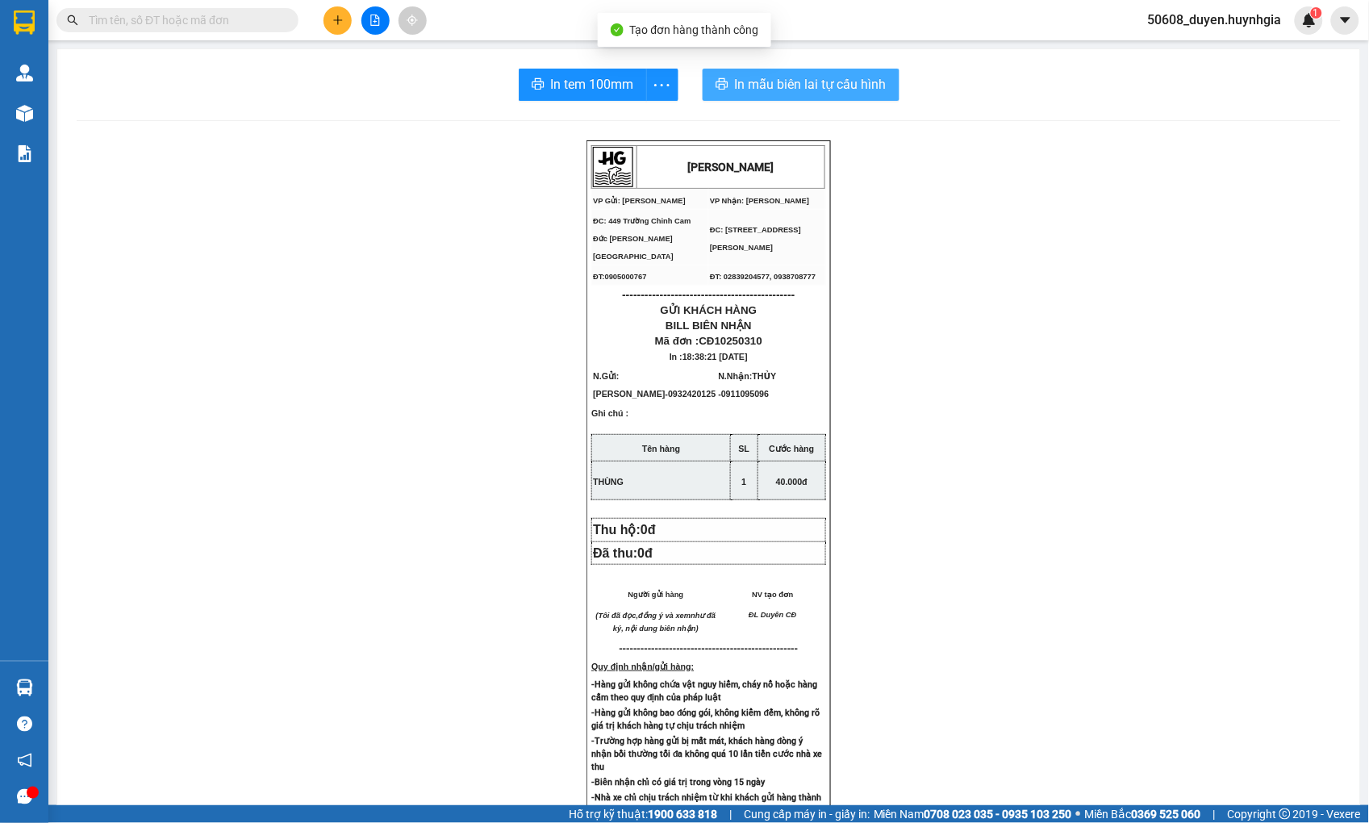
click at [735, 81] on span "In mẫu biên lai tự cấu hình" at bounding box center [811, 84] width 152 height 20
click at [762, 85] on span "In mẫu biên lai tự cấu hình" at bounding box center [811, 84] width 152 height 20
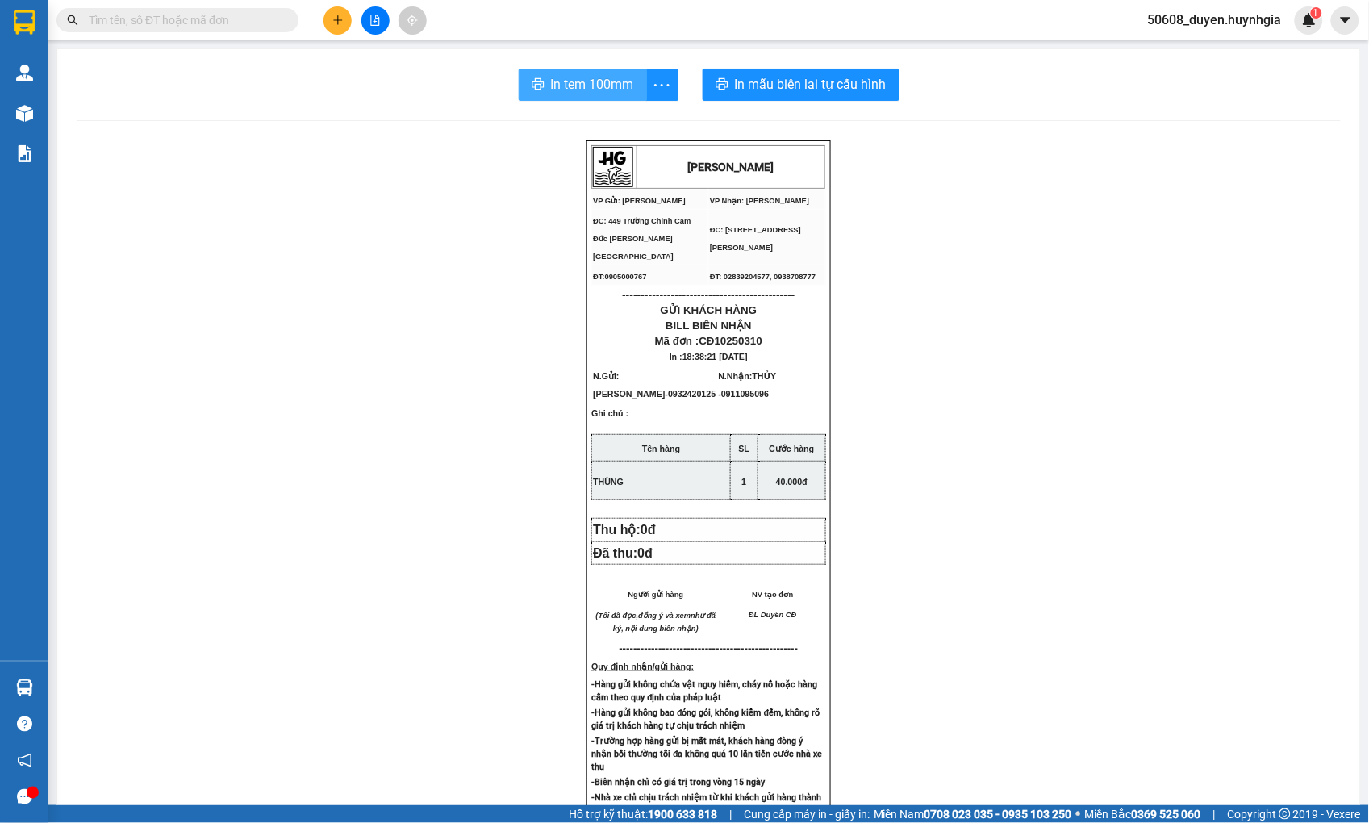
click at [607, 90] on span "In tem 100mm" at bounding box center [592, 84] width 83 height 20
click at [544, 365] on div "[PERSON_NAME] VP Gửi: Cam Đức VP Nhận: [PERSON_NAME] ĐC: 449 [GEOGRAPHIC_DATA…" at bounding box center [709, 681] width 1264 height 1083
click at [335, 29] on button at bounding box center [337, 20] width 28 height 28
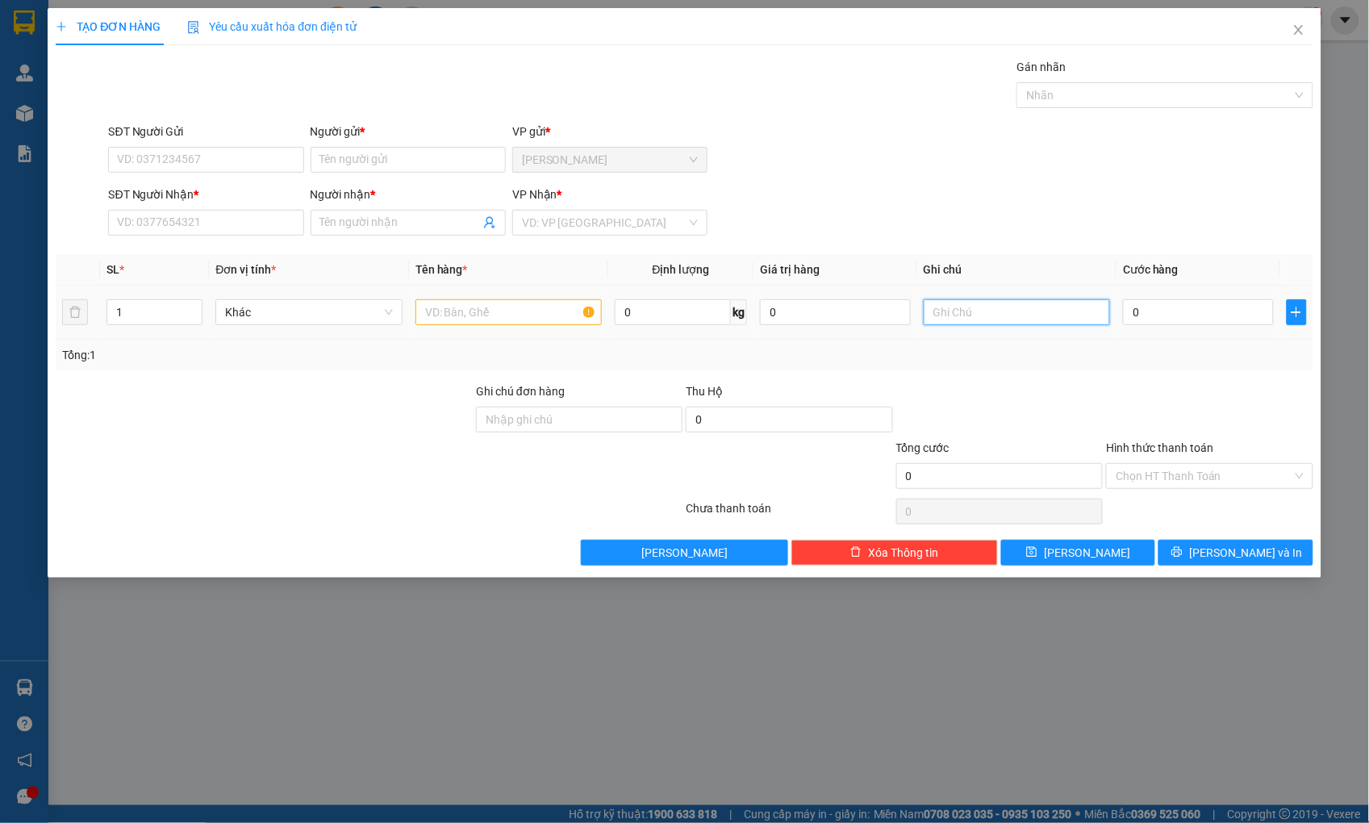
click at [1065, 319] on input "text" at bounding box center [1016, 312] width 186 height 26
paste input "0909133668"
drag, startPoint x: 995, startPoint y: 312, endPoint x: 874, endPoint y: 320, distance: 121.2
click at [874, 320] on tr "1 Khác 0 kg 0 0909133668 0" at bounding box center [684, 312] width 1257 height 54
type input "0909133668"
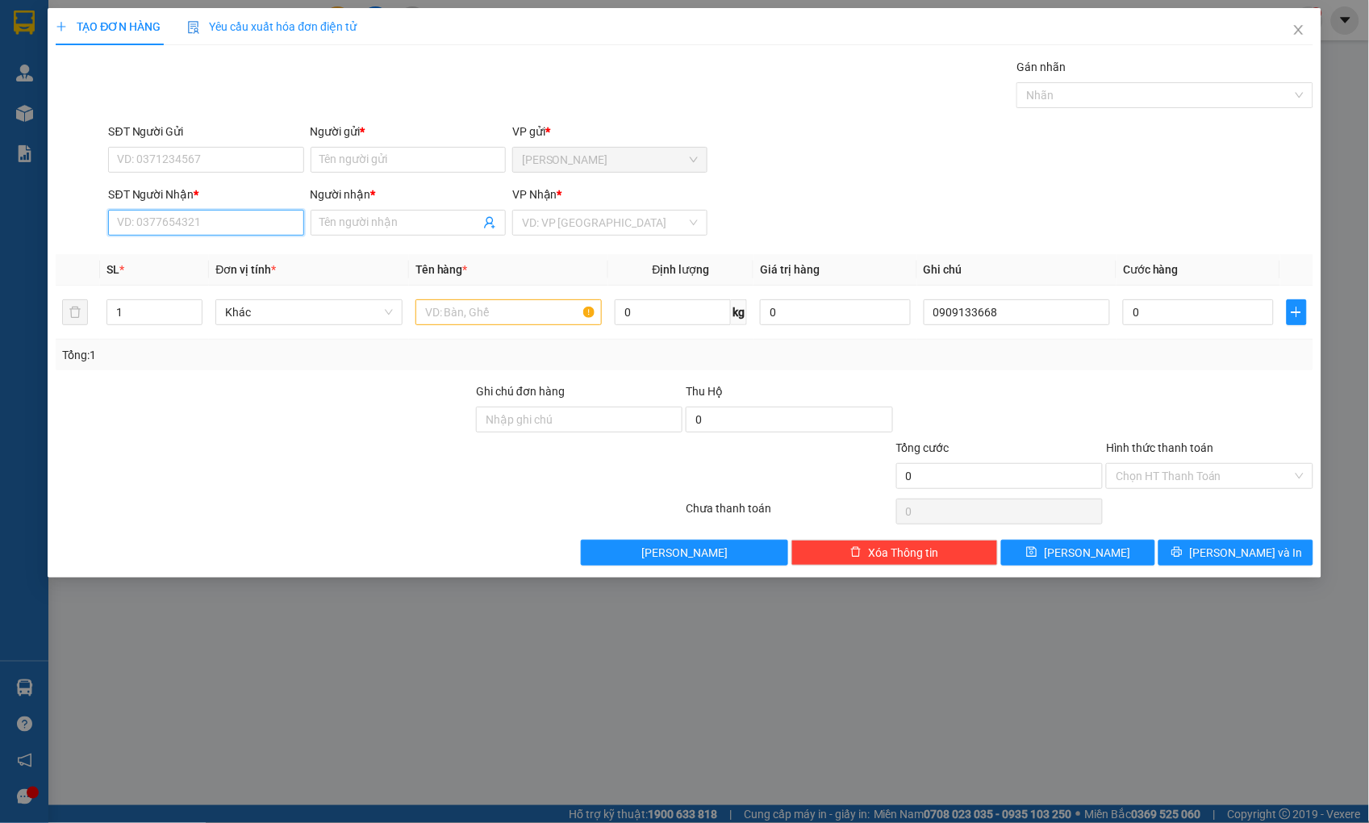
click at [261, 228] on input "SĐT Người Nhận *" at bounding box center [205, 223] width 195 height 26
paste input "0909133668"
type input "0909133668"
drag, startPoint x: 1029, startPoint y: 319, endPoint x: 887, endPoint y: 328, distance: 142.3
click at [887, 328] on tr "1 Khác 0 kg 0 0909133668 0" at bounding box center [684, 312] width 1257 height 54
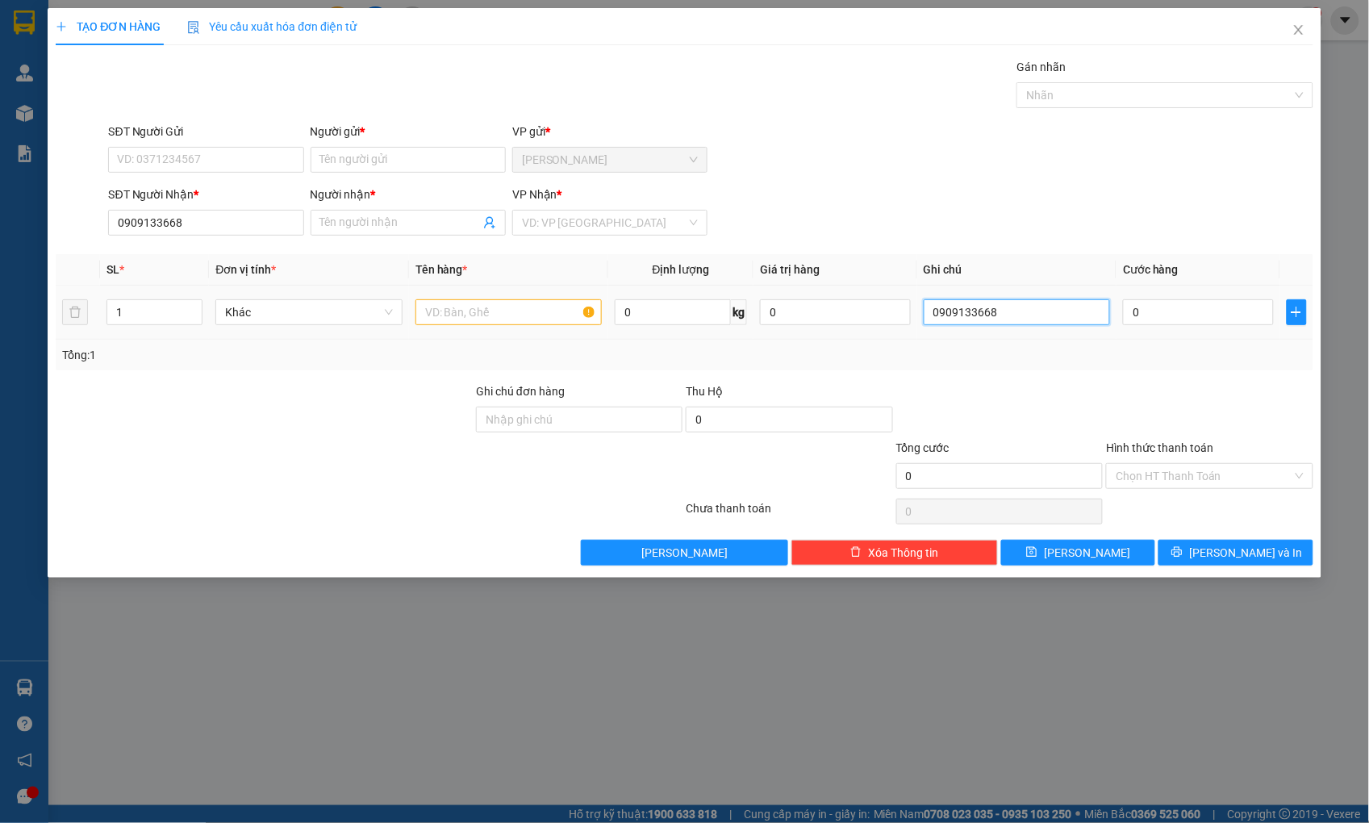
paste input "[STREET_ADDRESS]"
type input "[STREET_ADDRESS]"
click at [1181, 318] on input "0" at bounding box center [1198, 312] width 150 height 26
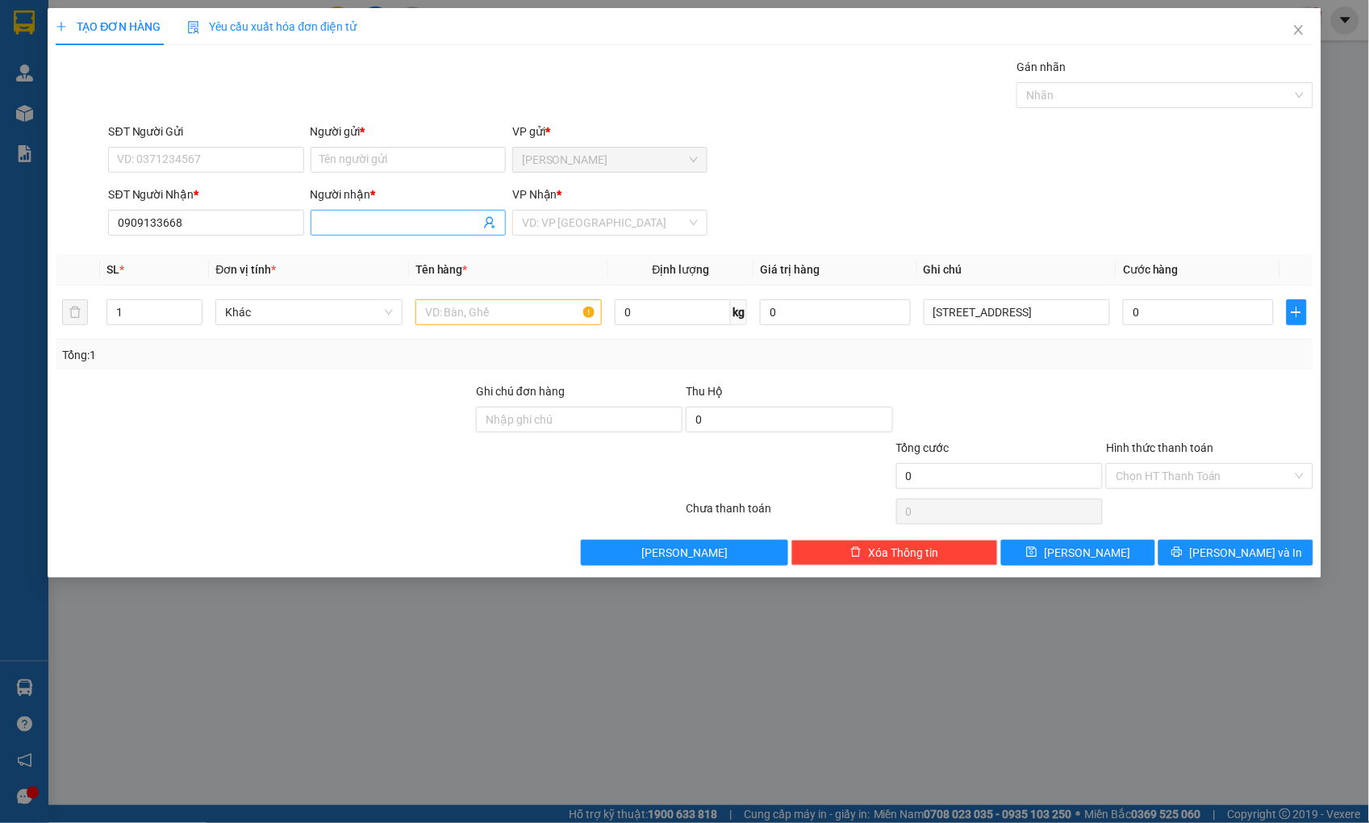
drag, startPoint x: 377, startPoint y: 227, endPoint x: 368, endPoint y: 223, distance: 10.5
click at [374, 227] on input "Người nhận *" at bounding box center [400, 223] width 160 height 18
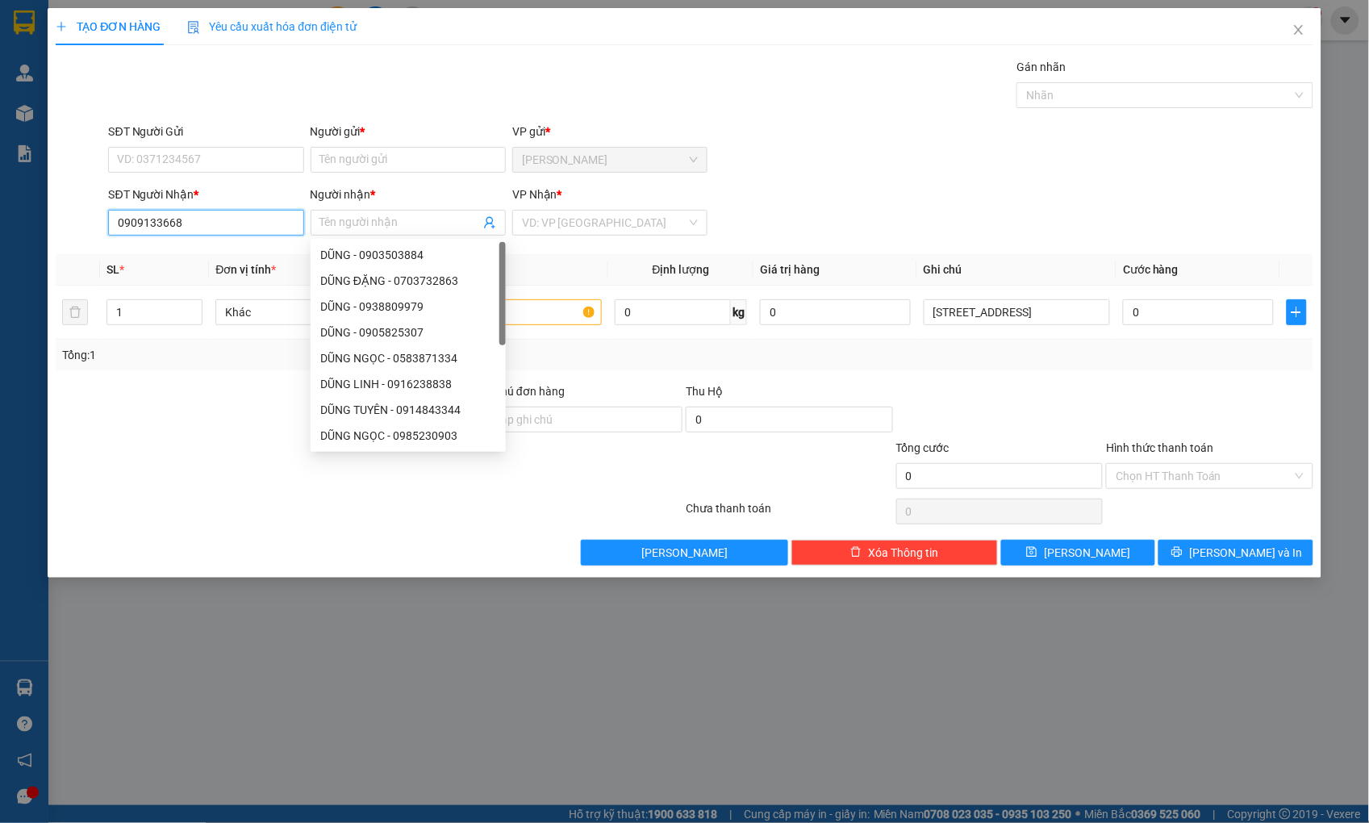
click at [228, 235] on input "0909133668" at bounding box center [205, 223] width 195 height 26
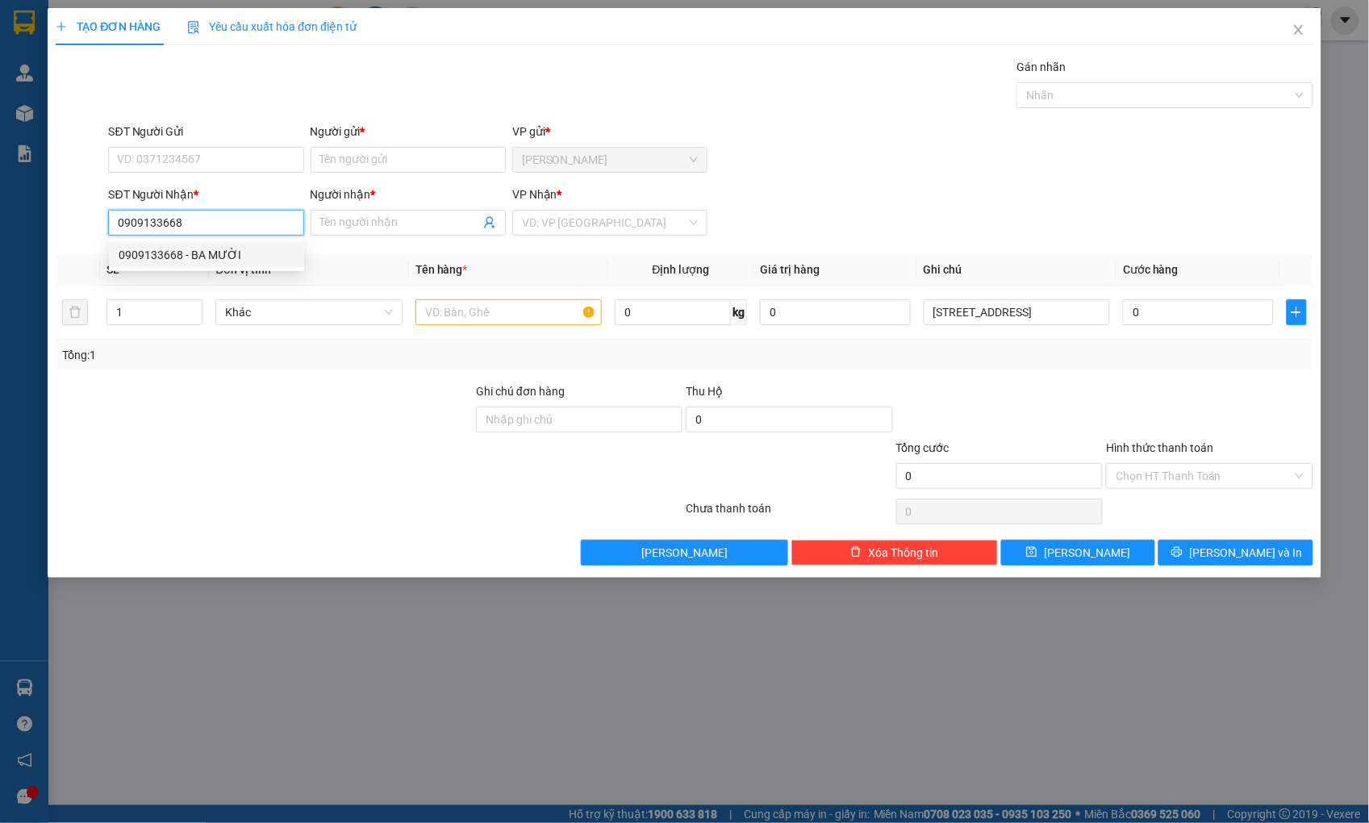
click at [215, 263] on div "0909133668 - BA MƯỜI" at bounding box center [207, 255] width 176 height 18
type input "BA MƯỜI"
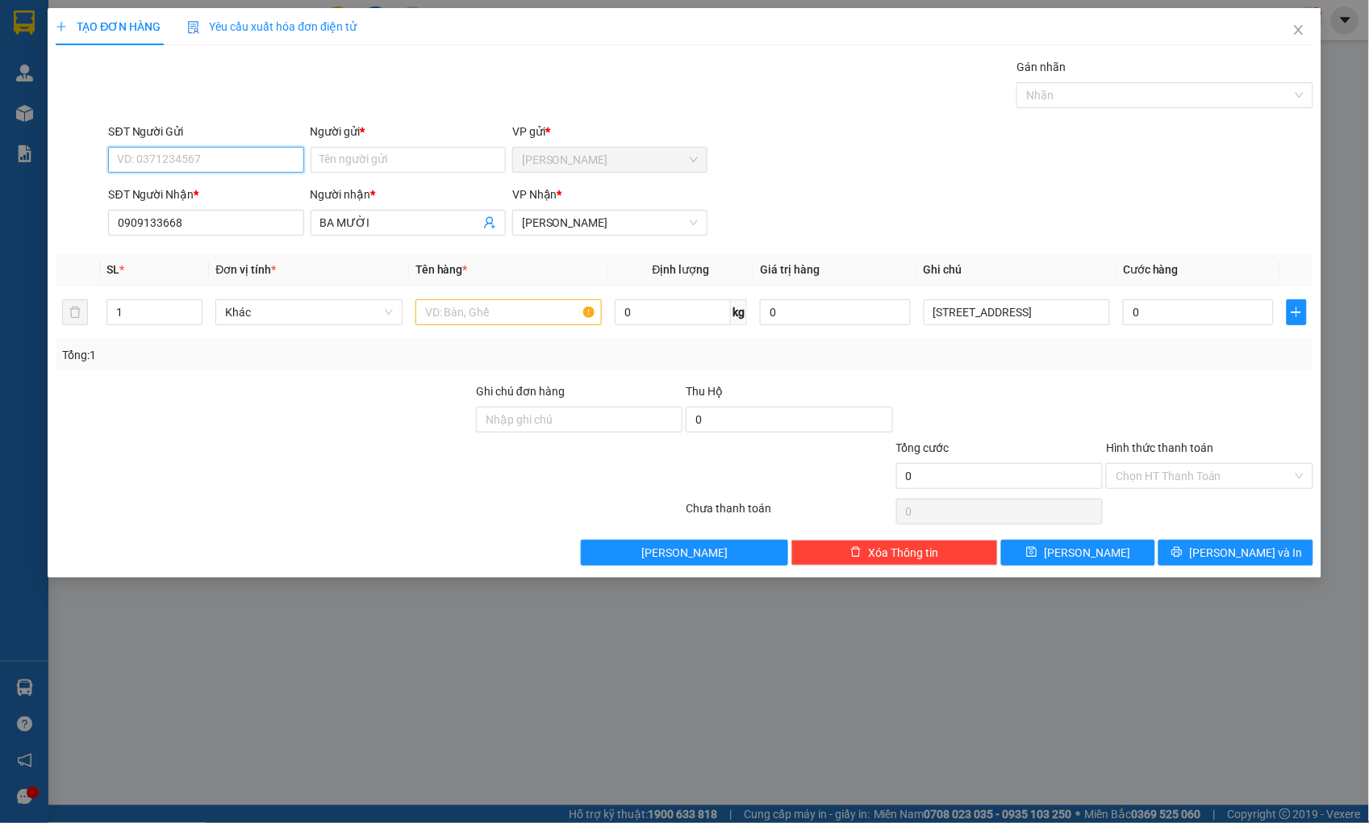
click at [216, 156] on input "SĐT Người Gửi" at bounding box center [205, 160] width 195 height 26
click at [204, 186] on div "0905912386 - PHƯƠNG" at bounding box center [207, 192] width 176 height 18
type input "0905912386"
type input "PHƯƠNG"
click at [1189, 307] on input "0" at bounding box center [1198, 312] width 150 height 26
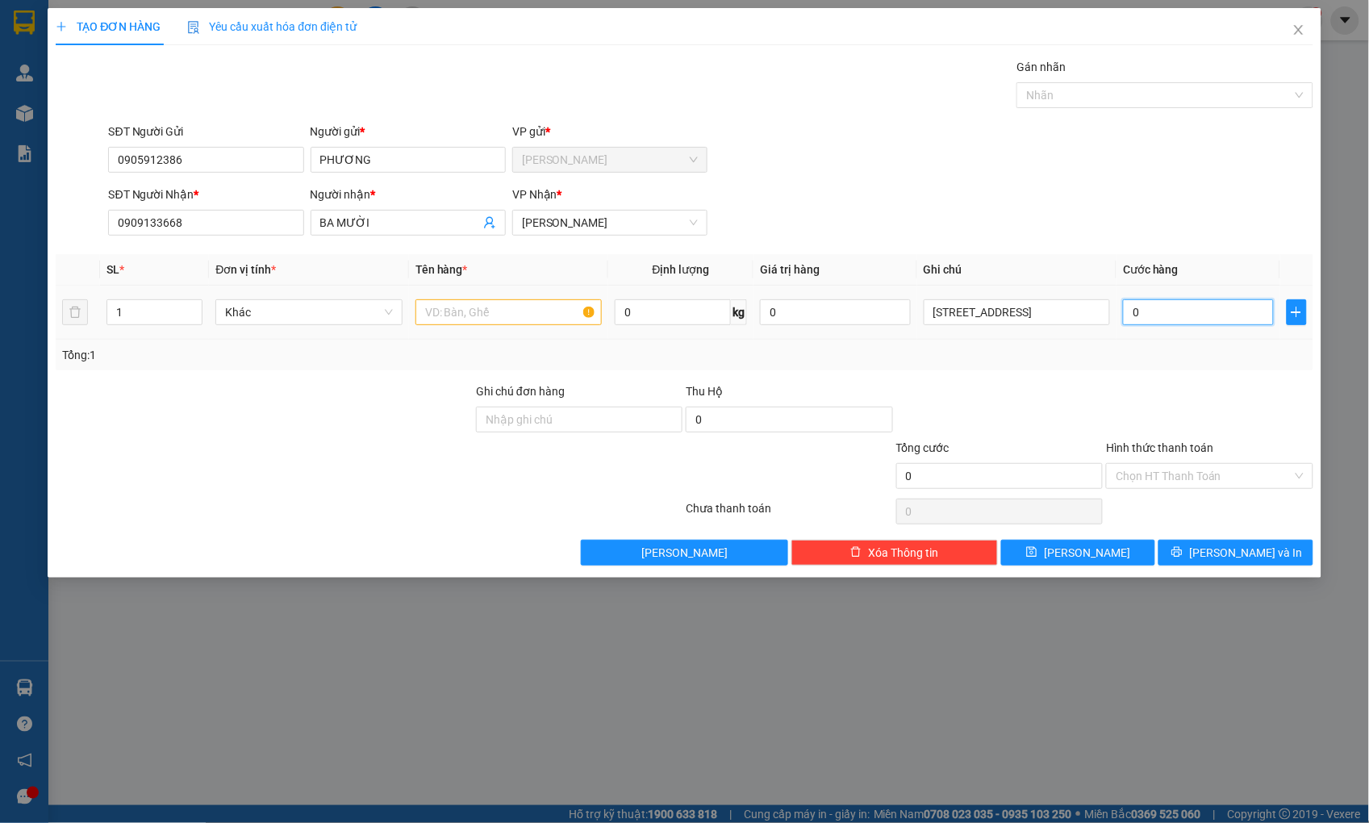
type input "4"
type input "40"
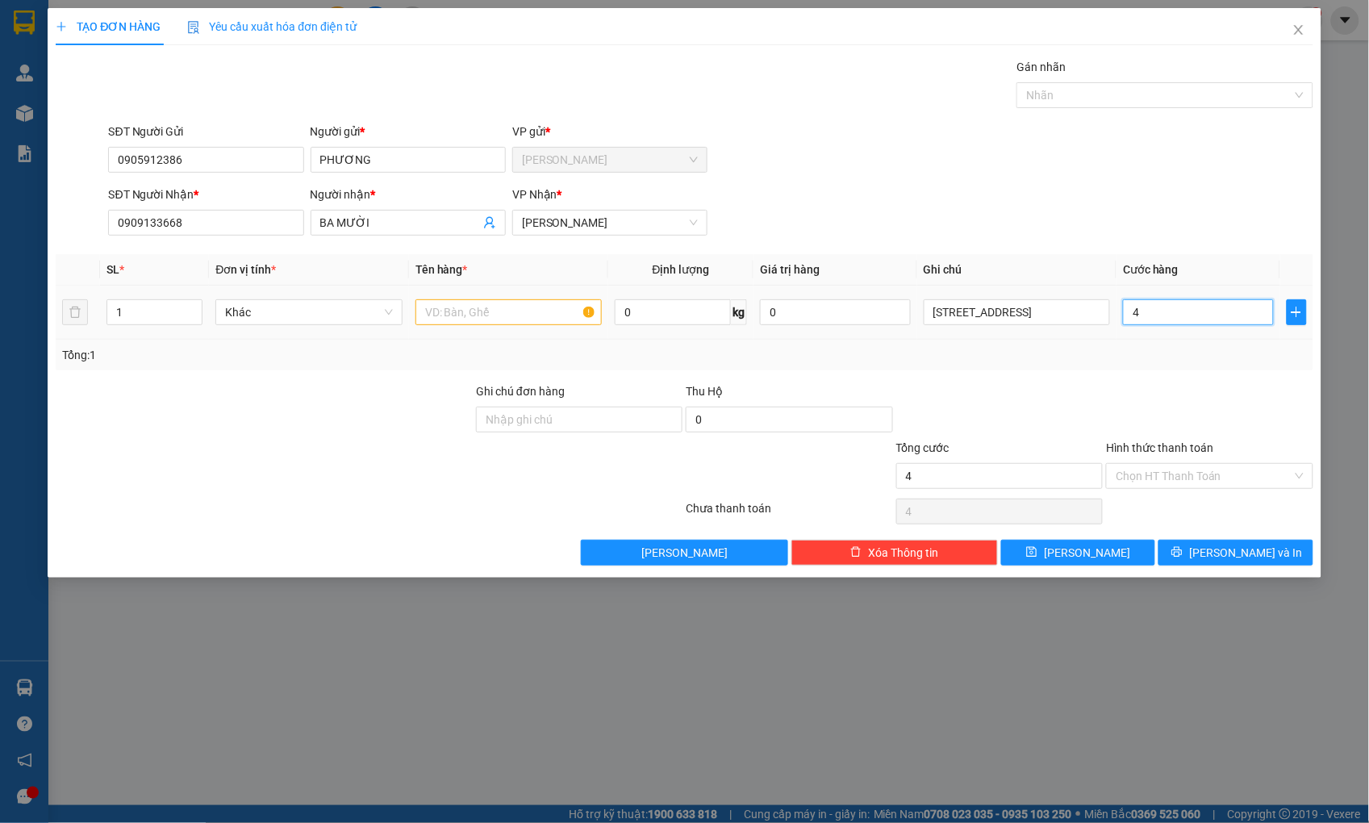
type input "40"
click at [1180, 465] on input "Hình thức thanh toán" at bounding box center [1203, 476] width 176 height 24
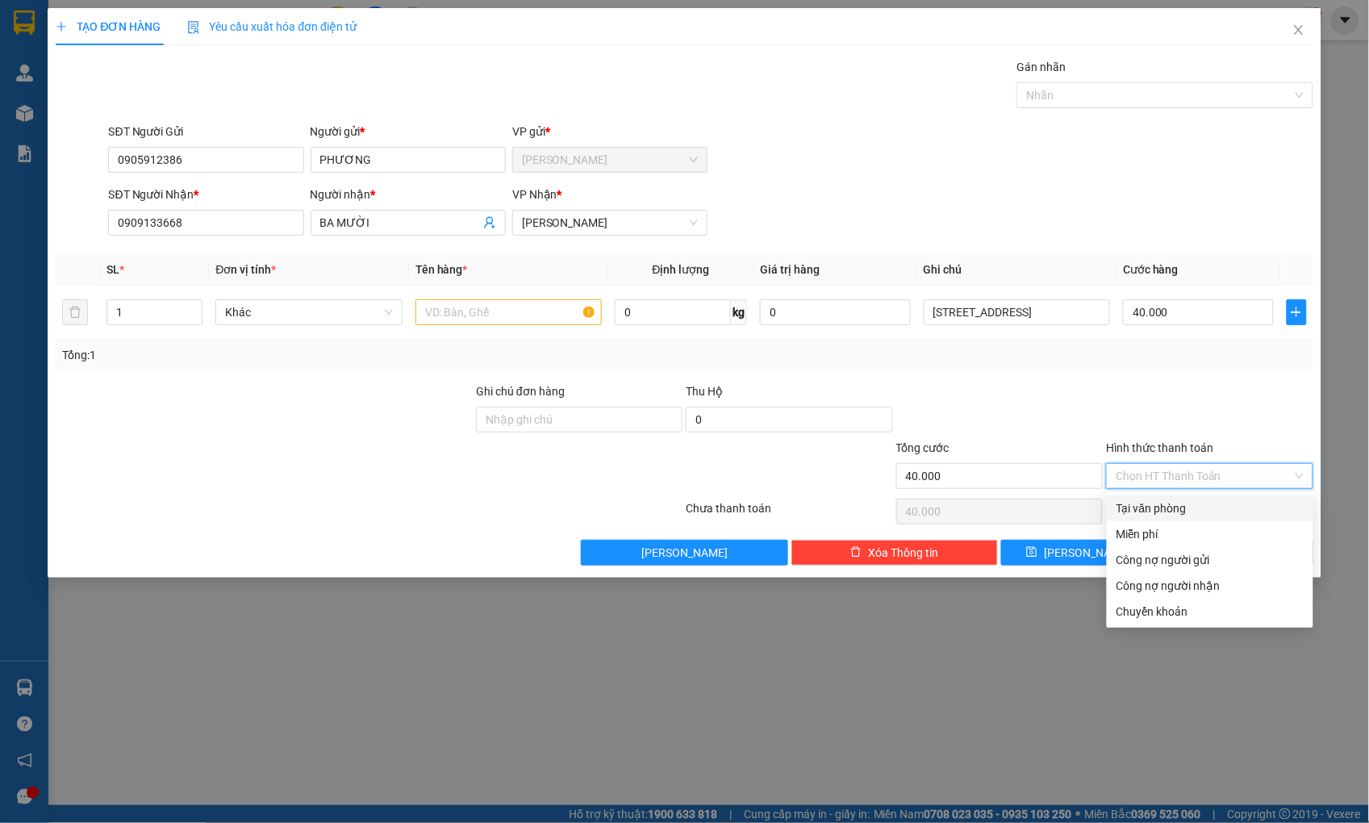
click at [1189, 496] on div "Tại văn phòng" at bounding box center [1210, 508] width 206 height 26
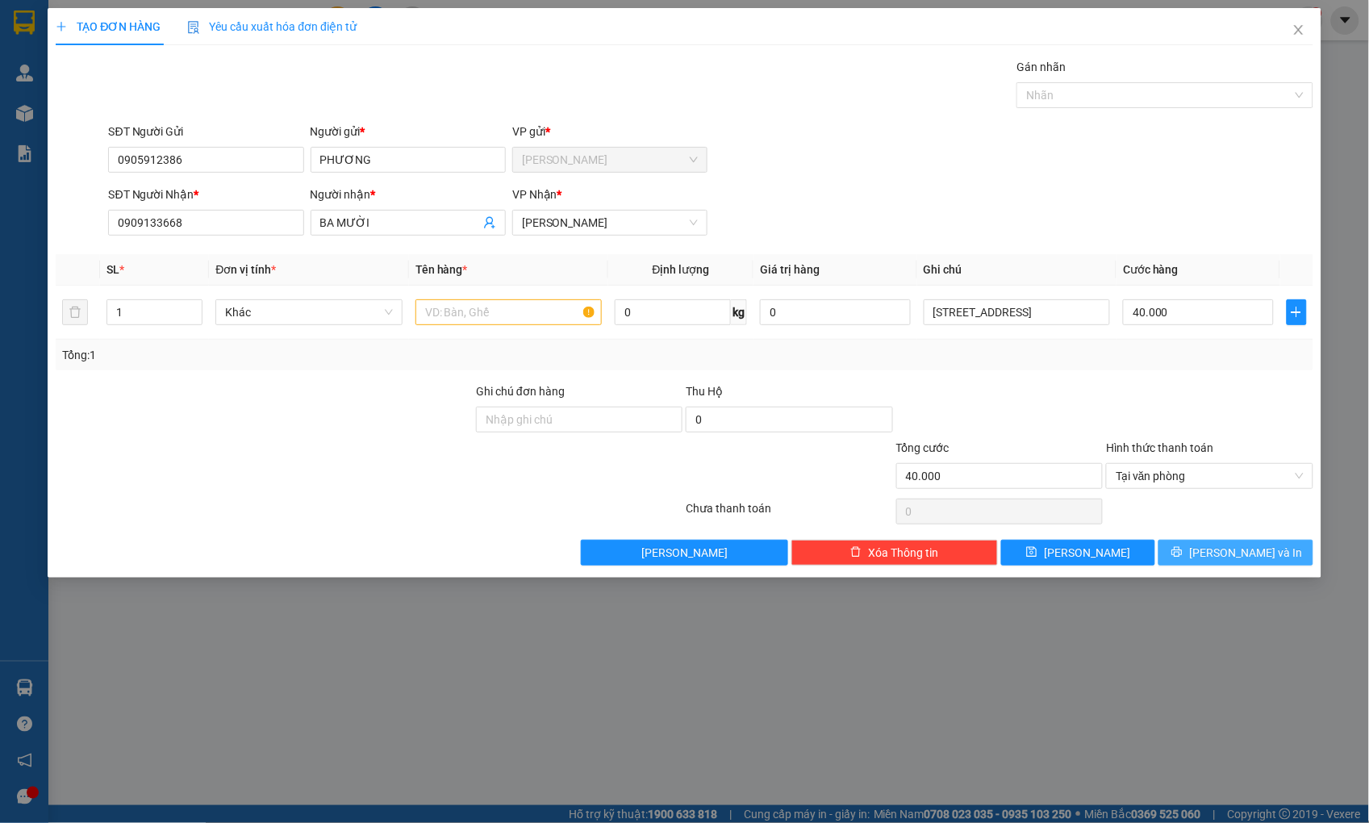
click at [1182, 547] on icon "printer" at bounding box center [1176, 551] width 11 height 11
click at [463, 305] on input "text" at bounding box center [508, 312] width 186 height 26
click at [1242, 545] on span "[PERSON_NAME] và In" at bounding box center [1245, 553] width 113 height 18
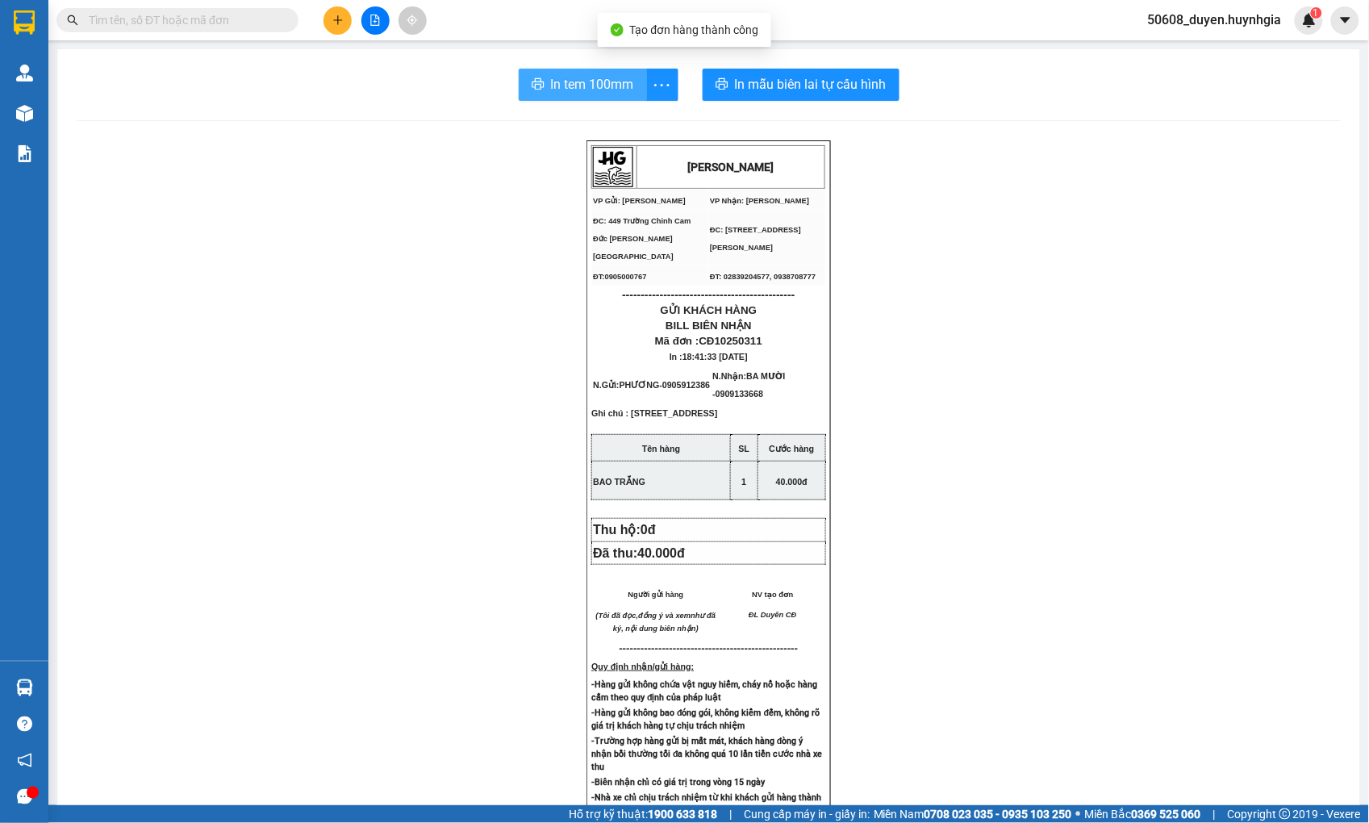
click at [551, 82] on span "In tem 100mm" at bounding box center [592, 84] width 83 height 20
click at [339, 24] on icon "plus" at bounding box center [337, 20] width 11 height 11
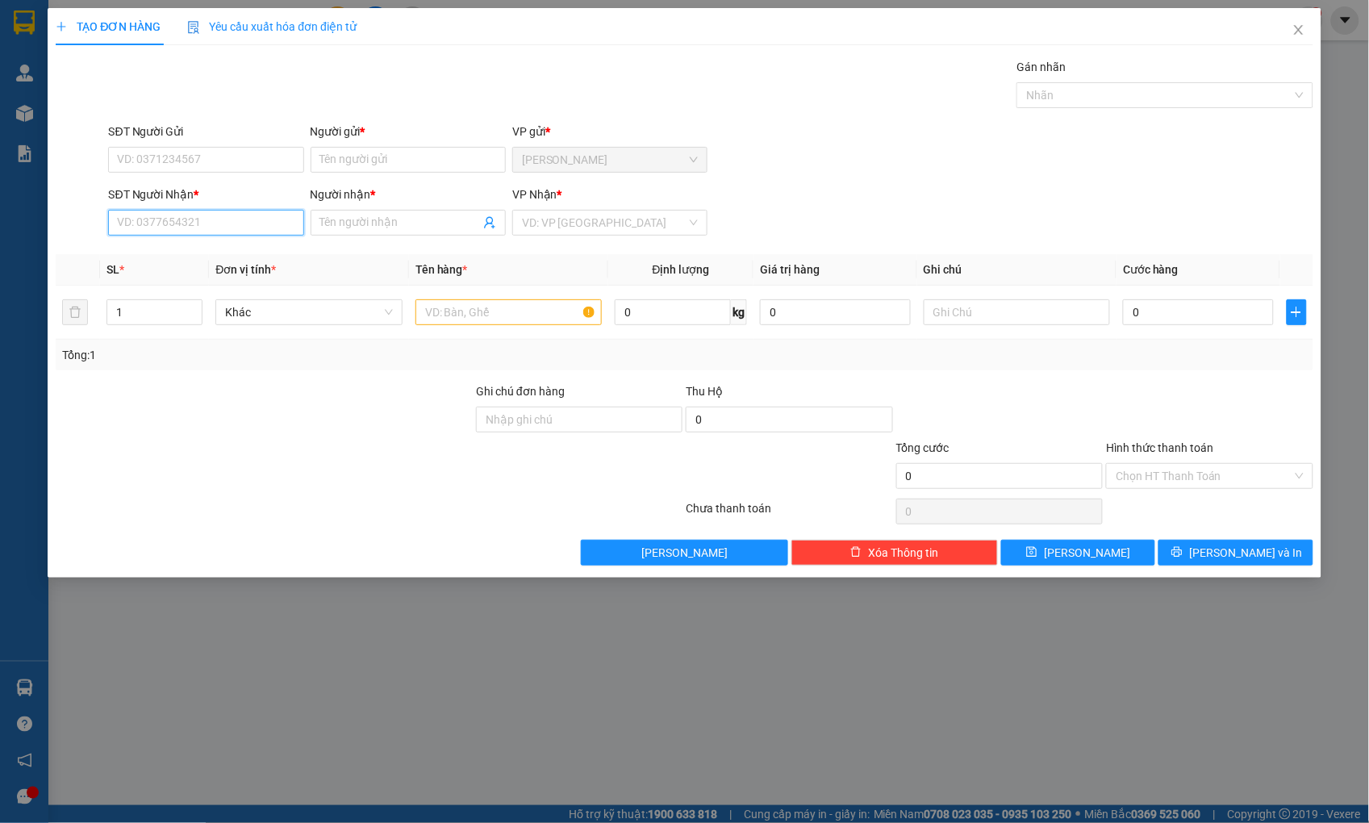
click at [278, 215] on input "SĐT Người Nhận *" at bounding box center [205, 223] width 195 height 26
click at [360, 227] on input "Người nhận *" at bounding box center [400, 223] width 160 height 18
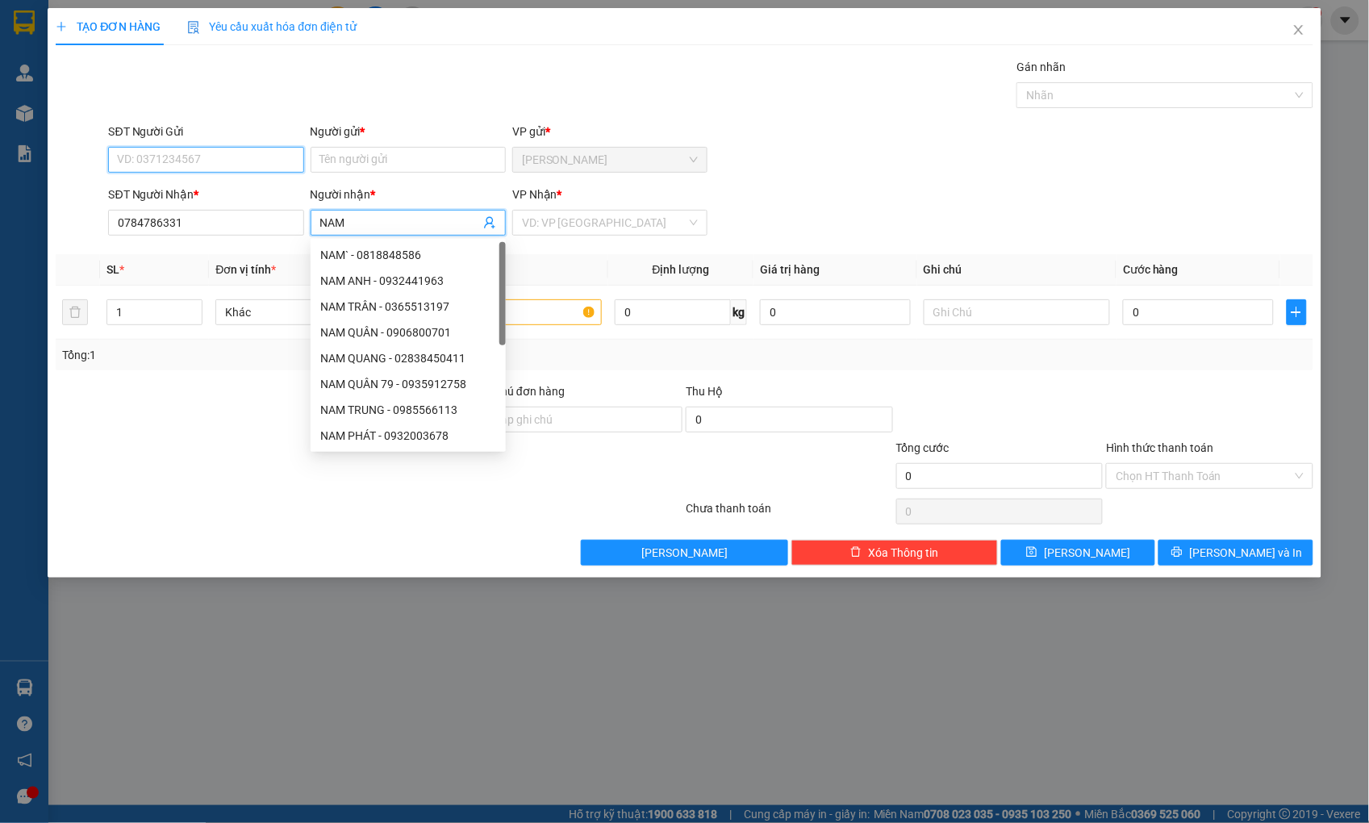
click at [206, 157] on input "SĐT Người Gửi" at bounding box center [205, 160] width 195 height 26
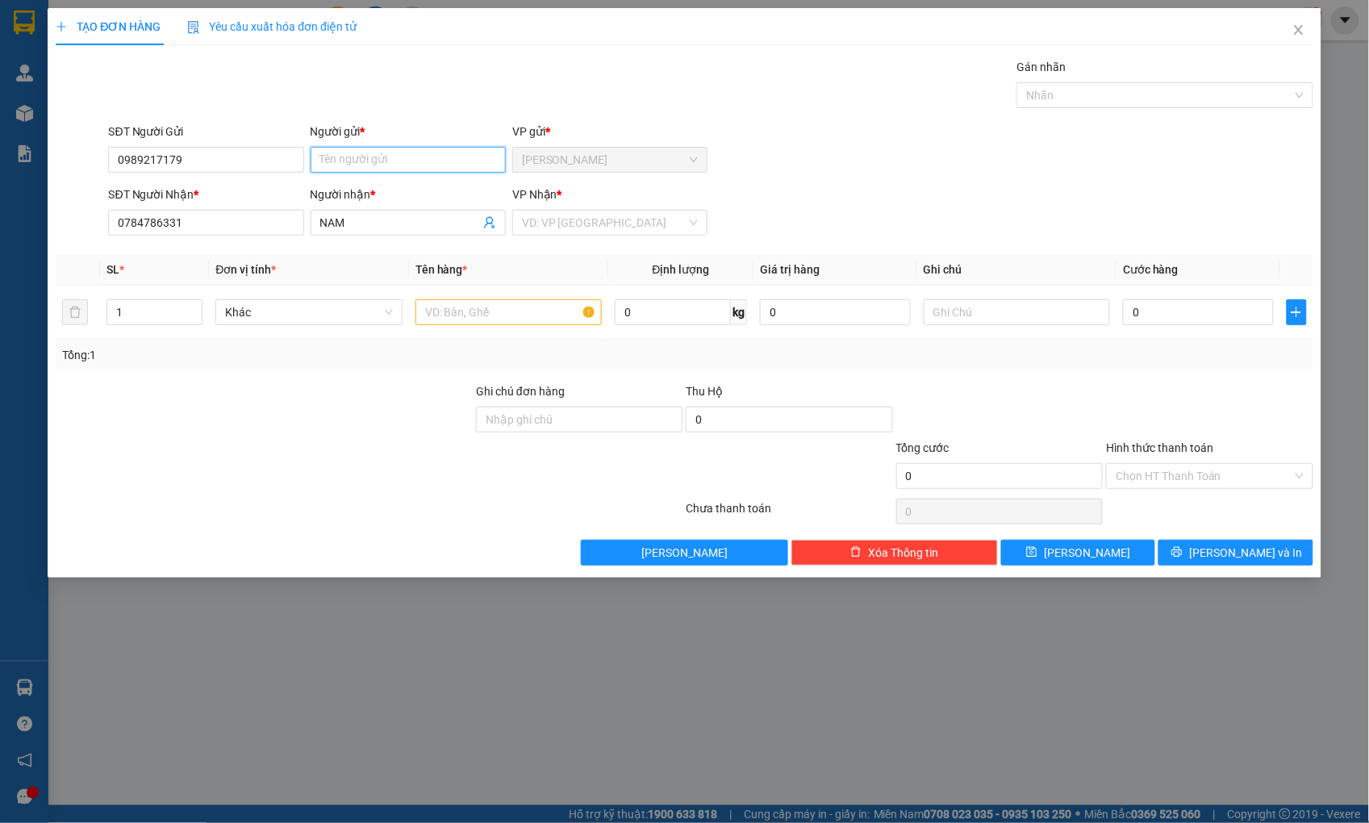
click at [349, 165] on input "Người gửi *" at bounding box center [407, 160] width 195 height 26
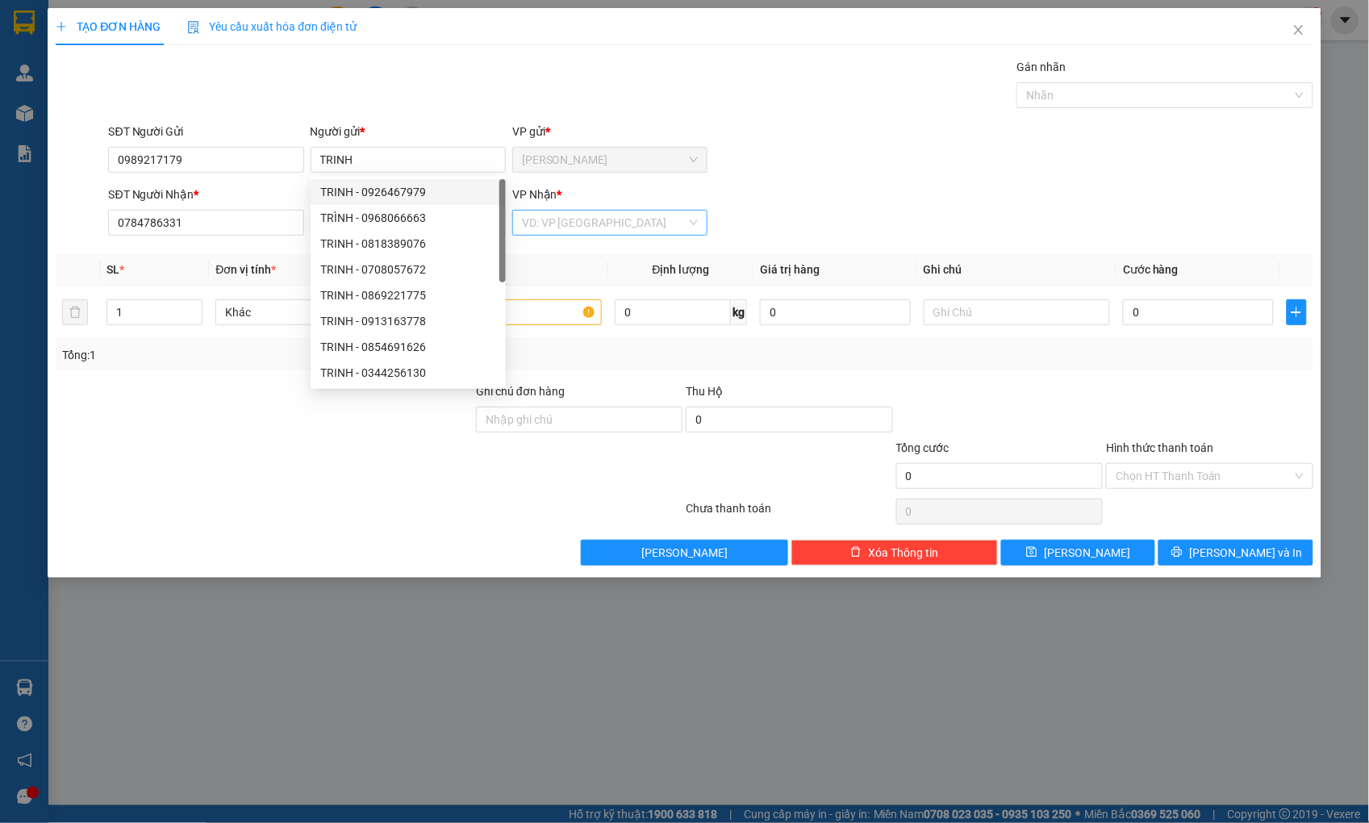
click at [565, 226] on input "search" at bounding box center [604, 222] width 165 height 24
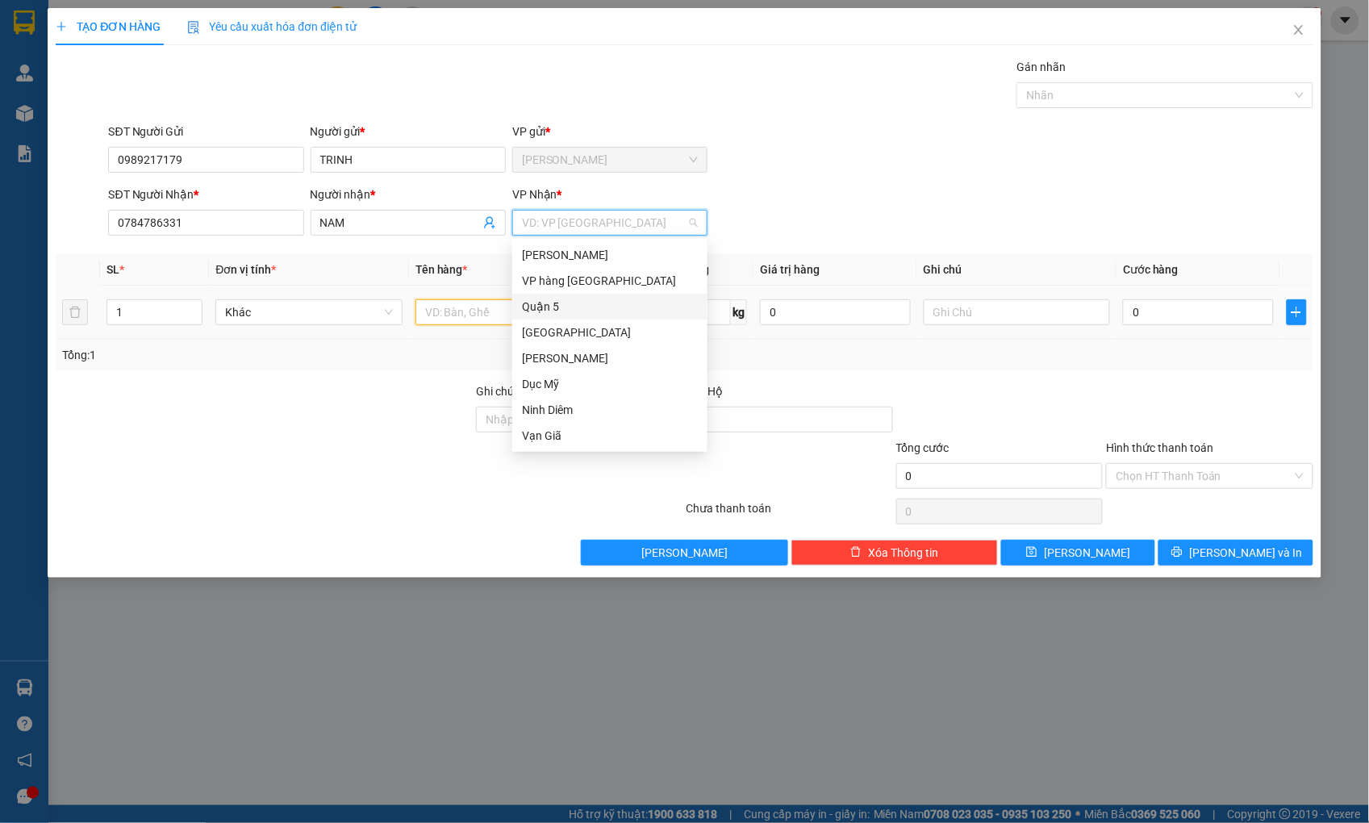
click at [477, 311] on input "text" at bounding box center [508, 312] width 186 height 26
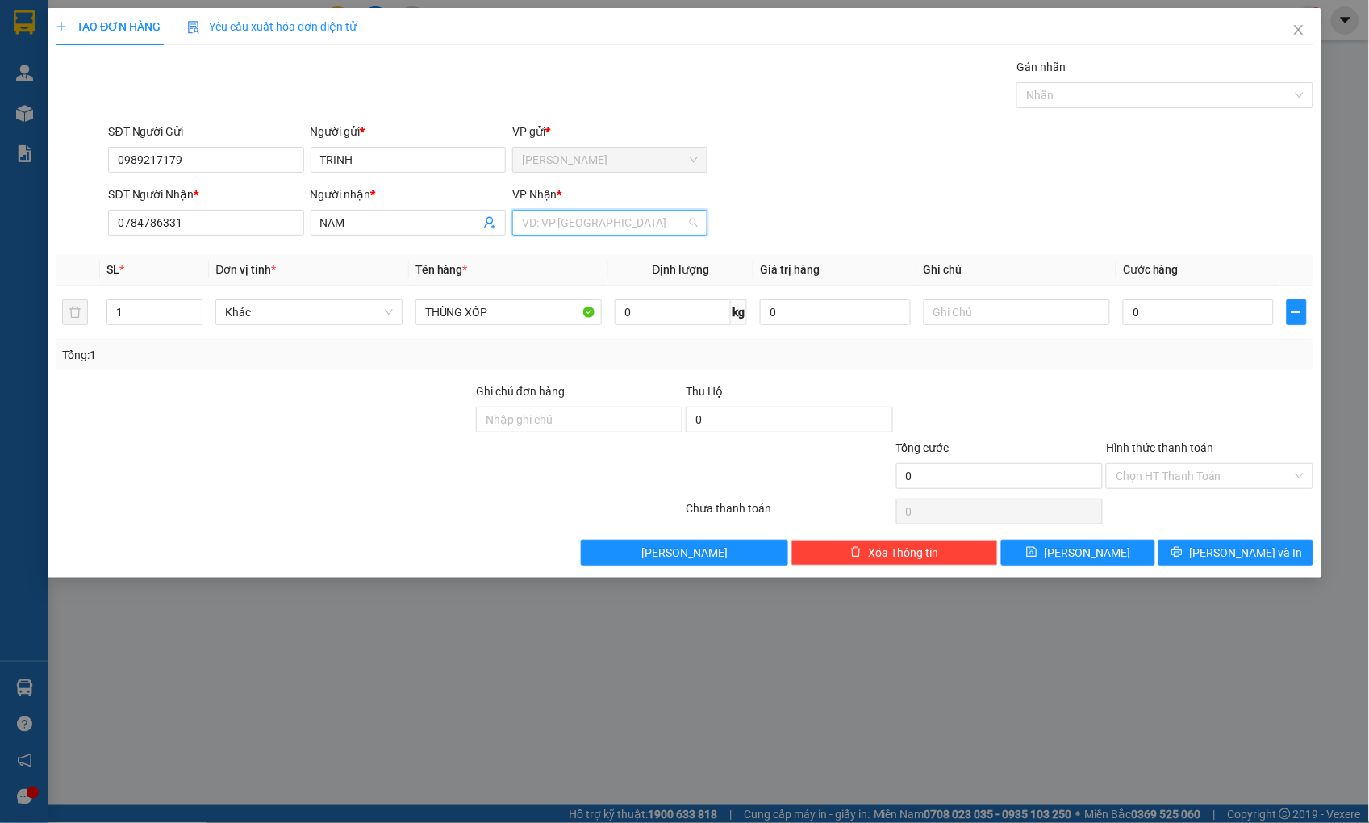
click at [669, 219] on input "search" at bounding box center [604, 222] width 165 height 24
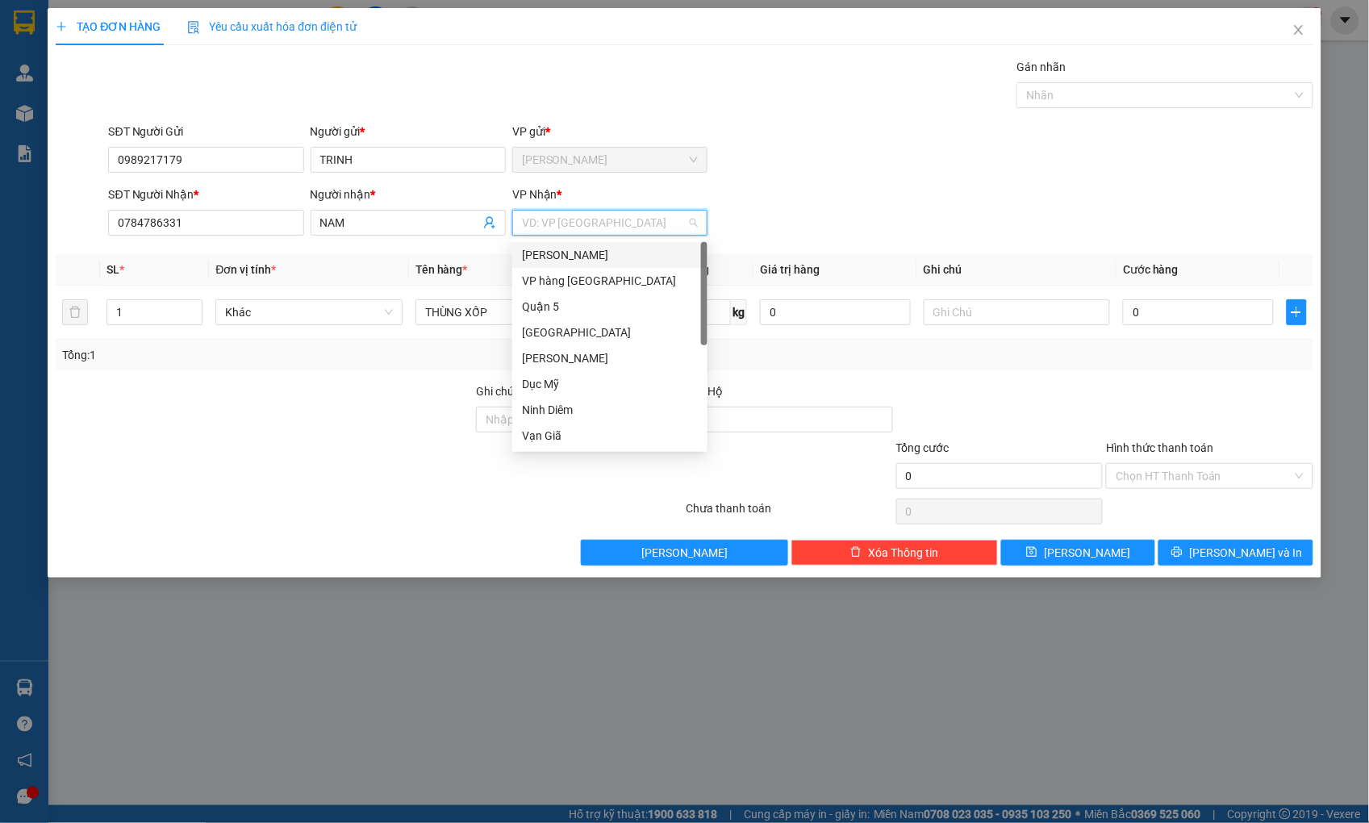
click at [611, 252] on div "[PERSON_NAME]" at bounding box center [610, 255] width 176 height 18
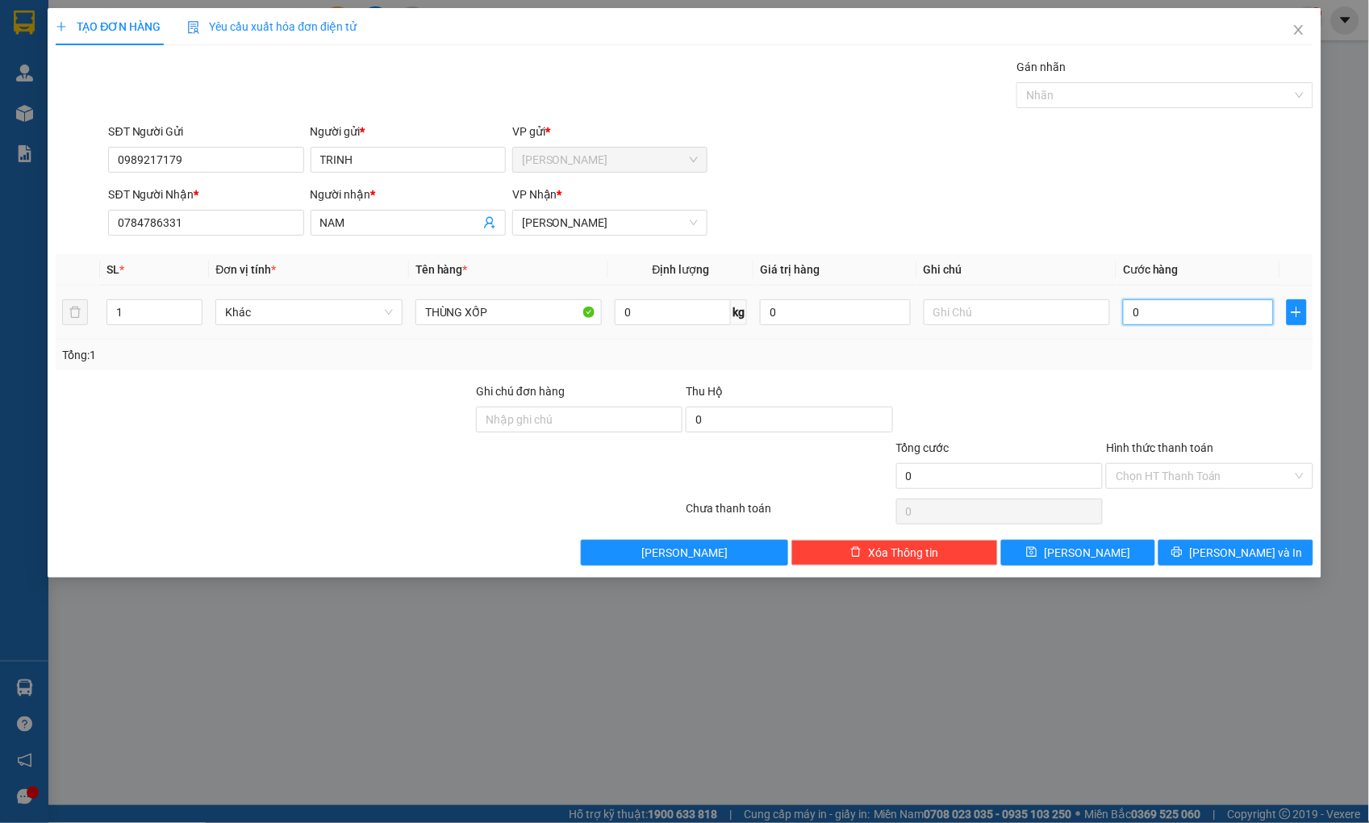
click at [1167, 311] on input "0" at bounding box center [1198, 312] width 150 height 26
click at [1149, 471] on input "Hình thức thanh toán" at bounding box center [1203, 476] width 176 height 24
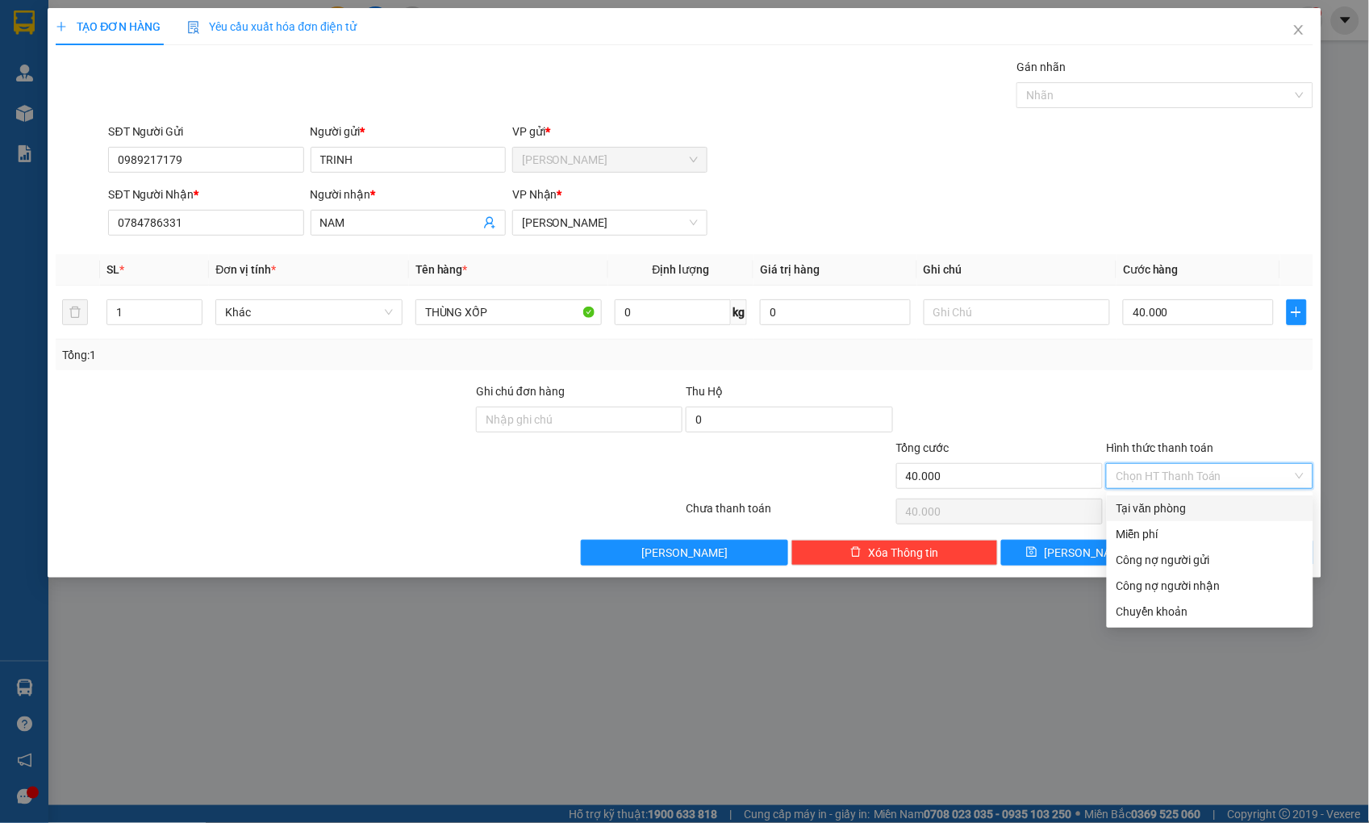
click at [1158, 506] on div "Tại văn phòng" at bounding box center [1209, 508] width 187 height 18
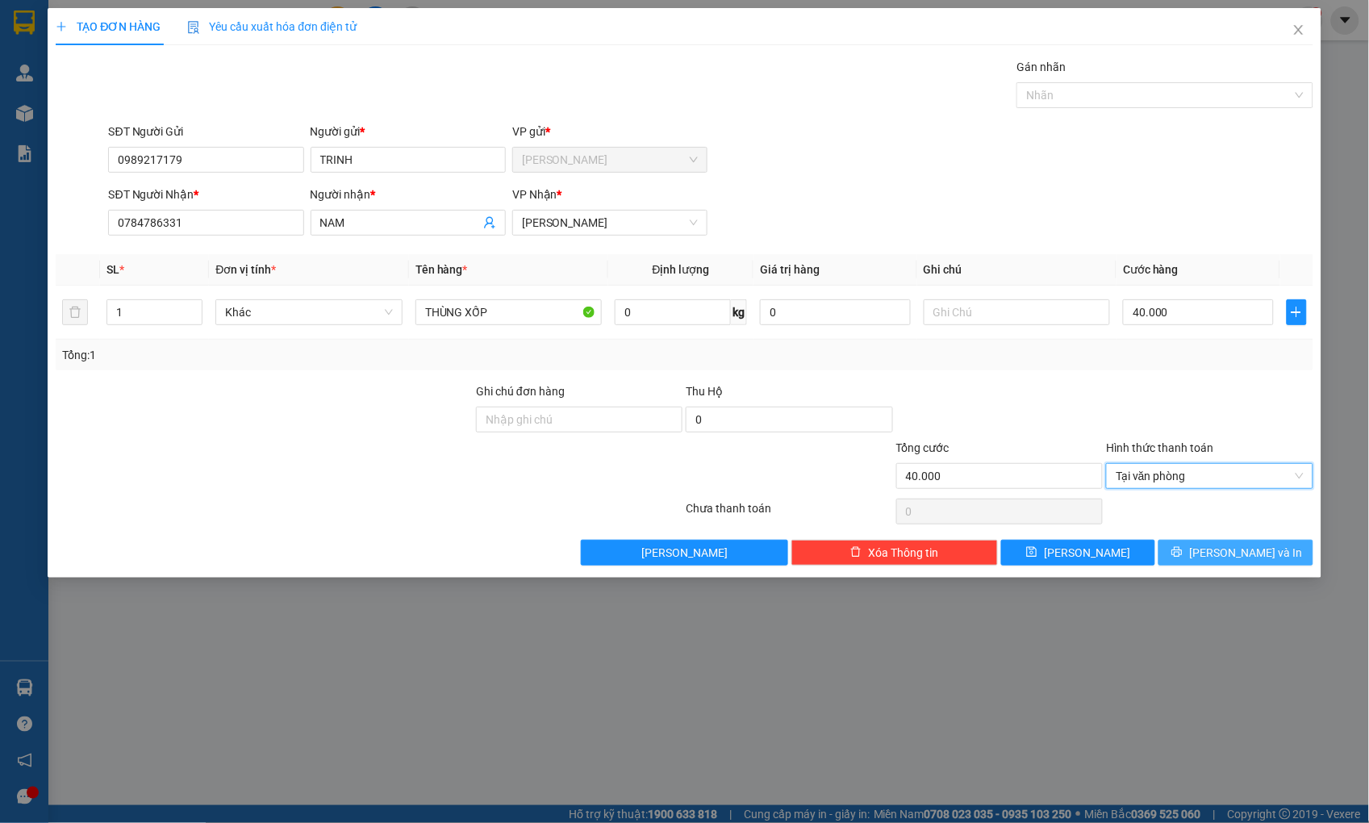
click at [1244, 552] on span "[PERSON_NAME] và In" at bounding box center [1245, 553] width 113 height 18
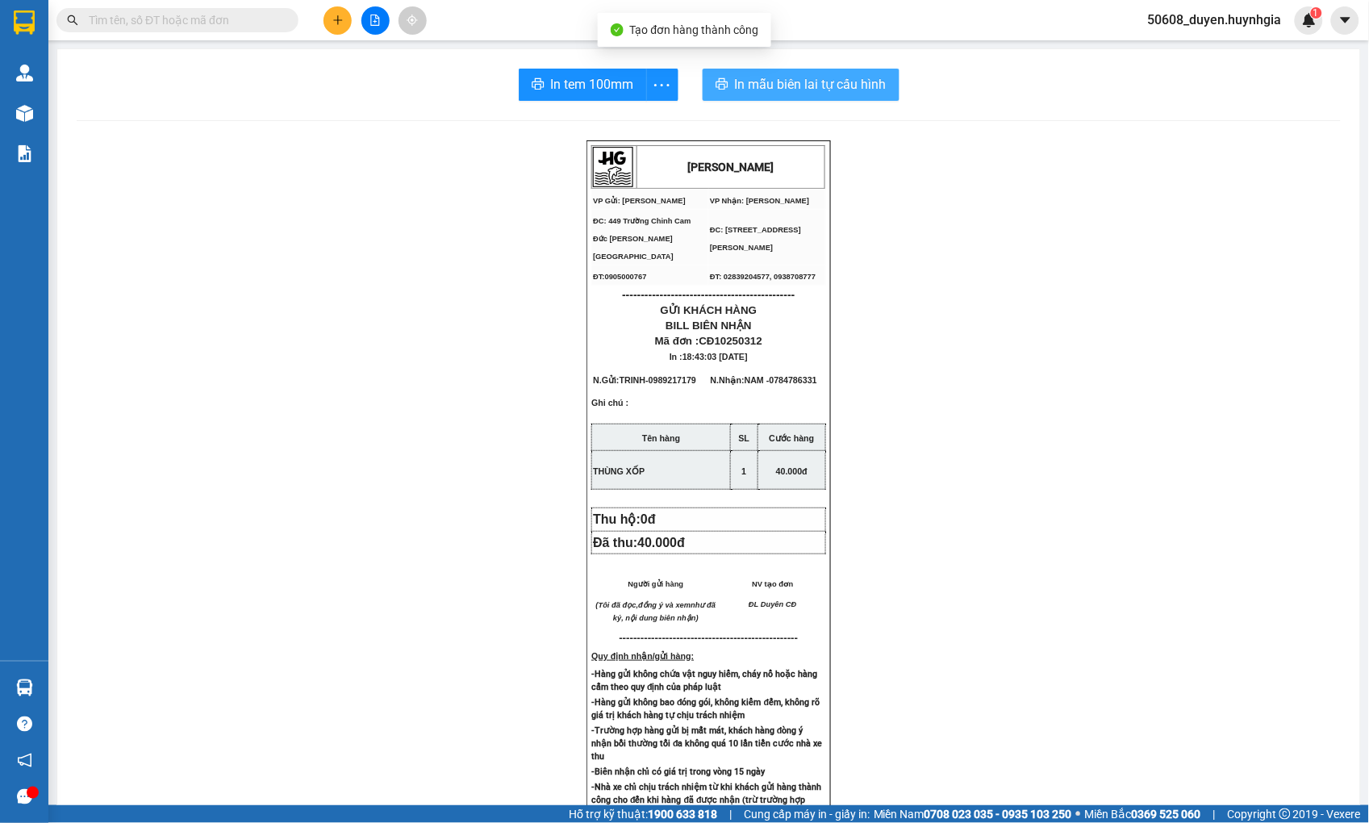
click at [786, 77] on span "In mẫu biên lai tự cấu hình" at bounding box center [811, 84] width 152 height 20
click at [600, 85] on span "In tem 100mm" at bounding box center [592, 84] width 83 height 20
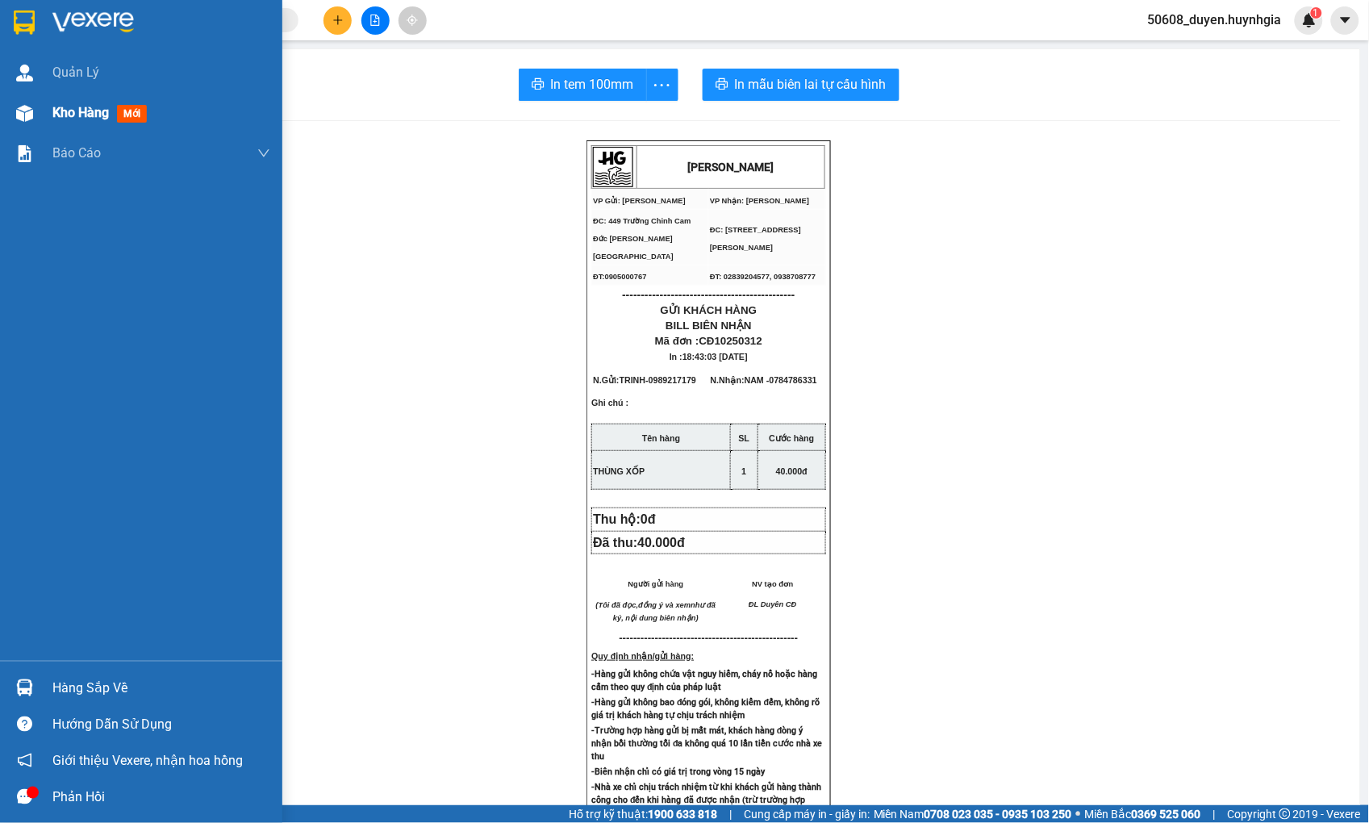
click at [28, 110] on img at bounding box center [24, 113] width 17 height 17
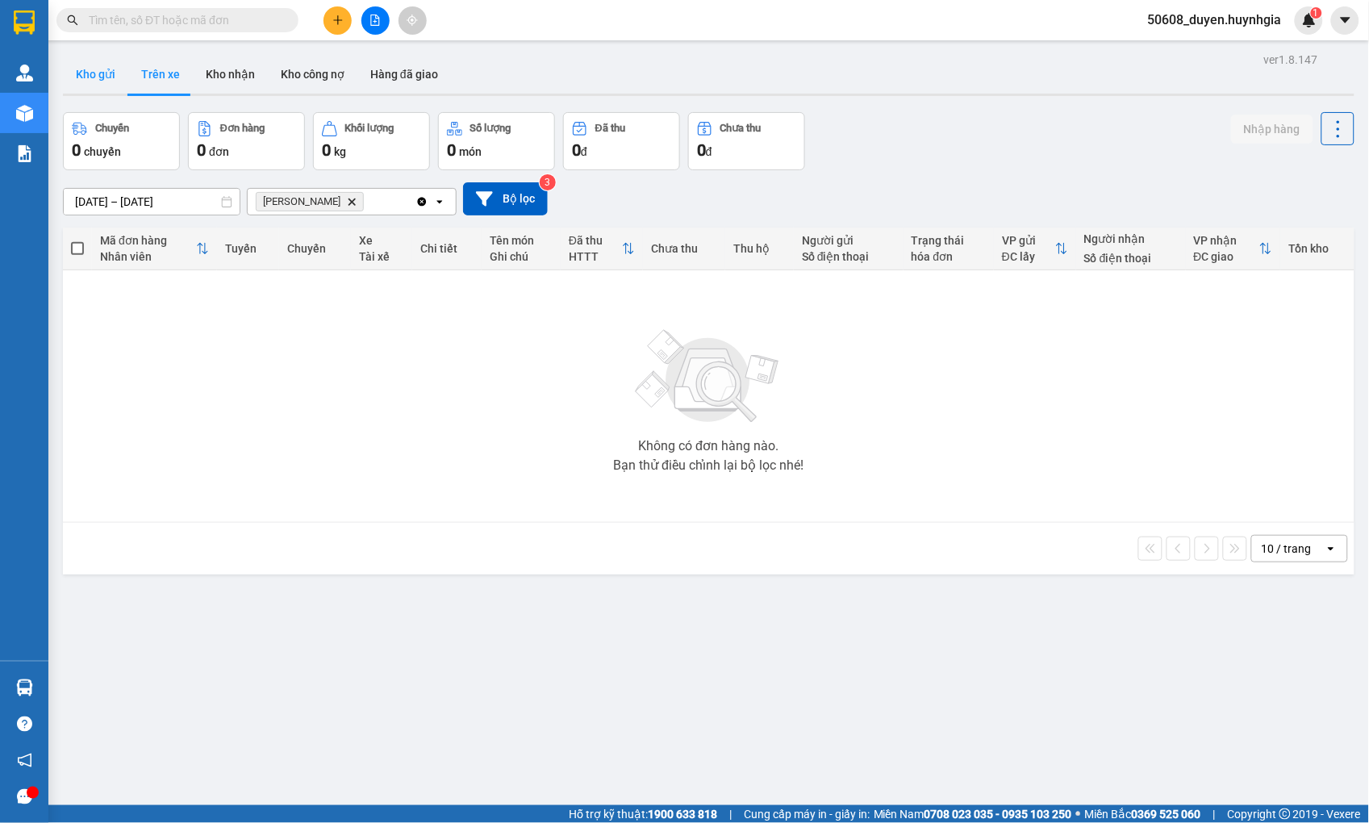
click at [103, 77] on button "Kho gửi" at bounding box center [95, 74] width 65 height 39
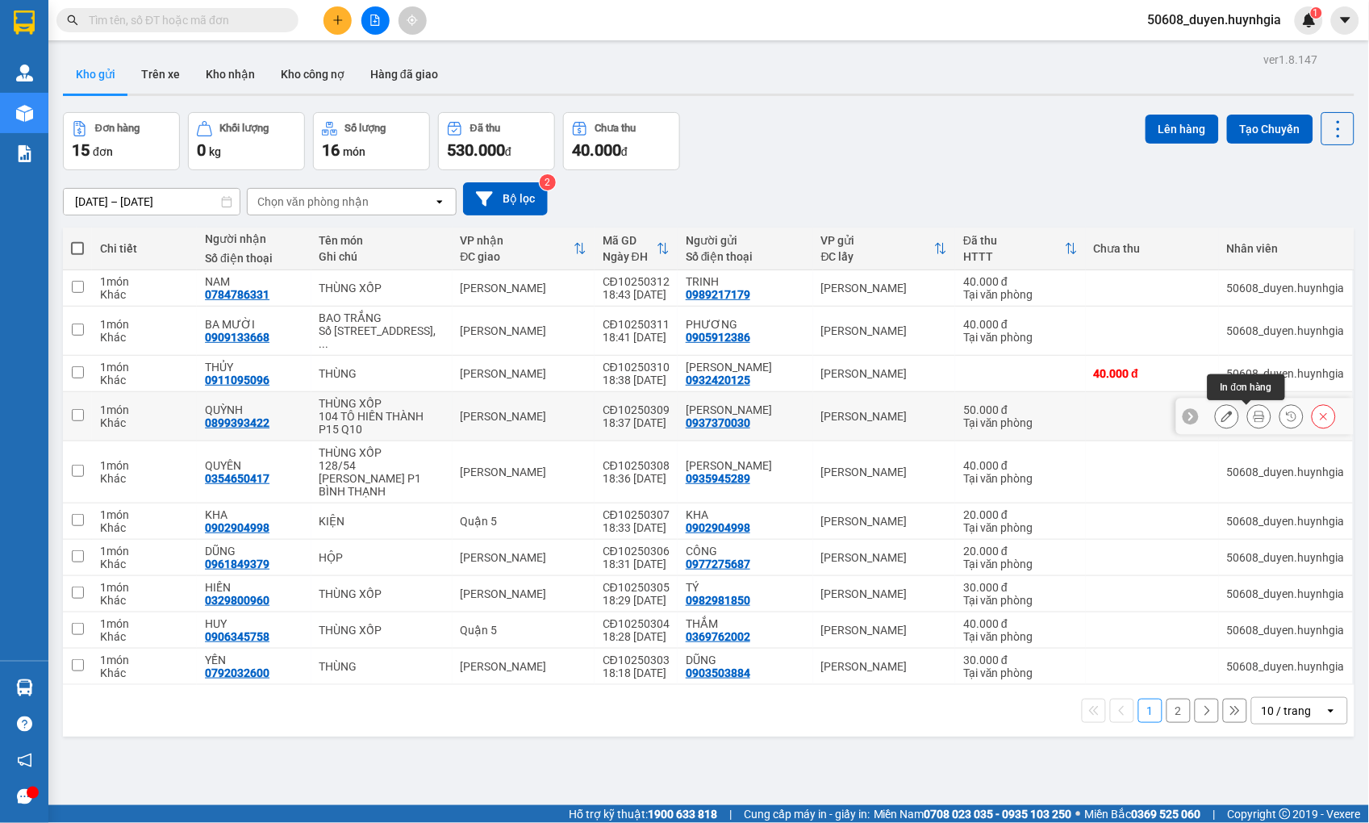
click at [1248, 414] on button at bounding box center [1259, 416] width 23 height 28
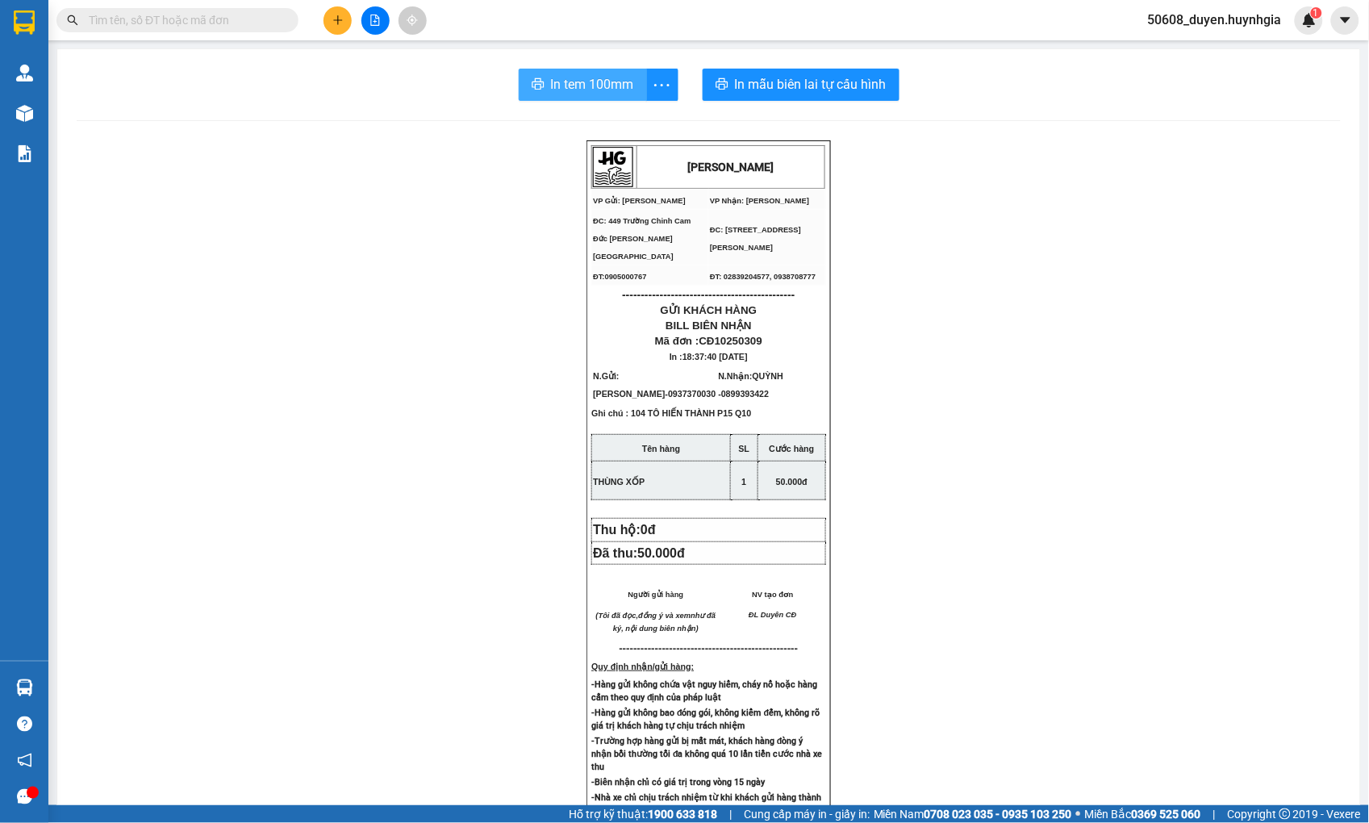
click at [585, 86] on span "In tem 100mm" at bounding box center [592, 84] width 83 height 20
click at [390, 291] on div "[PERSON_NAME] VP Gửi: Cam Đức VP Nhận: [PERSON_NAME] ĐC: 449 [GEOGRAPHIC_DATA…" at bounding box center [709, 689] width 1264 height 1099
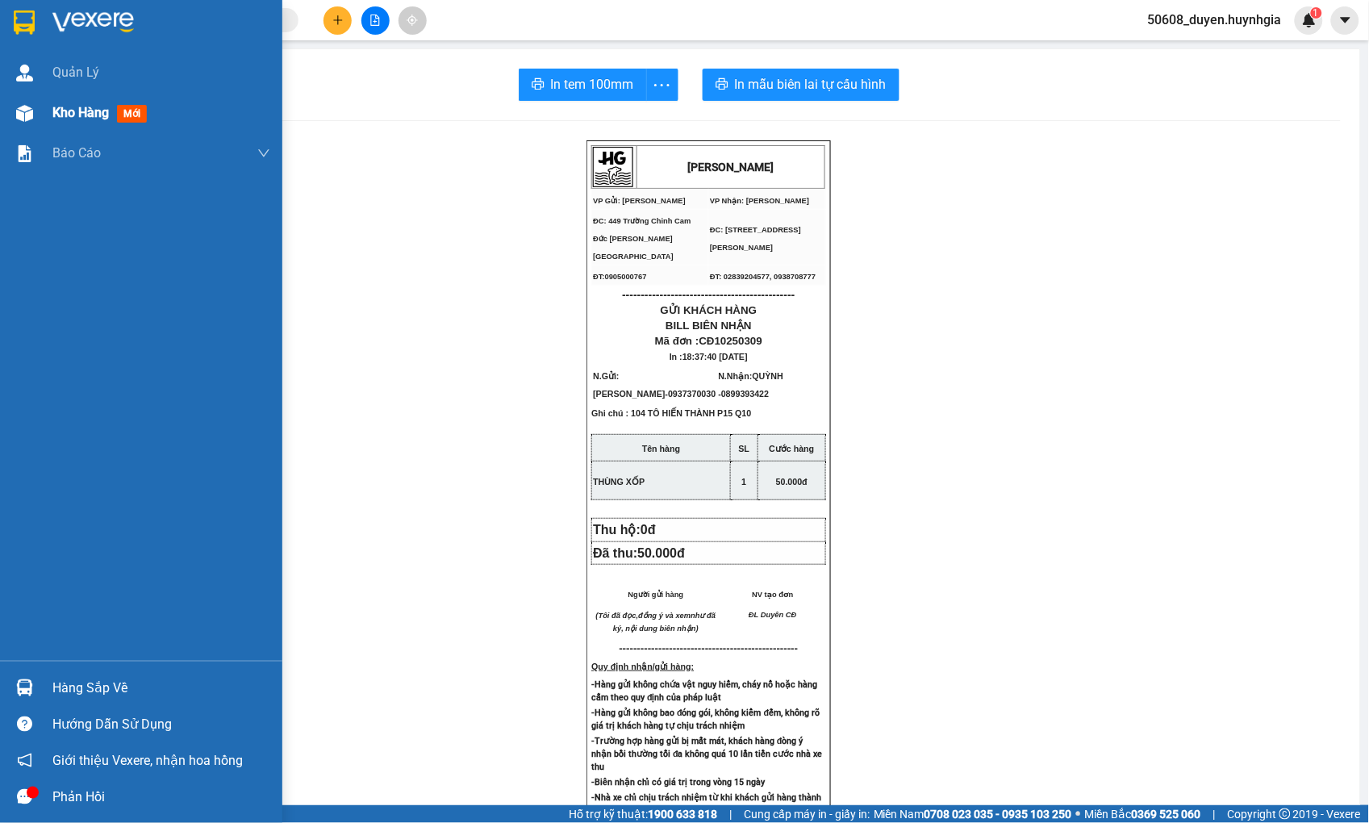
click at [31, 110] on img at bounding box center [24, 113] width 17 height 17
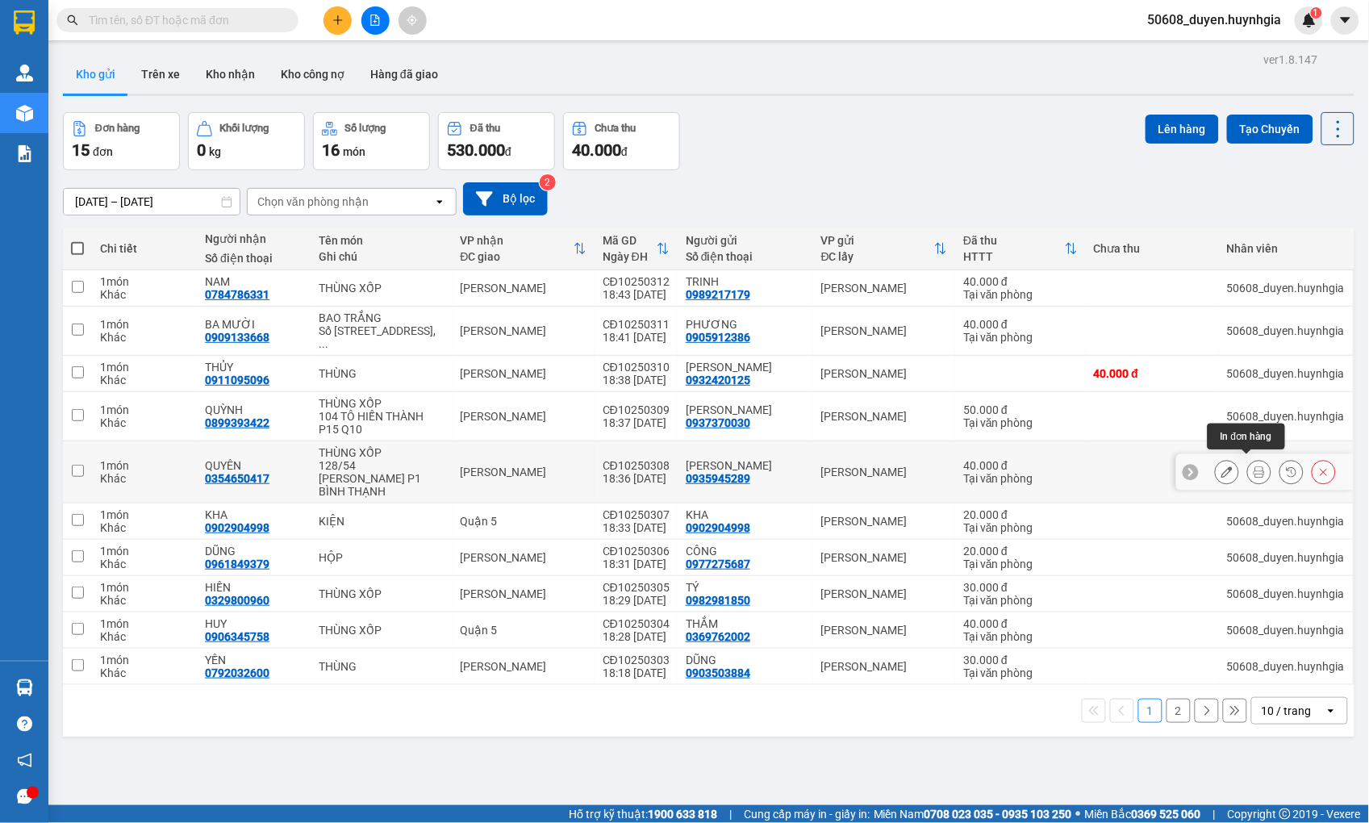
click at [1248, 461] on button at bounding box center [1259, 472] width 23 height 28
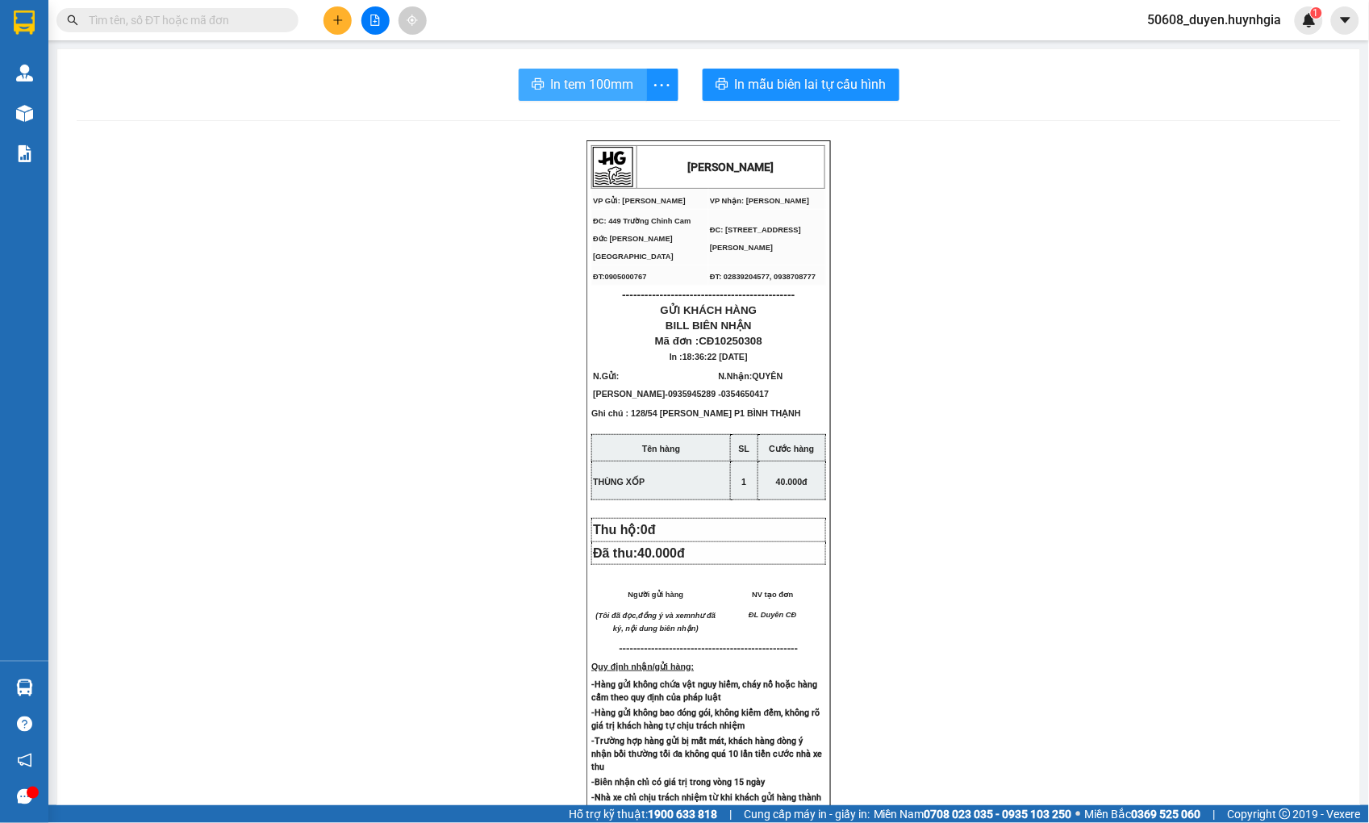
click at [569, 86] on span "In tem 100mm" at bounding box center [592, 84] width 83 height 20
click at [329, 25] on button at bounding box center [337, 20] width 28 height 28
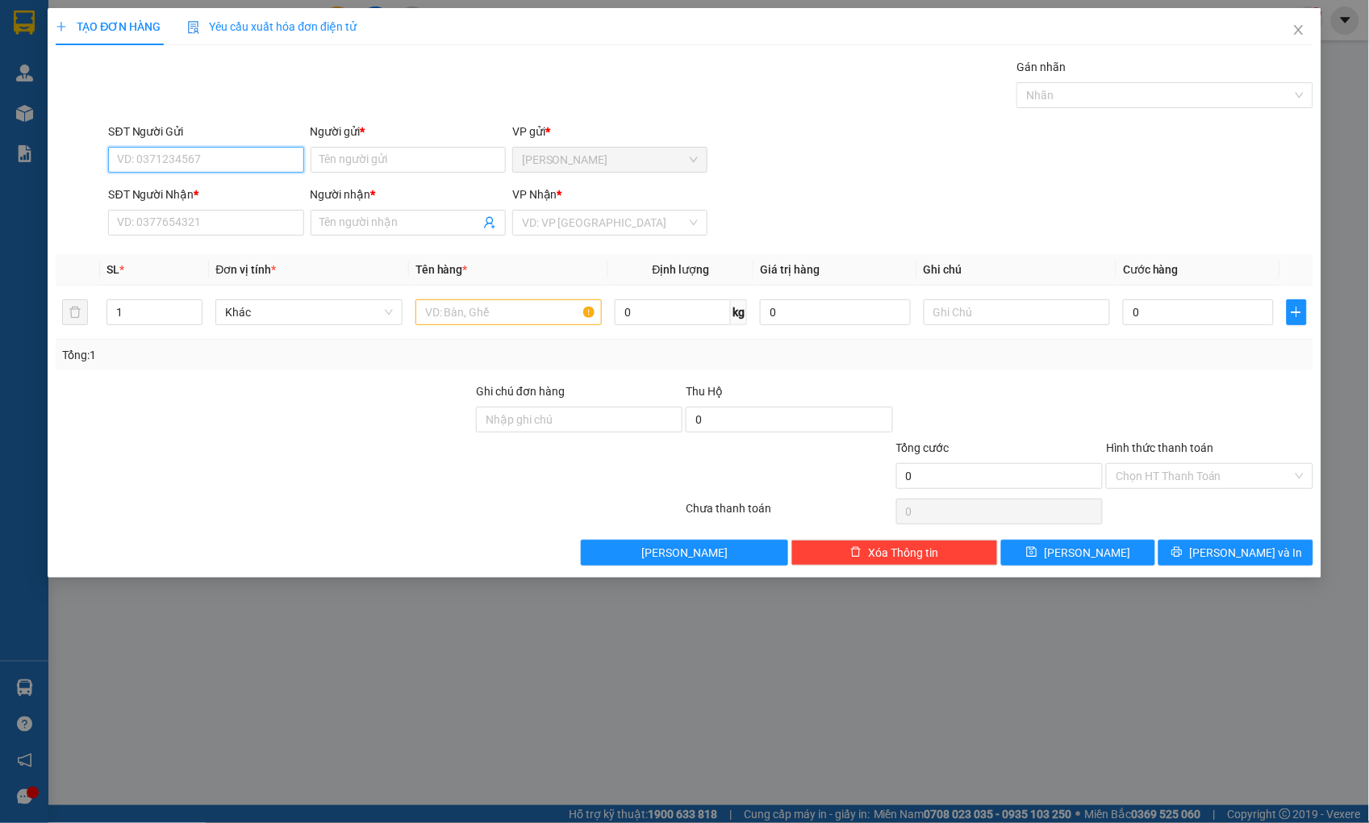
click at [198, 164] on input "SĐT Người Gửi" at bounding box center [205, 160] width 195 height 26
click at [192, 164] on input "SĐT Người Gửi" at bounding box center [205, 160] width 195 height 26
click at [181, 187] on div "0935937296 - TRÂM" at bounding box center [207, 192] width 176 height 18
click at [456, 311] on input "text" at bounding box center [508, 312] width 186 height 26
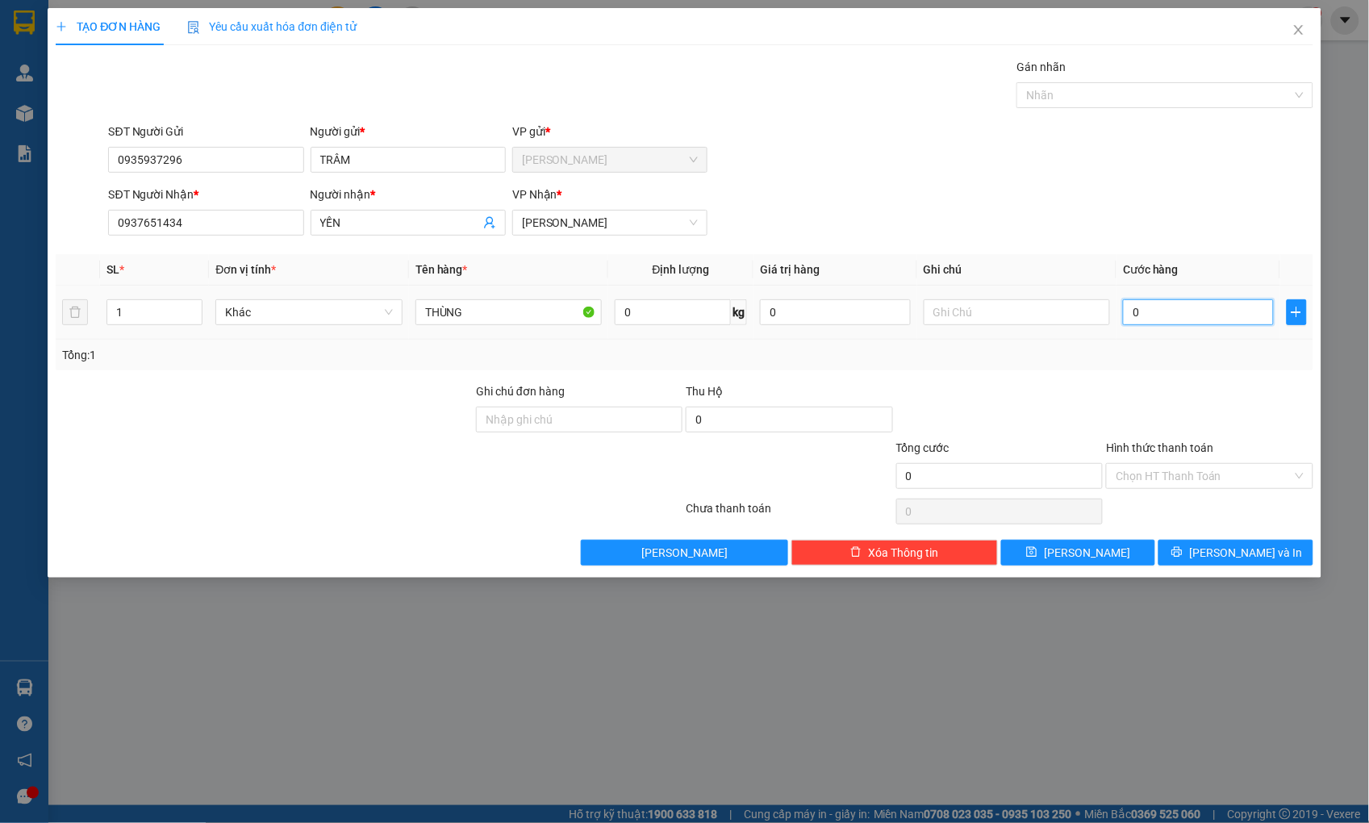
click at [1144, 306] on input "0" at bounding box center [1198, 312] width 150 height 26
drag, startPoint x: 1238, startPoint y: 466, endPoint x: 1236, endPoint y: 477, distance: 10.8
click at [1237, 466] on input "Hình thức thanh toán" at bounding box center [1203, 476] width 176 height 24
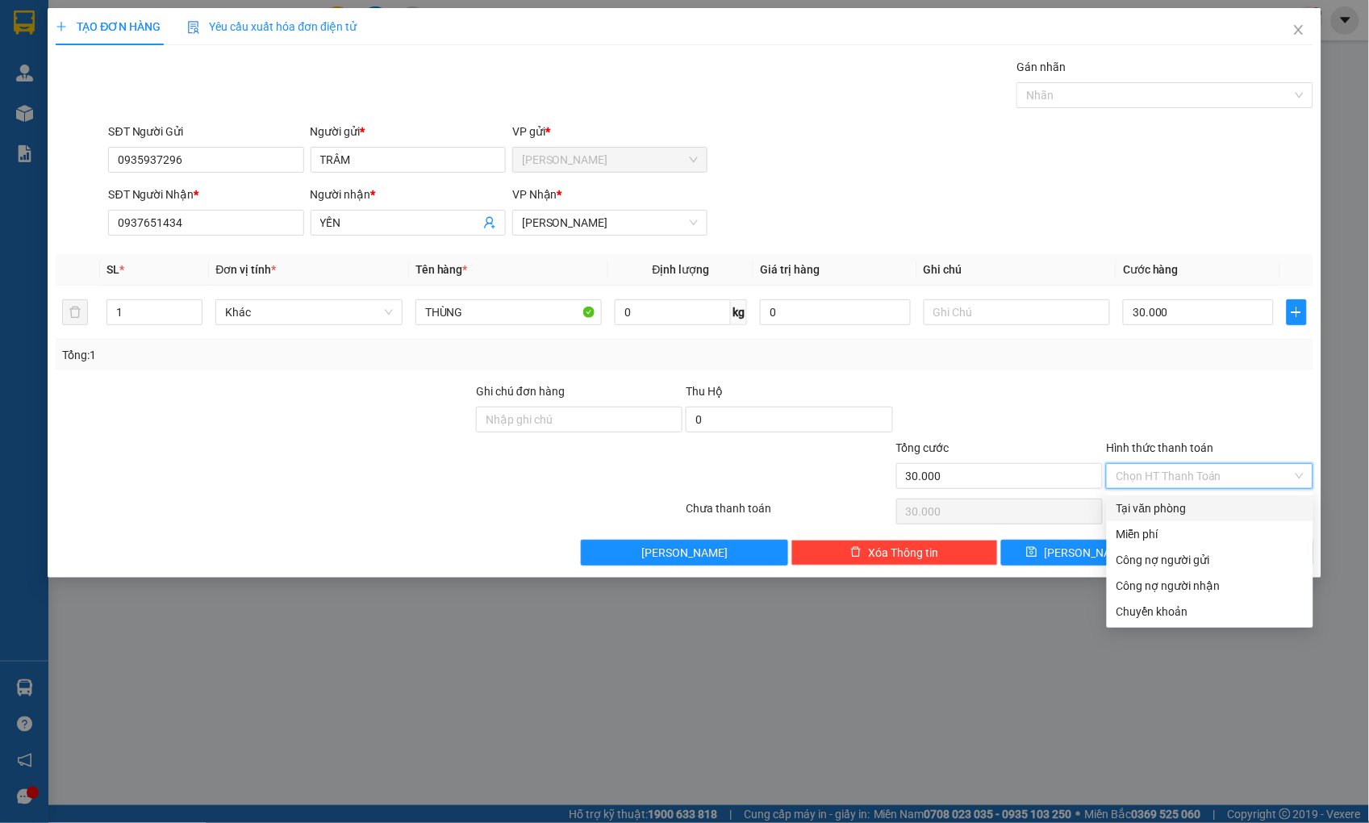
click at [1210, 504] on div "Tại văn phòng" at bounding box center [1209, 508] width 187 height 18
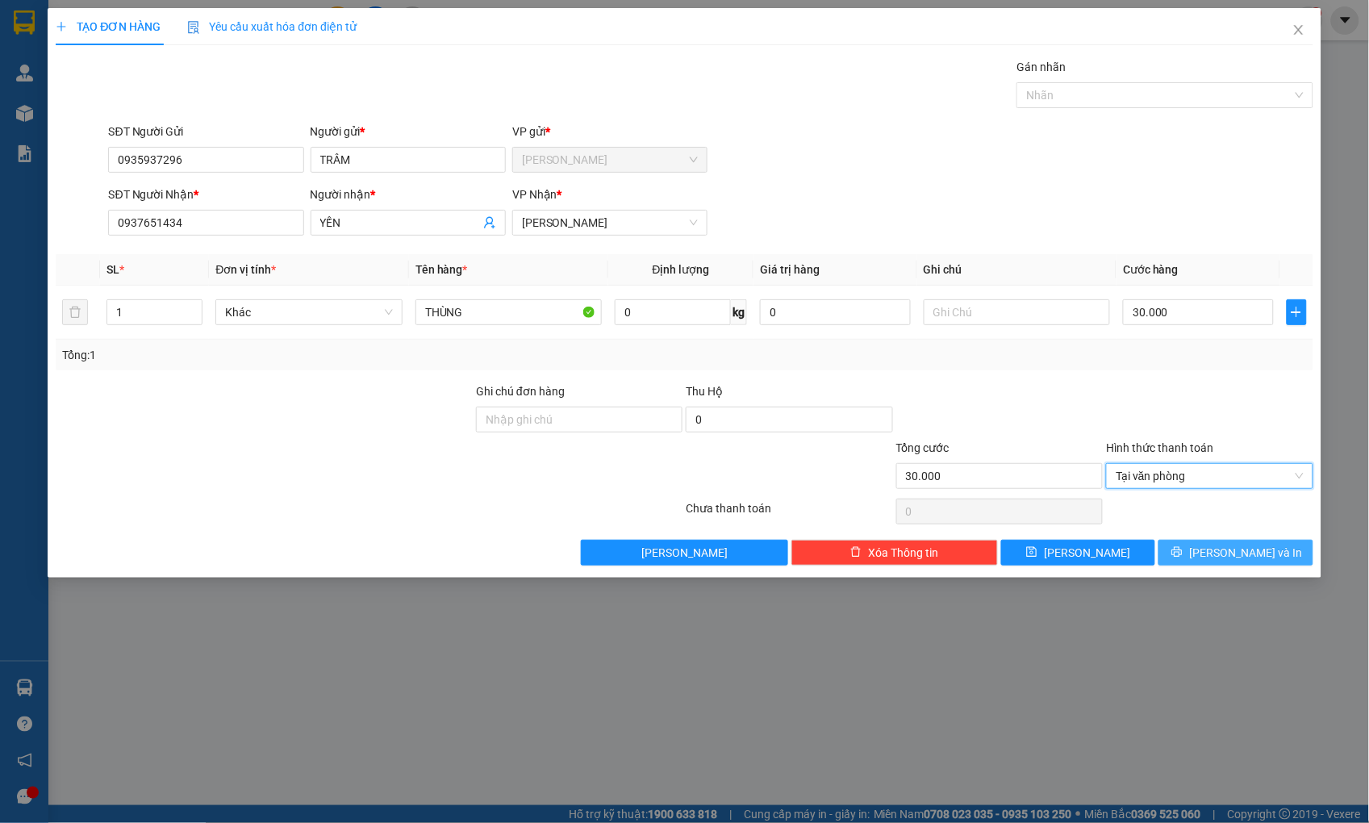
click at [1245, 558] on span "[PERSON_NAME] và In" at bounding box center [1245, 553] width 113 height 18
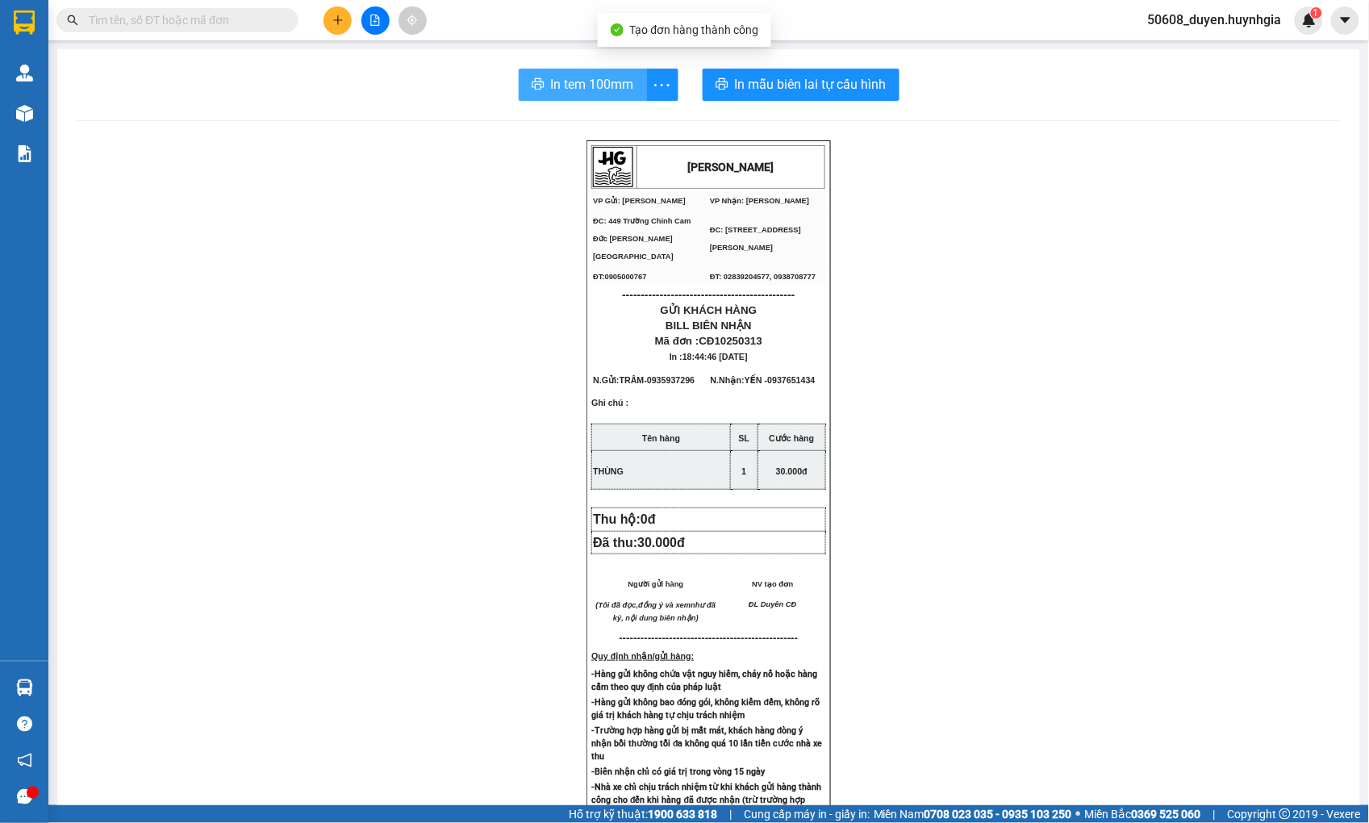
click at [606, 77] on span "In tem 100mm" at bounding box center [592, 84] width 83 height 20
click at [277, 216] on div "[PERSON_NAME] VP Gửi: Cam Đức VP Nhận: [PERSON_NAME] ĐC: 449 [GEOGRAPHIC_DATA…" at bounding box center [709, 674] width 1264 height 1069
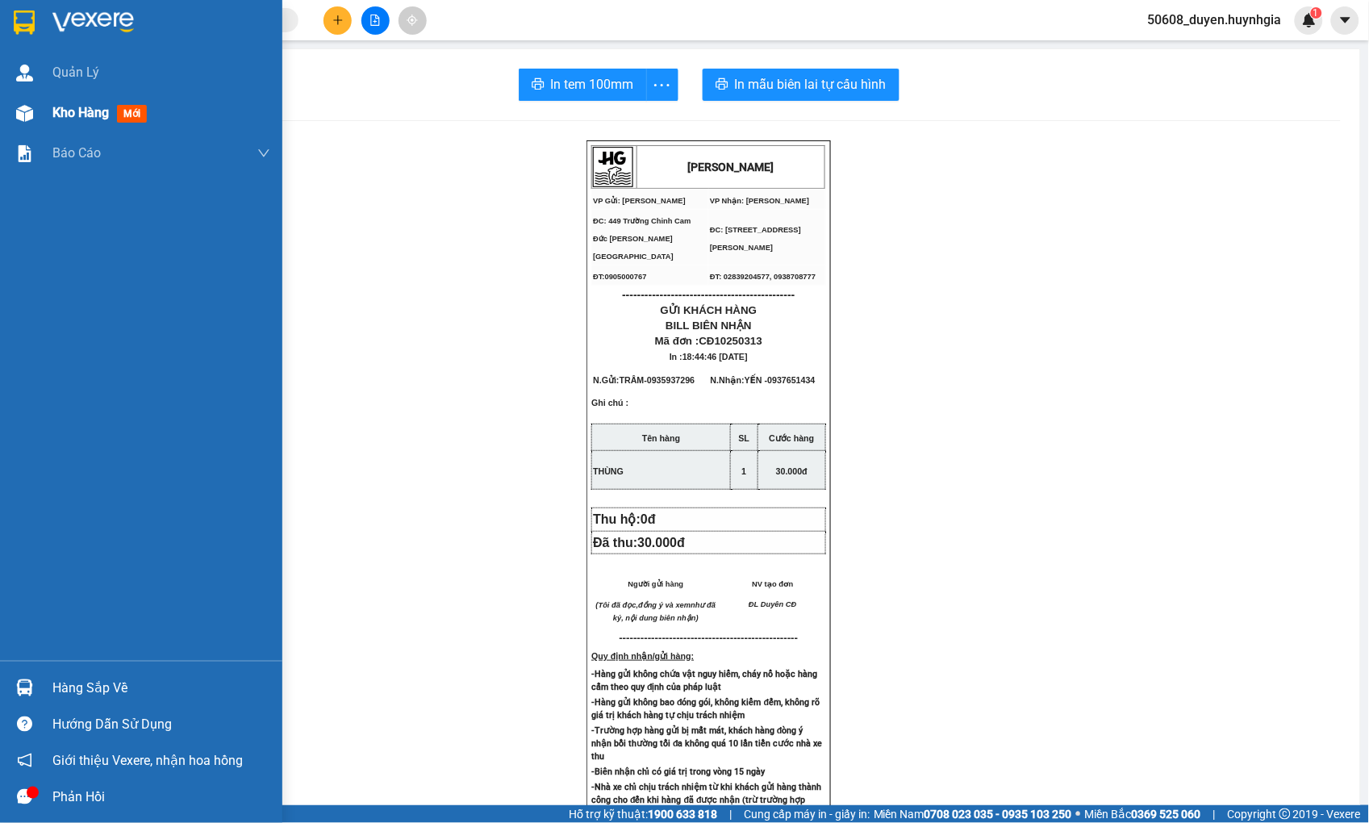
click at [34, 102] on div at bounding box center [24, 113] width 28 height 28
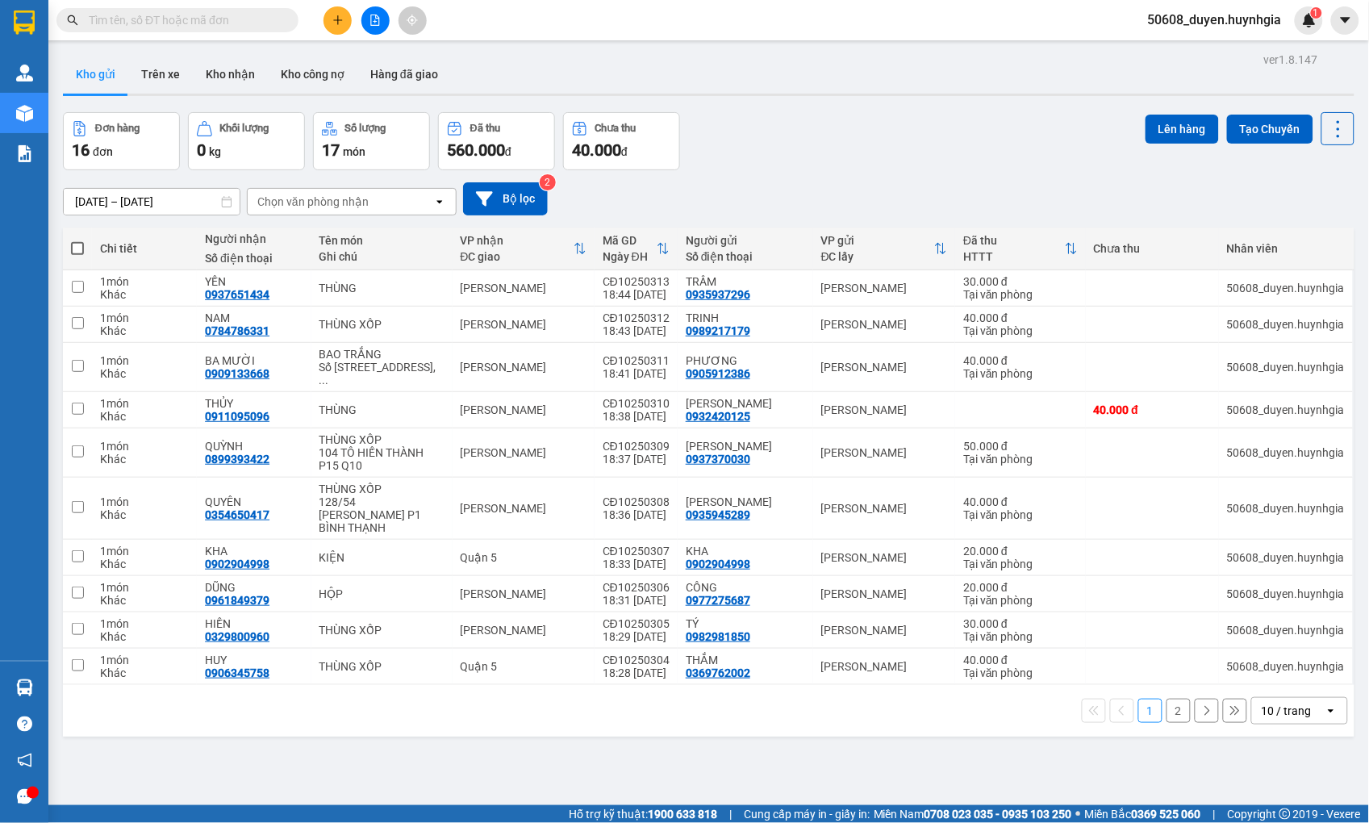
click at [1172, 702] on button "2" at bounding box center [1178, 710] width 24 height 24
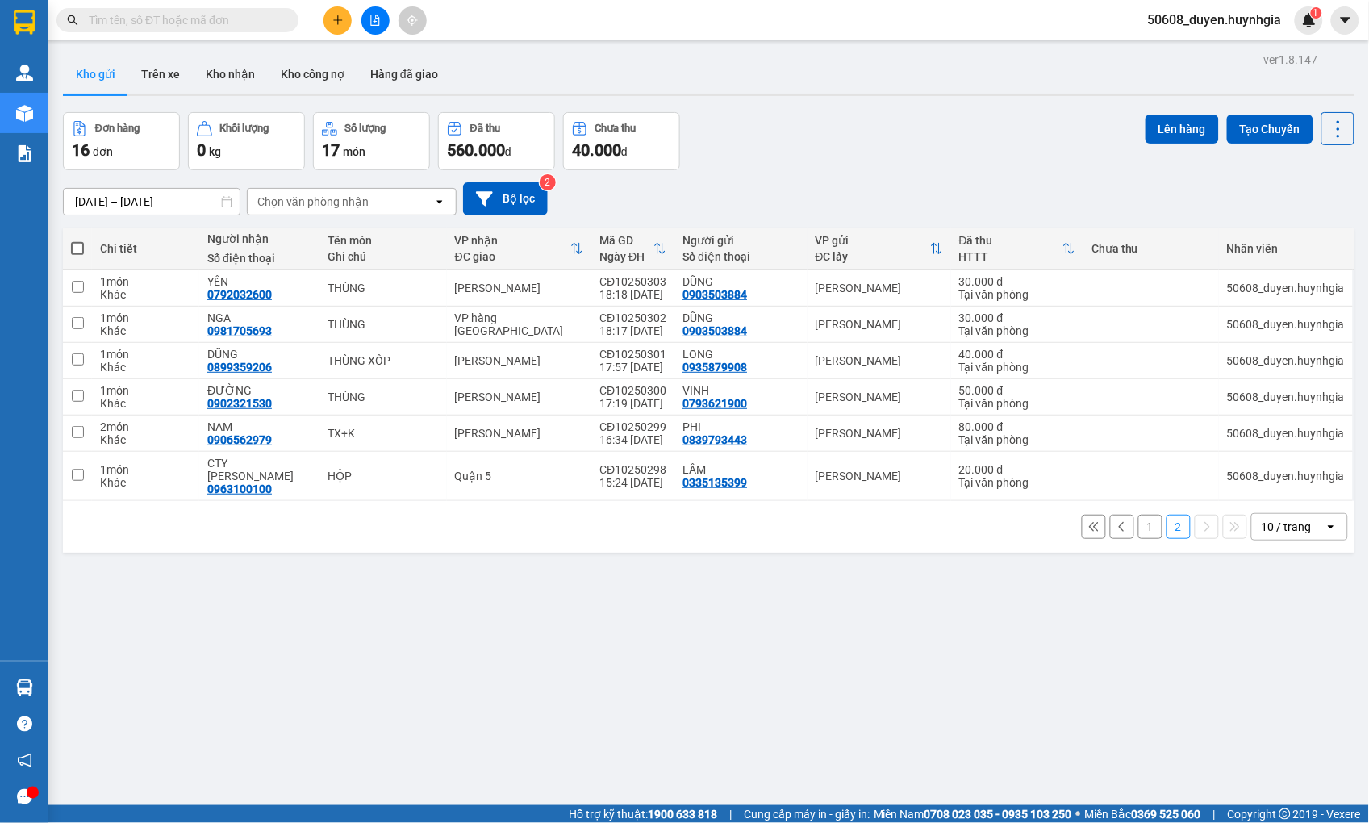
click at [856, 190] on div "[DATE] – [DATE] Press the down arrow key to interact with the calendar and sele…" at bounding box center [708, 198] width 1291 height 33
